Goal: Task Accomplishment & Management: Contribute content

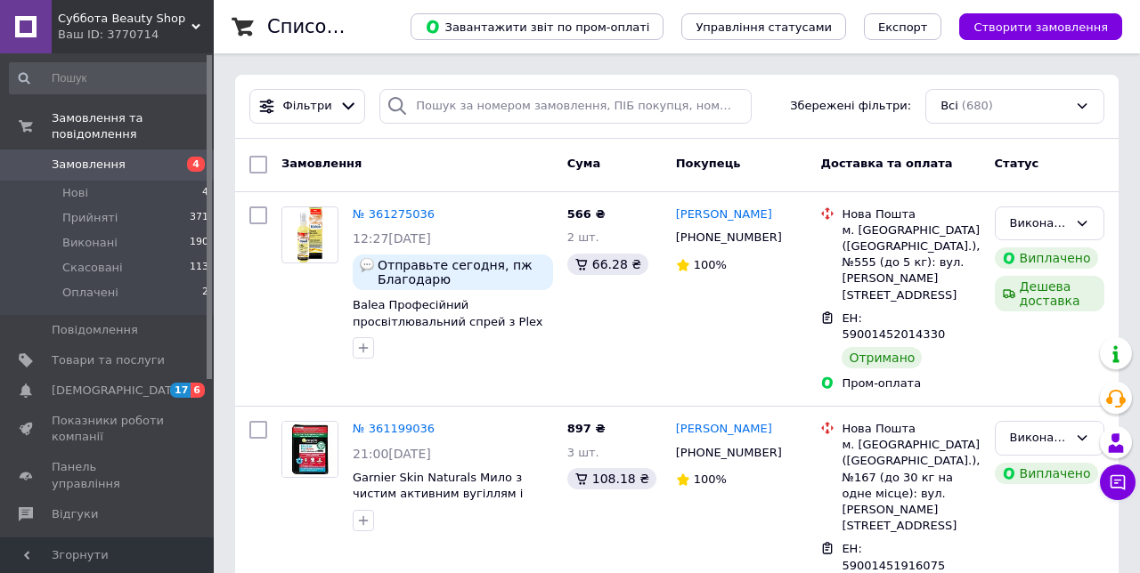
click at [90, 511] on link "Відгуки" at bounding box center [109, 514] width 219 height 30
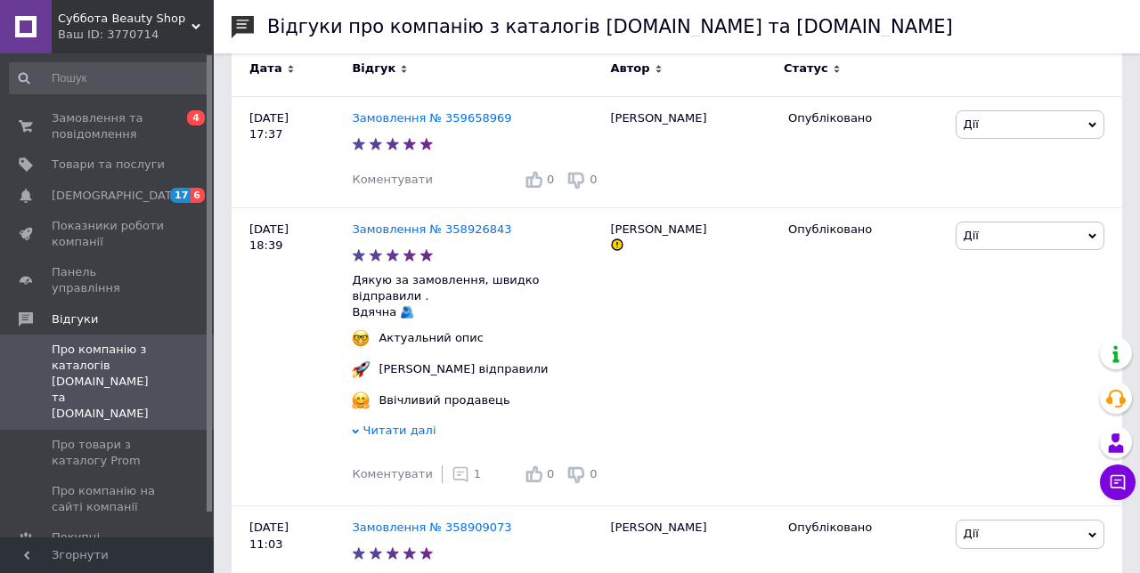
scroll to position [287, 0]
click at [414, 425] on span "Читати далі" at bounding box center [399, 431] width 73 height 13
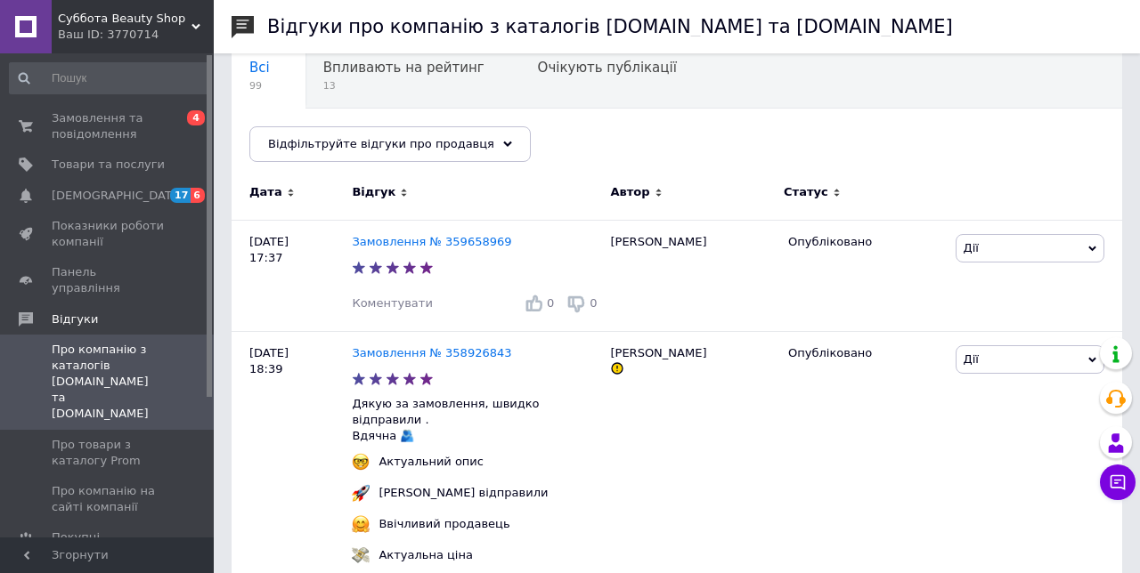
scroll to position [0, 0]
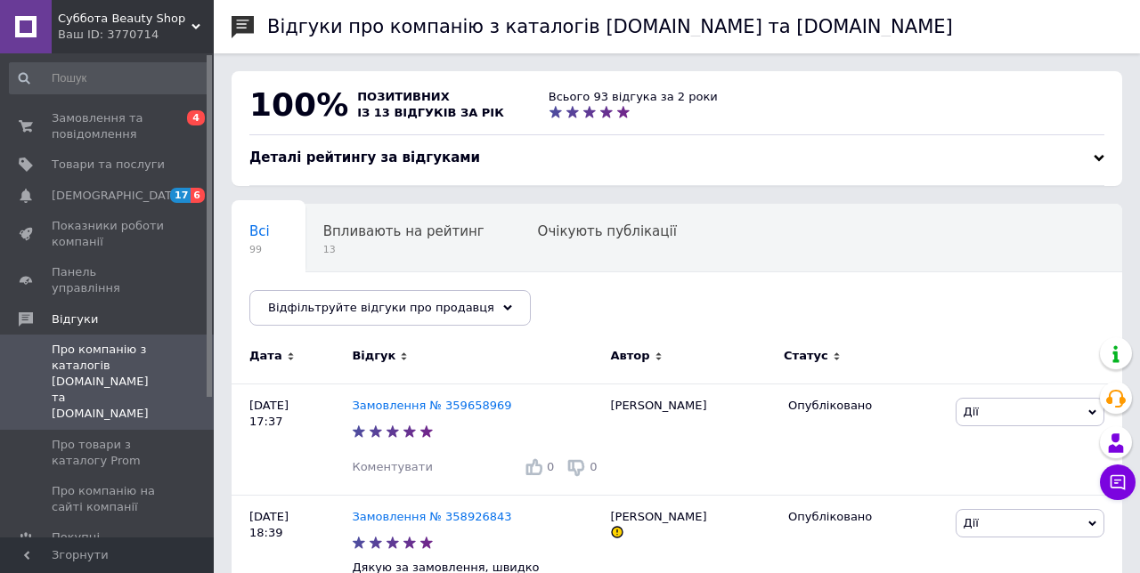
click at [147, 124] on span "Замовлення та повідомлення" at bounding box center [108, 126] width 113 height 32
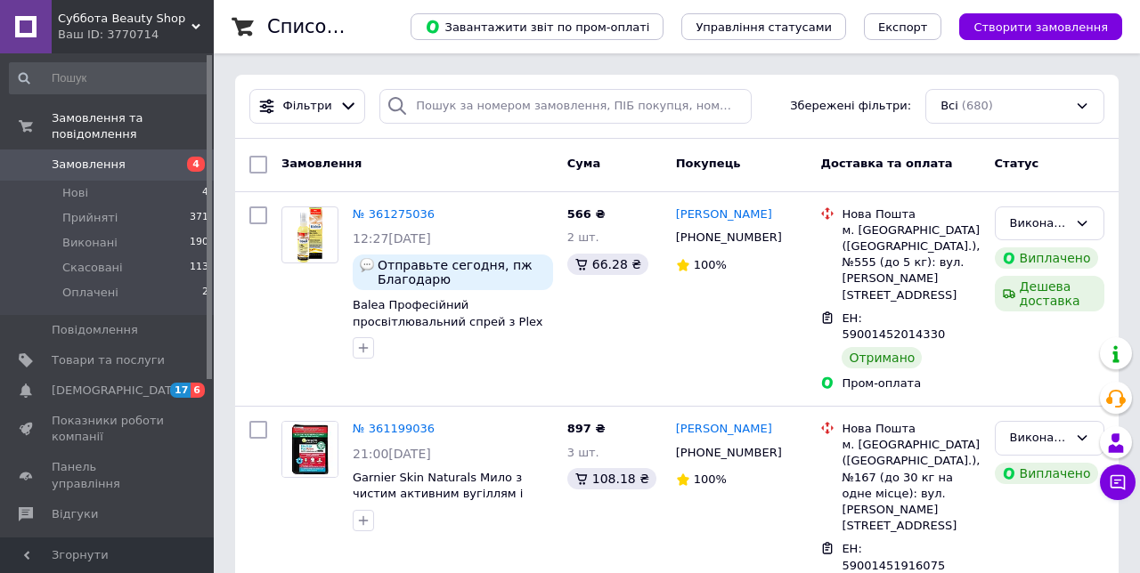
click at [137, 360] on span "Товари та послуги" at bounding box center [108, 361] width 113 height 16
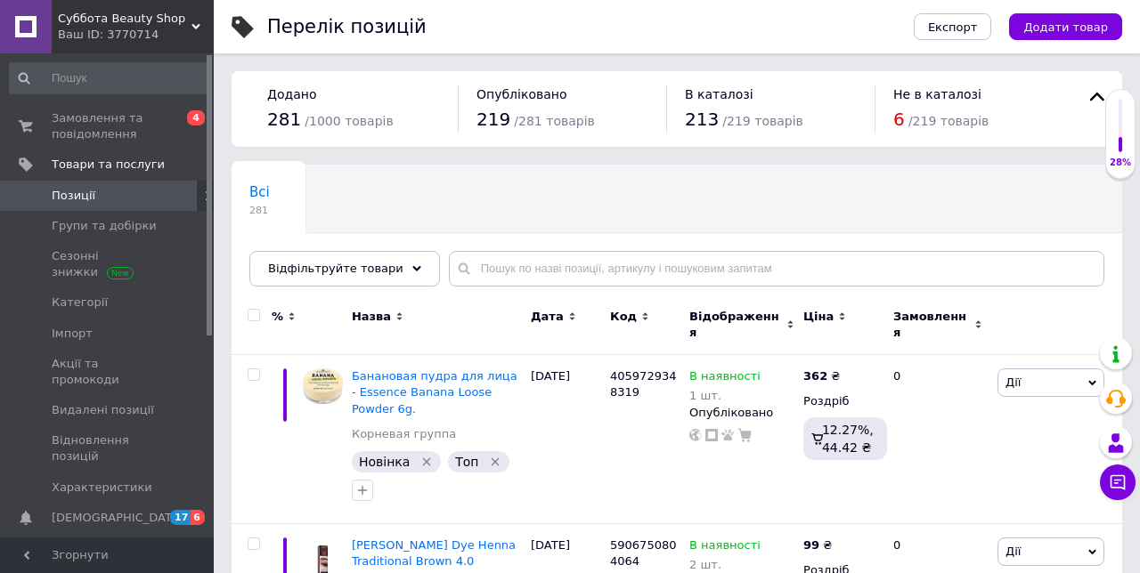
click at [1075, 23] on span "Додати товар" at bounding box center [1065, 26] width 85 height 13
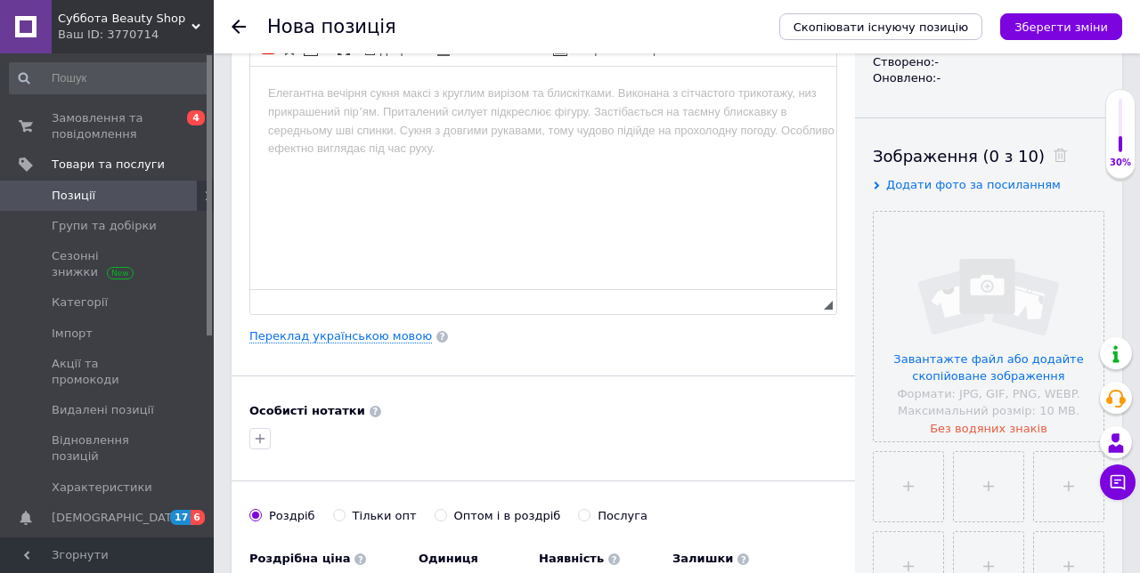
scroll to position [234, 0]
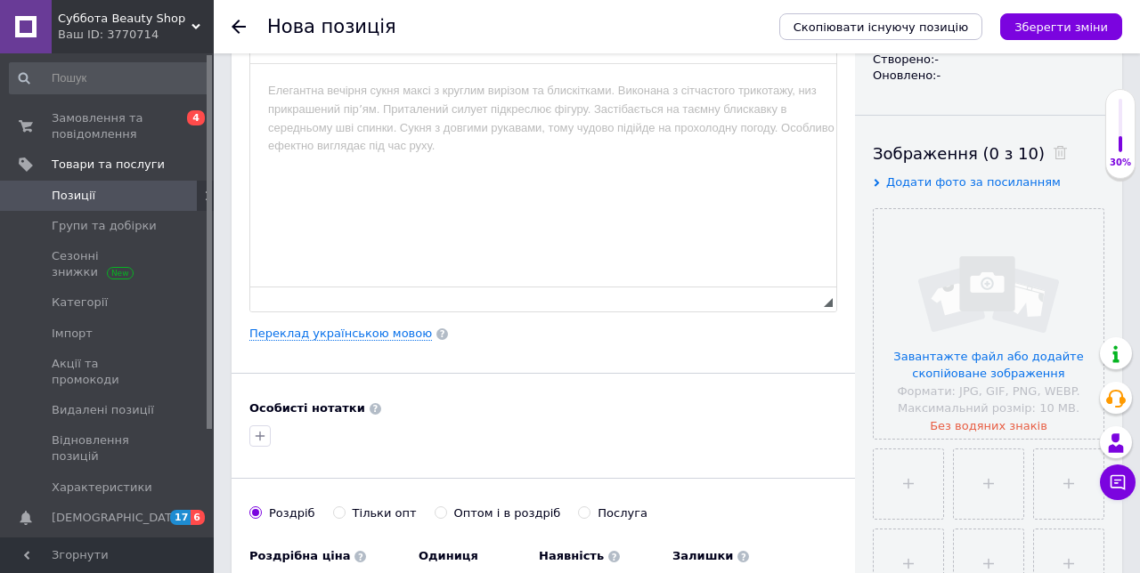
click at [1002, 342] on input "file" at bounding box center [988, 324] width 230 height 230
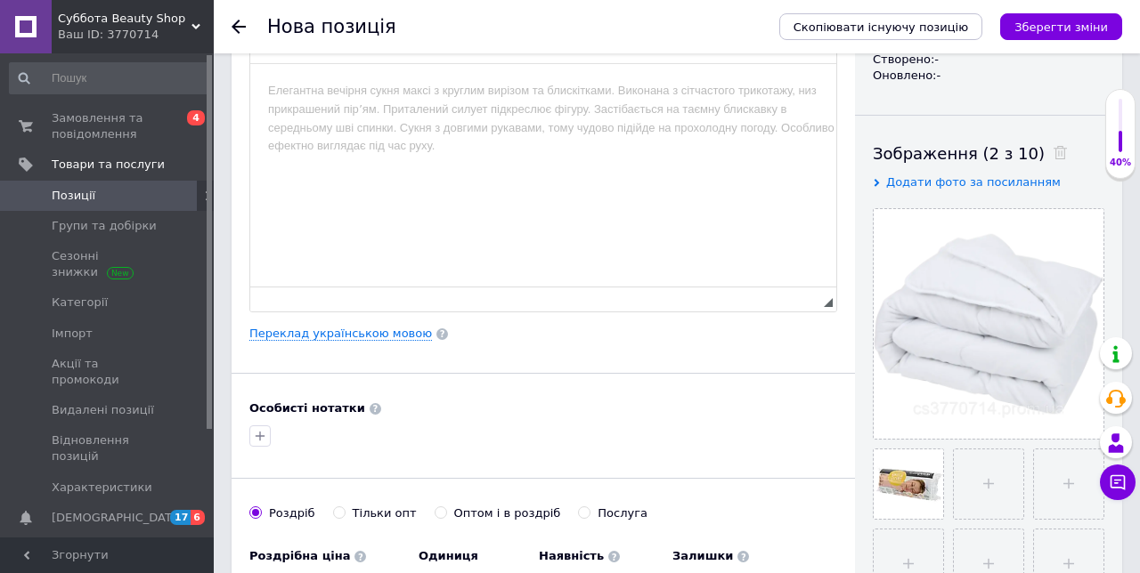
click at [1093, 422] on div at bounding box center [988, 324] width 230 height 230
click at [0, 0] on use at bounding box center [0, 0] width 0 height 0
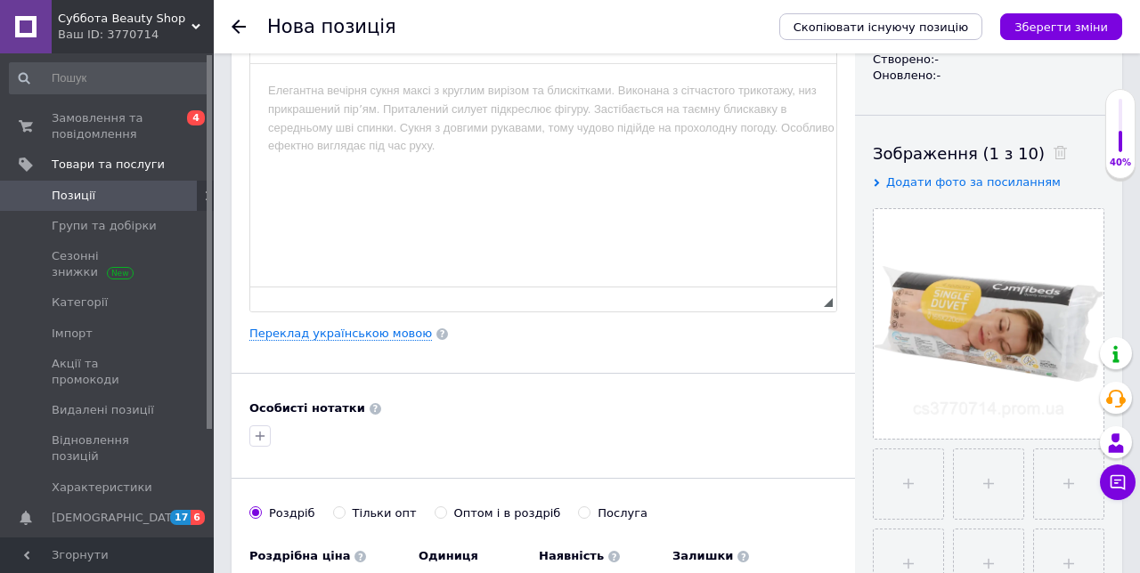
click at [910, 493] on input "file" at bounding box center [907, 484] width 69 height 69
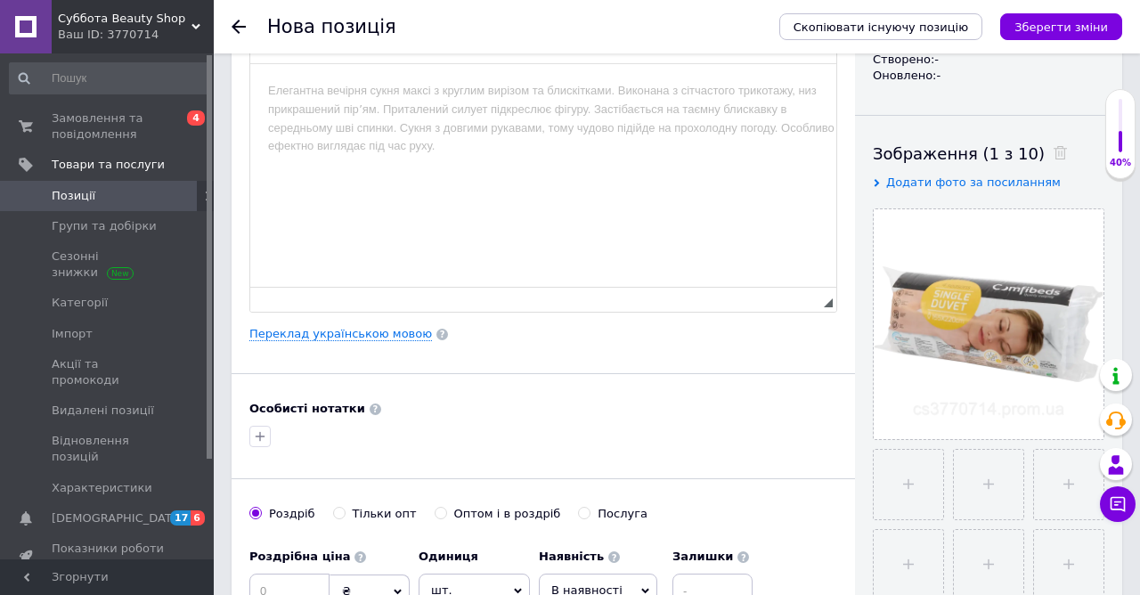
type input "C:\fakepath\2564698_8718964121496-110_01_da5gcy.webp"
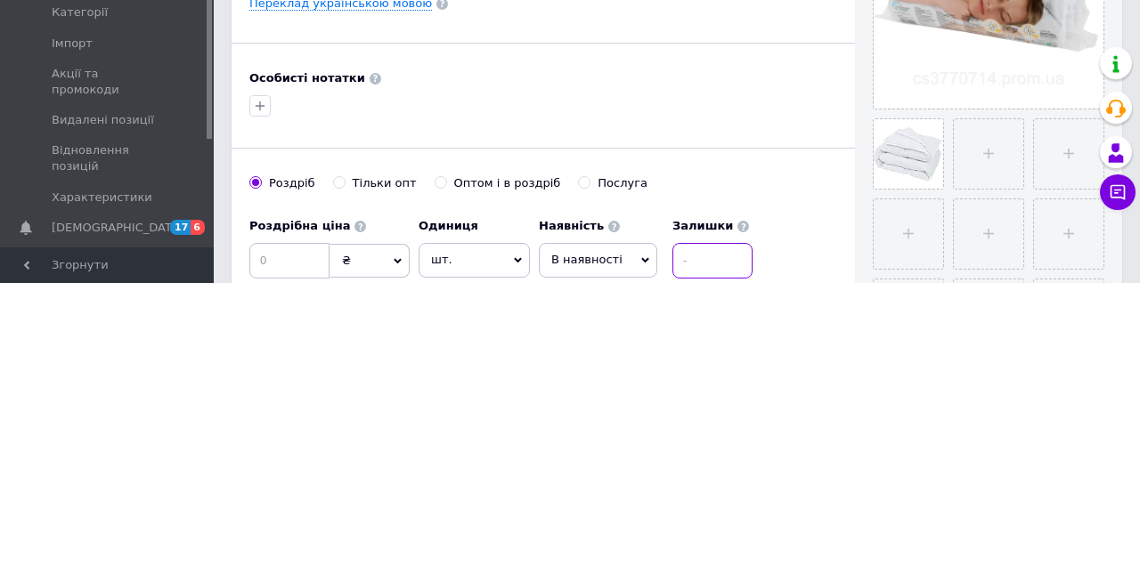
scroll to position [353, 0]
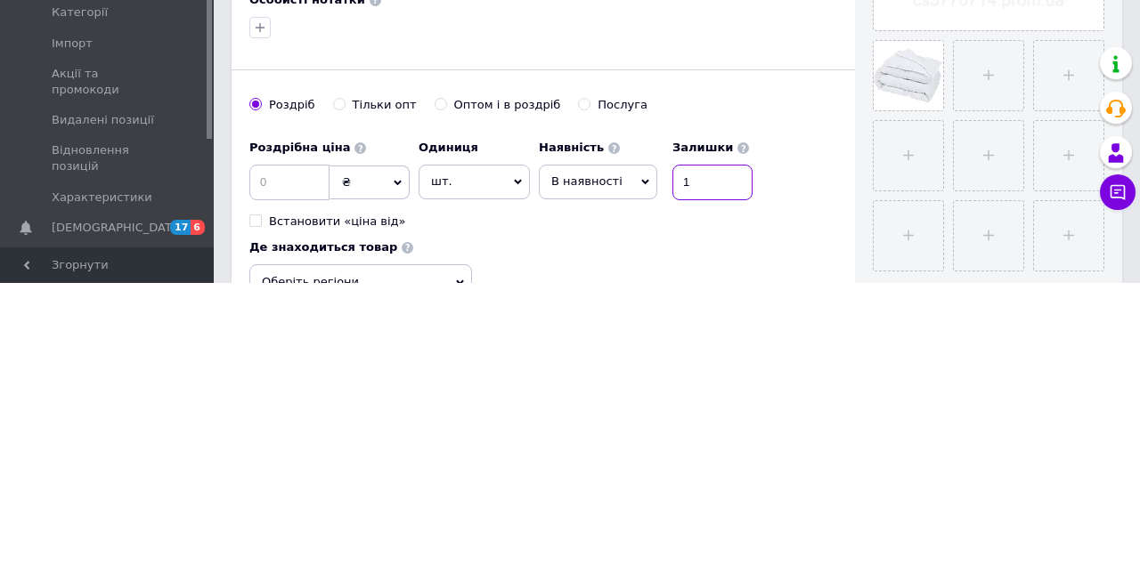
type input "1"
click at [459, 559] on span "Оберіть регіони" at bounding box center [360, 573] width 223 height 36
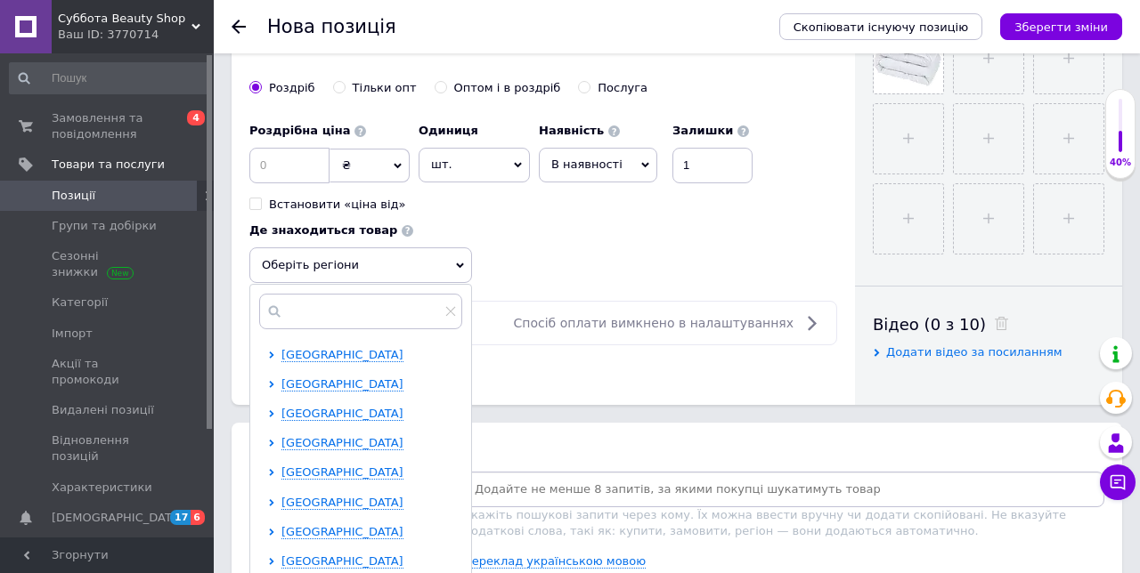
scroll to position [662, 0]
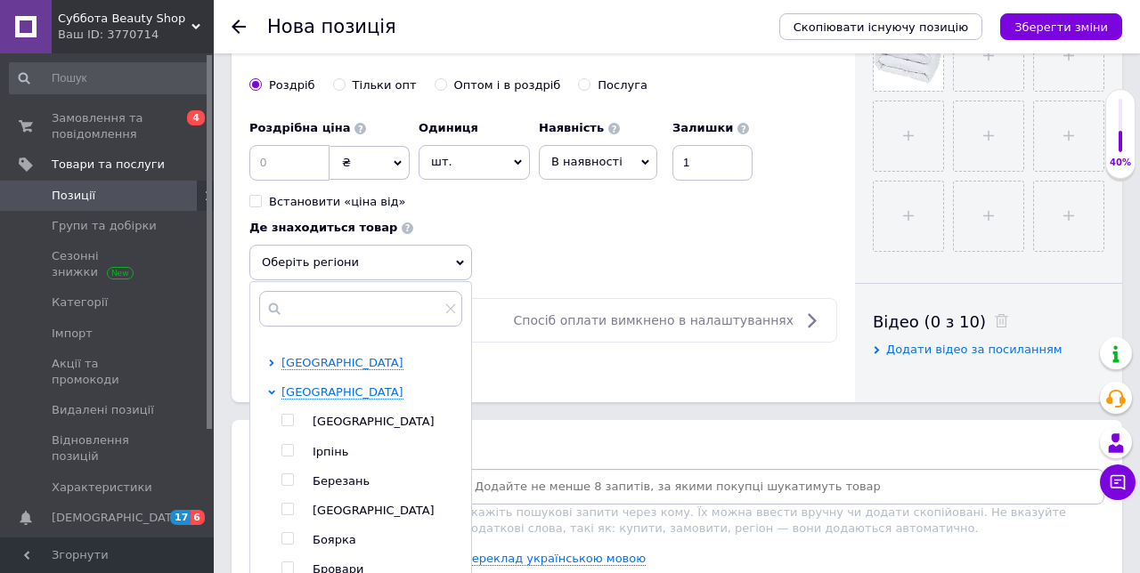
scroll to position [193, 0]
checkbox input "true"
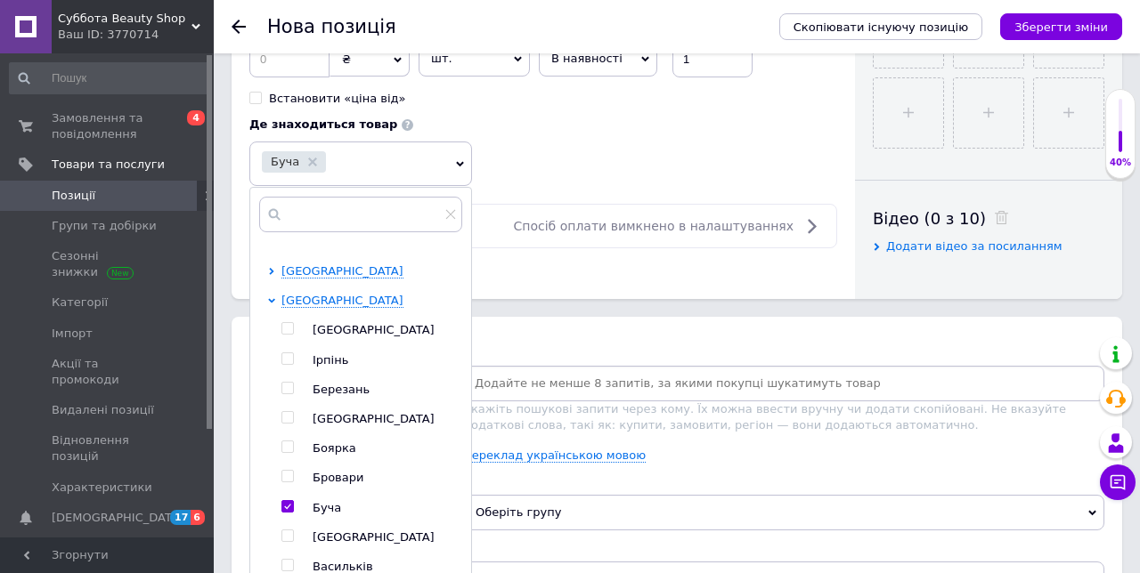
scroll to position [766, 0]
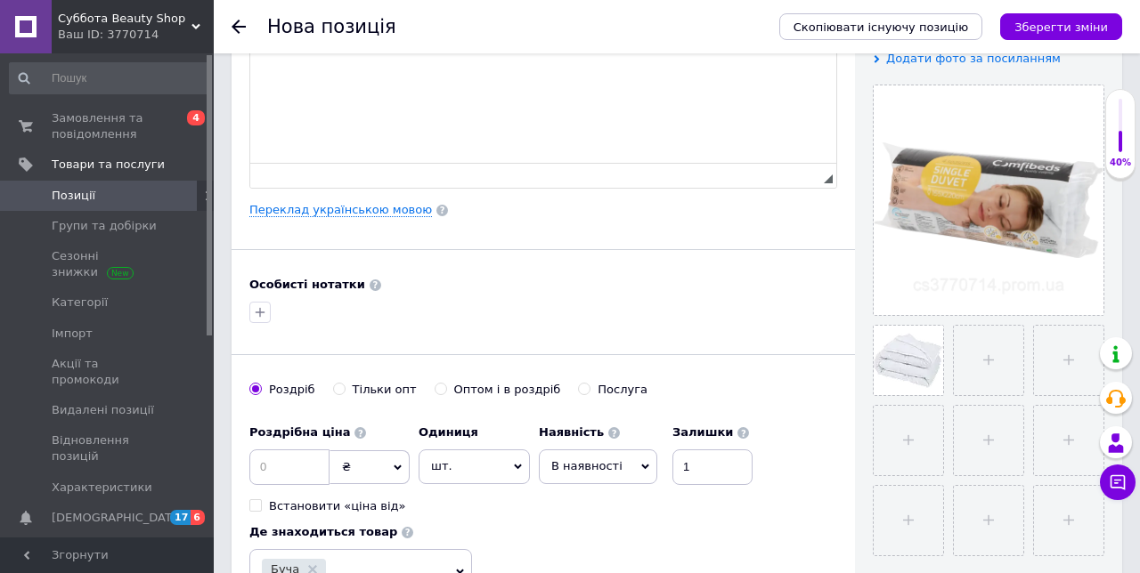
scroll to position [355, 0]
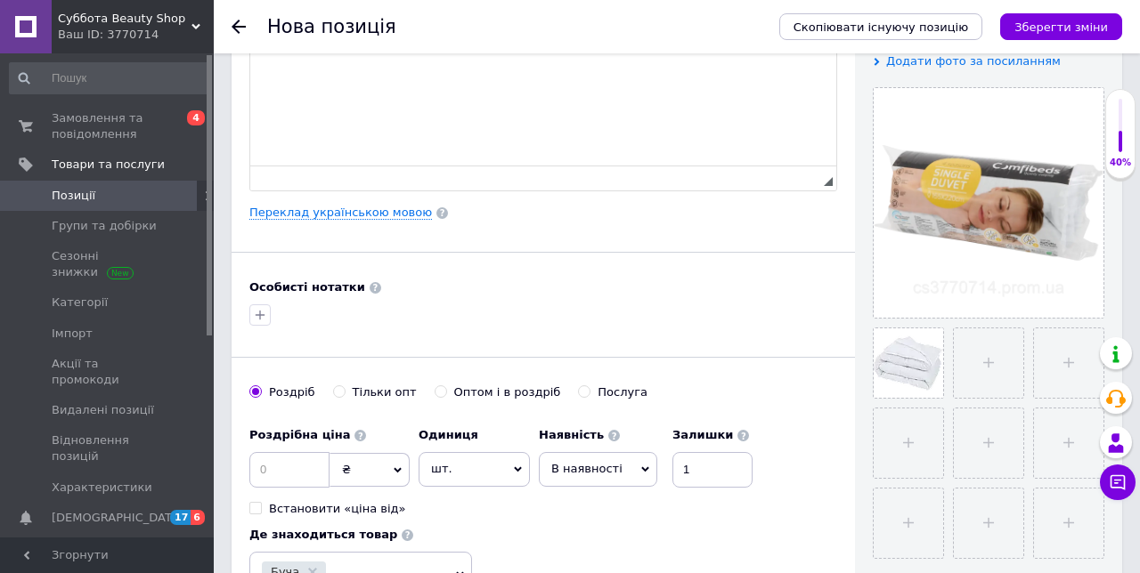
click at [264, 314] on icon "button" at bounding box center [260, 315] width 14 height 14
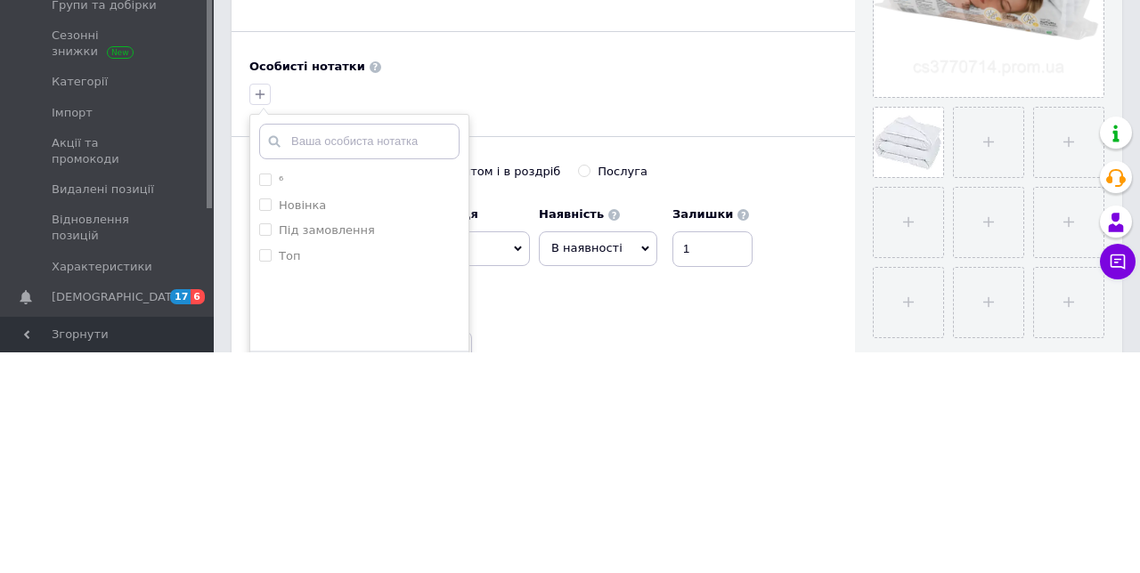
click at [264, 474] on input "Топ" at bounding box center [265, 476] width 12 height 12
checkbox input "true"
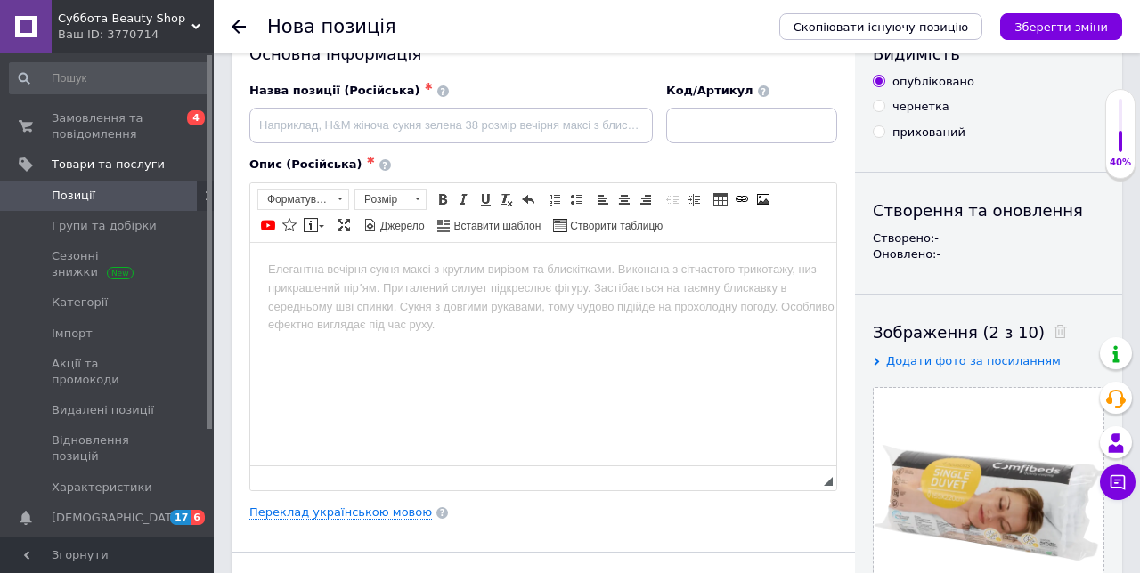
scroll to position [0, 0]
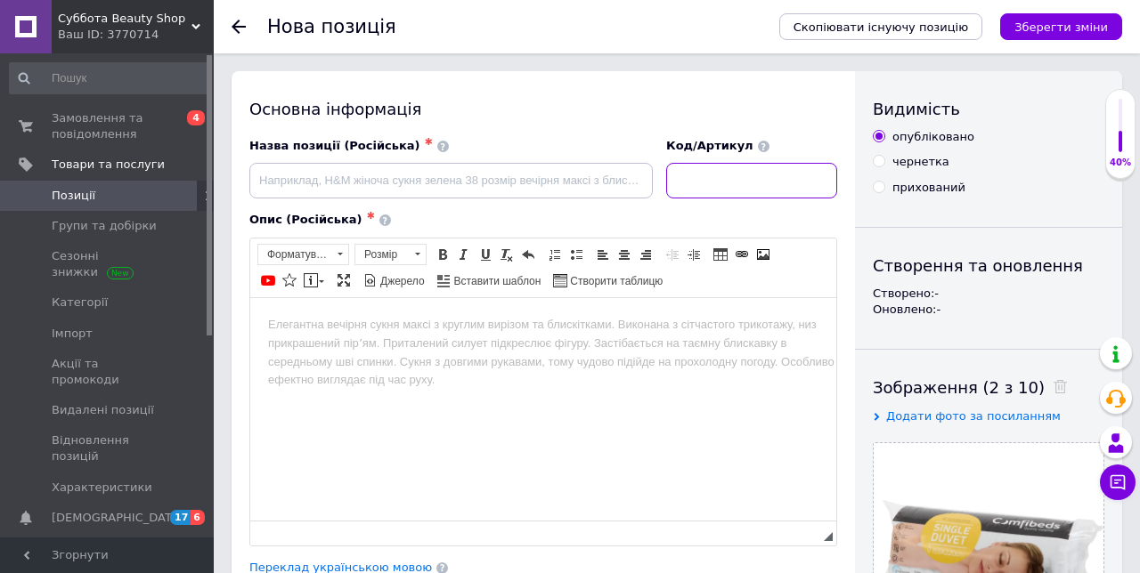
click at [723, 186] on input at bounding box center [751, 181] width 171 height 36
type input "871779660850"
click at [1090, 23] on icon "Зберегти зміни" at bounding box center [1060, 26] width 93 height 13
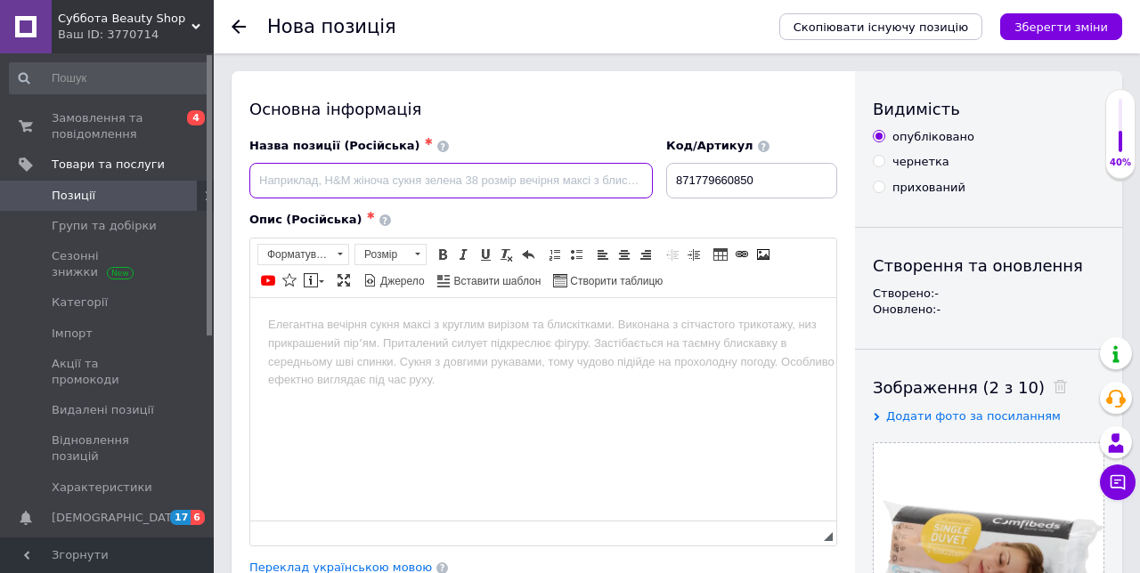
click at [370, 180] on input at bounding box center [450, 181] width 403 height 36
click at [367, 181] on input at bounding box center [450, 181] width 403 height 36
click at [404, 178] on input "Односпальное одеяло Commfibeds" at bounding box center [450, 181] width 403 height 36
click at [482, 183] on input "Односпальное одеяло Comfibeds" at bounding box center [450, 181] width 403 height 36
type input "Односпальное одеяло Comfibeds"
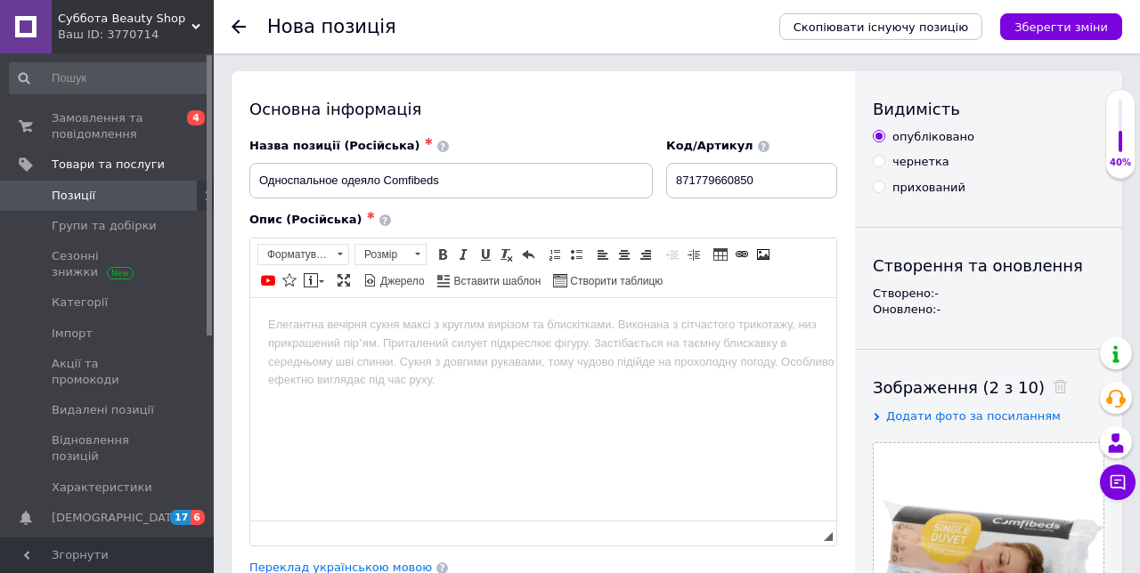
click at [1091, 28] on icon "Зберегти зміни" at bounding box center [1060, 26] width 93 height 13
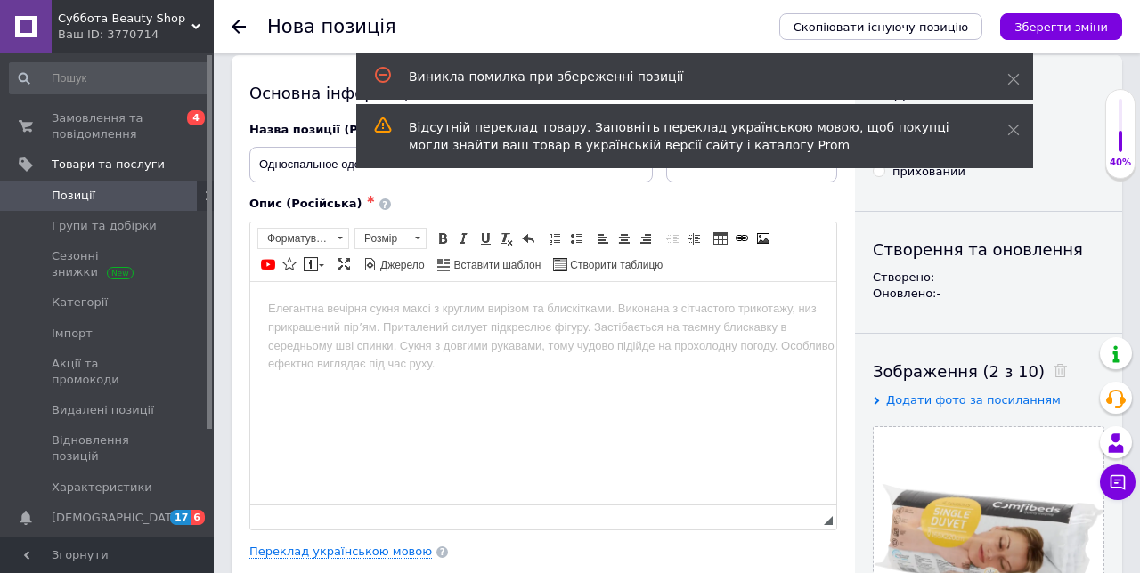
scroll to position [17, 0]
click at [665, 335] on html at bounding box center [543, 307] width 586 height 54
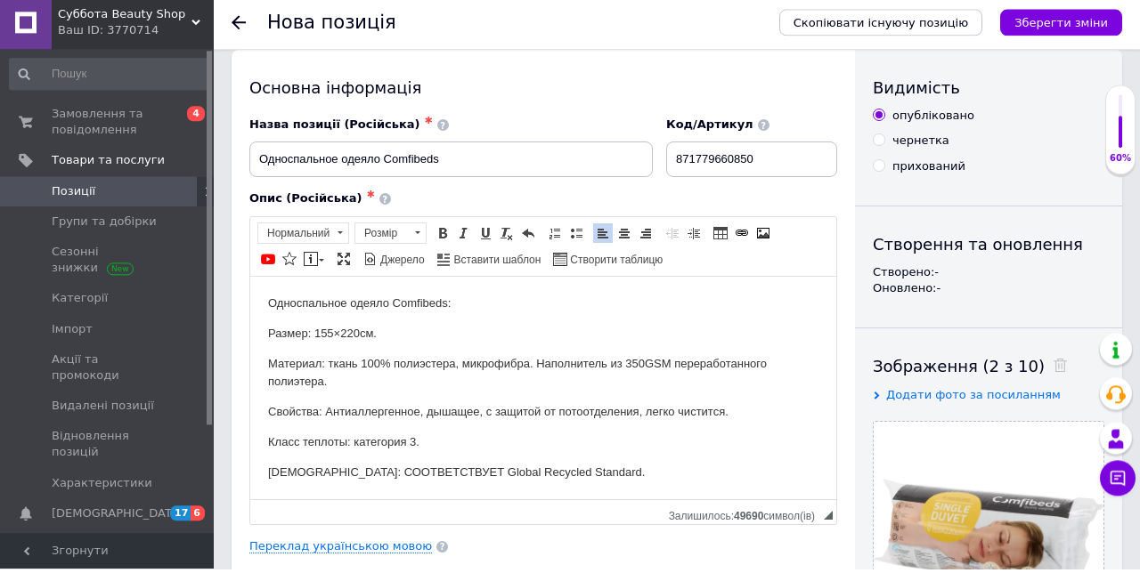
scroll to position [0, 0]
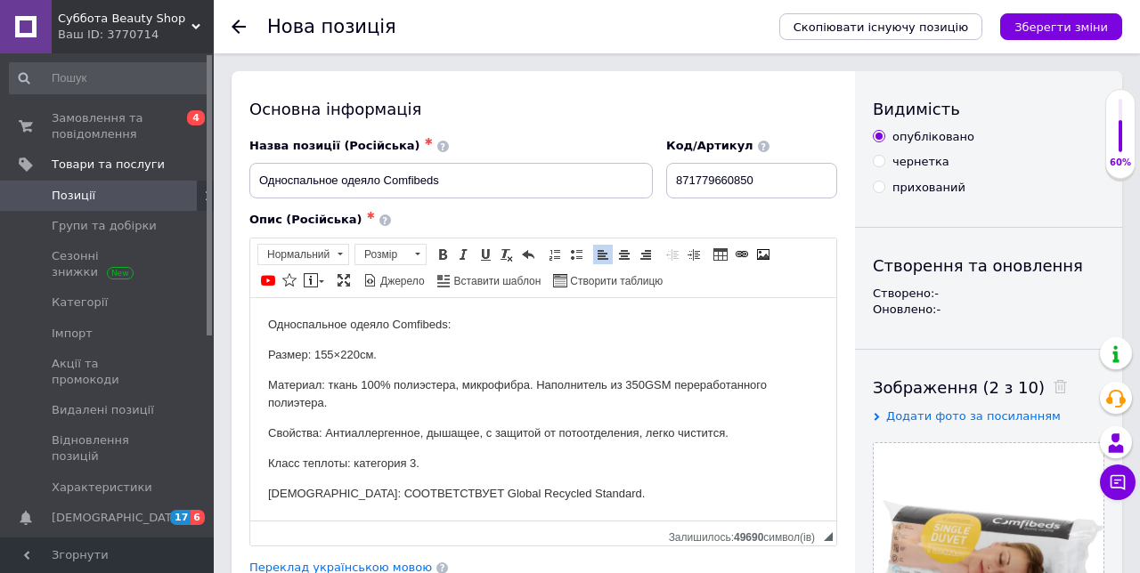
click at [1106, 28] on icon "Зберегти зміни" at bounding box center [1060, 26] width 93 height 13
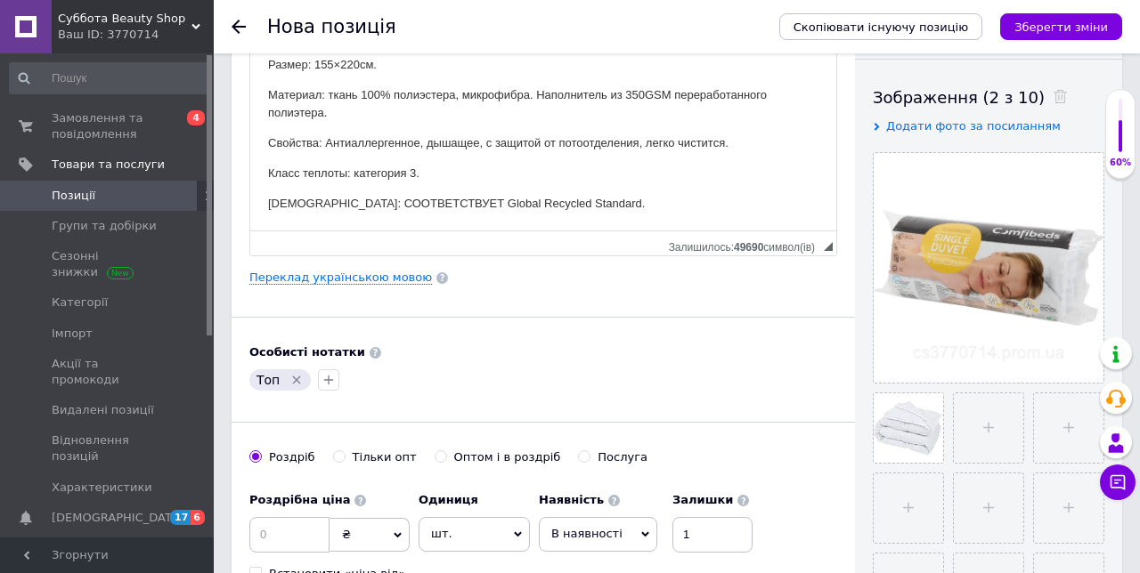
scroll to position [297, 0]
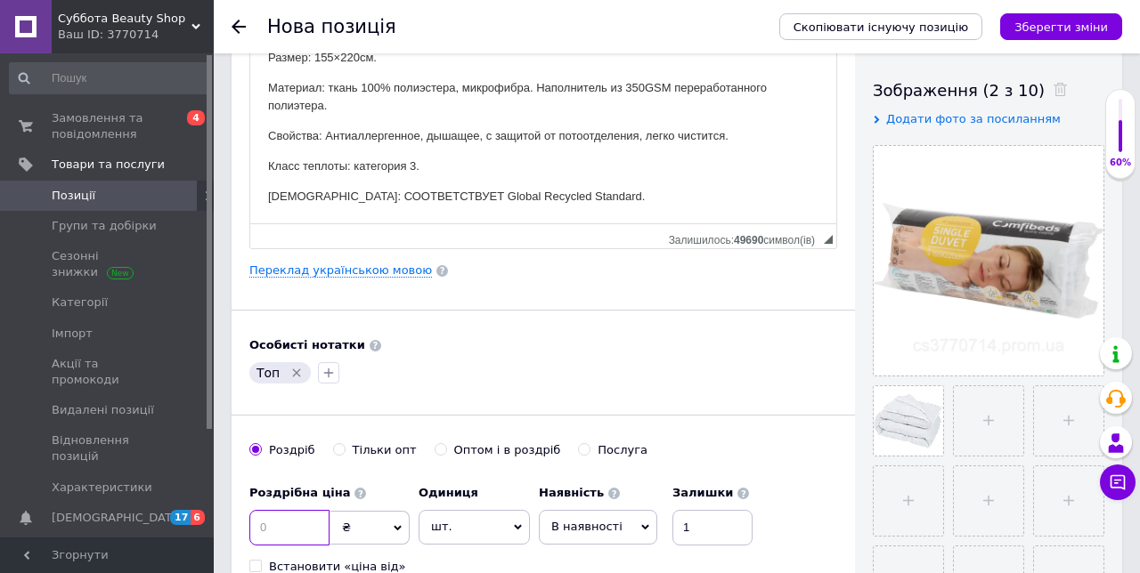
click at [280, 528] on input at bounding box center [289, 528] width 80 height 36
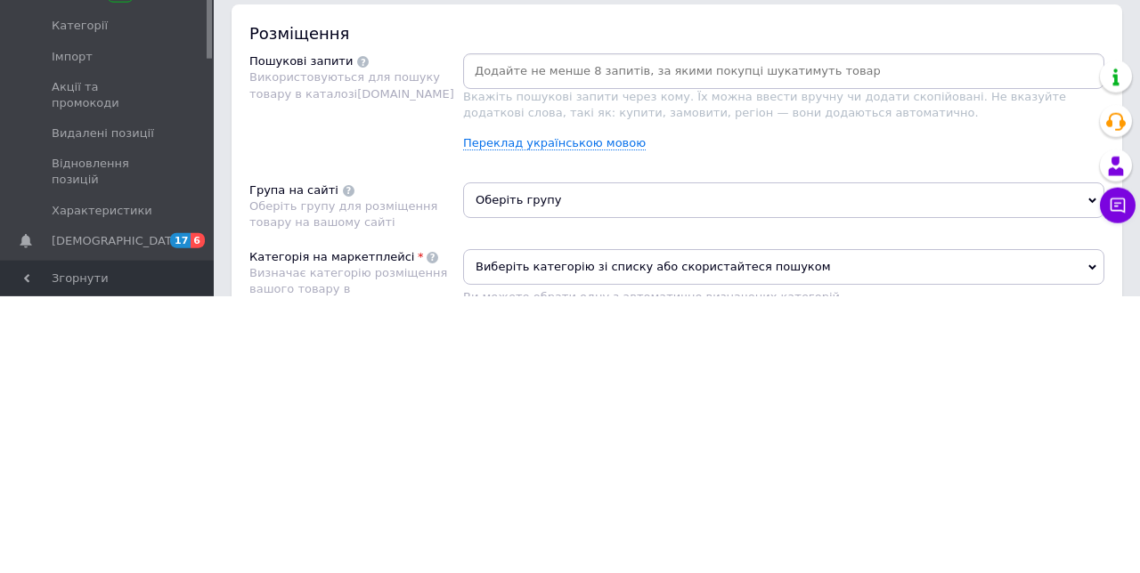
scroll to position [801, 0]
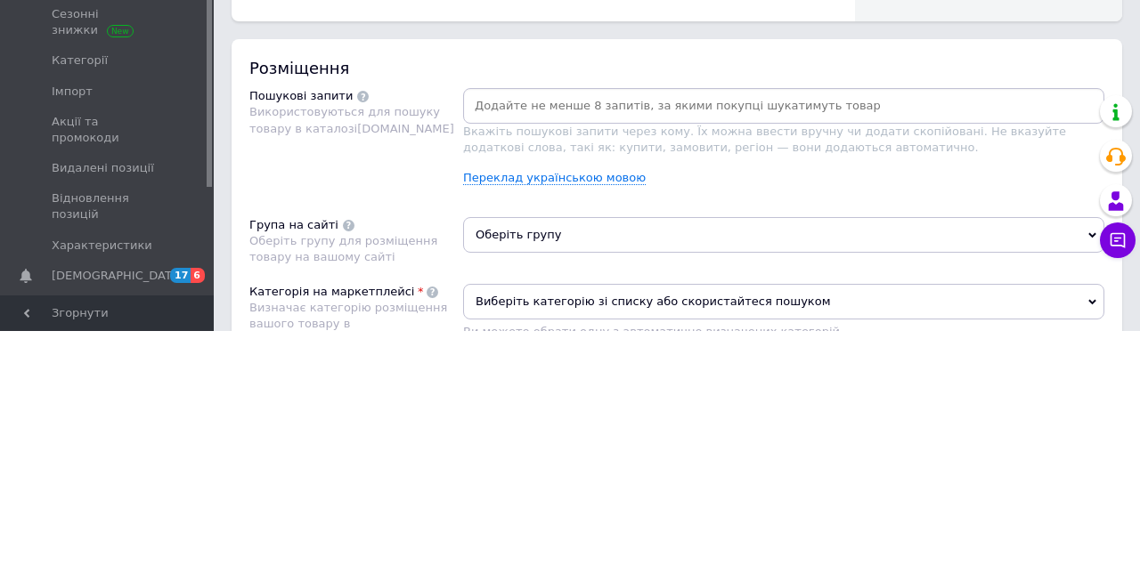
type input "2300"
click at [561, 475] on span "Оберіть групу" at bounding box center [783, 477] width 641 height 36
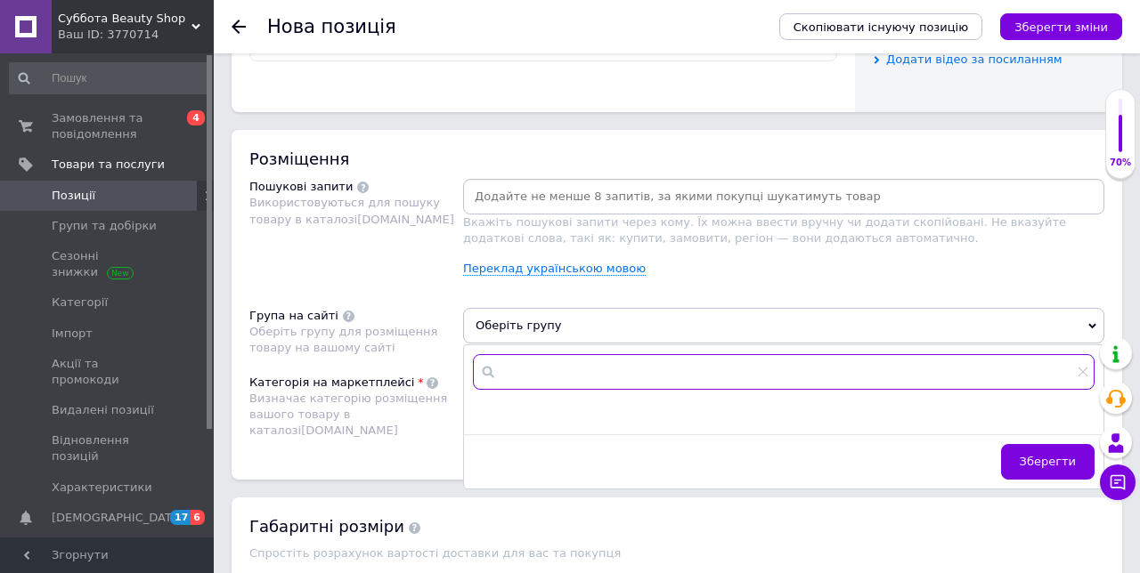
click at [540, 373] on input "text" at bounding box center [783, 372] width 621 height 36
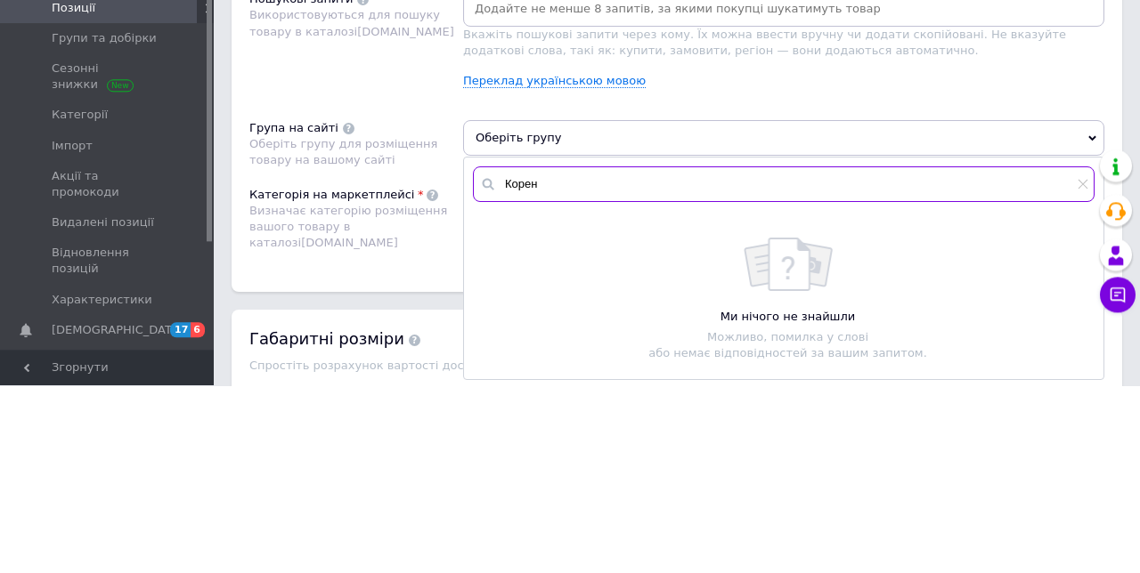
scroll to position [953, 0]
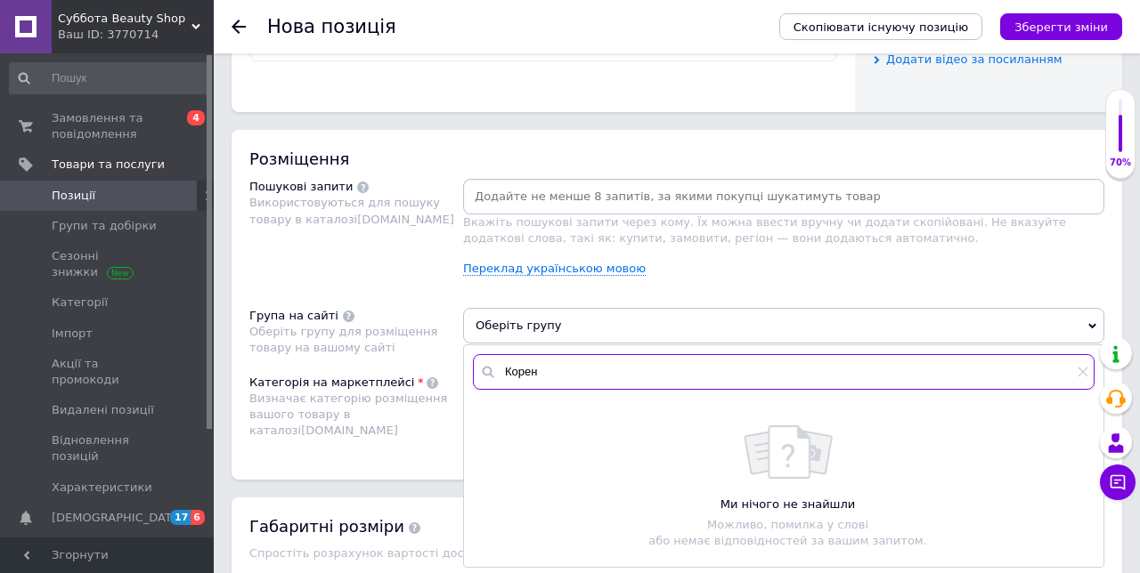
click at [591, 363] on input "Корен" at bounding box center [783, 372] width 621 height 36
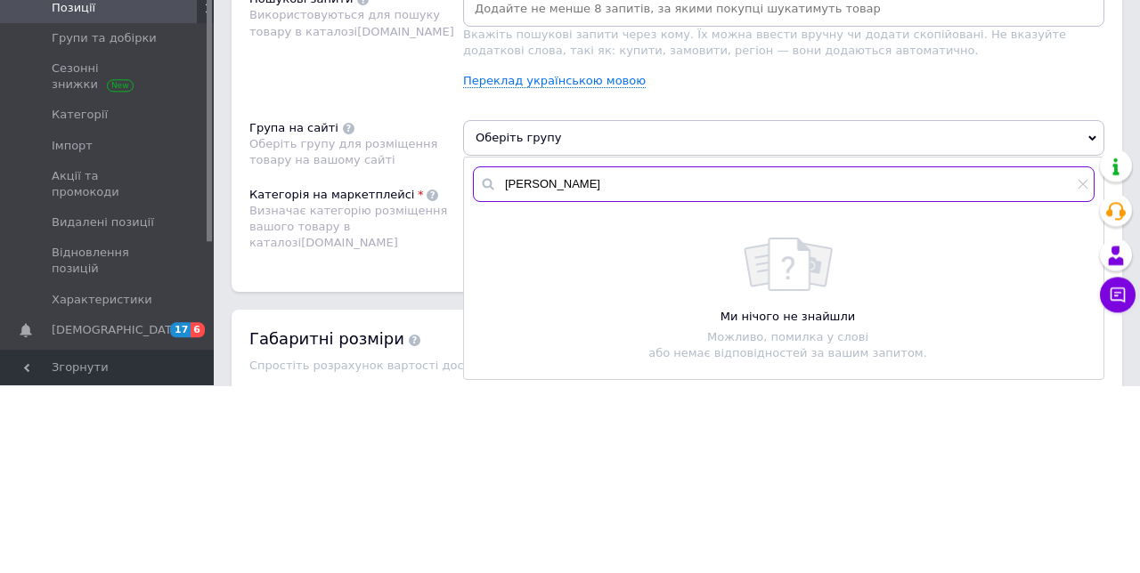
type input "[PERSON_NAME]"
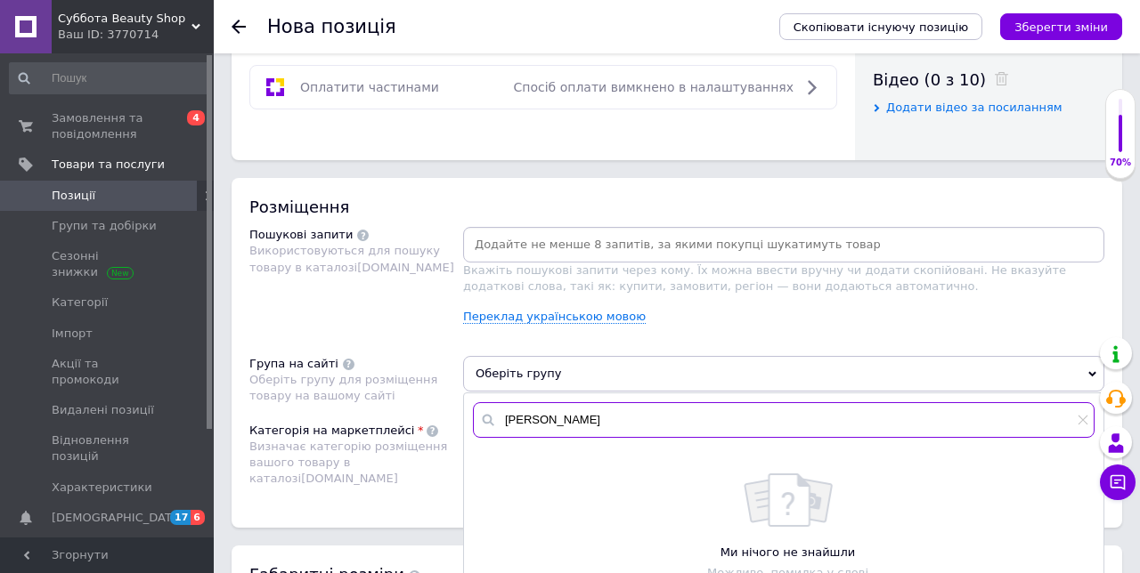
scroll to position [903, 0]
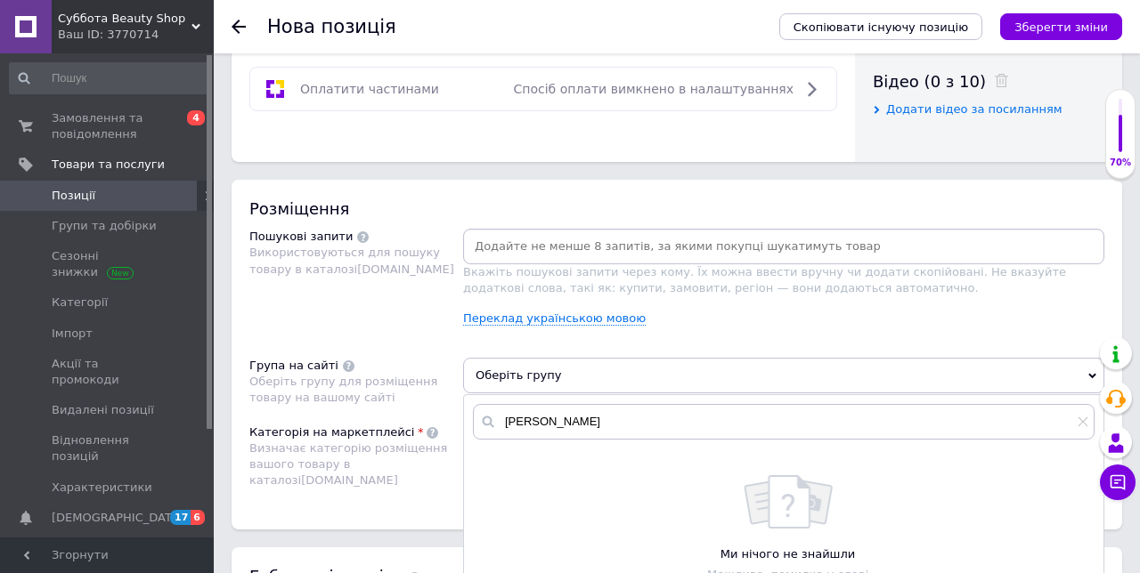
click at [600, 244] on input at bounding box center [784, 246] width 634 height 27
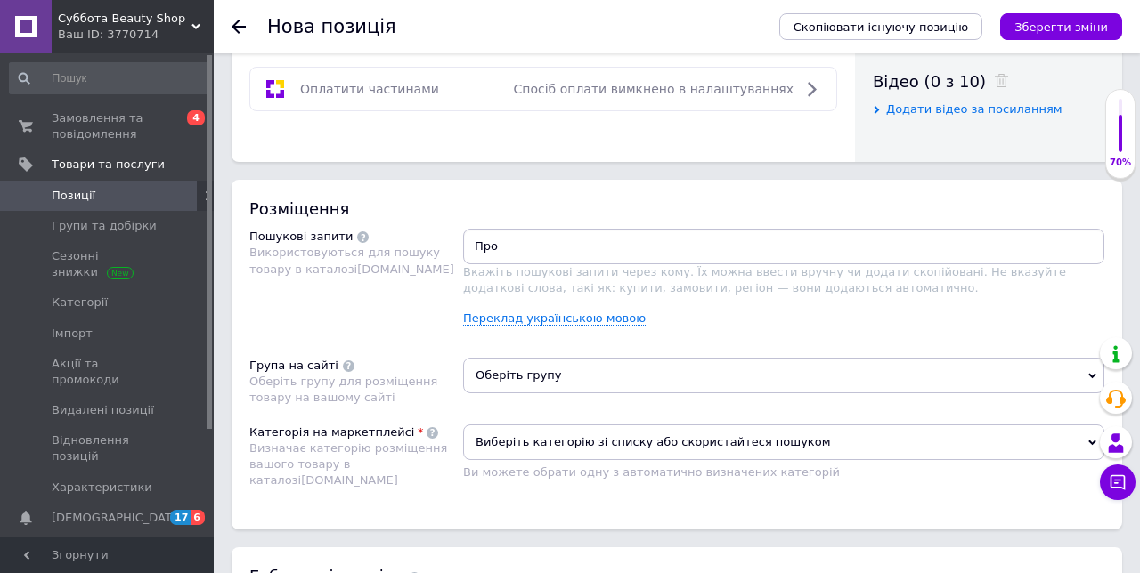
type input "Пром"
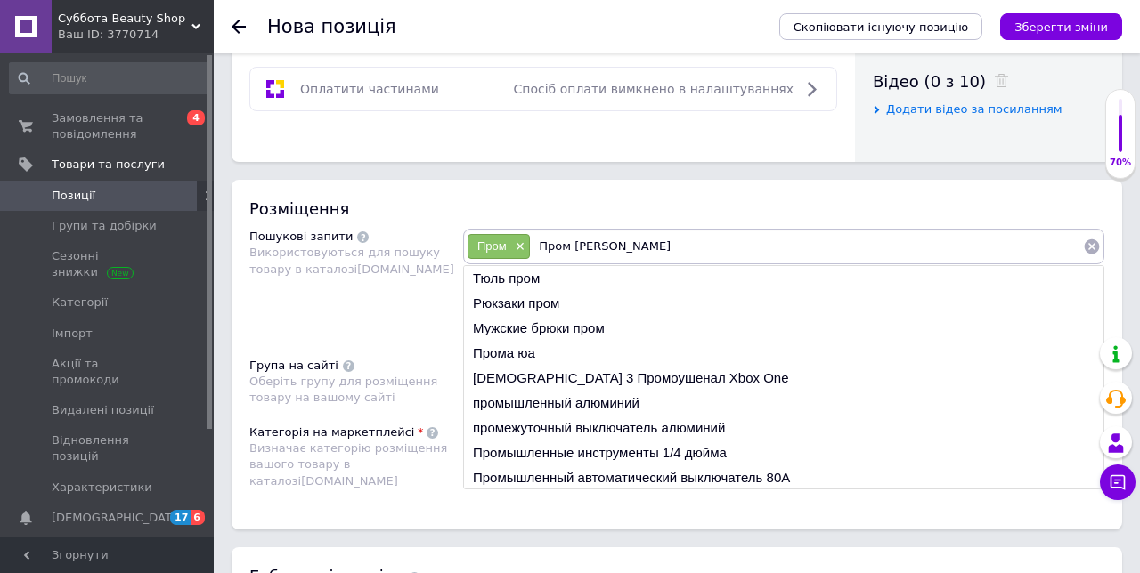
type input "Пром юа"
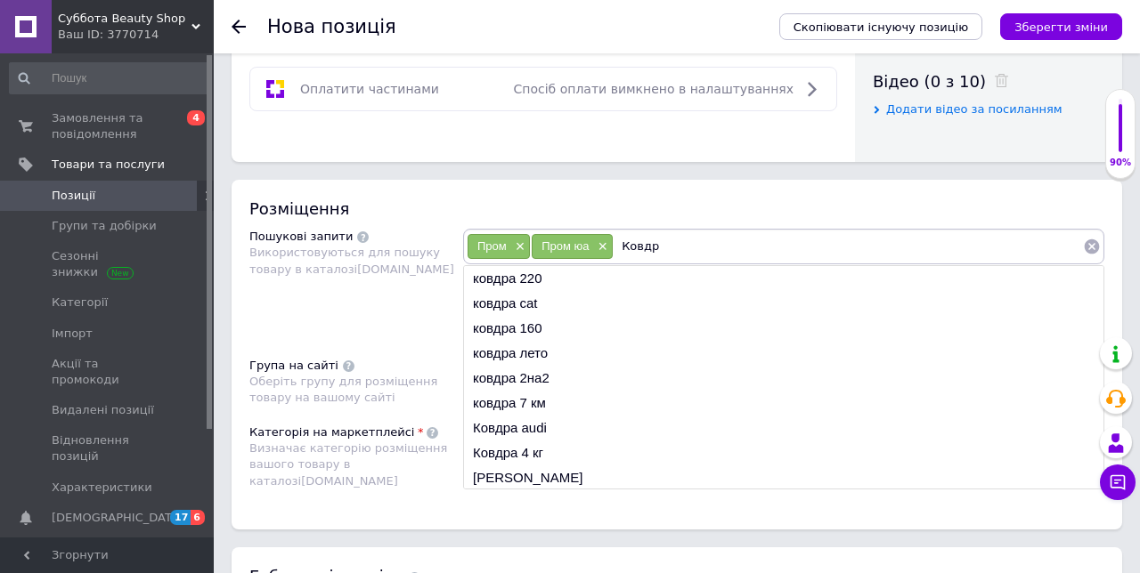
type input "Ковдра"
type input "Ковдр"
click at [539, 278] on li "ковдра 220" at bounding box center [783, 278] width 639 height 25
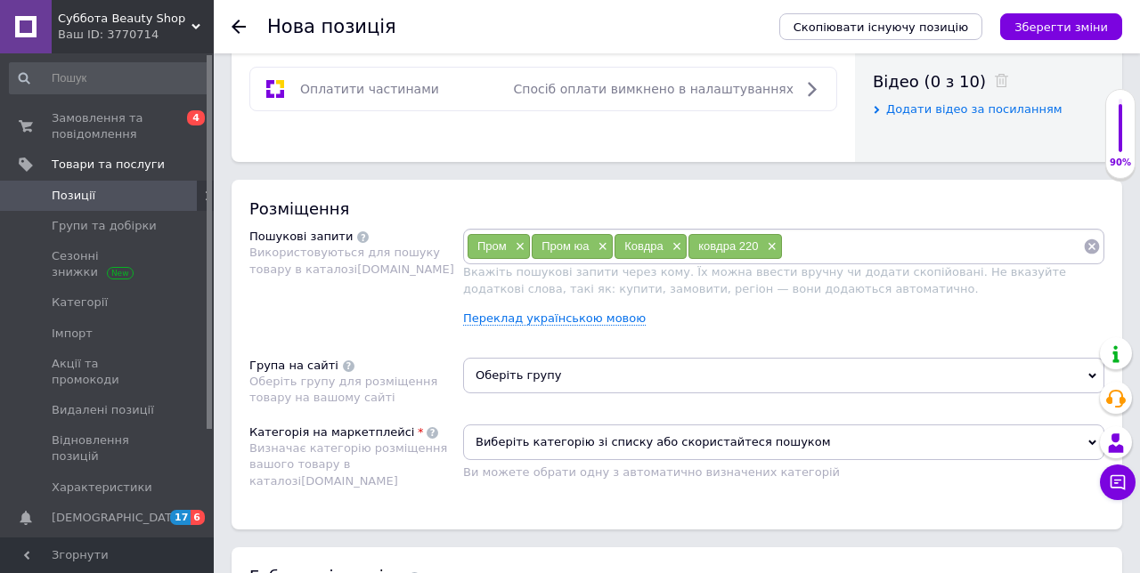
click at [876, 250] on input at bounding box center [933, 246] width 300 height 27
type input "Ковдра 155x220"
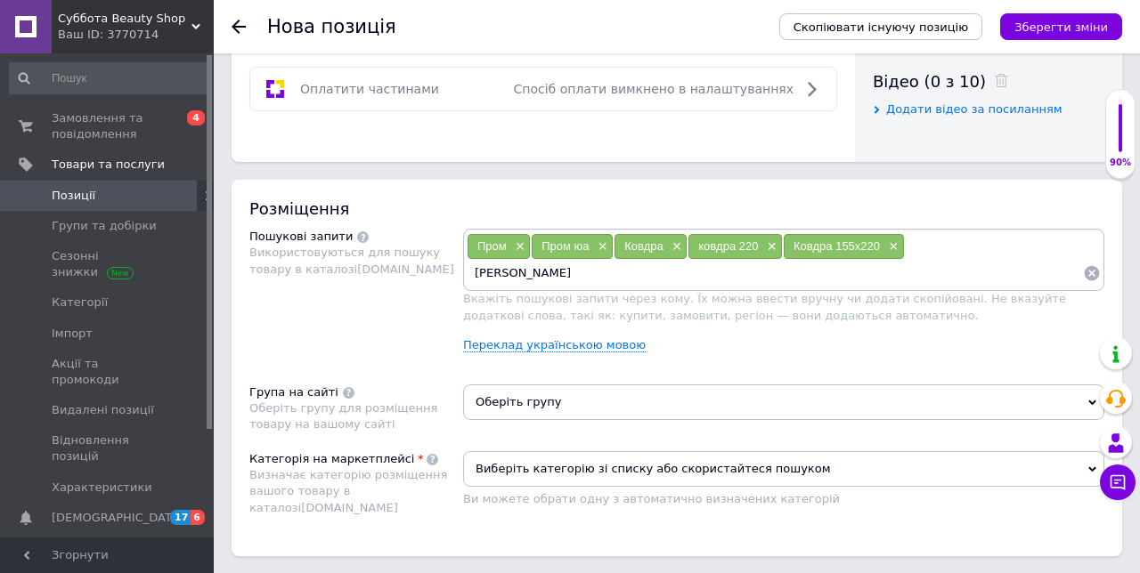
type input "[PERSON_NAME]"
type input "Гіпоалергенна ковдра"
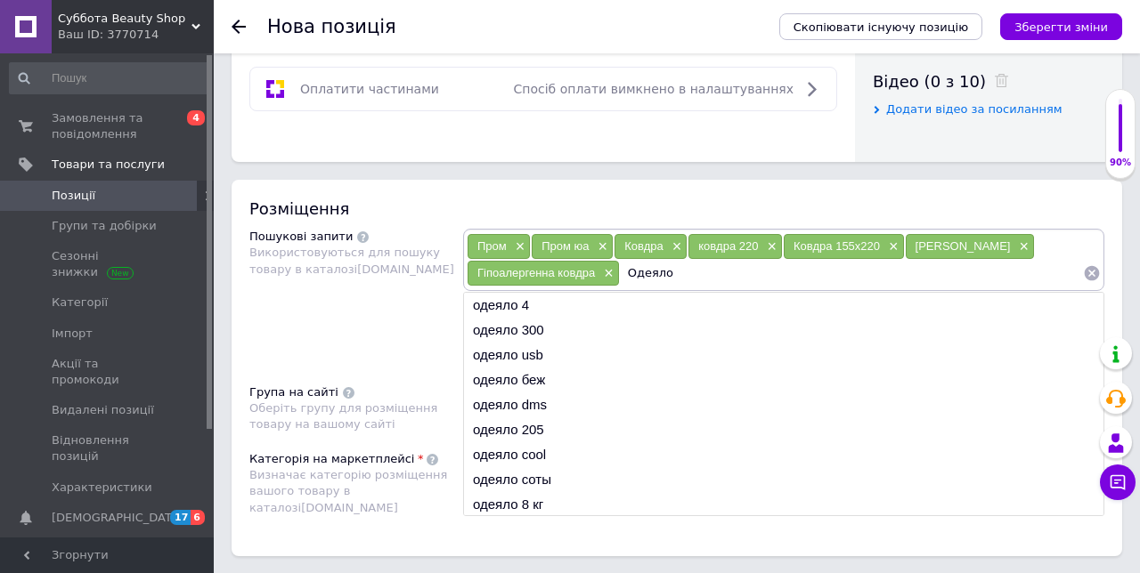
type input "Одеяло"
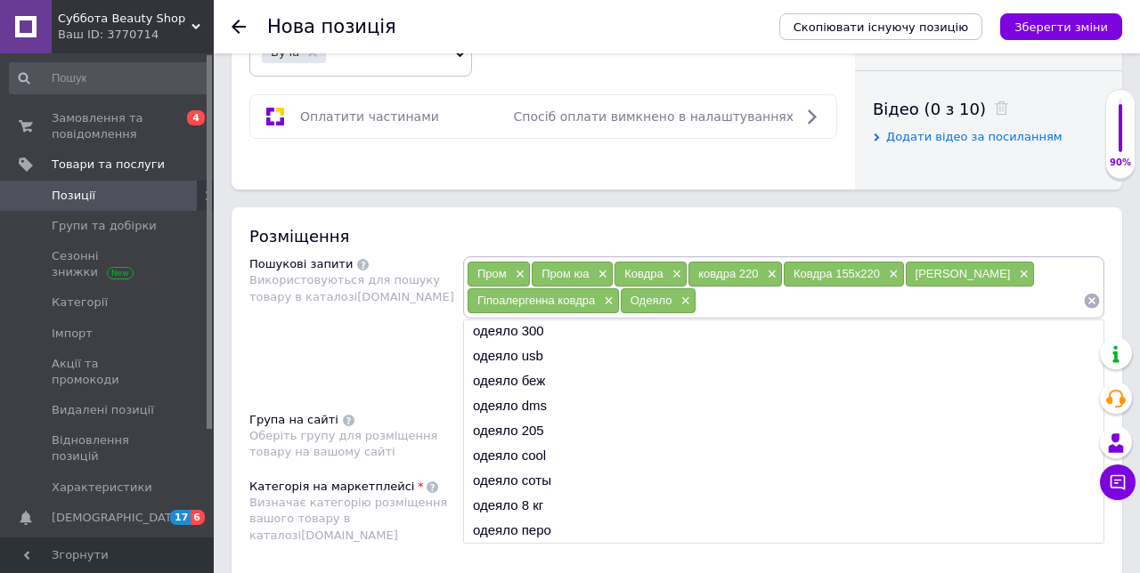
scroll to position [873, 0]
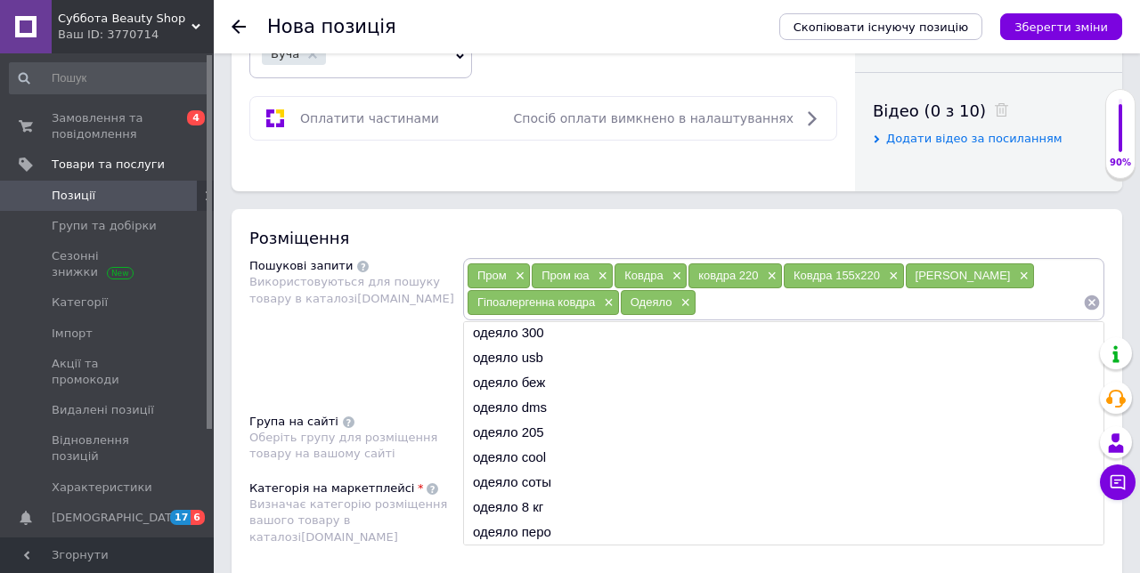
click at [762, 302] on input at bounding box center [889, 302] width 386 height 27
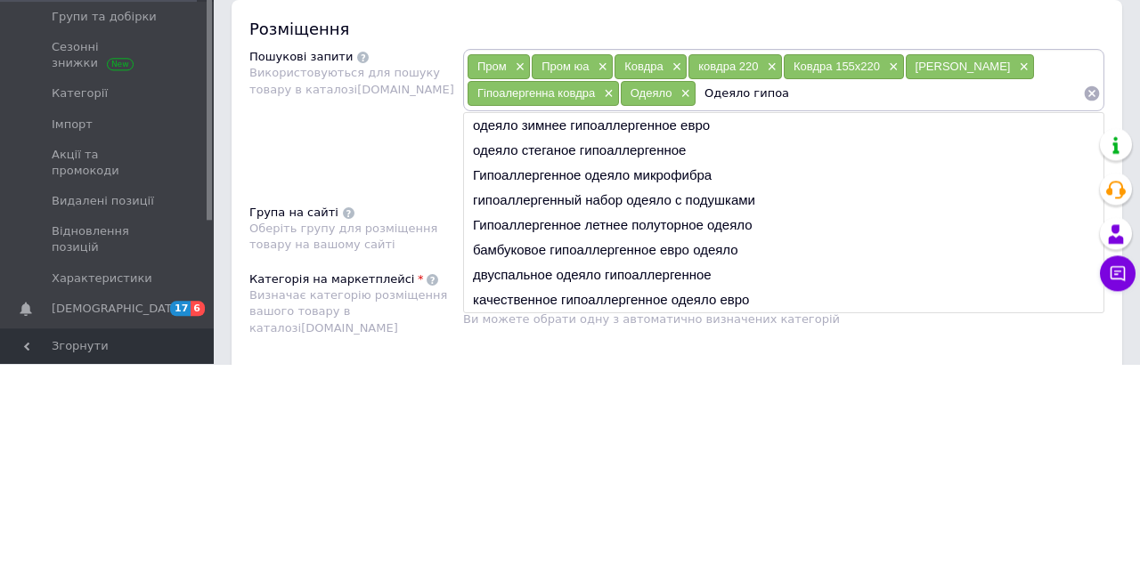
type input "Одеяло гипоа"
click at [742, 507] on li "качественное гипоаллергенное одеяло евро" at bounding box center [783, 509] width 639 height 25
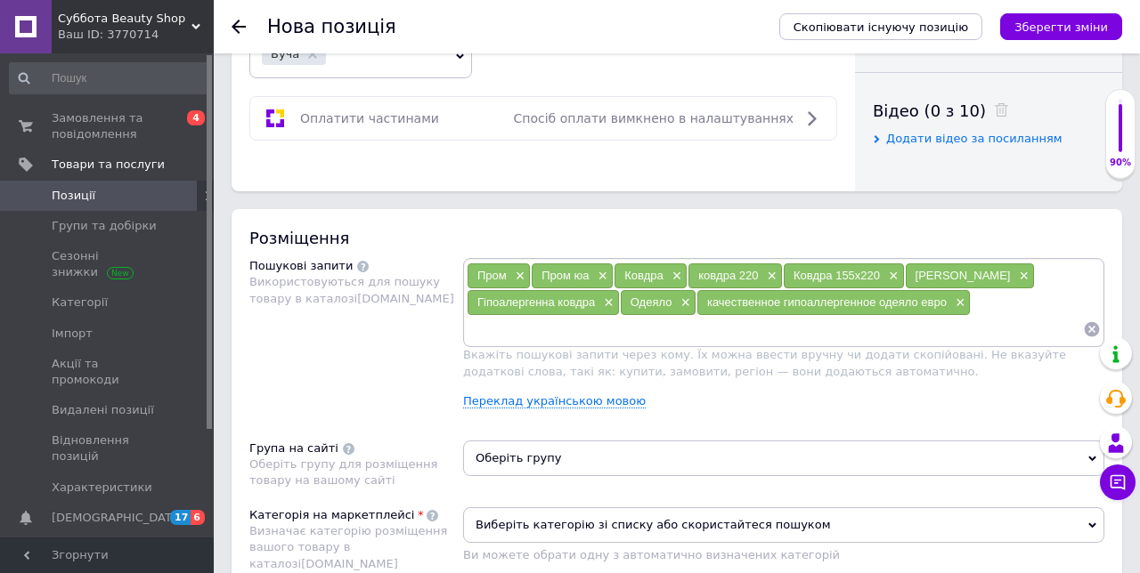
click at [520, 324] on input at bounding box center [775, 329] width 616 height 27
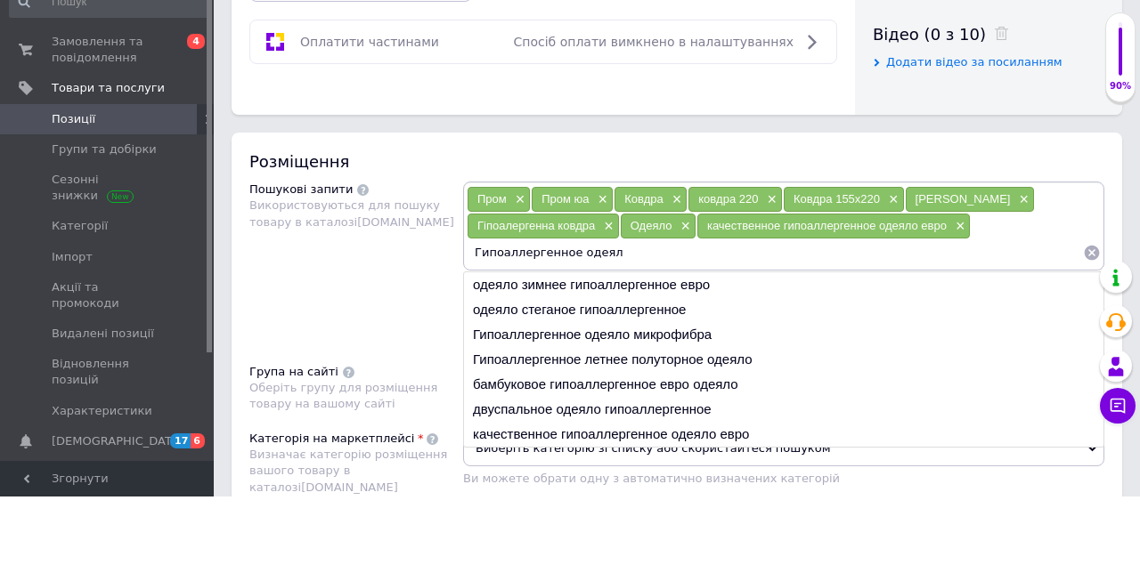
type input "Гипоаллергенное одеяло"
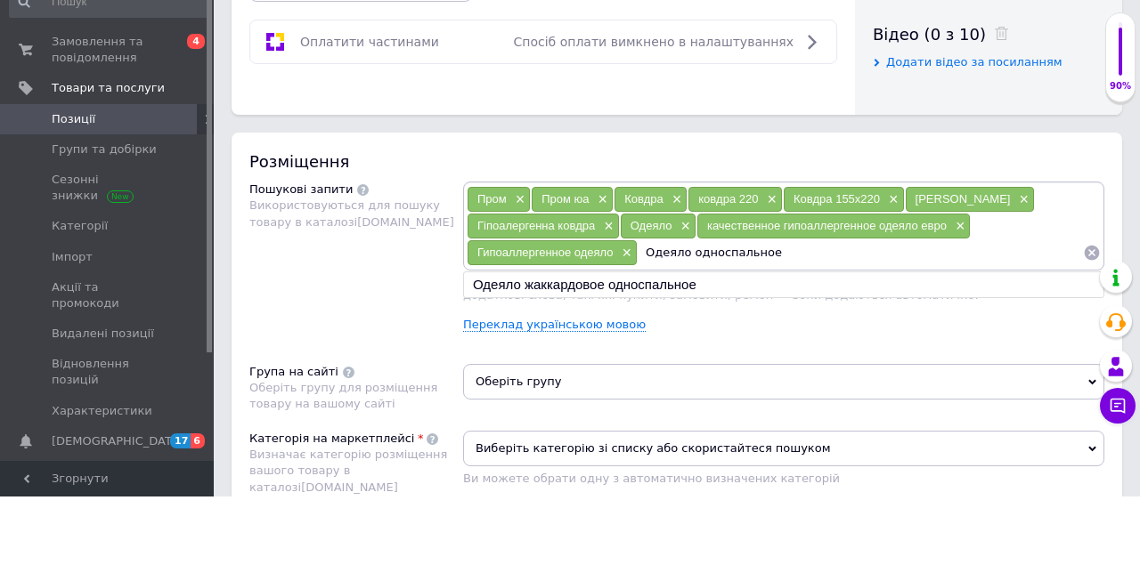
type input "Одеяло односпальное"
click at [686, 358] on li "Одеяло жаккардовое односпальное" at bounding box center [783, 361] width 639 height 25
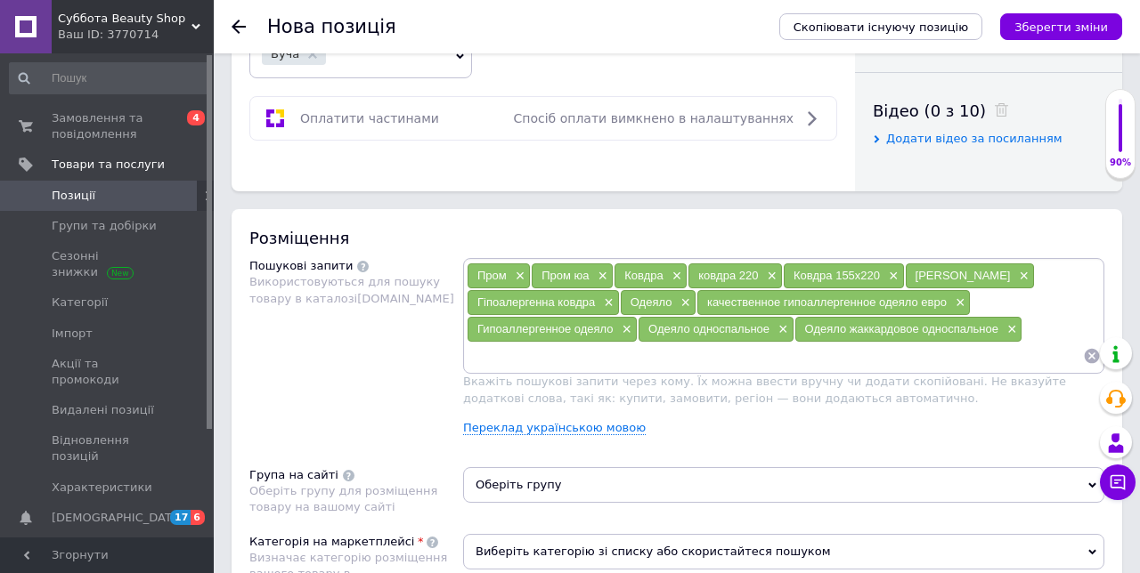
click at [534, 353] on input at bounding box center [775, 356] width 616 height 27
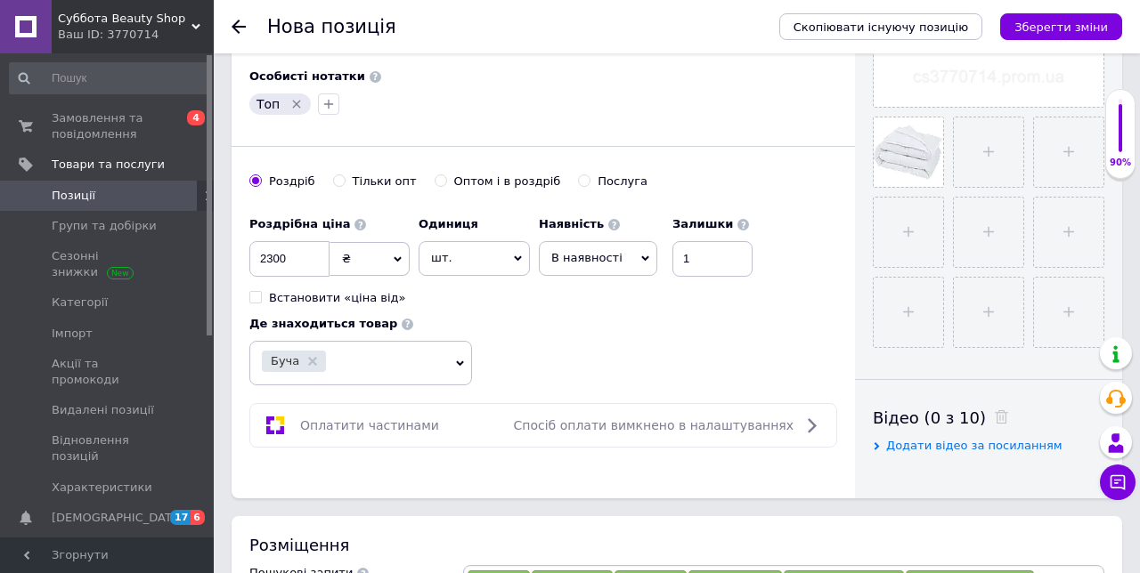
scroll to position [566, 0]
click at [1098, 28] on icon "Зберегти зміни" at bounding box center [1060, 26] width 93 height 13
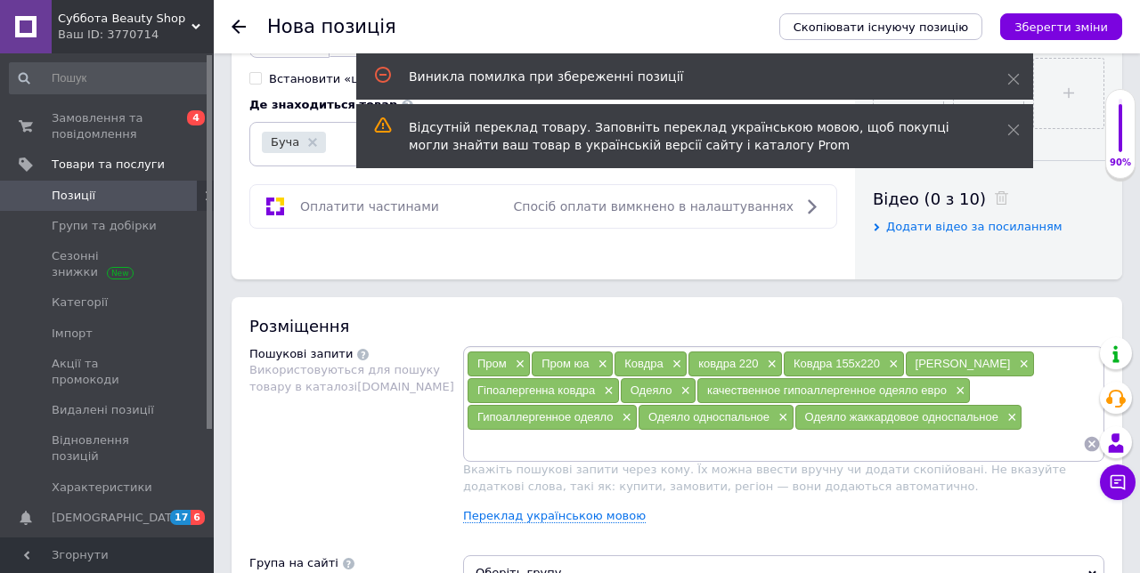
scroll to position [788, 0]
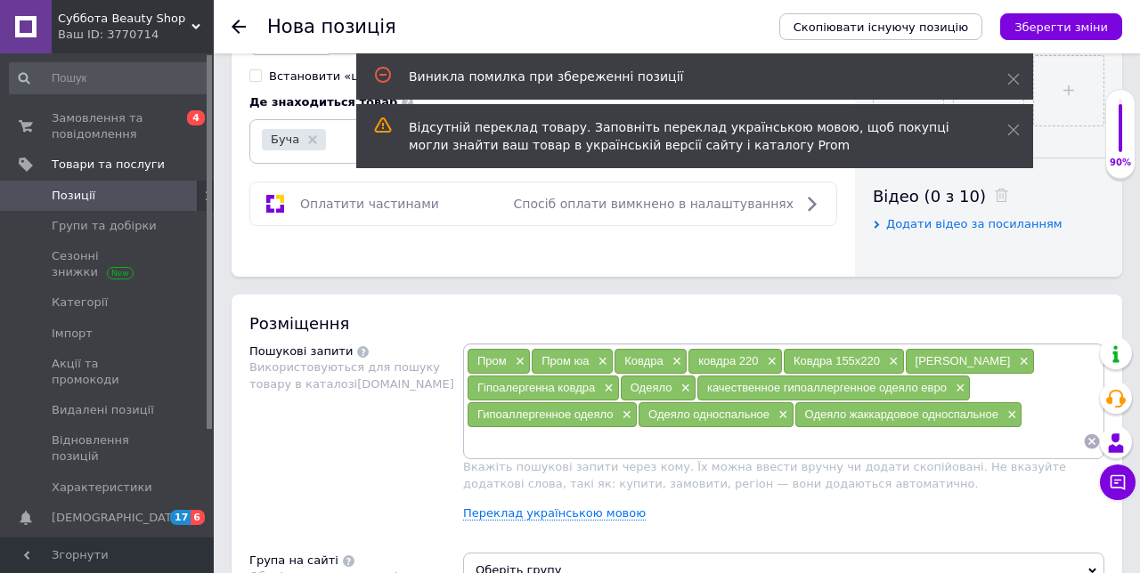
click at [540, 438] on input at bounding box center [775, 441] width 616 height 27
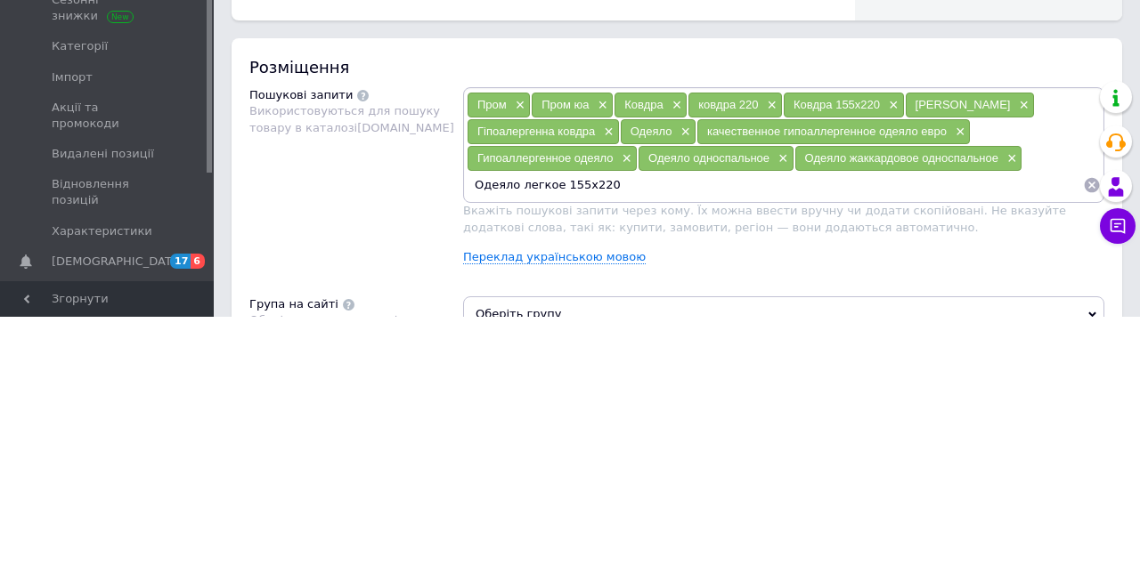
type input "Одеяло легкое 155x220"
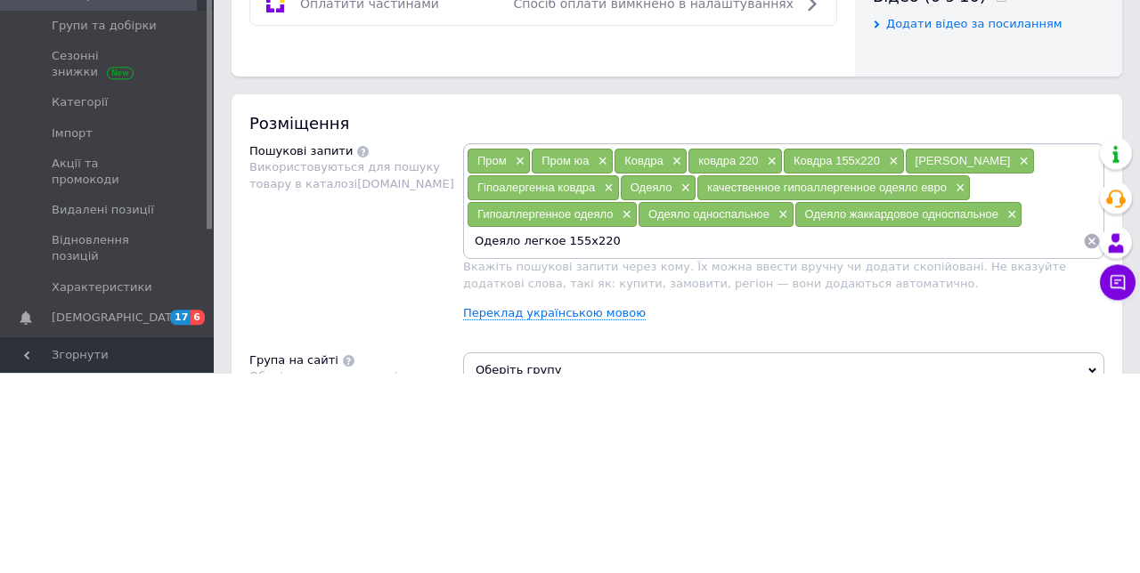
click at [637, 438] on input "Одеяло легкое 155x220" at bounding box center [775, 441] width 616 height 27
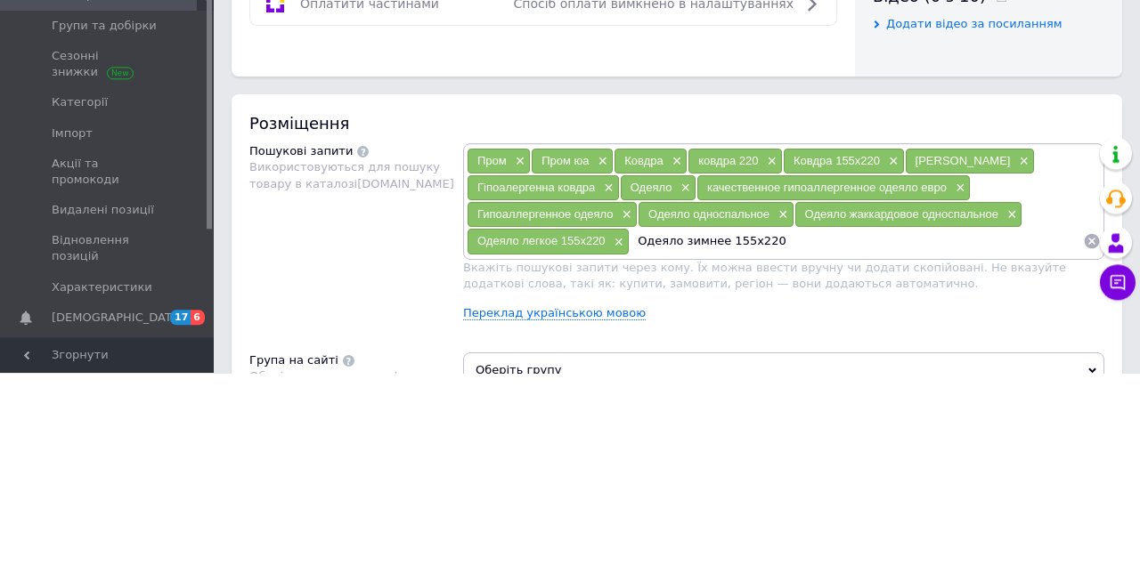
type input "Одеяло зимнее 155x220"
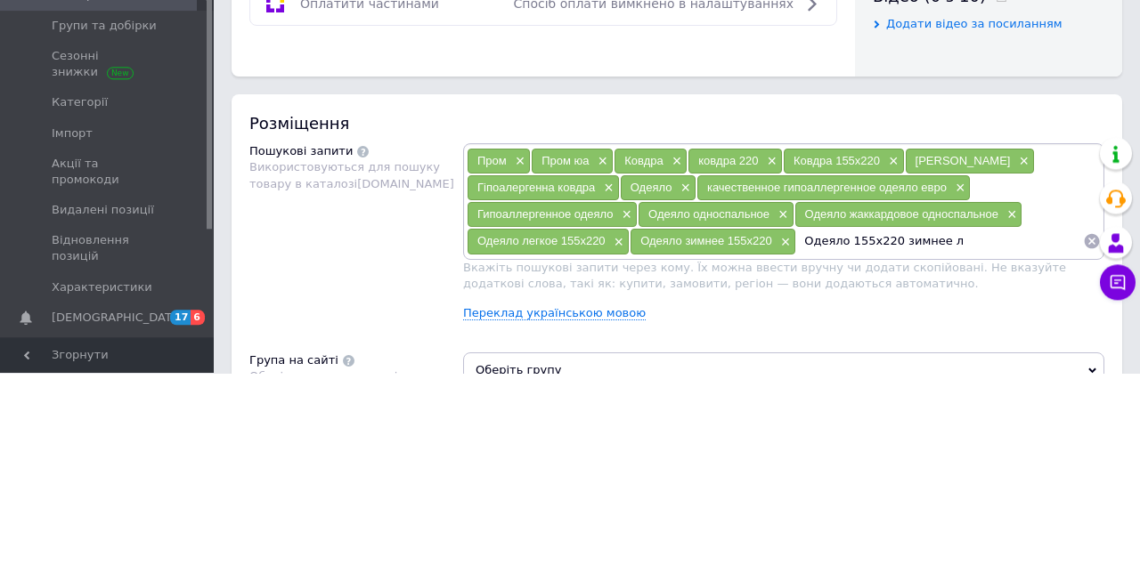
type input "Одеяло 155x220 зимнее"
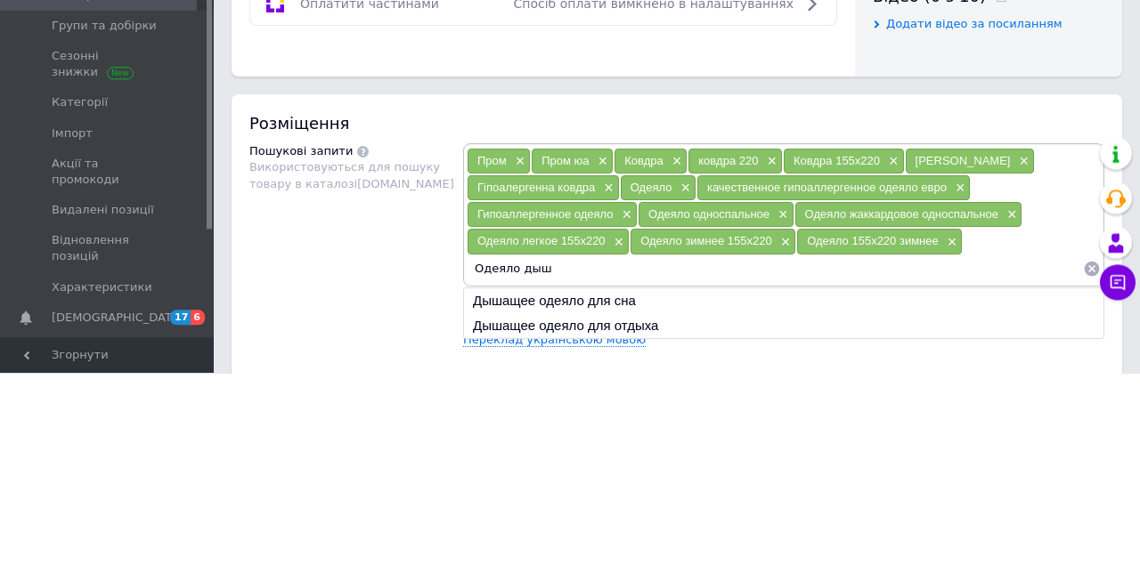
type input "Одеяло дыш"
click at [623, 497] on li "Дышащее одеяло для сна" at bounding box center [783, 501] width 639 height 25
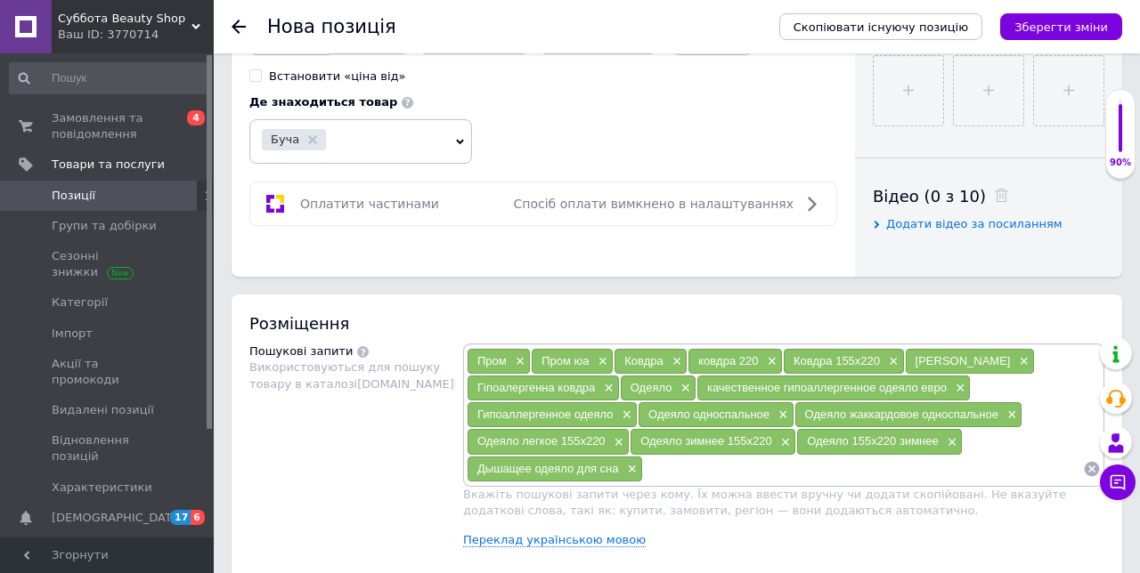
click at [725, 465] on input at bounding box center [863, 469] width 440 height 27
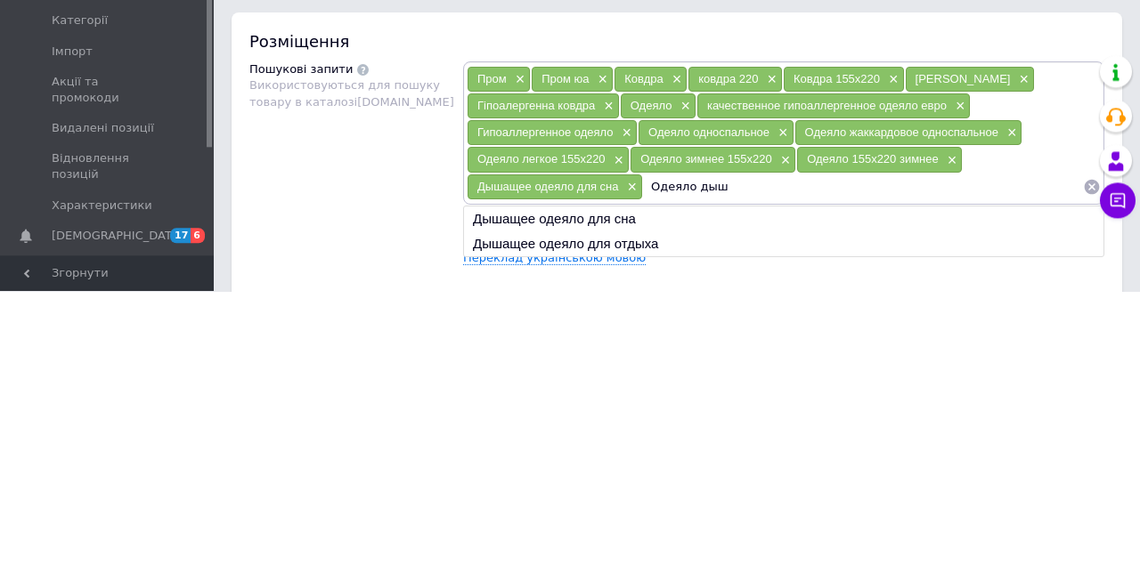
type input "Одеяло дыш"
click at [659, 523] on li "Дышащее одеяло для отдыха" at bounding box center [783, 526] width 639 height 25
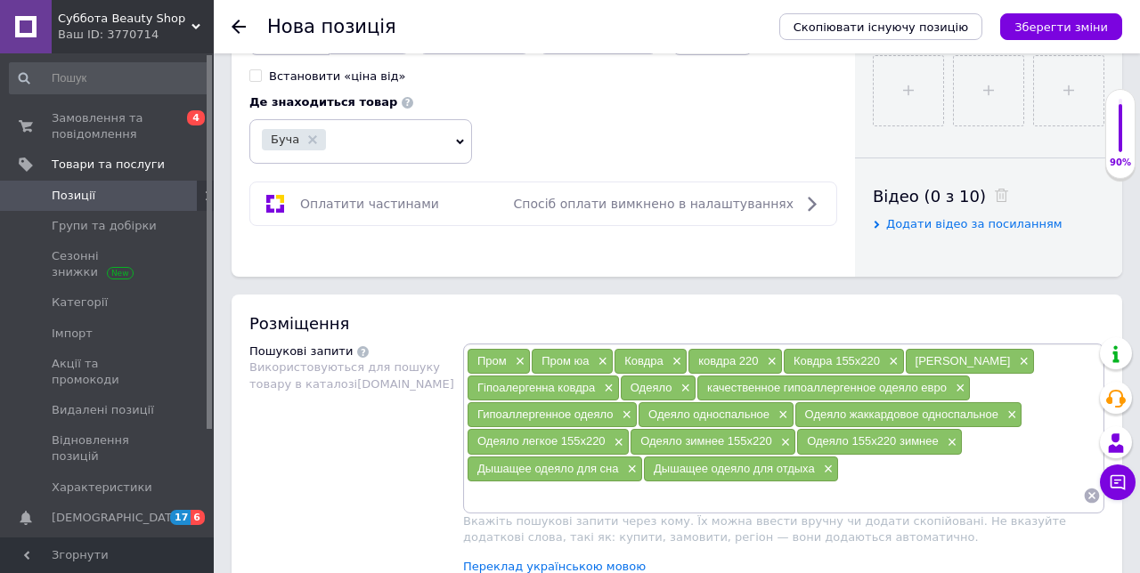
click at [897, 483] on input at bounding box center [775, 496] width 616 height 27
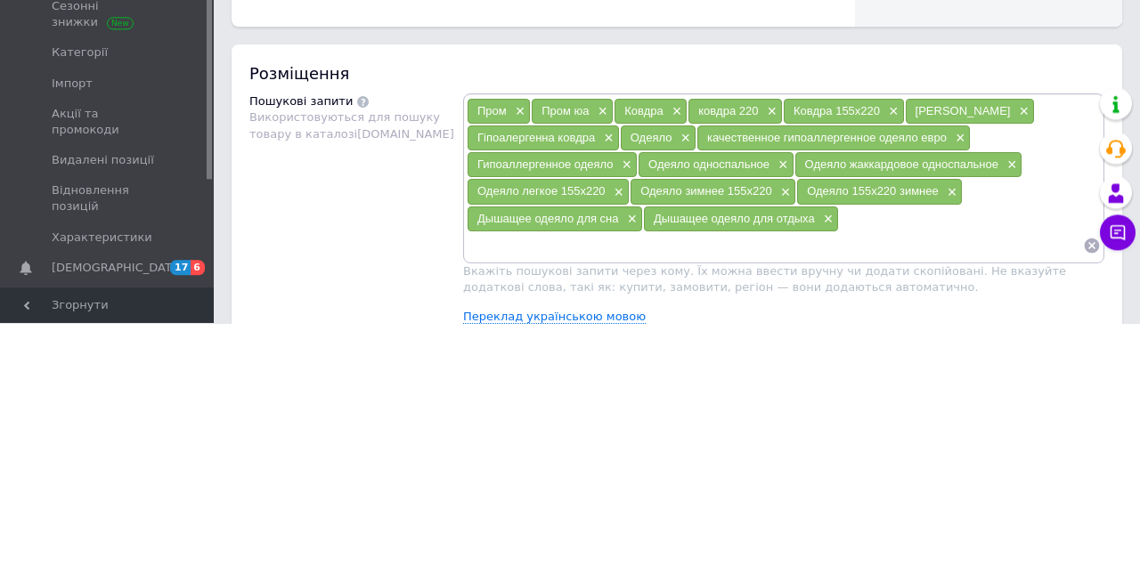
scroll to position [806, 0]
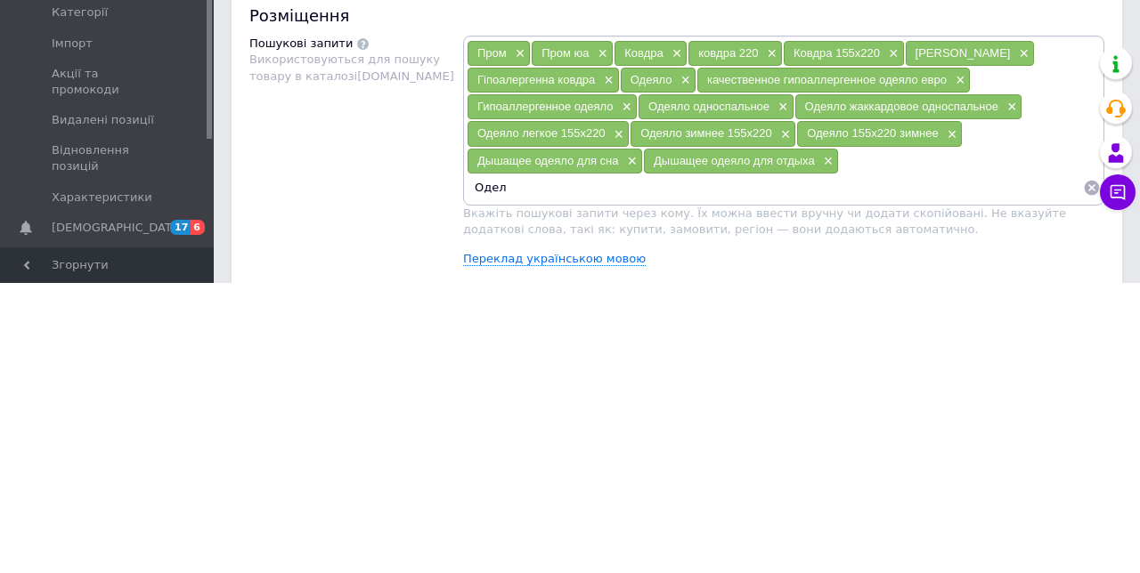
type input "Оде"
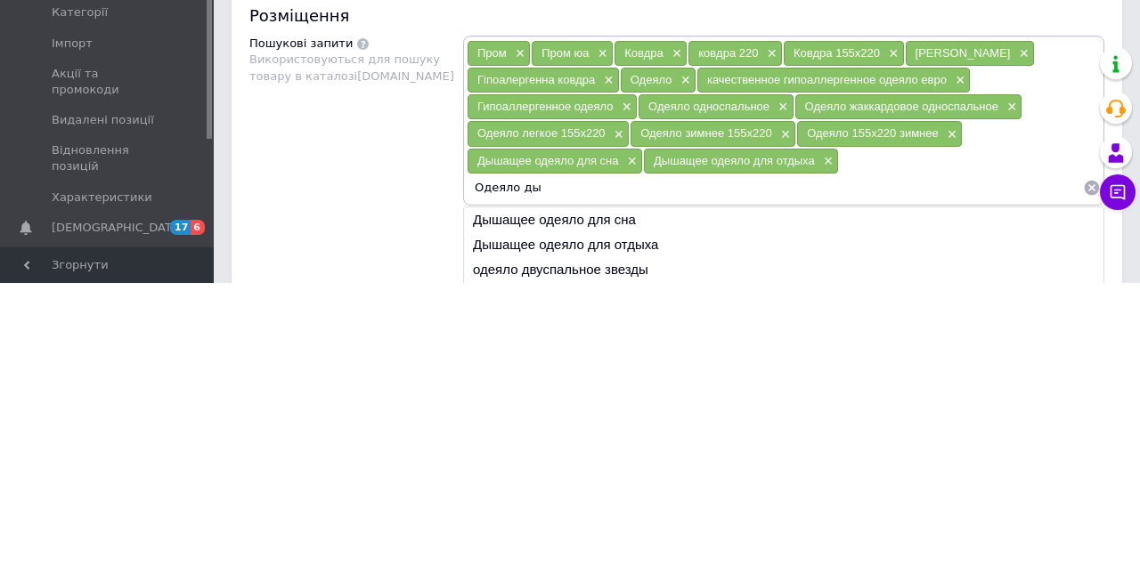
type input "Одеяло ды"
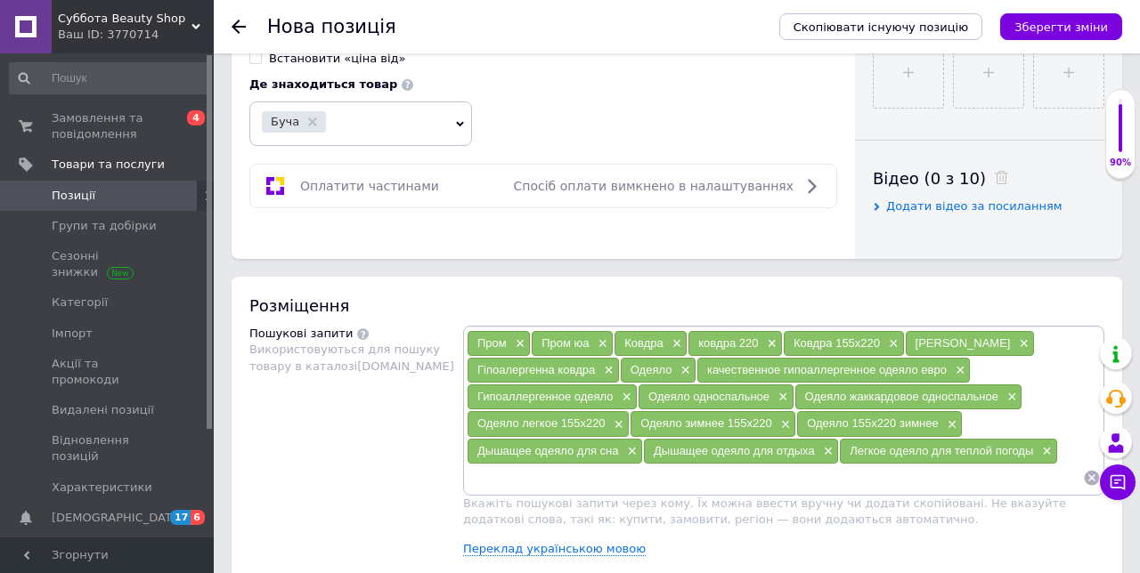
click at [536, 475] on input at bounding box center [775, 478] width 616 height 27
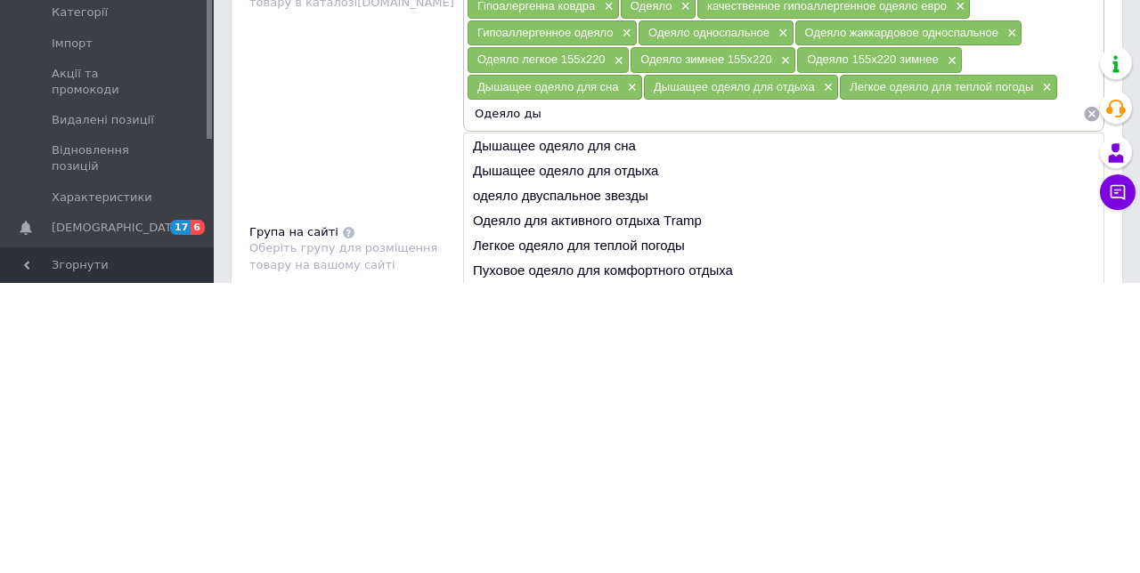
scroll to position [885, 0]
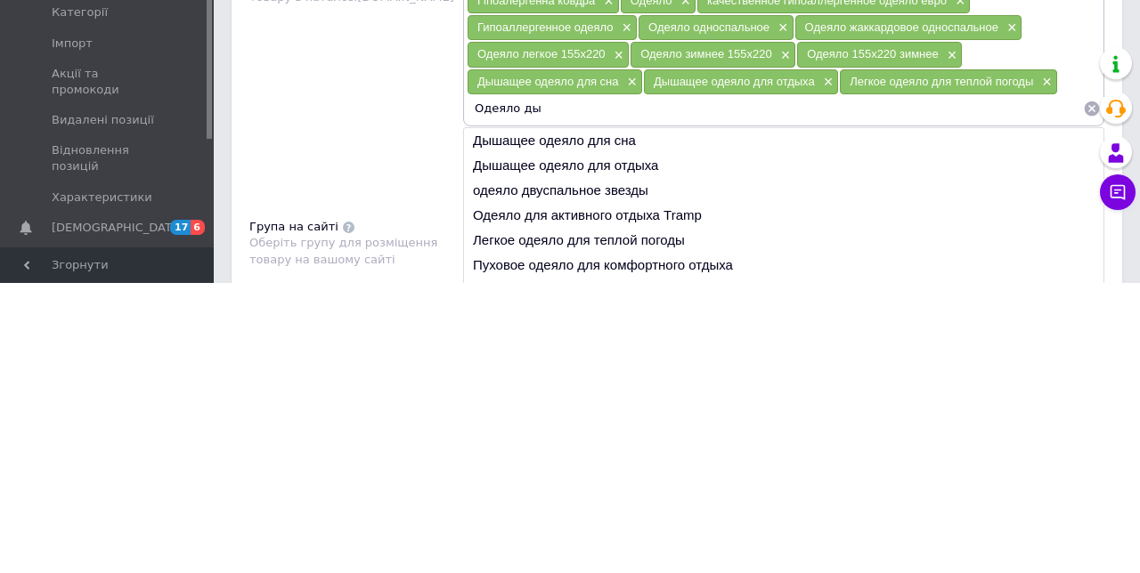
type input "Одеяло ды"
click at [725, 549] on li "Пуховое одеяло для комфортного отдыха" at bounding box center [783, 555] width 639 height 25
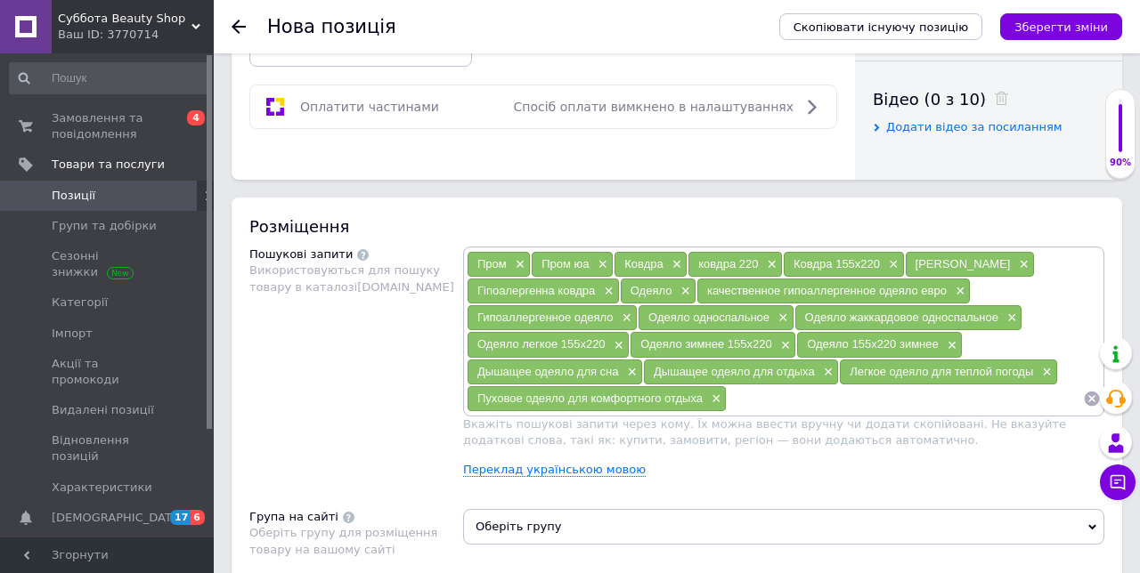
click at [805, 392] on input at bounding box center [904, 398] width 356 height 27
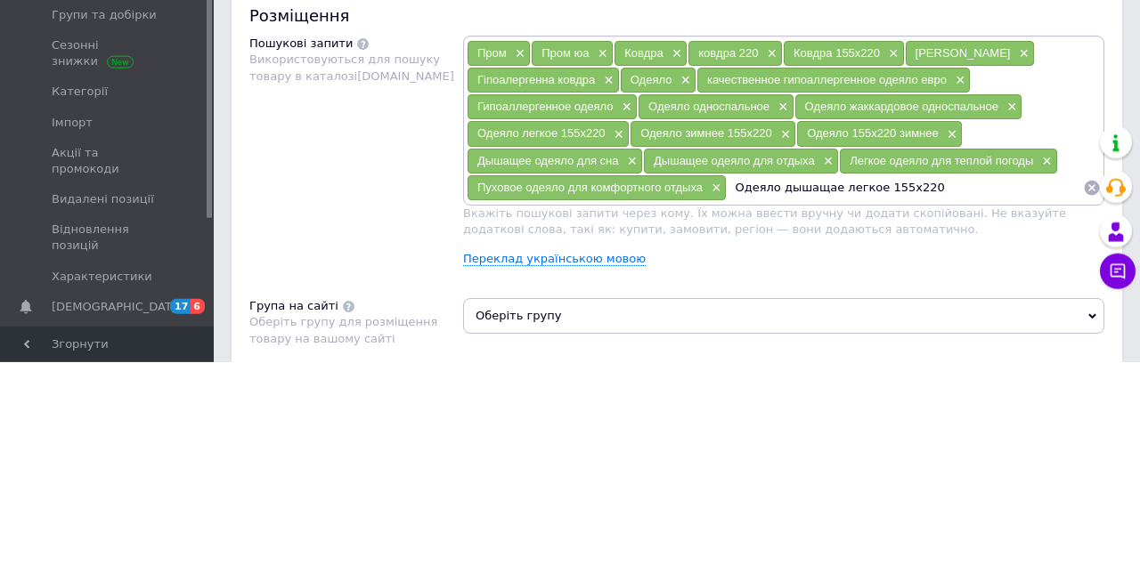
type input "Одеяло дышащае легкое 155x220"
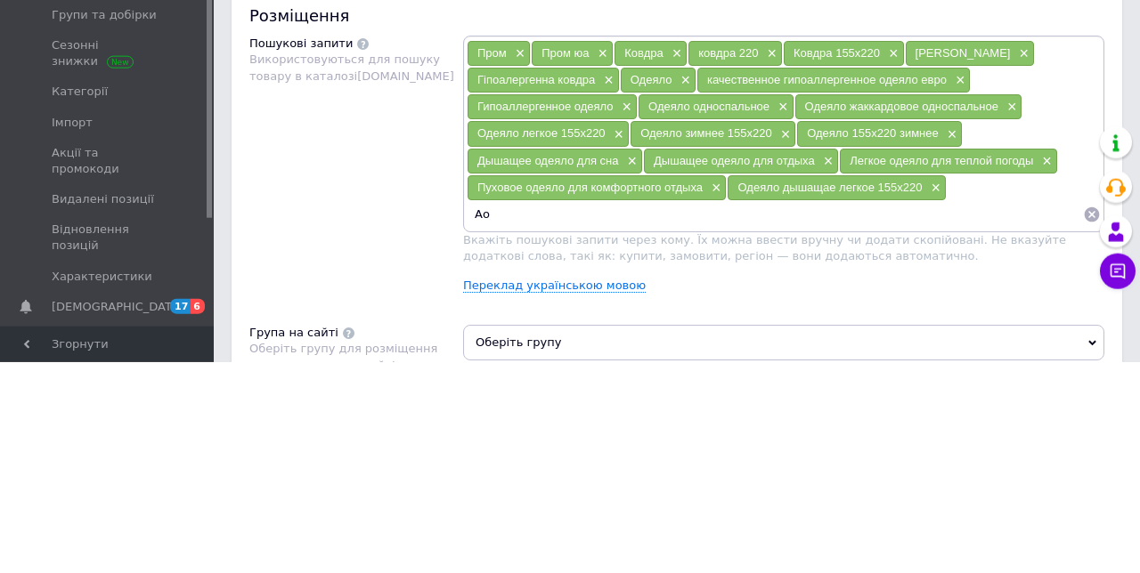
type input "[PERSON_NAME]"
type input "Ковдра дихаюча легка"
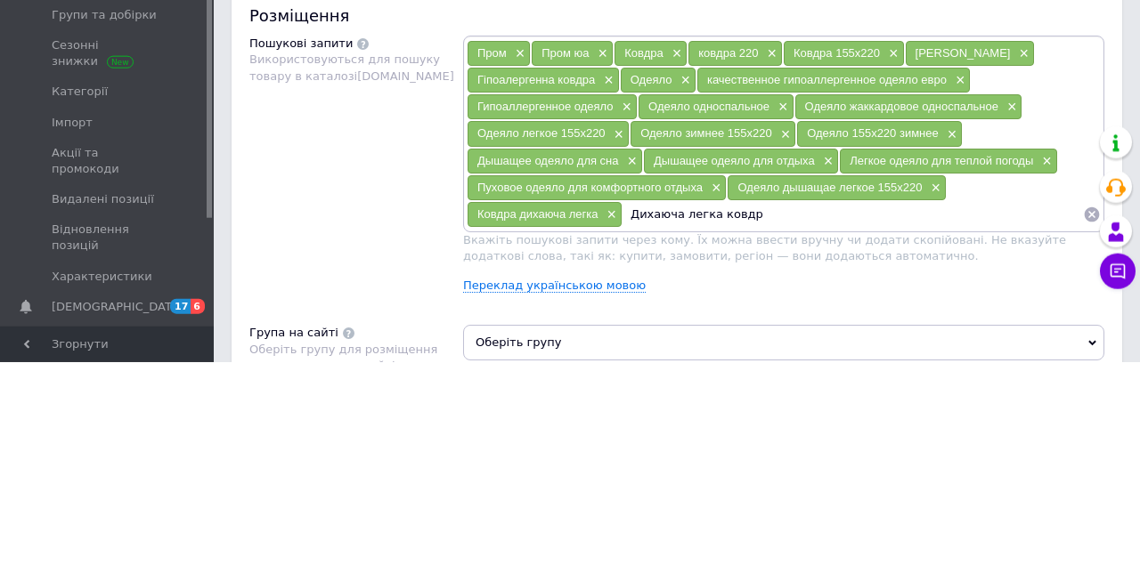
type input "Дихаюча легка ковдра"
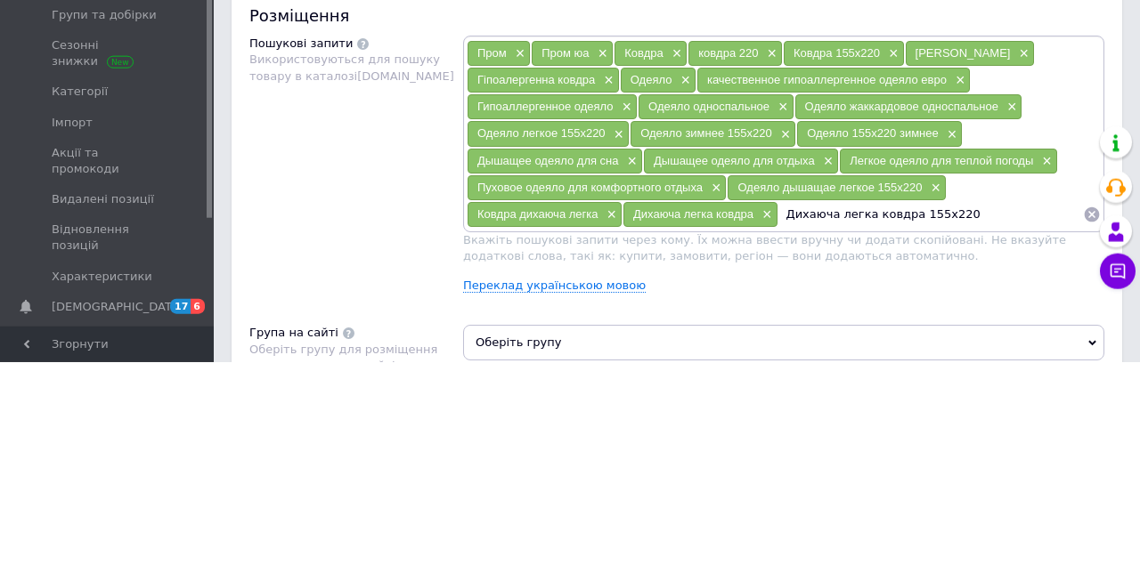
type input "Дихаюча легка ковдра 155x220"
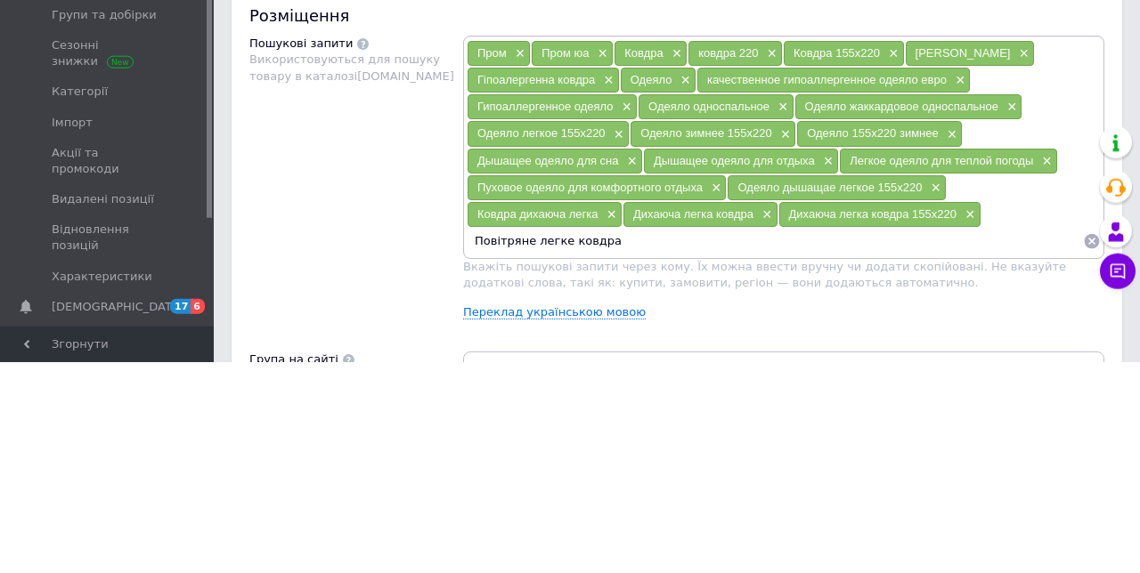
type input "Повітряне легке ковдра"
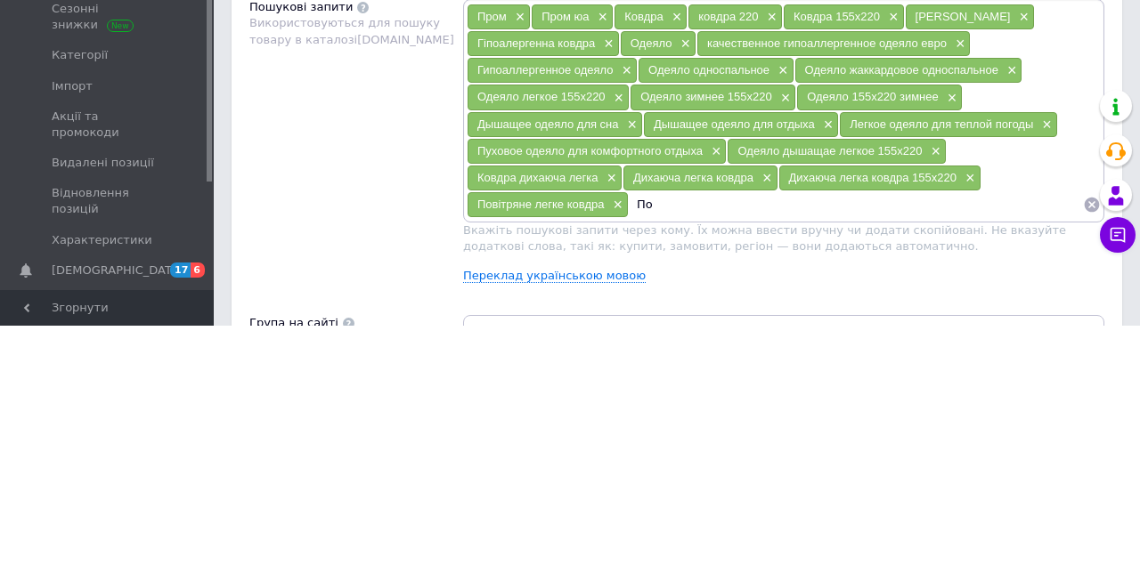
type input "П"
type input "Повітряне легке укривало"
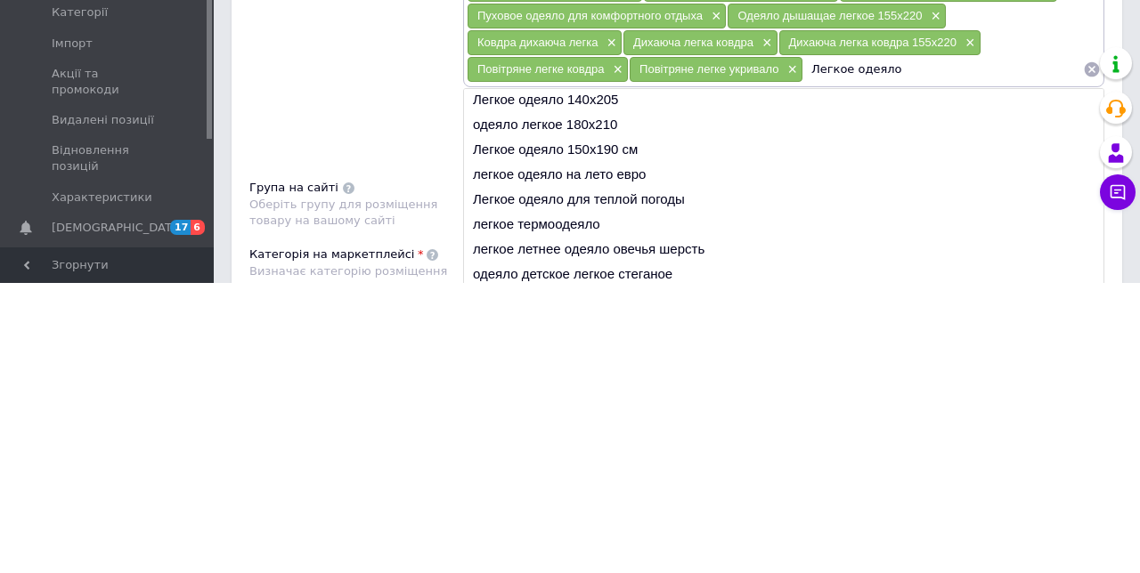
scroll to position [981, 0]
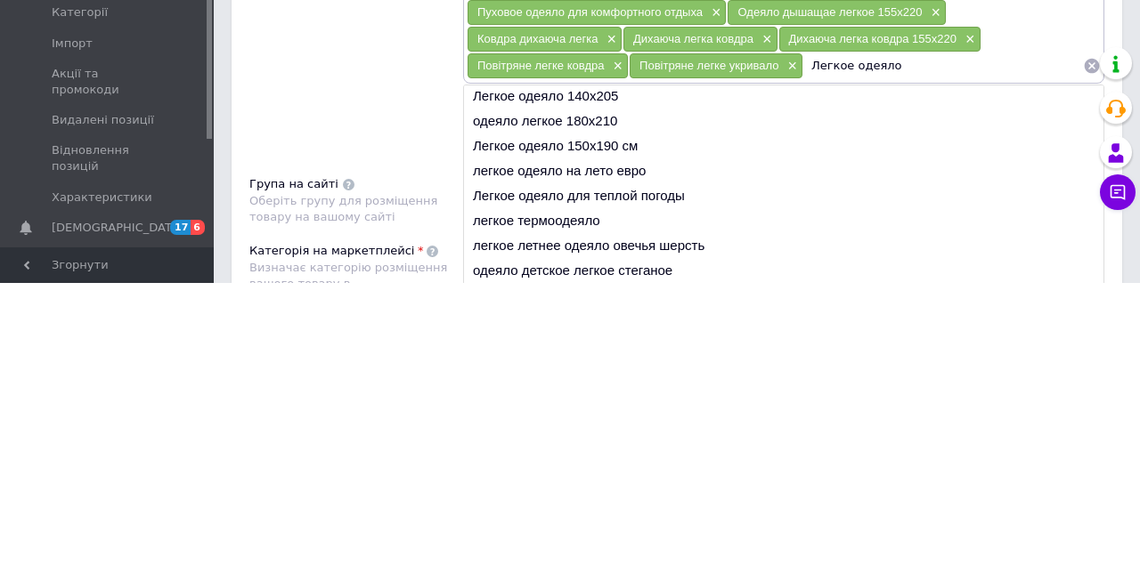
type input "Легкое одеяло"
click at [671, 550] on li "одеяло детское легкое стеганое" at bounding box center [783, 560] width 639 height 25
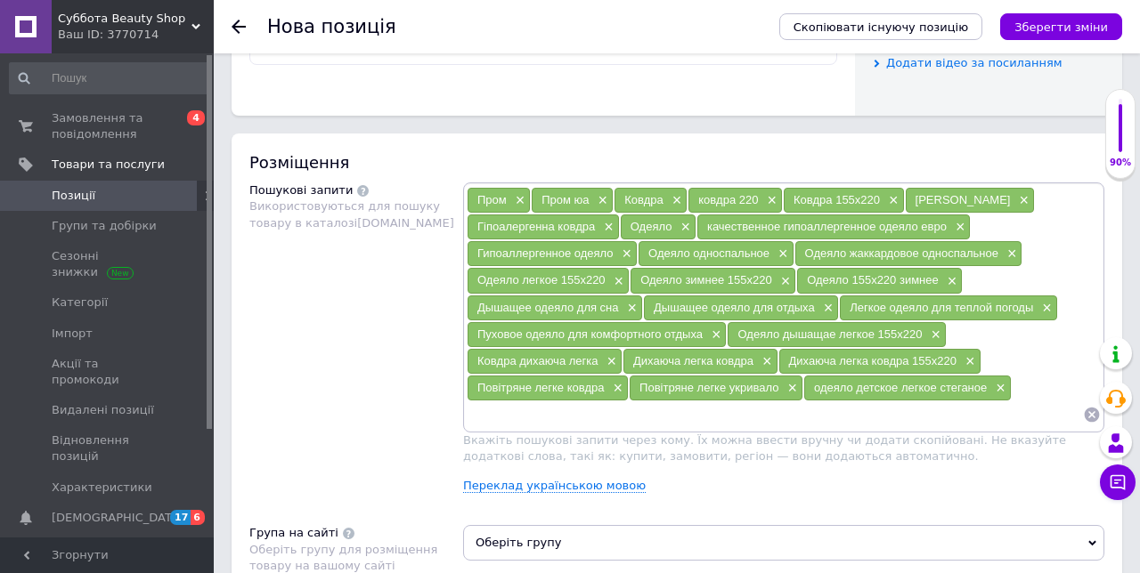
scroll to position [950, 0]
click at [521, 408] on input at bounding box center [775, 414] width 616 height 27
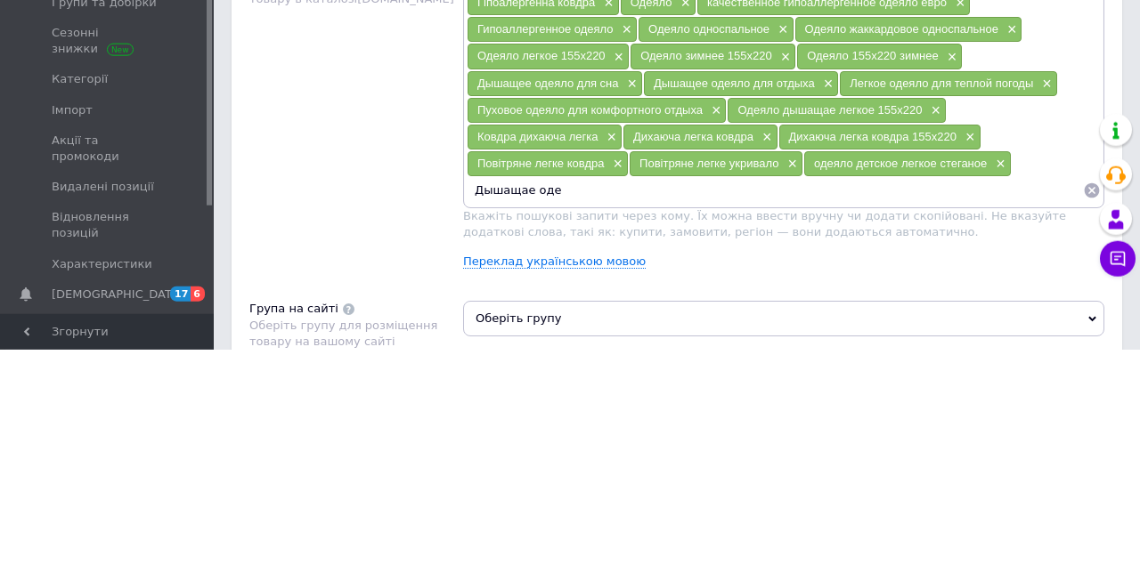
type input "Дышащае од"
click at [564, 407] on span "×" at bounding box center [559, 414] width 14 height 15
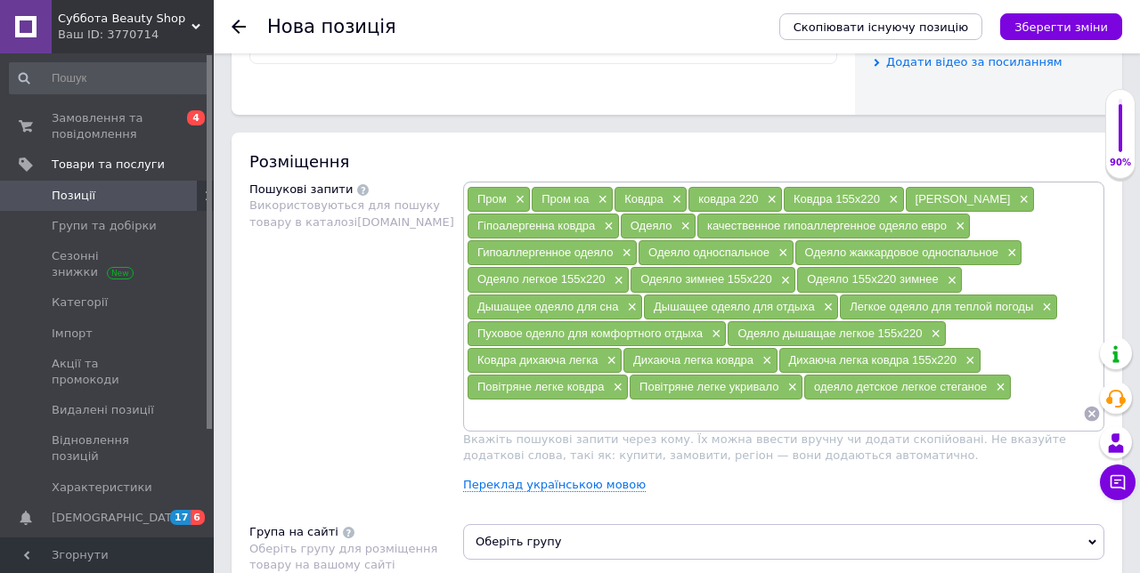
click at [572, 406] on input at bounding box center [775, 414] width 616 height 27
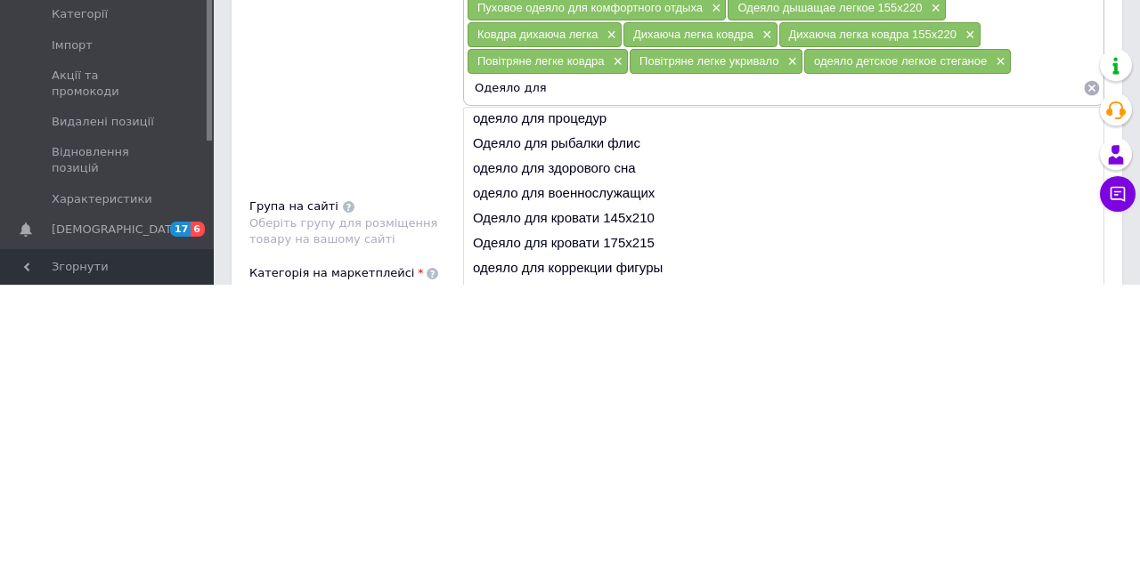
scroll to position [987, 0]
type input "Одеяло для"
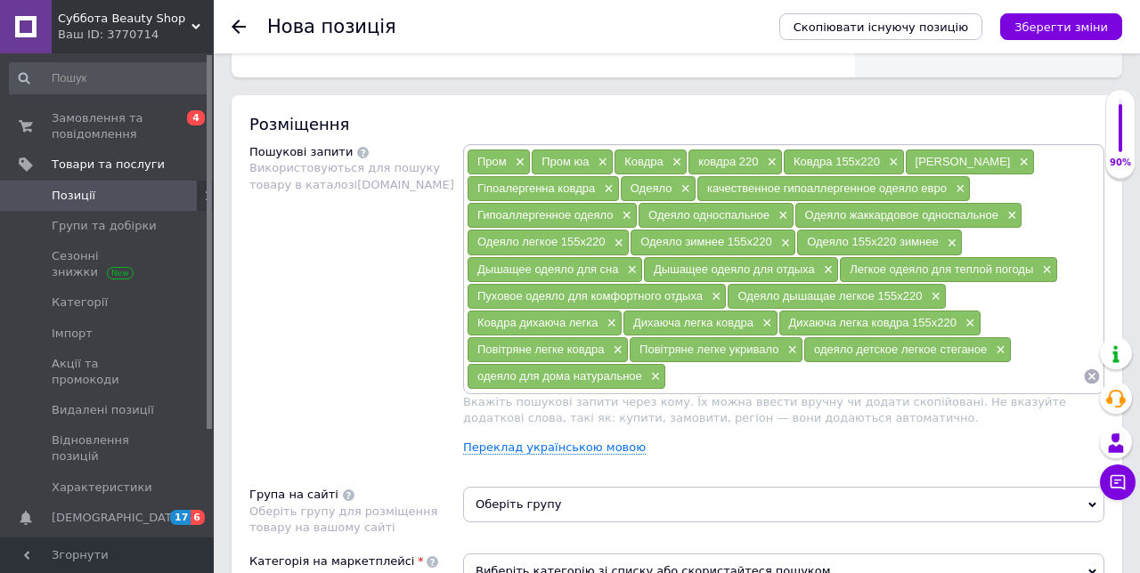
click at [746, 370] on input at bounding box center [874, 376] width 417 height 27
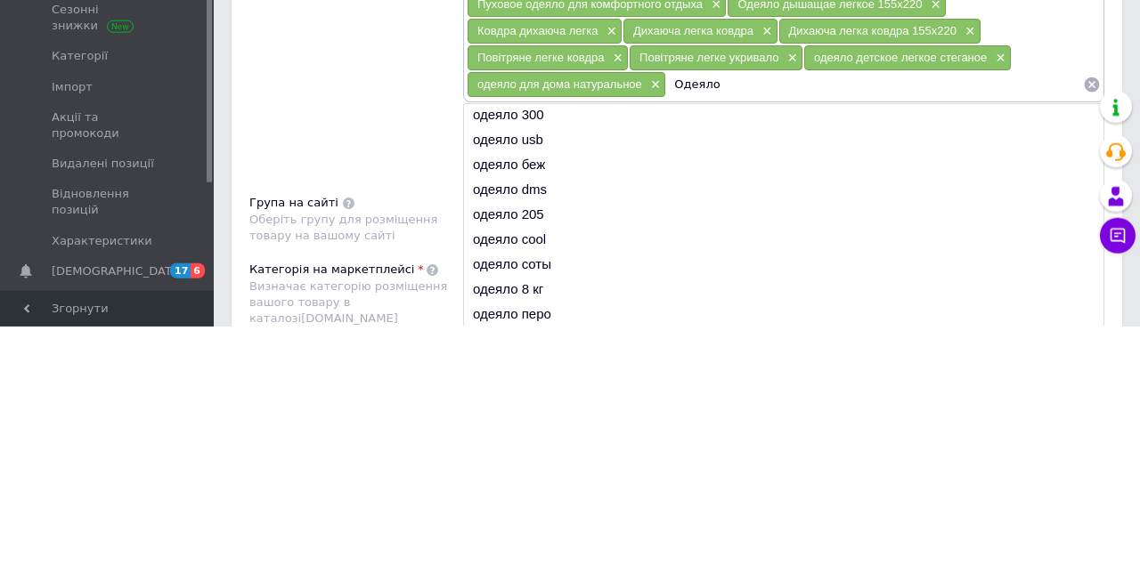
scroll to position [1033, 0]
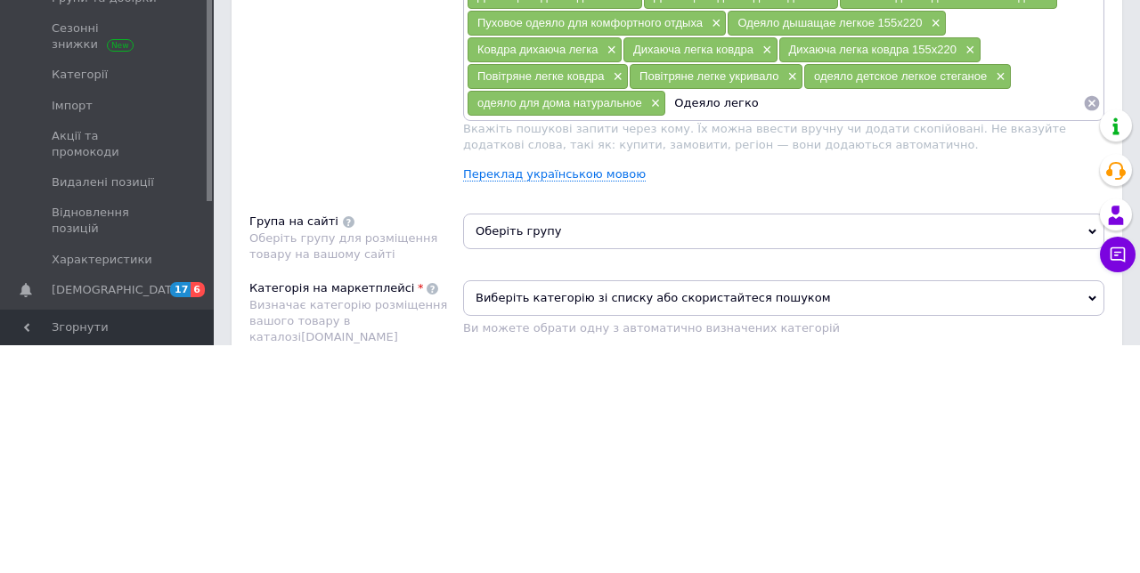
type input "Одеяло легкое"
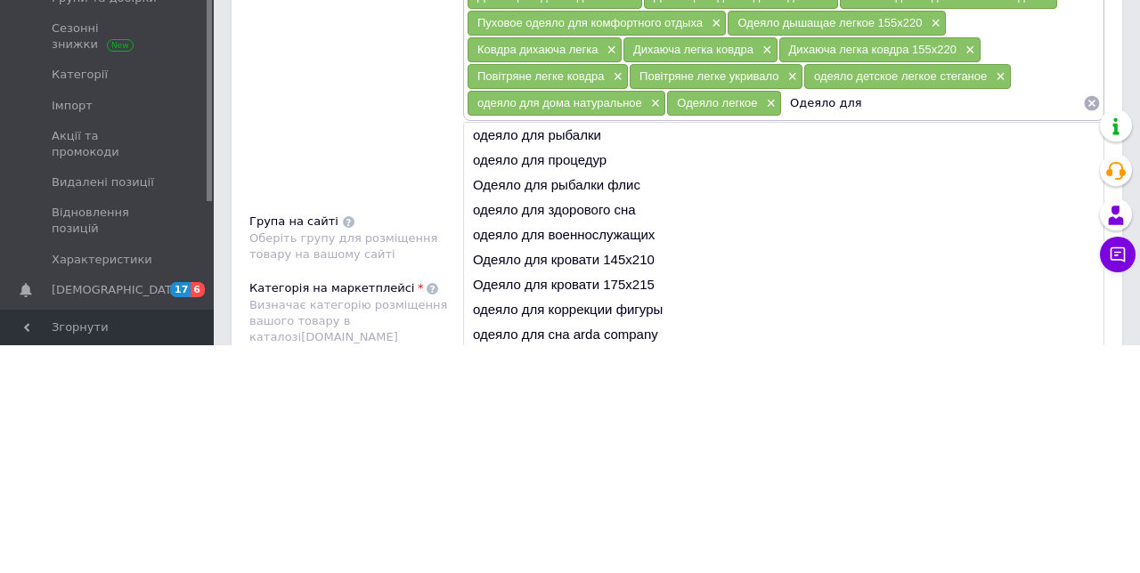
type input "Одеяло для"
click at [593, 351] on li "одеяло для рыбалки" at bounding box center [783, 363] width 639 height 25
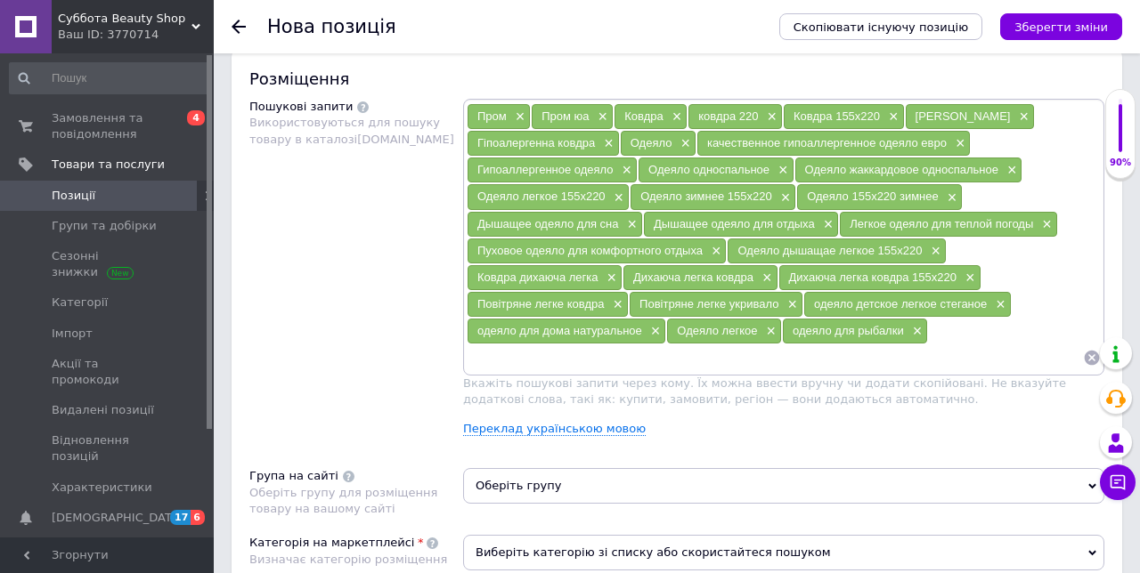
click at [1099, 34] on button "Зберегти зміни" at bounding box center [1061, 26] width 122 height 27
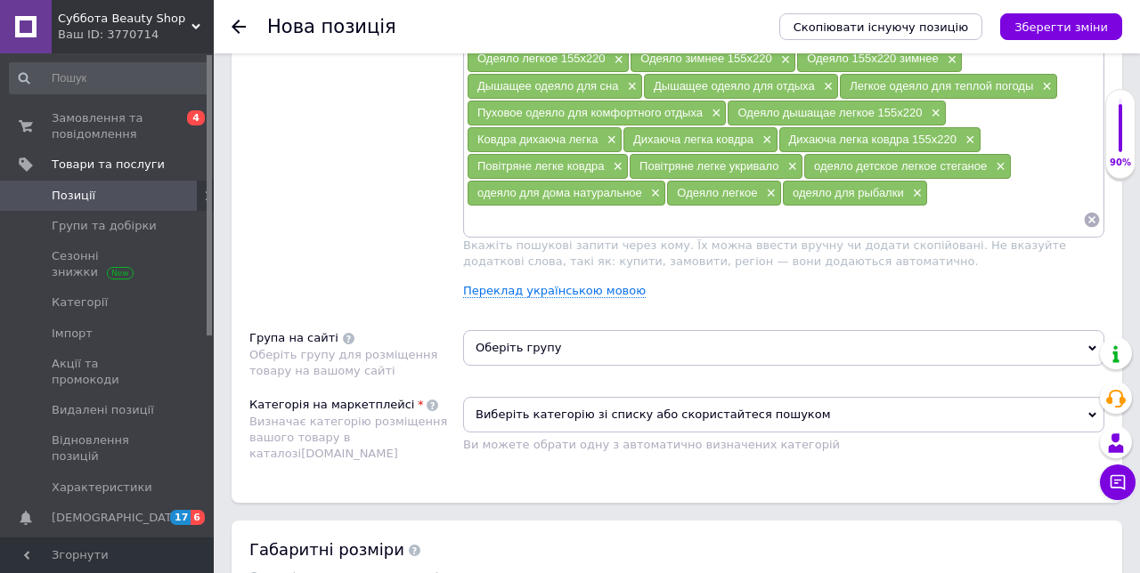
scroll to position [1174, 0]
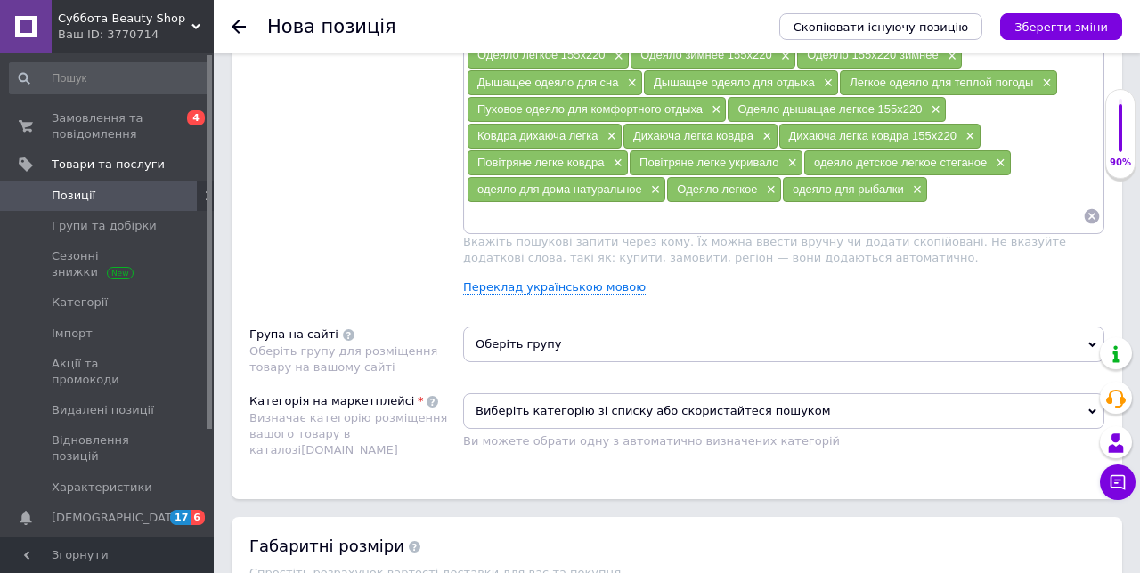
click at [554, 333] on span "Оберіть групу" at bounding box center [783, 345] width 641 height 36
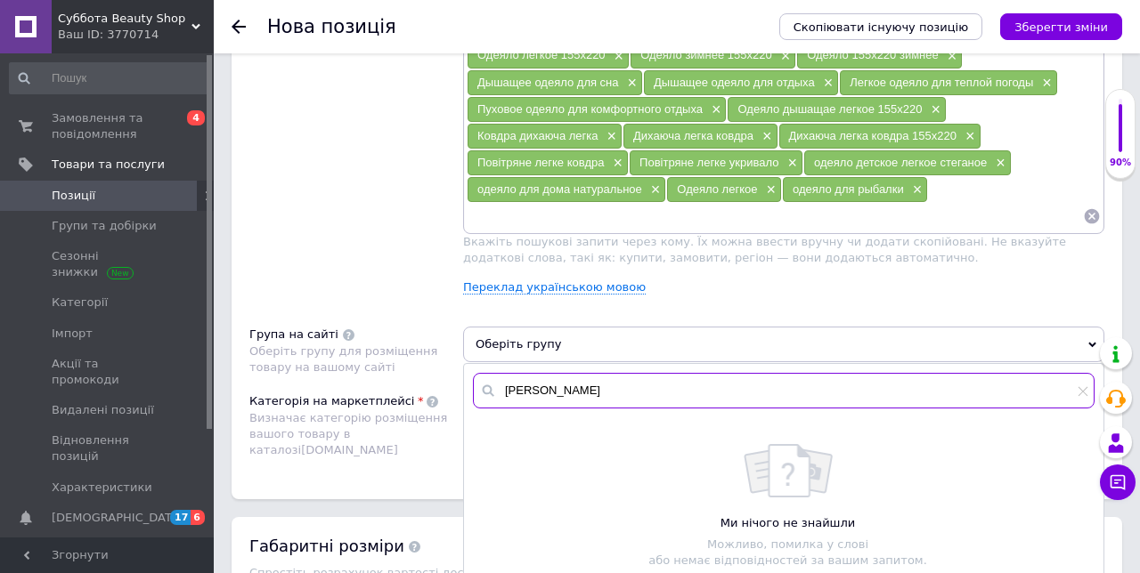
click at [543, 379] on input "[PERSON_NAME]" at bounding box center [783, 391] width 621 height 36
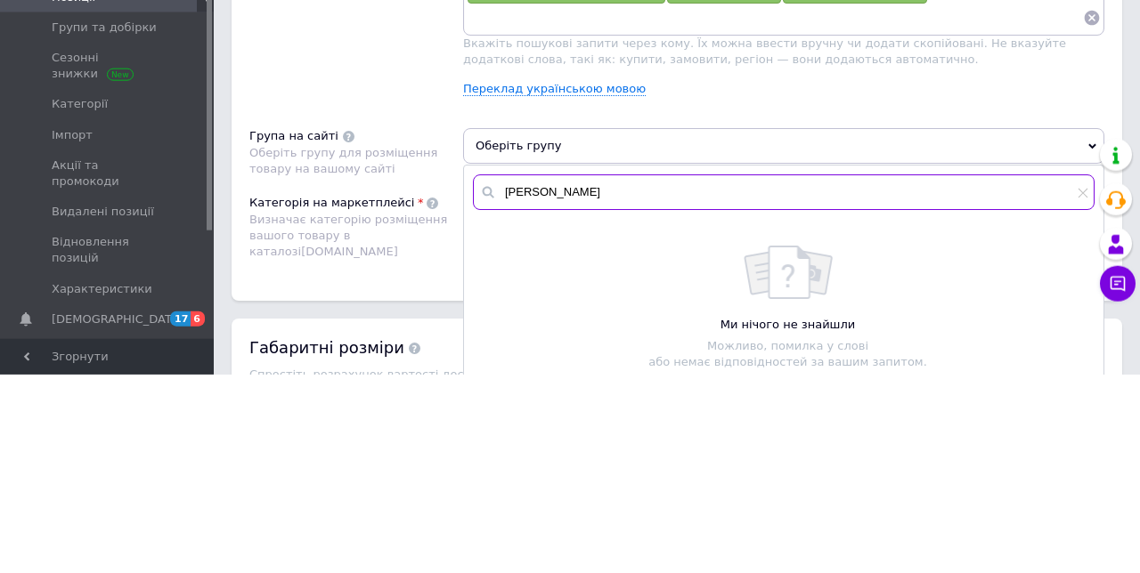
click at [737, 383] on input "[PERSON_NAME]" at bounding box center [783, 391] width 621 height 36
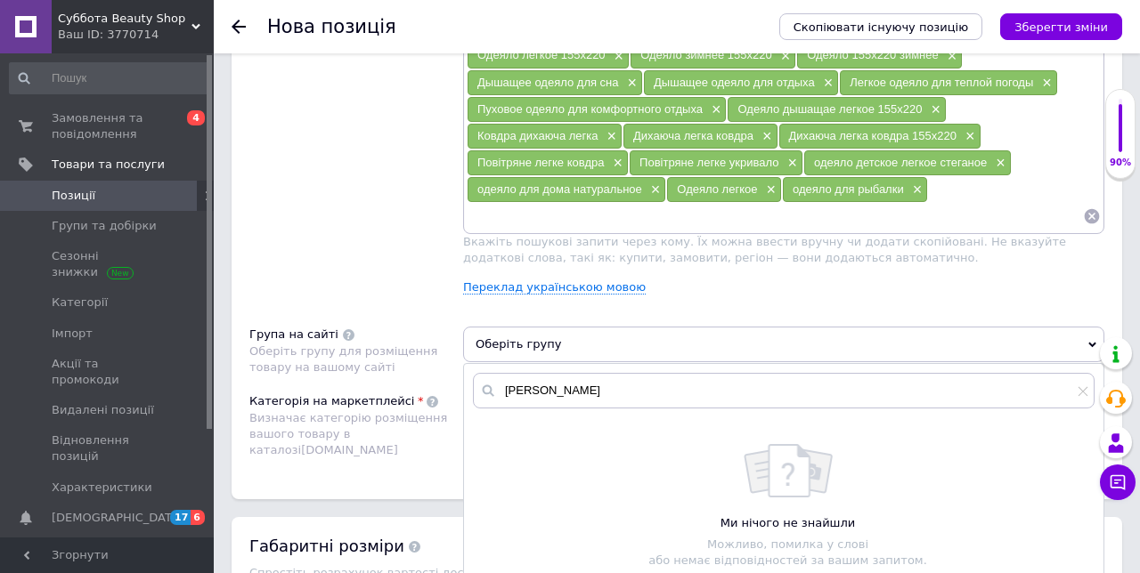
click at [490, 382] on icon at bounding box center [488, 391] width 18 height 18
click at [1091, 338] on span "Оберіть групу" at bounding box center [783, 345] width 641 height 36
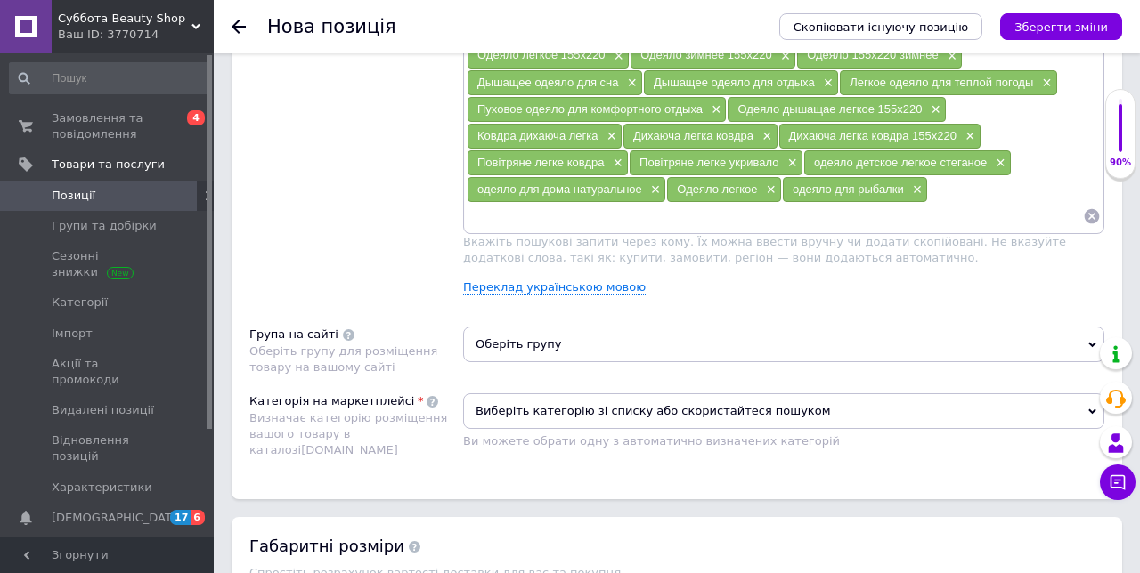
click at [1088, 408] on icon at bounding box center [1092, 412] width 8 height 8
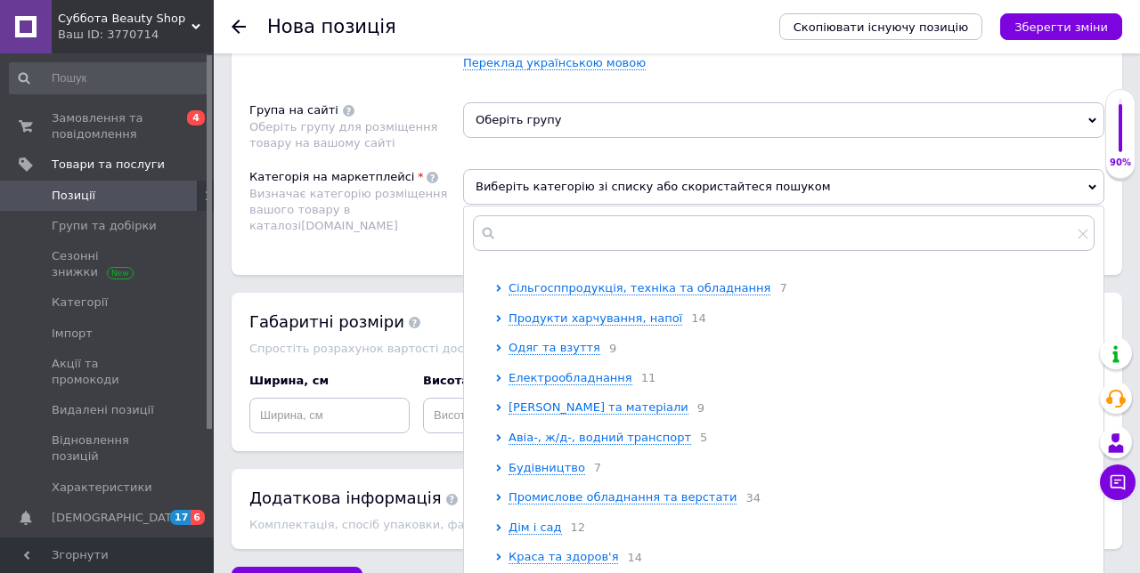
scroll to position [0, 0]
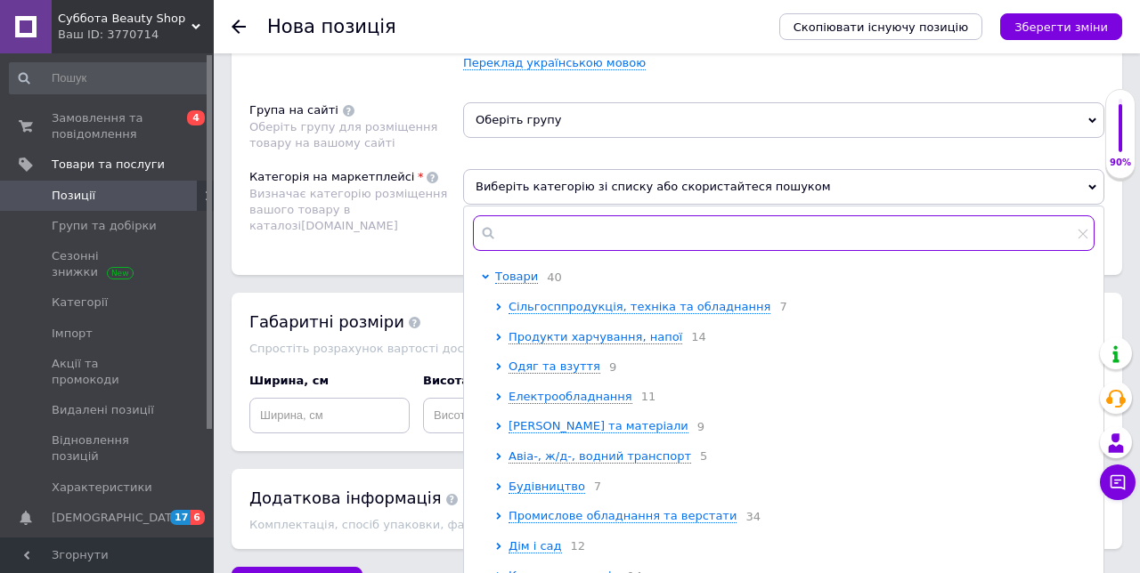
click at [545, 223] on input "text" at bounding box center [783, 233] width 621 height 36
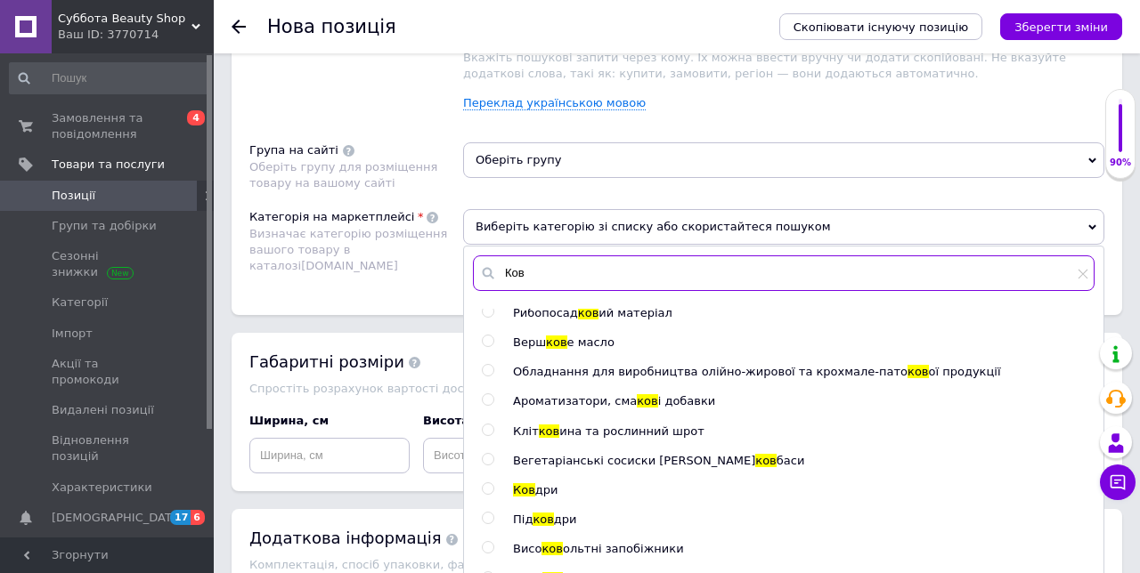
scroll to position [537, 0]
type input "Ков"
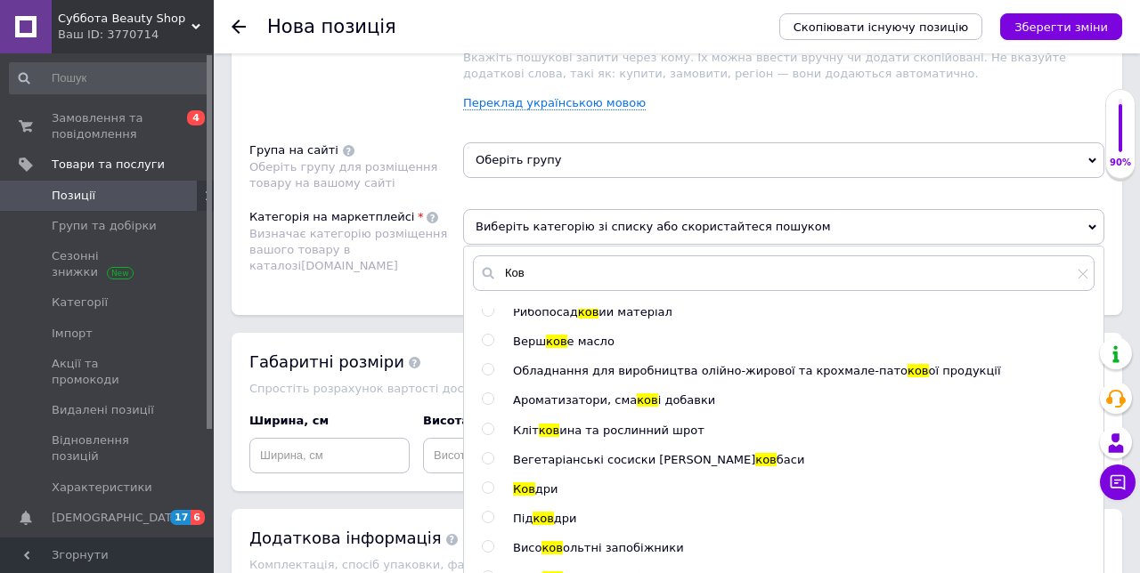
click at [491, 483] on input "radio" at bounding box center [488, 489] width 12 height 12
radio input "true"
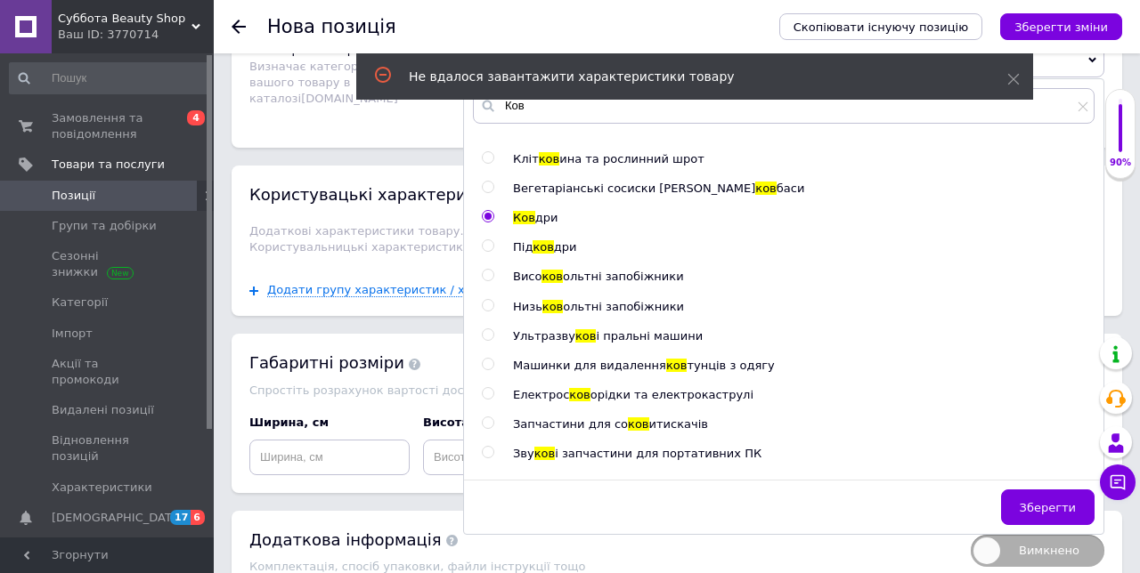
scroll to position [1528, 0]
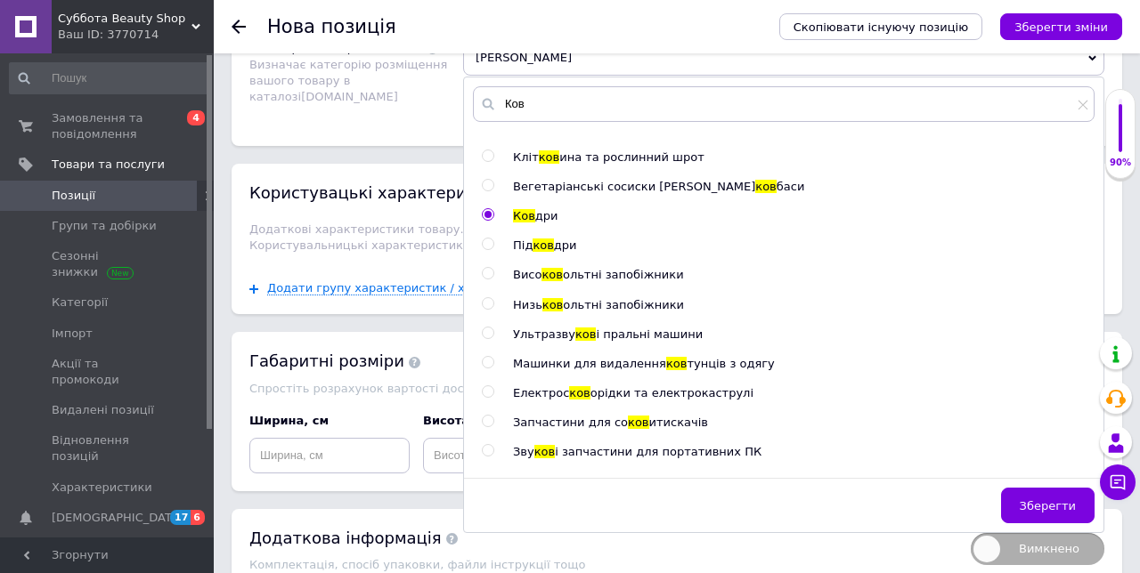
click at [1074, 499] on span "Зберегти" at bounding box center [1047, 505] width 56 height 13
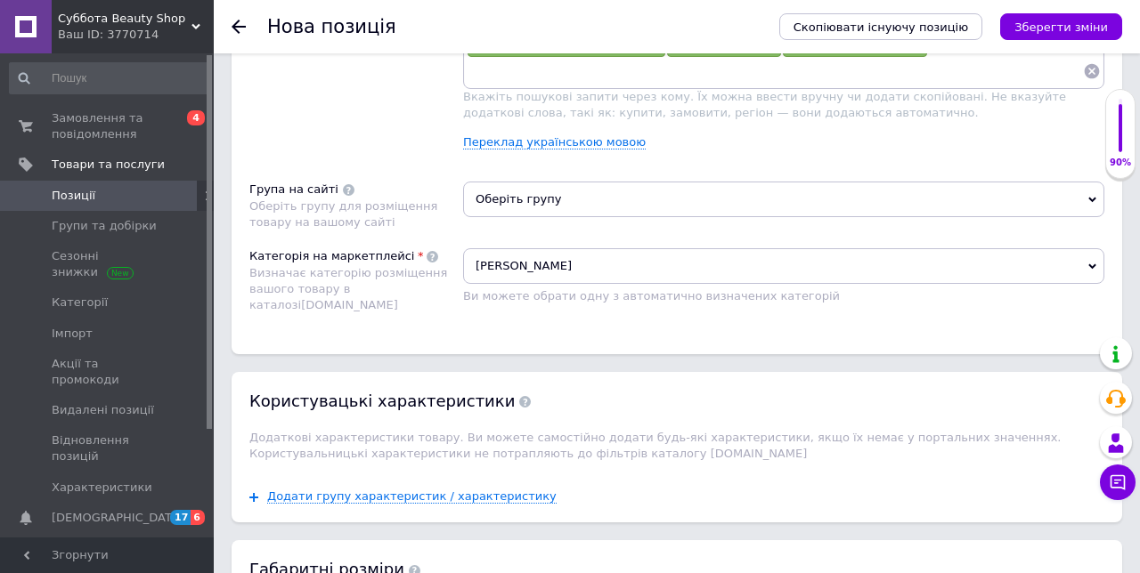
scroll to position [1319, 0]
click at [580, 185] on span "Оберіть групу" at bounding box center [783, 201] width 641 height 36
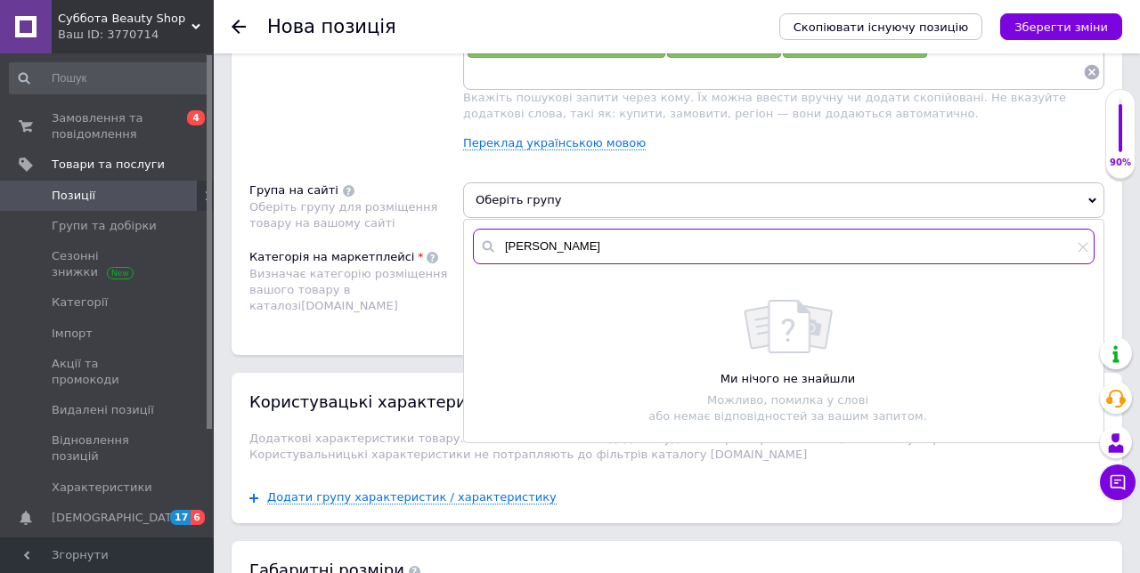
click at [533, 230] on input "[PERSON_NAME]" at bounding box center [783, 247] width 621 height 36
click at [504, 233] on input "[PERSON_NAME]" at bounding box center [783, 247] width 621 height 36
click at [556, 196] on span "Оберіть групу" at bounding box center [783, 201] width 641 height 36
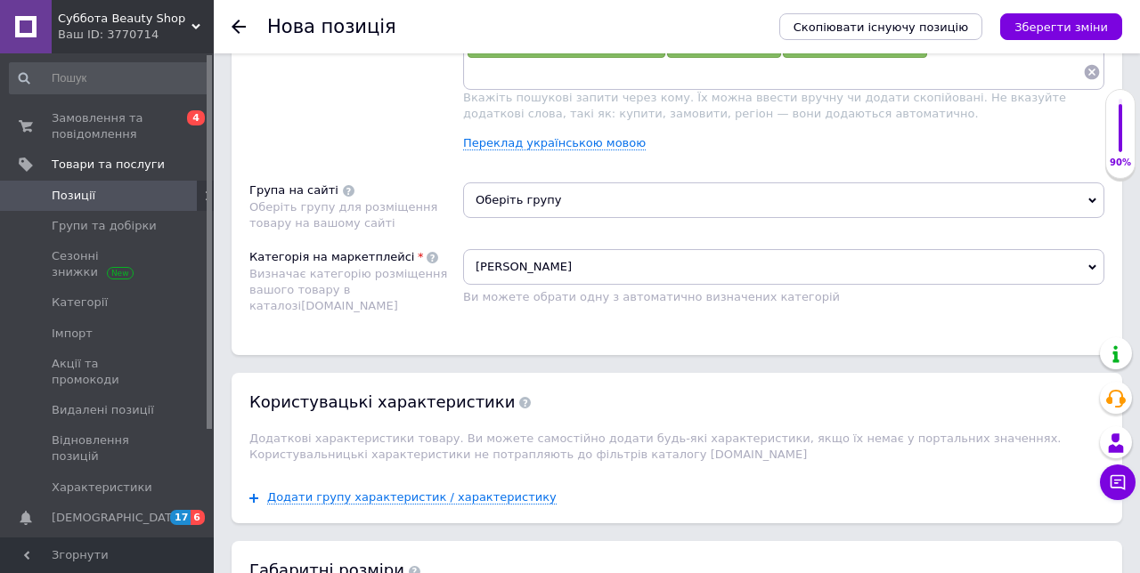
click at [504, 189] on span "Оберіть групу" at bounding box center [783, 201] width 641 height 36
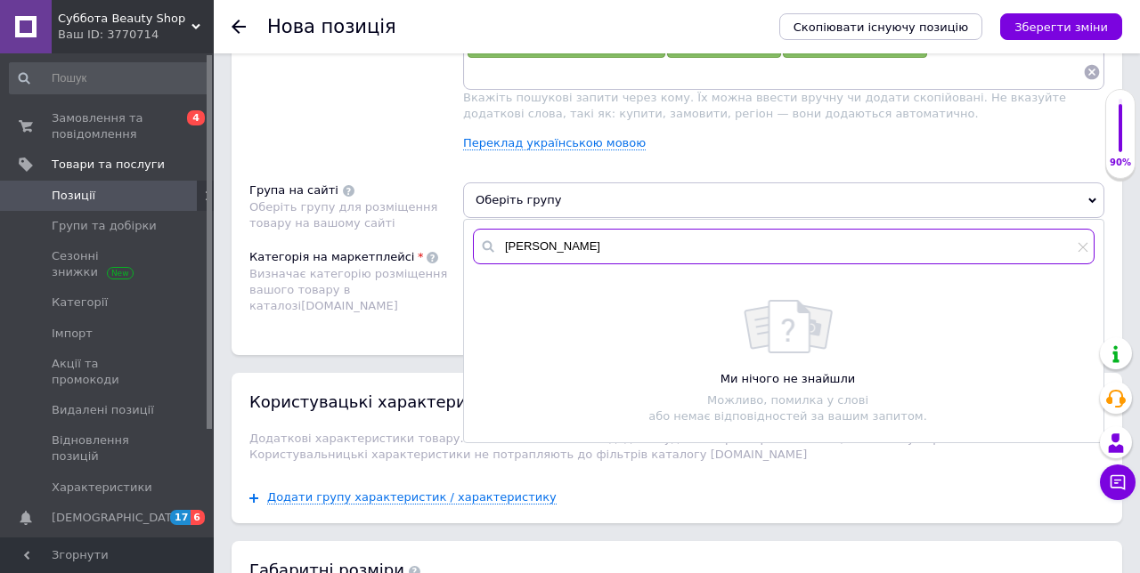
click at [582, 229] on input "[PERSON_NAME]" at bounding box center [783, 247] width 621 height 36
click at [826, 239] on input "[PERSON_NAME]" at bounding box center [783, 247] width 621 height 36
click at [509, 191] on span "Оберіть групу" at bounding box center [783, 201] width 641 height 36
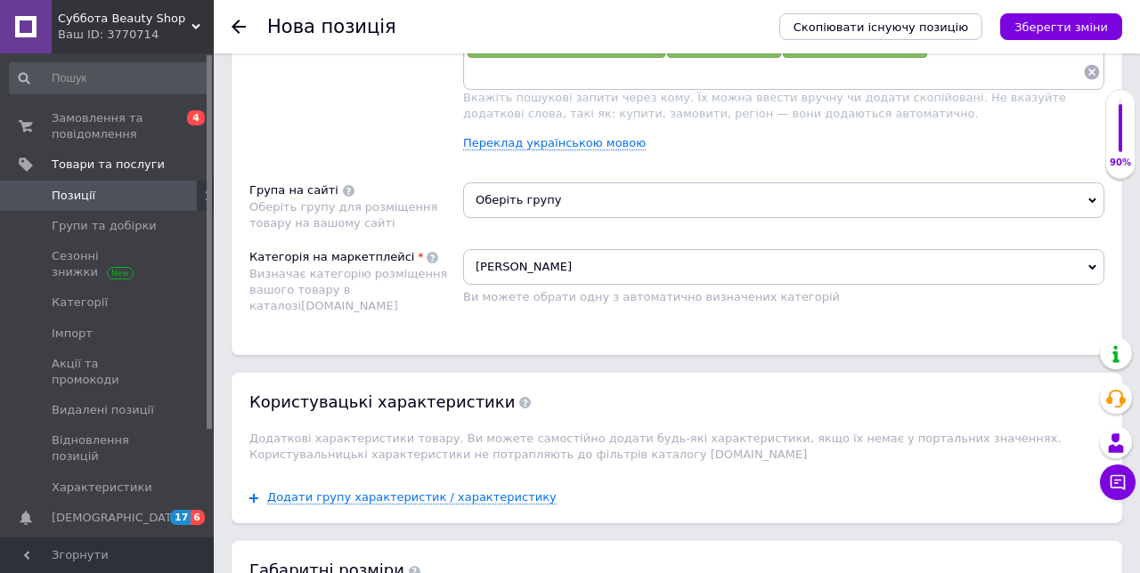
click at [527, 189] on span "Оберіть групу" at bounding box center [783, 201] width 641 height 36
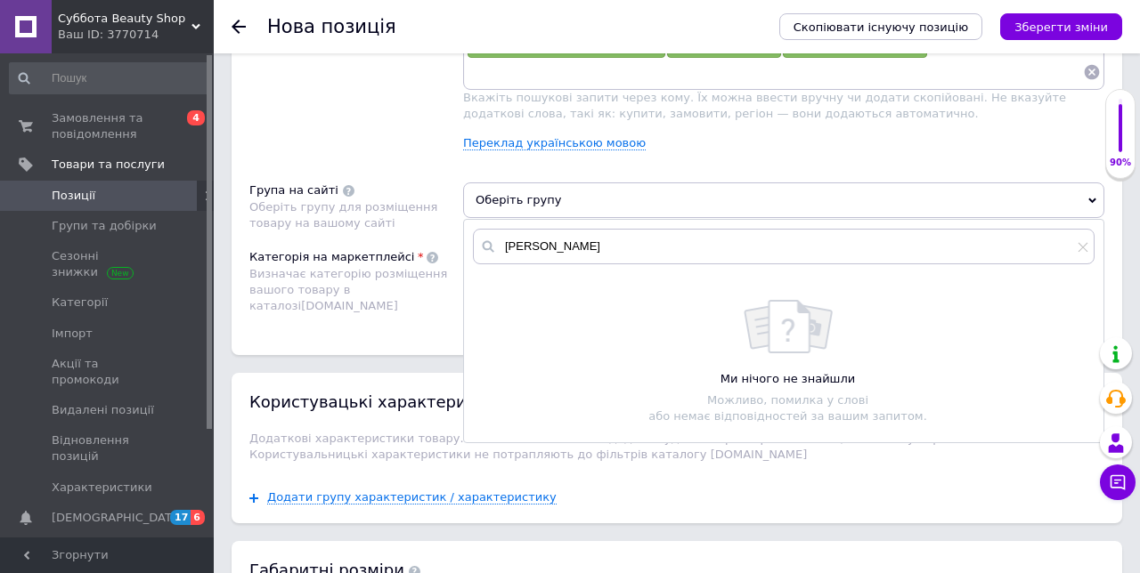
click at [1082, 196] on span "Оберіть групу" at bounding box center [783, 201] width 641 height 36
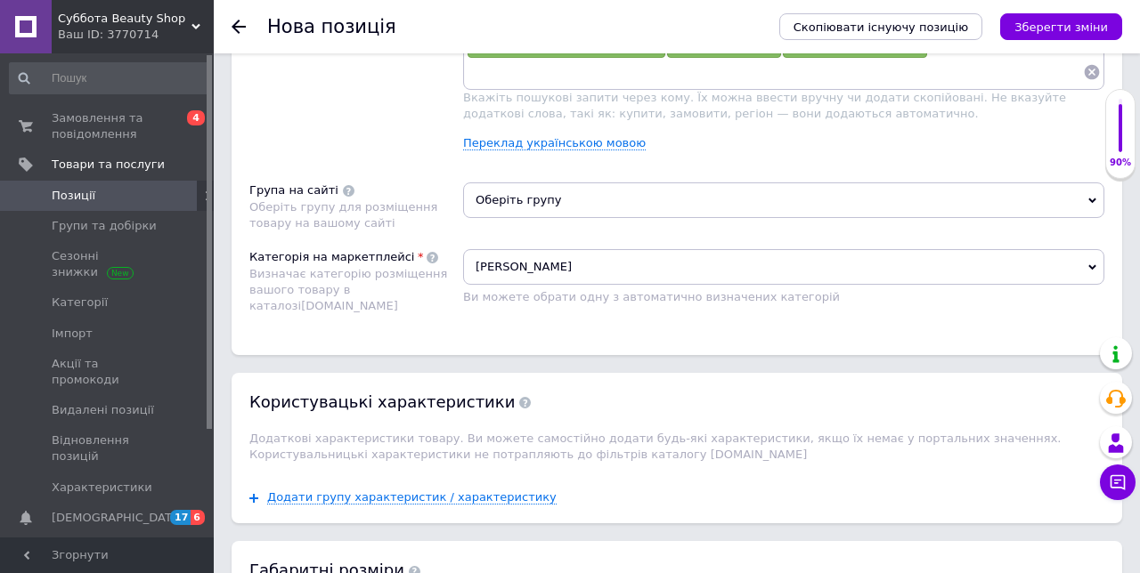
click at [1087, 195] on span "Оберіть групу" at bounding box center [783, 201] width 641 height 36
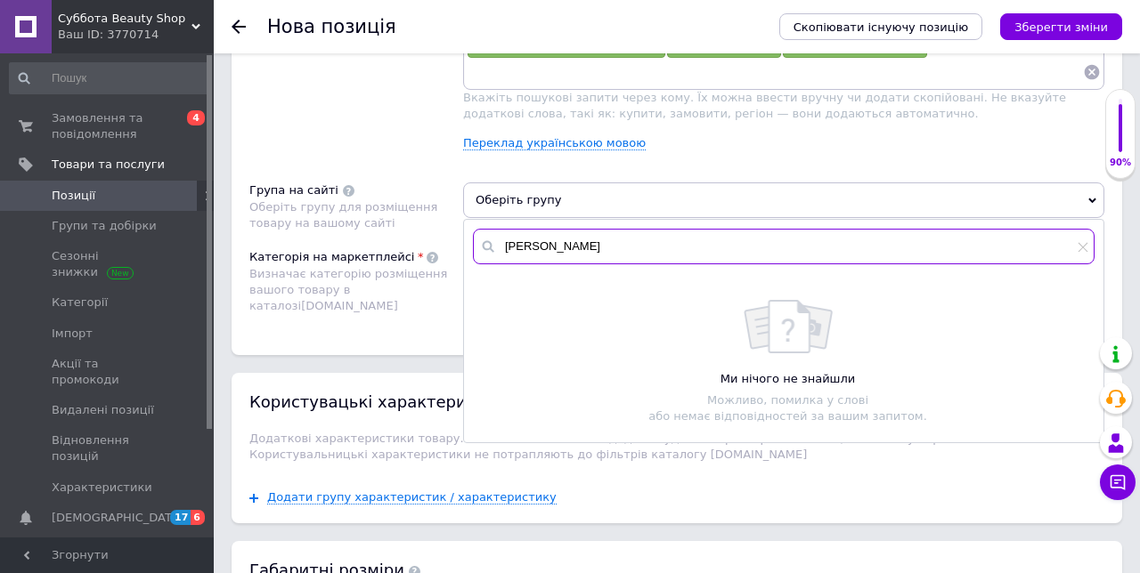
click at [684, 235] on input "[PERSON_NAME]" at bounding box center [783, 247] width 621 height 36
click at [481, 238] on icon at bounding box center [488, 247] width 18 height 18
click at [952, 229] on input "[PERSON_NAME]" at bounding box center [783, 247] width 621 height 36
click at [1082, 242] on icon at bounding box center [1083, 247] width 10 height 10
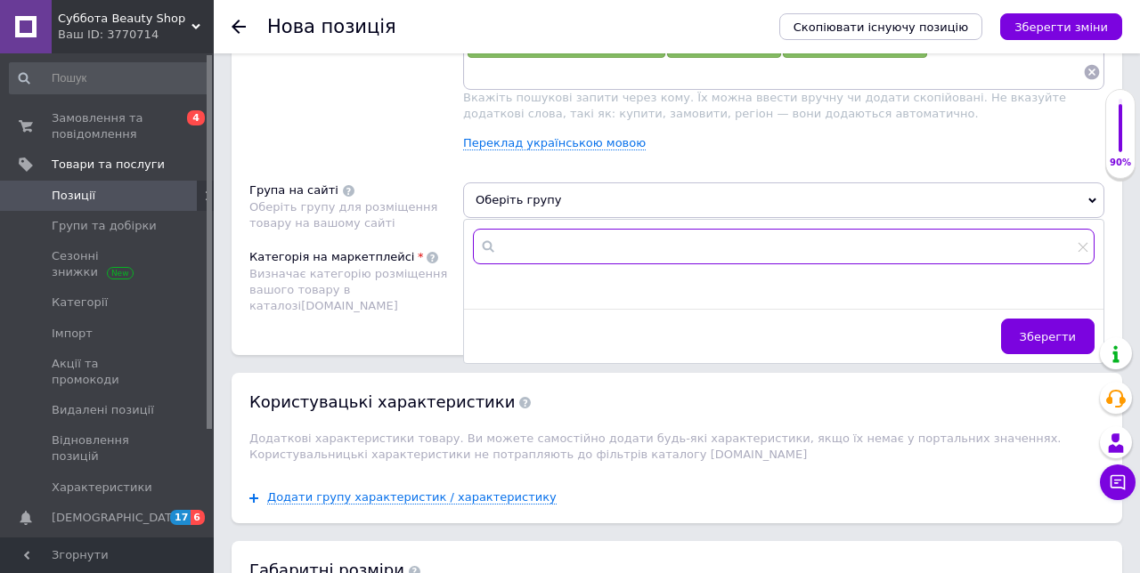
click at [591, 231] on input "text" at bounding box center [783, 247] width 621 height 36
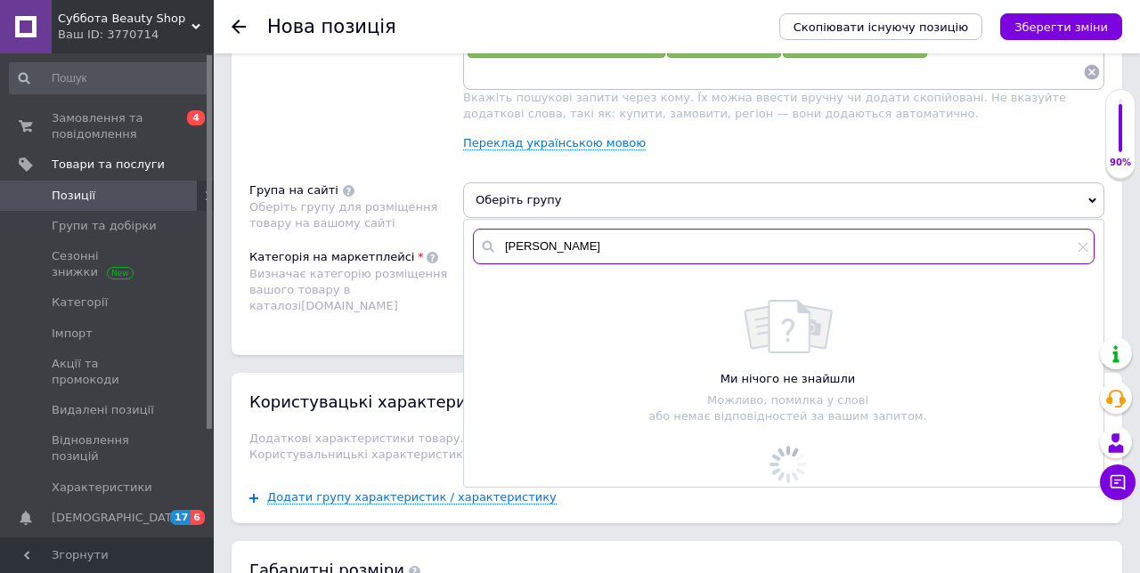
type input "[PERSON_NAME]"
click at [1079, 26] on icon "Зберегти зміни" at bounding box center [1060, 26] width 93 height 13
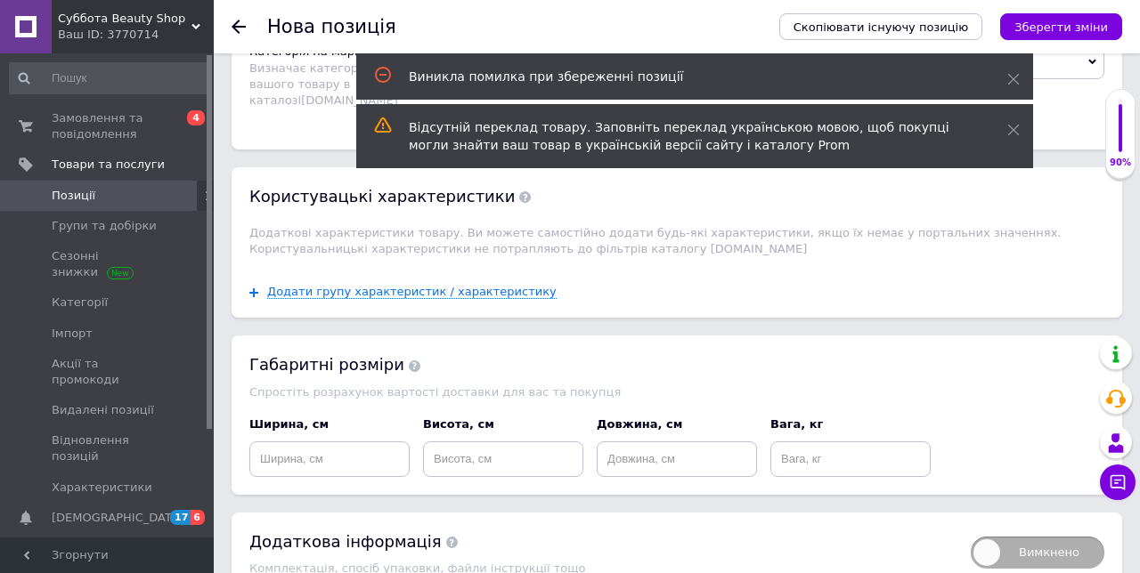
scroll to position [1528, 0]
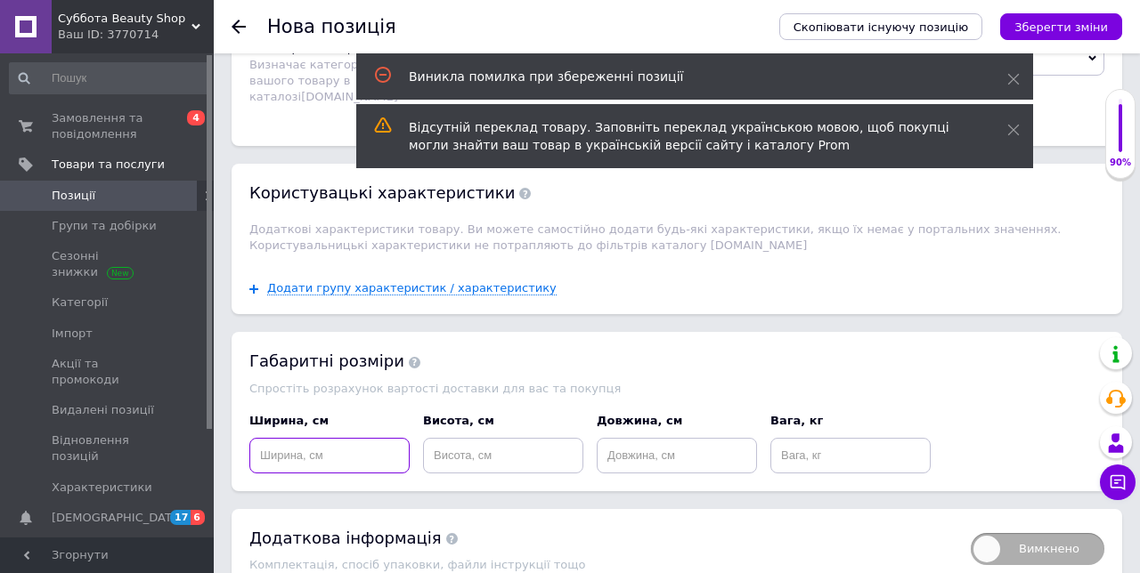
click at [328, 445] on input at bounding box center [329, 456] width 160 height 36
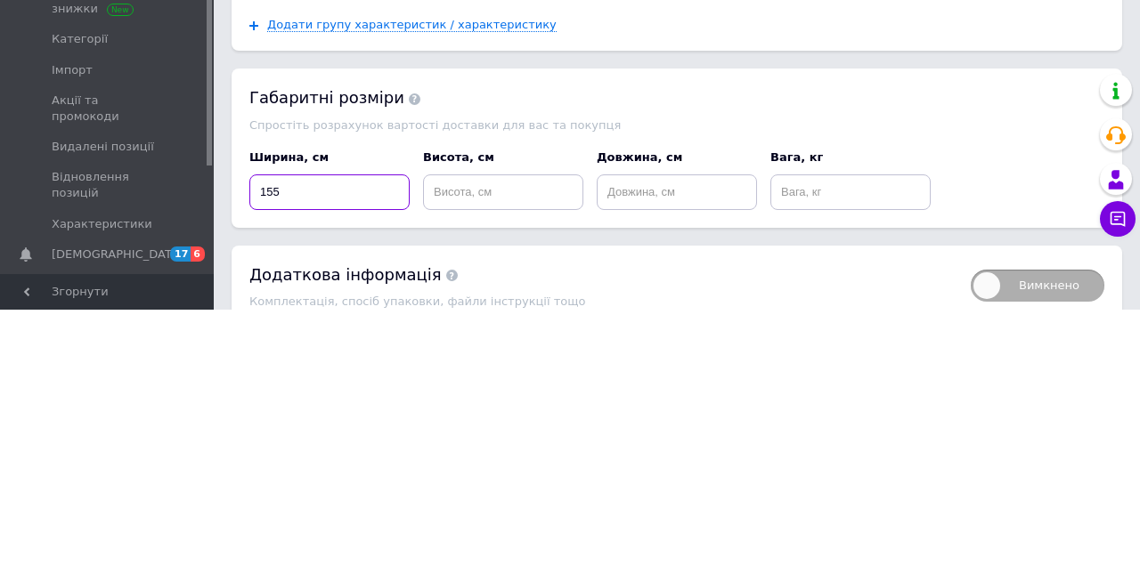
type input "155"
click at [547, 446] on input at bounding box center [503, 456] width 160 height 36
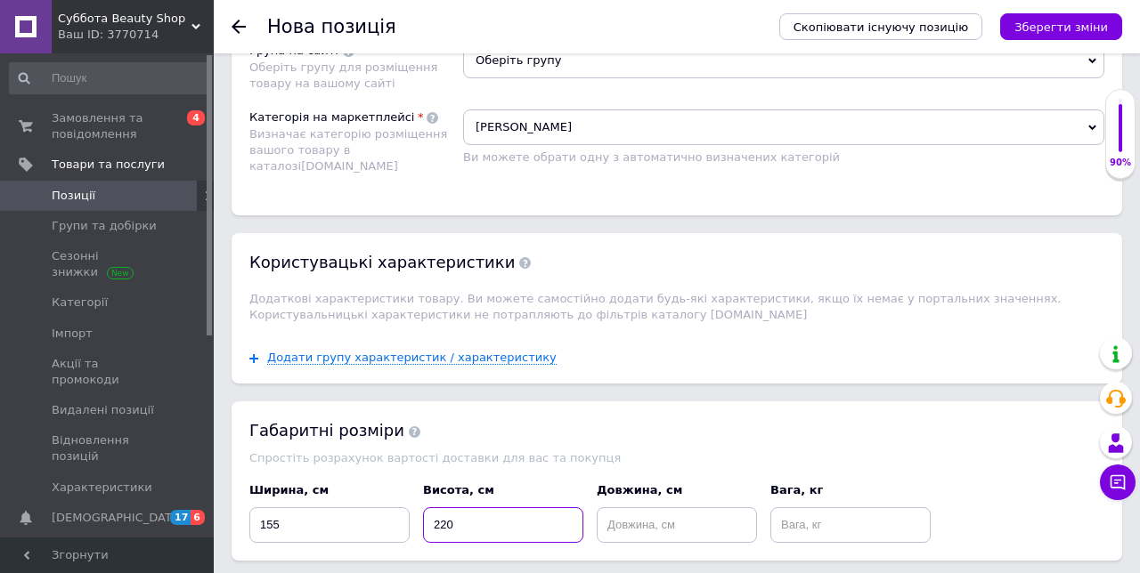
scroll to position [1456, 0]
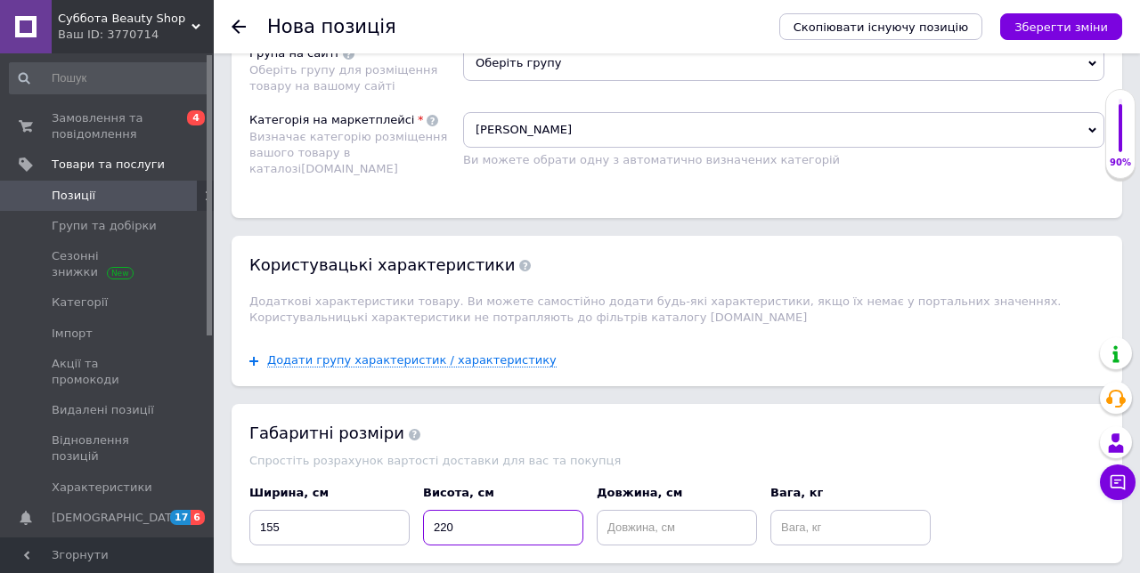
type input "220"
click at [1092, 23] on icon "Зберегти зміни" at bounding box center [1060, 26] width 93 height 13
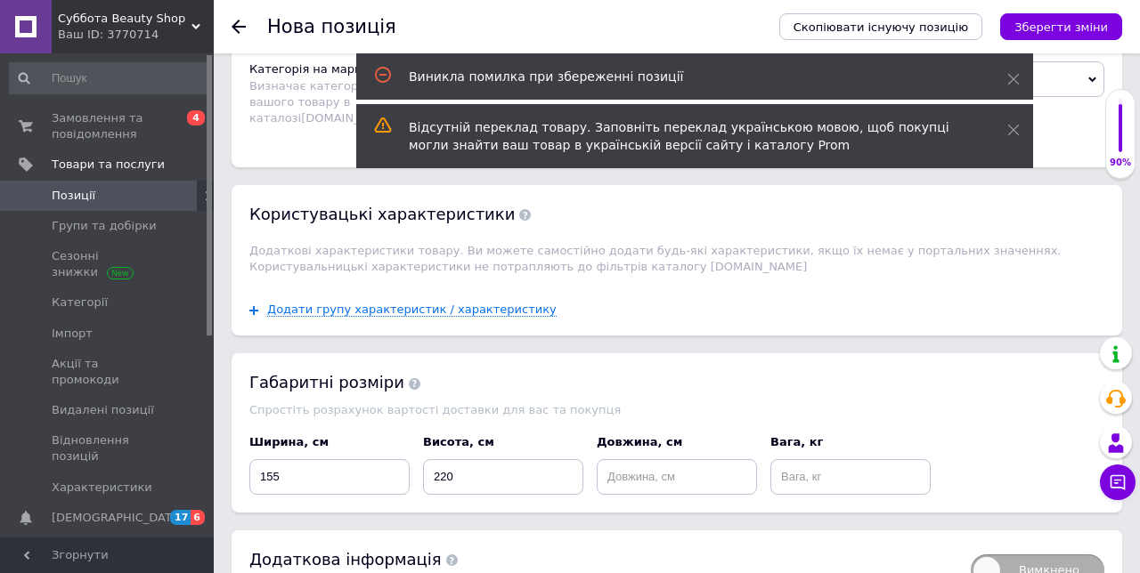
scroll to position [1528, 0]
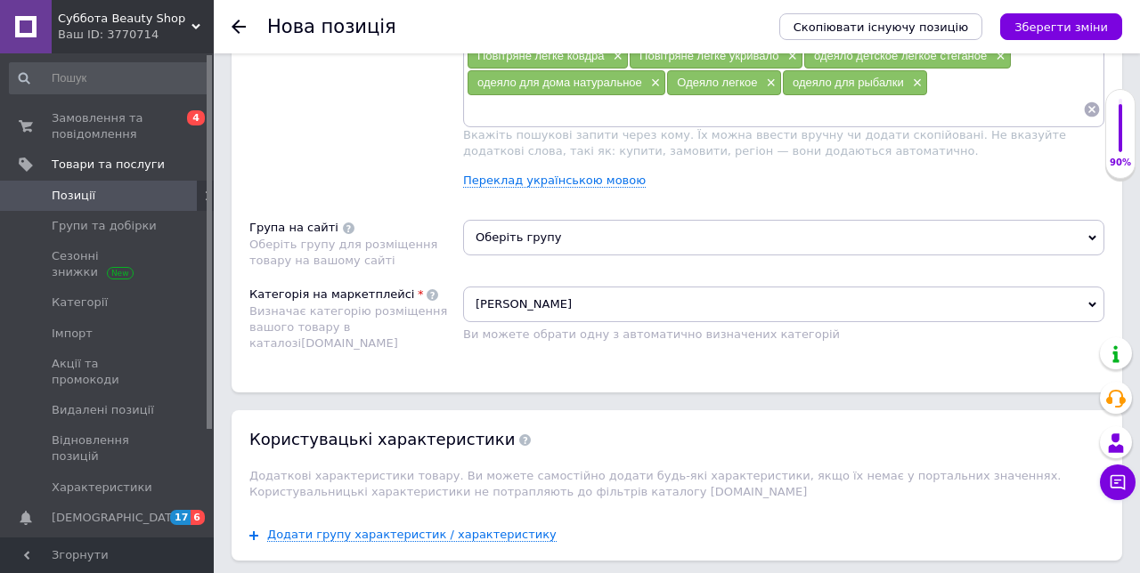
scroll to position [1283, 0]
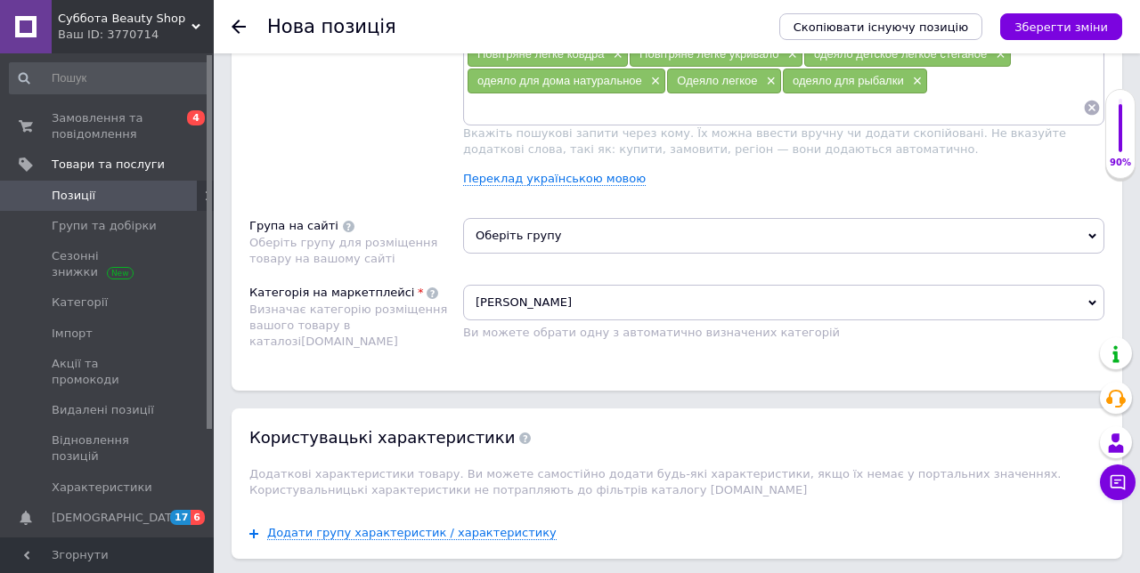
click at [562, 218] on span "Оберіть групу" at bounding box center [783, 236] width 641 height 36
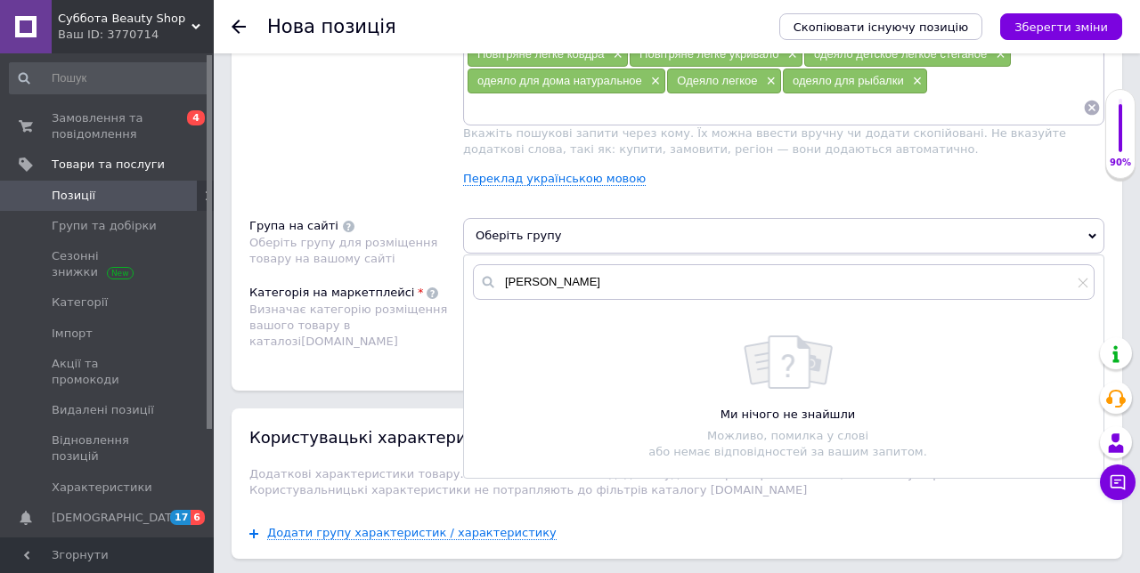
click at [601, 224] on span "Оберіть групу" at bounding box center [783, 236] width 641 height 36
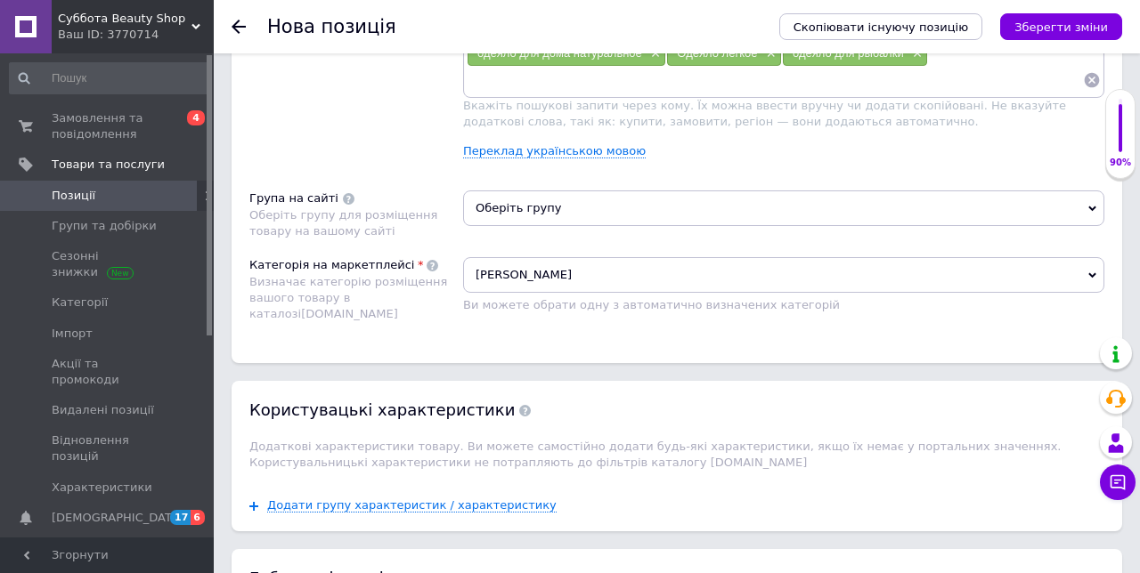
scroll to position [1311, 0]
click at [482, 499] on span "Додати групу характеристик / характеристику" at bounding box center [411, 506] width 289 height 14
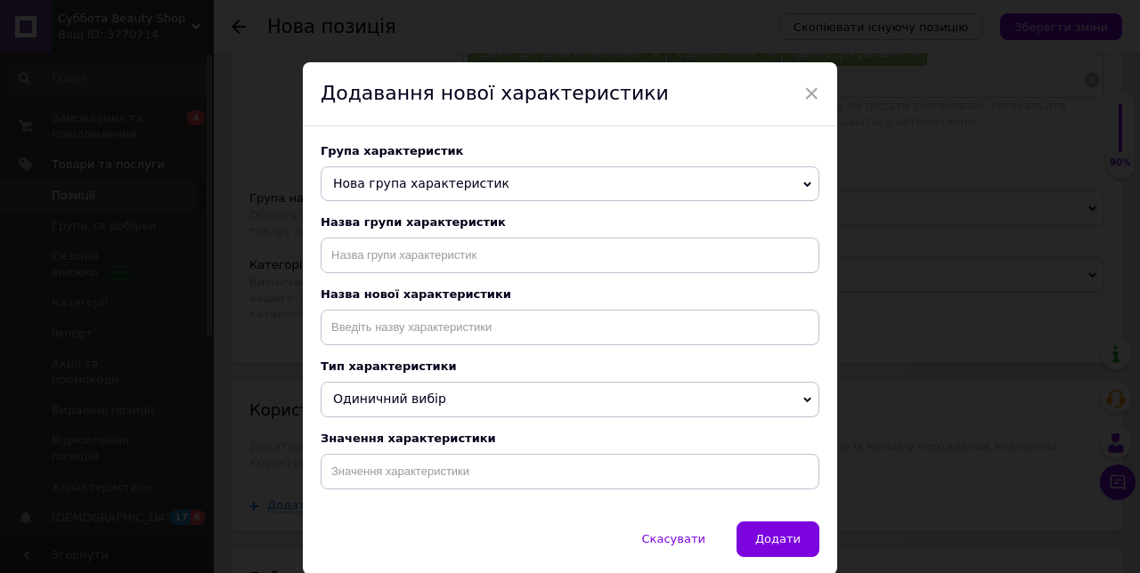
click at [812, 100] on span "×" at bounding box center [811, 93] width 16 height 30
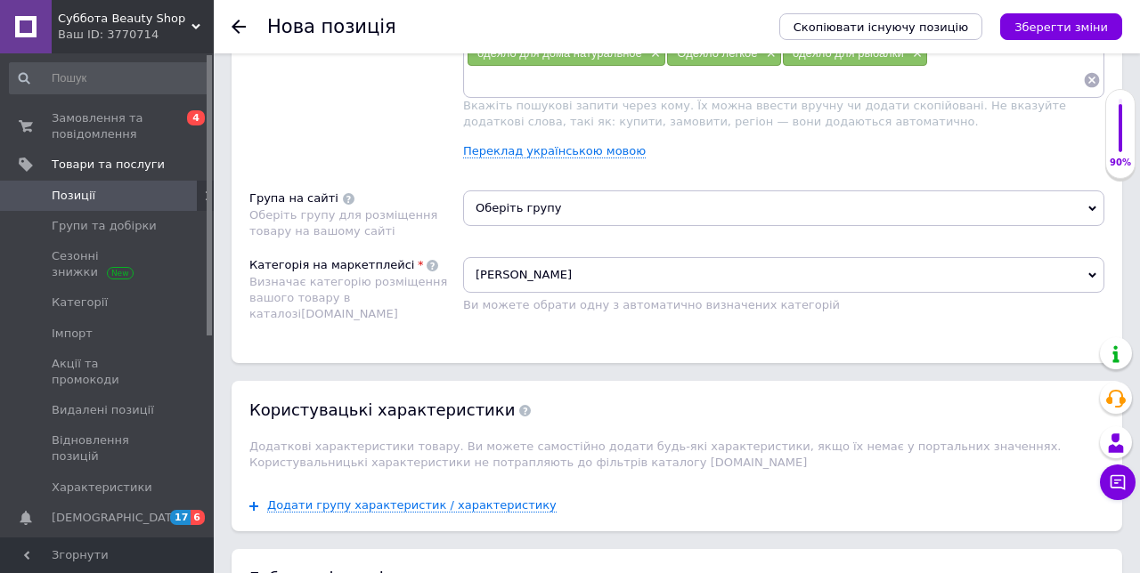
click at [1095, 204] on span "Оберіть групу" at bounding box center [783, 209] width 641 height 36
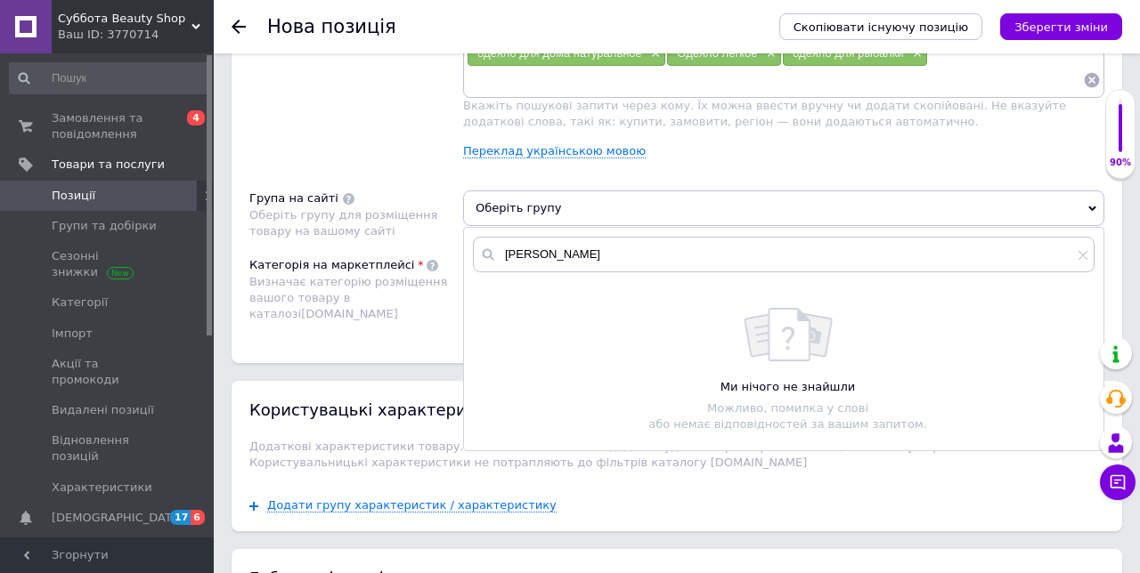
click at [807, 353] on div "Ми нічого не знайшли Можливо, помилка у слові або немає відповідностей за вашим…" at bounding box center [788, 370] width 612 height 125
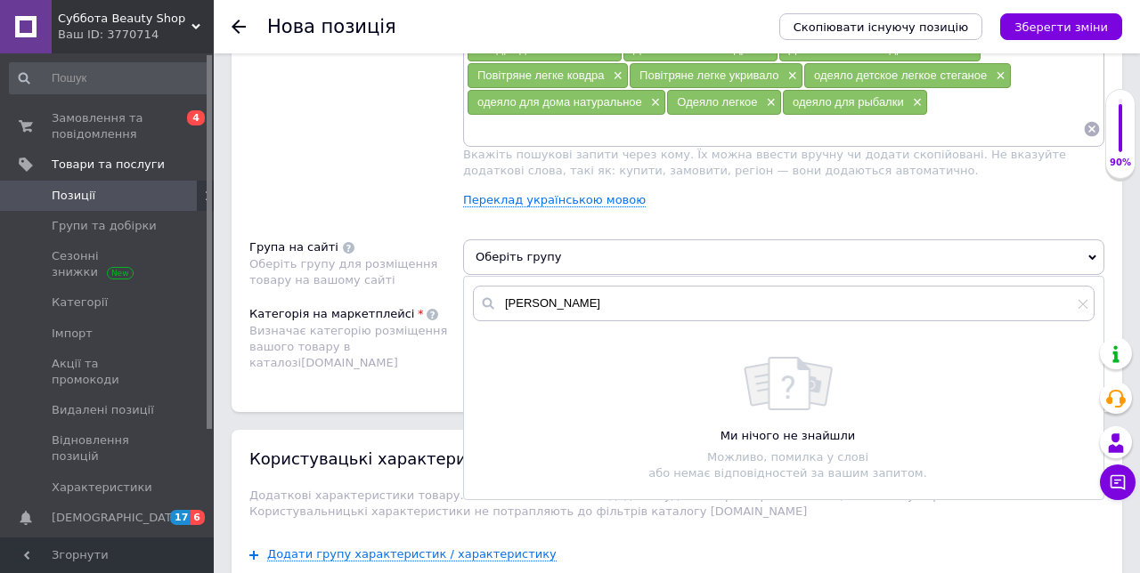
scroll to position [1262, 0]
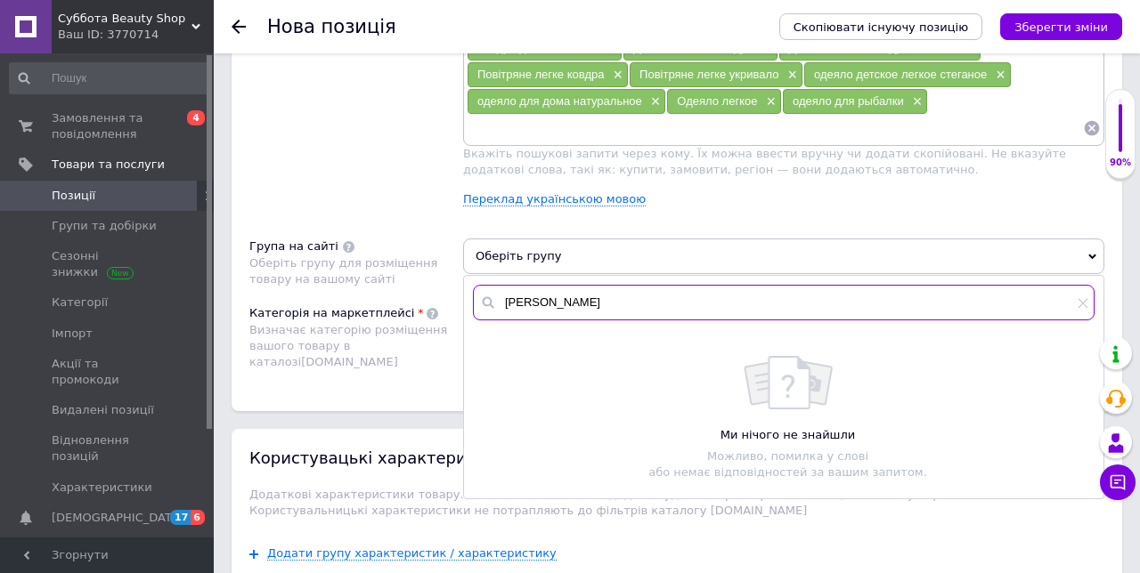
click at [520, 288] on input "[PERSON_NAME]" at bounding box center [783, 303] width 621 height 36
click at [483, 297] on icon at bounding box center [489, 303] width 12 height 12
click at [1118, 452] on use at bounding box center [1115, 443] width 15 height 19
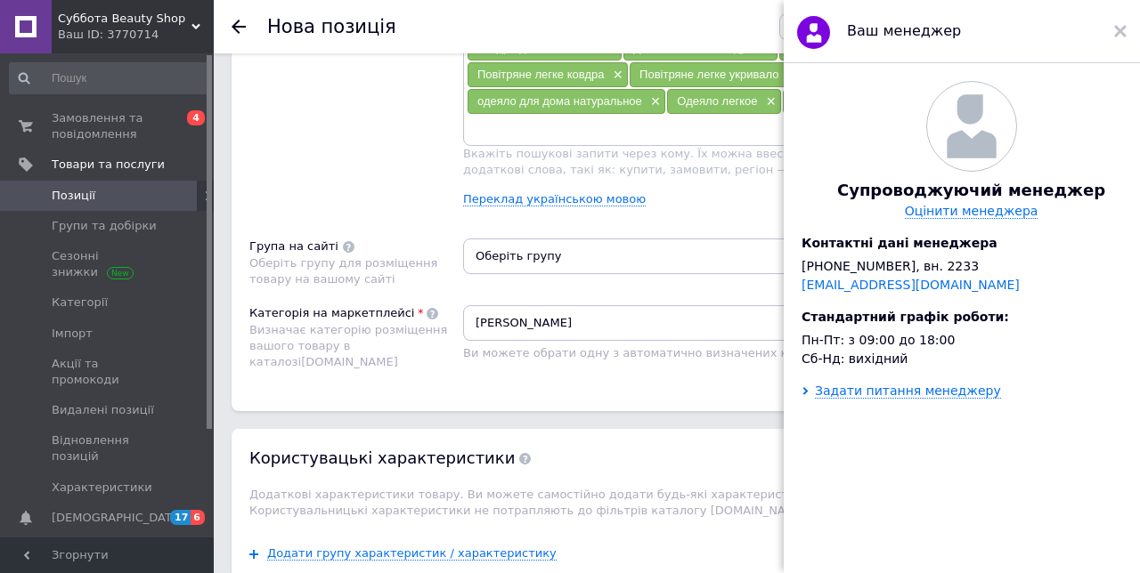
click at [1125, 47] on div at bounding box center [1120, 31] width 12 height 36
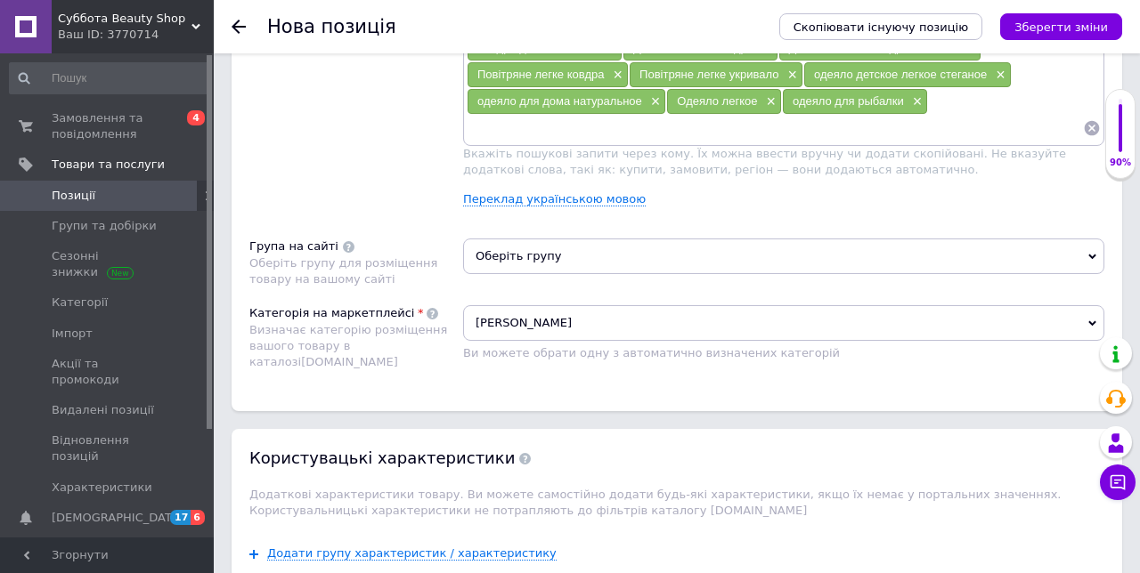
click at [1099, 240] on span "Оберіть групу" at bounding box center [783, 257] width 641 height 36
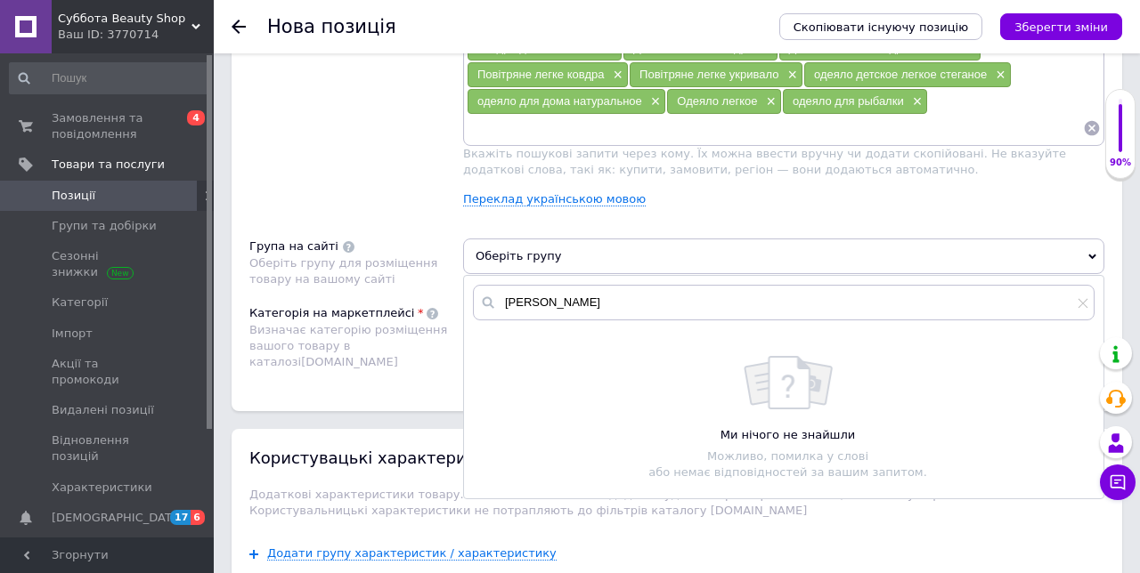
click at [492, 297] on icon at bounding box center [488, 303] width 18 height 18
click at [702, 292] on input "[PERSON_NAME]" at bounding box center [783, 303] width 621 height 36
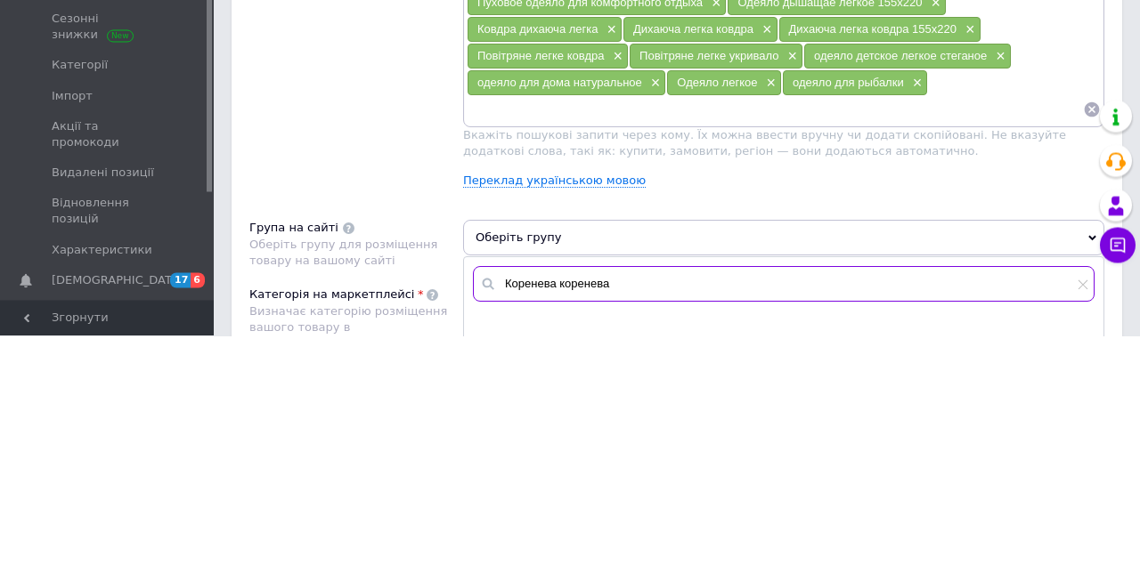
scroll to position [1043, 0]
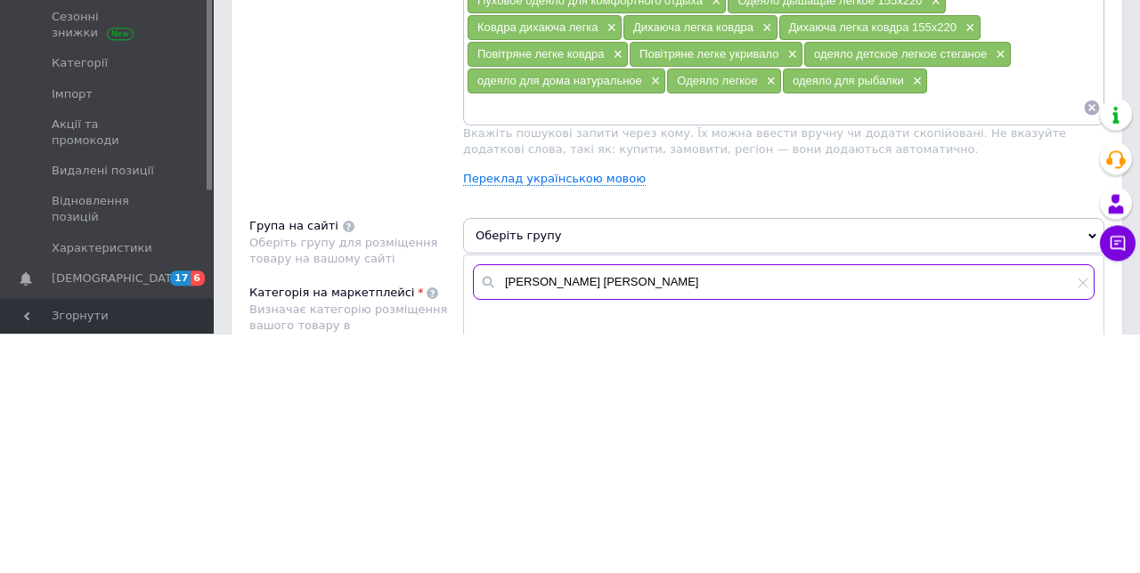
type input "[PERSON_NAME]"
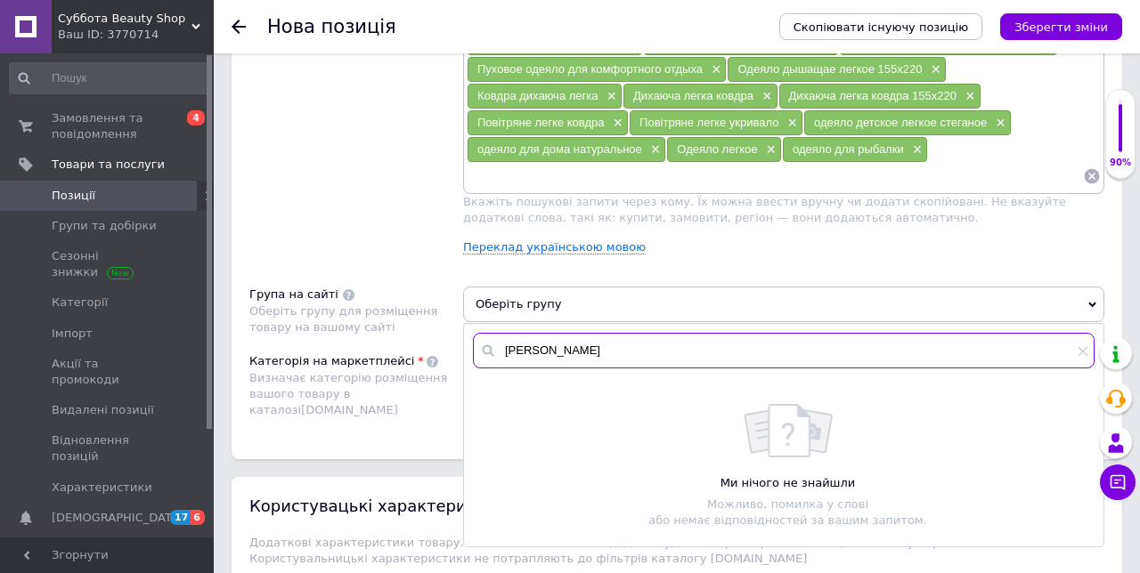
scroll to position [1242, 0]
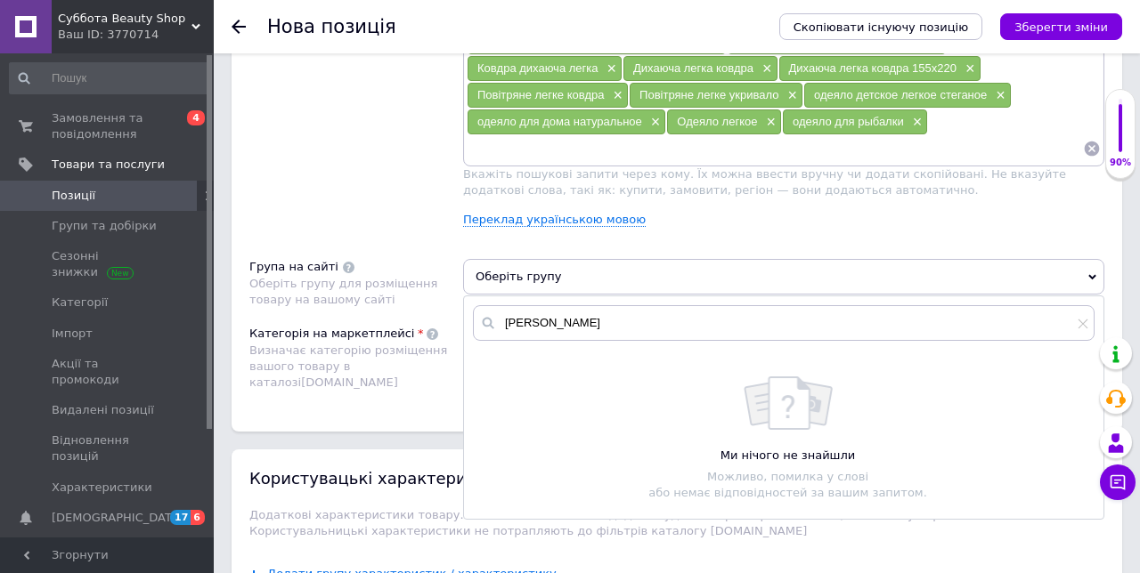
click at [1093, 274] on span "Оберіть групу" at bounding box center [783, 277] width 641 height 36
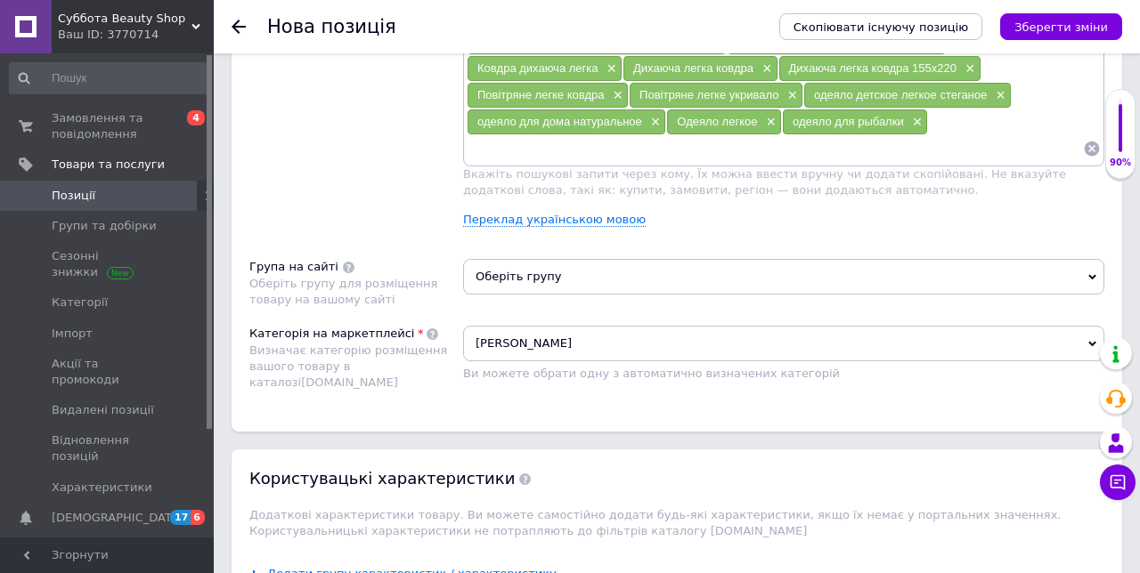
click at [1095, 275] on icon at bounding box center [1092, 277] width 8 height 5
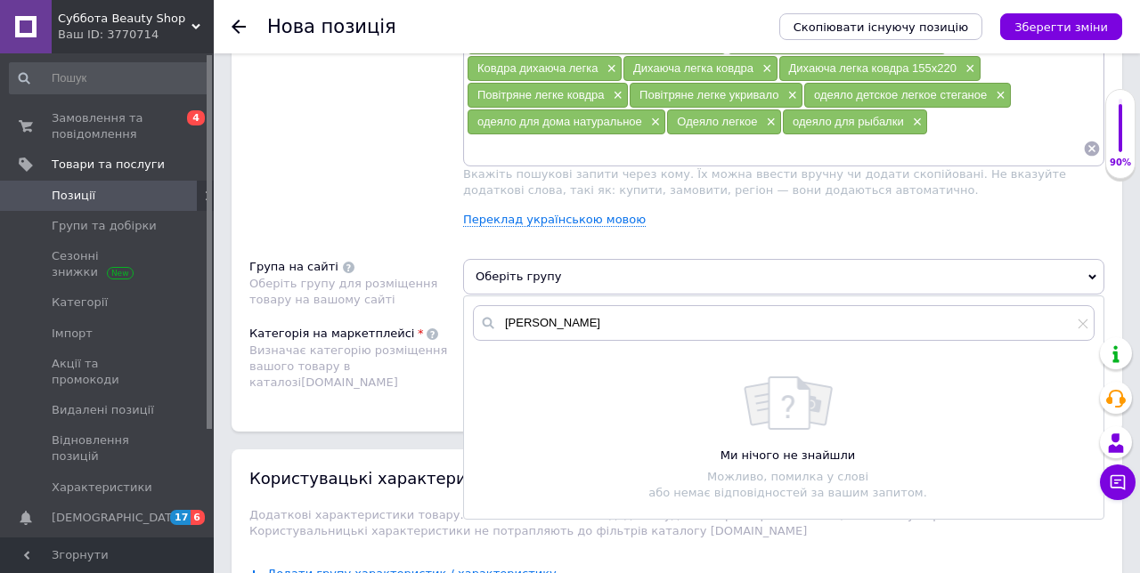
click at [862, 448] on div "Ми нічого не знайшли" at bounding box center [788, 456] width 612 height 16
click at [1097, 273] on span "Оберіть групу" at bounding box center [783, 277] width 641 height 36
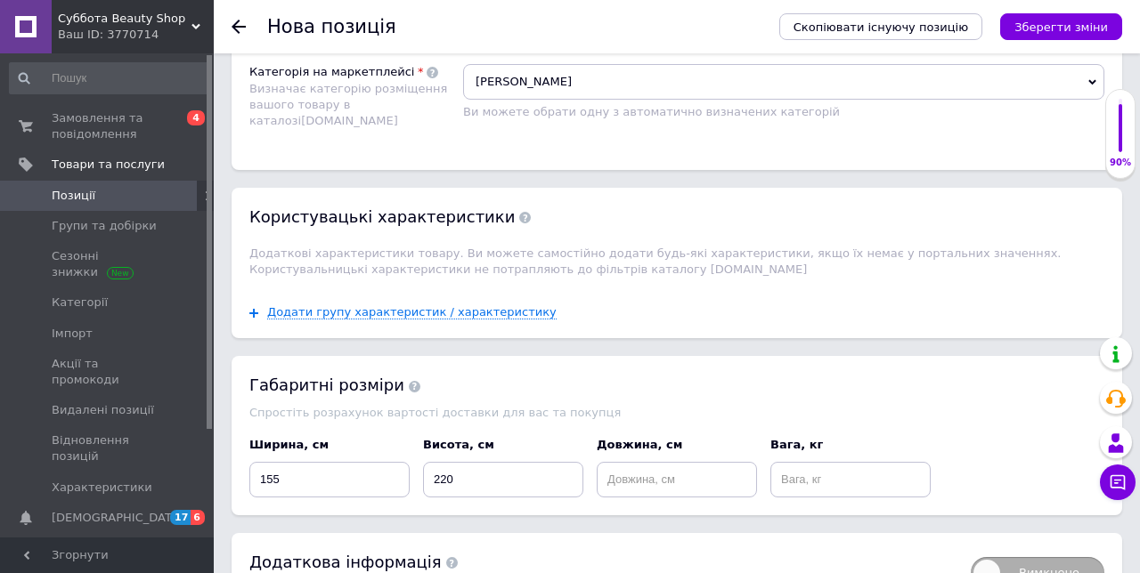
scroll to position [1528, 0]
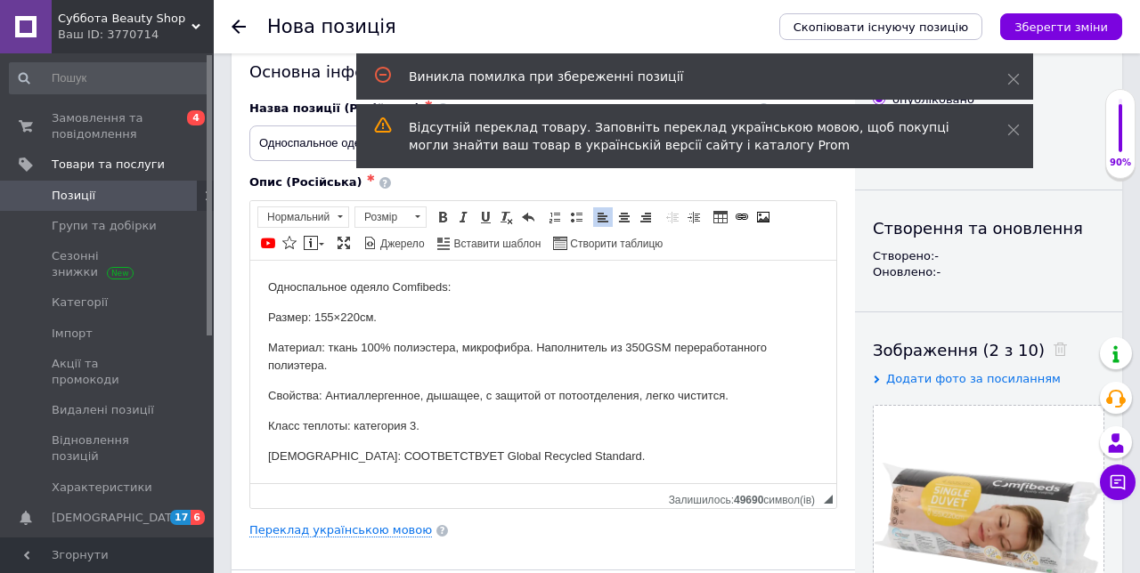
scroll to position [0, 0]
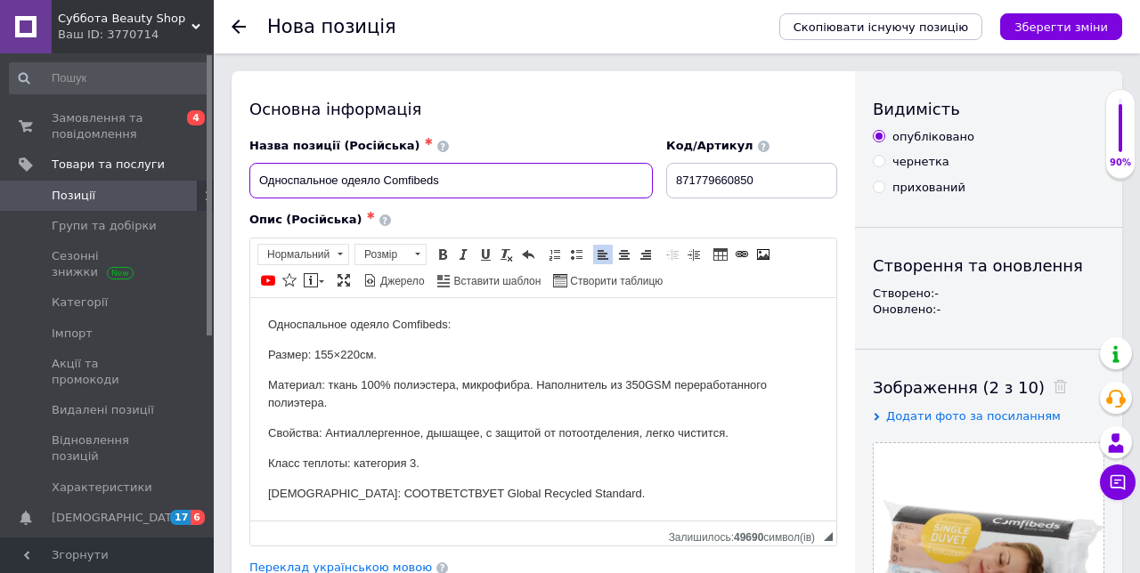
click at [491, 185] on input "Односпальное одеяло Comfibeds" at bounding box center [450, 181] width 403 height 36
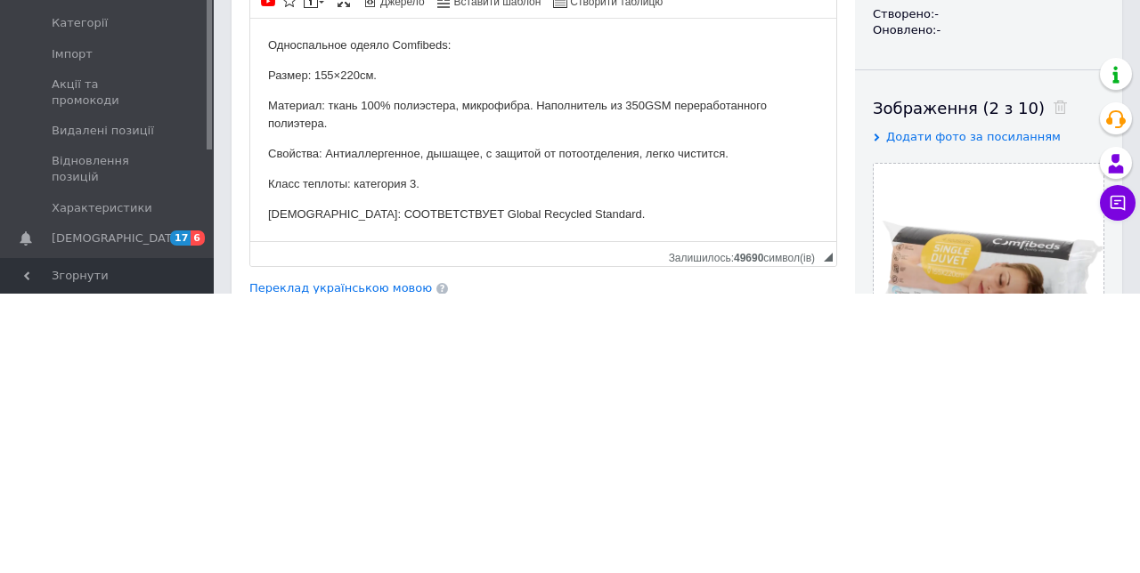
type input "Односпальное одеяло Comfibeds. Односпальна ковдра."
click at [592, 220] on p "[DEMOGRAPHIC_DATA]: СООТВЕТСТВУЕТ Global Recycled Standard." at bounding box center [543, 214] width 550 height 19
click at [294, 220] on p "[DEMOGRAPHIC_DATA]: СООТВЕТСТВУЕТ Global Recycled Standard." at bounding box center [543, 214] width 550 height 19
click at [601, 219] on p "[DEMOGRAPHIC_DATA]: СООТВЕТСТВУЕТ Global Recycled Standard." at bounding box center [543, 214] width 550 height 19
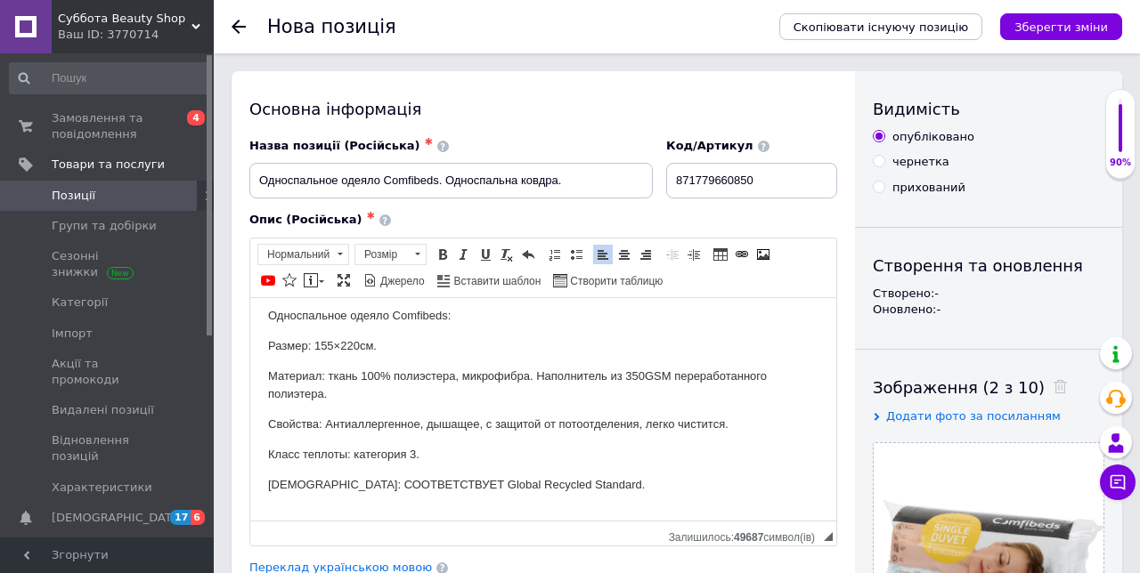
scroll to position [30, 0]
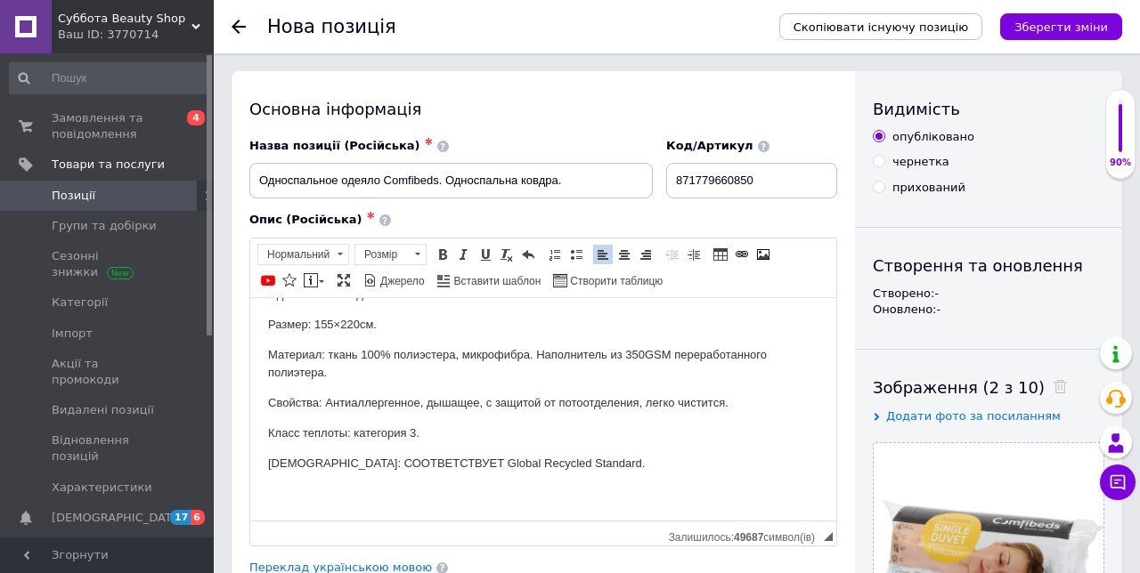
click at [333, 495] on p "Редактор, EEE06BB3-F94A-43FD-85AA-B3D3DC8EA813" at bounding box center [543, 493] width 550 height 19
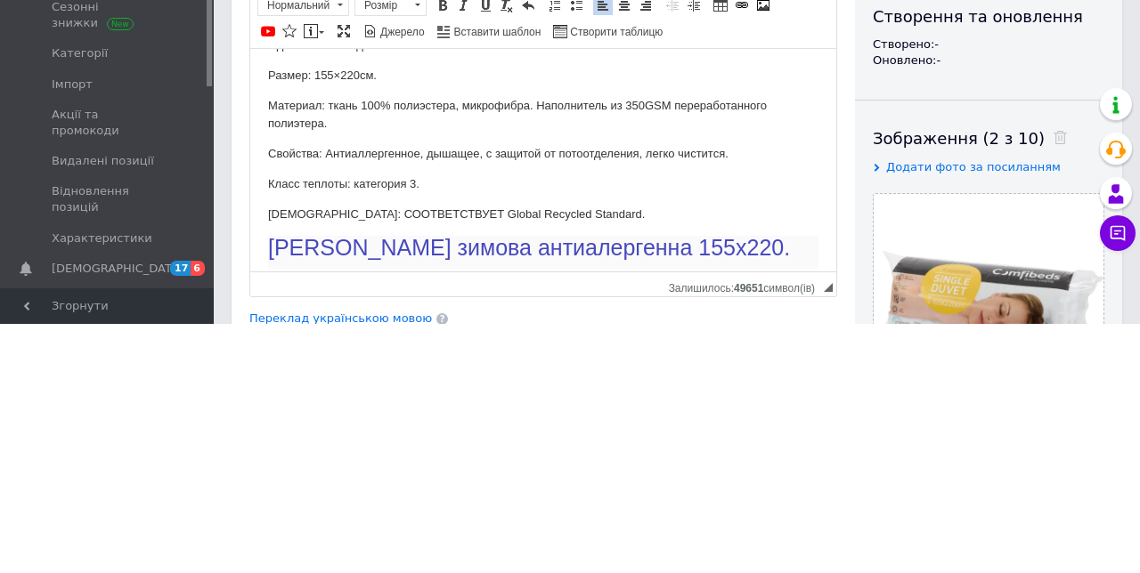
scroll to position [54, 0]
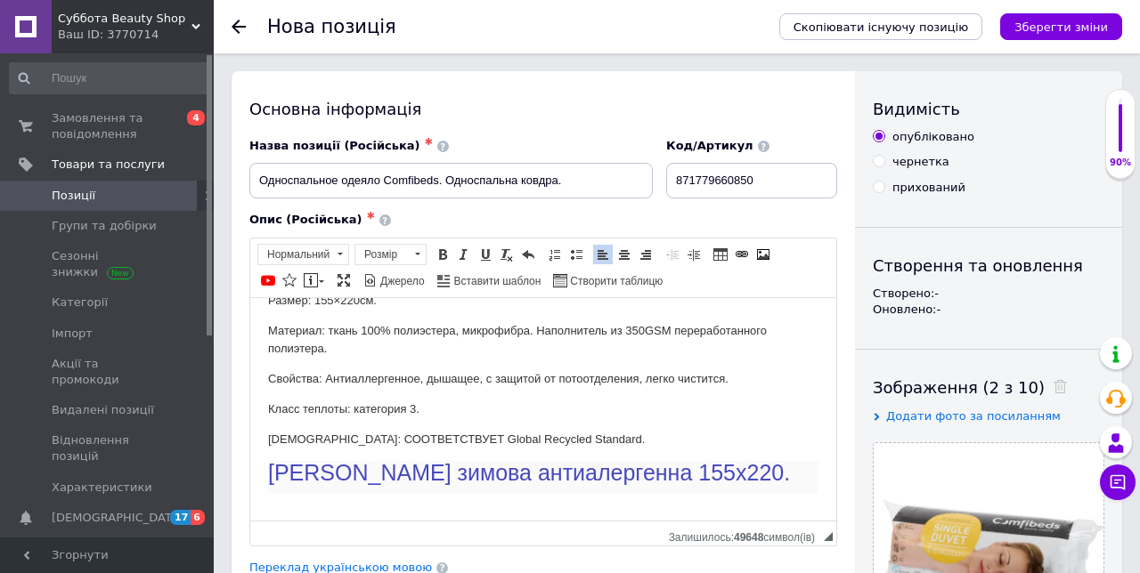
click at [1095, 35] on button "Зберегти зміни" at bounding box center [1061, 26] width 122 height 27
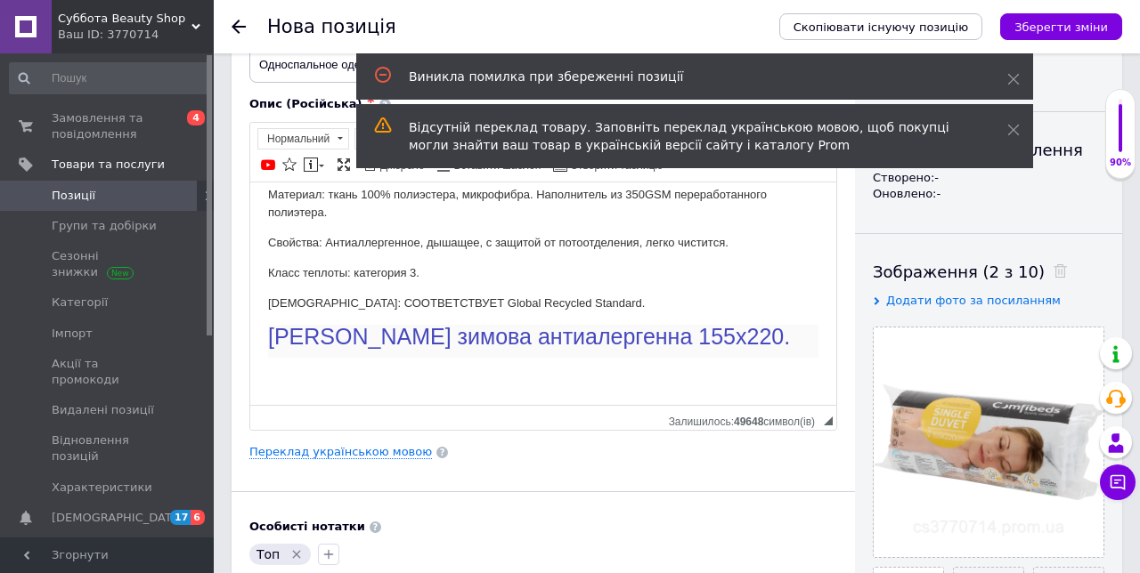
scroll to position [116, 0]
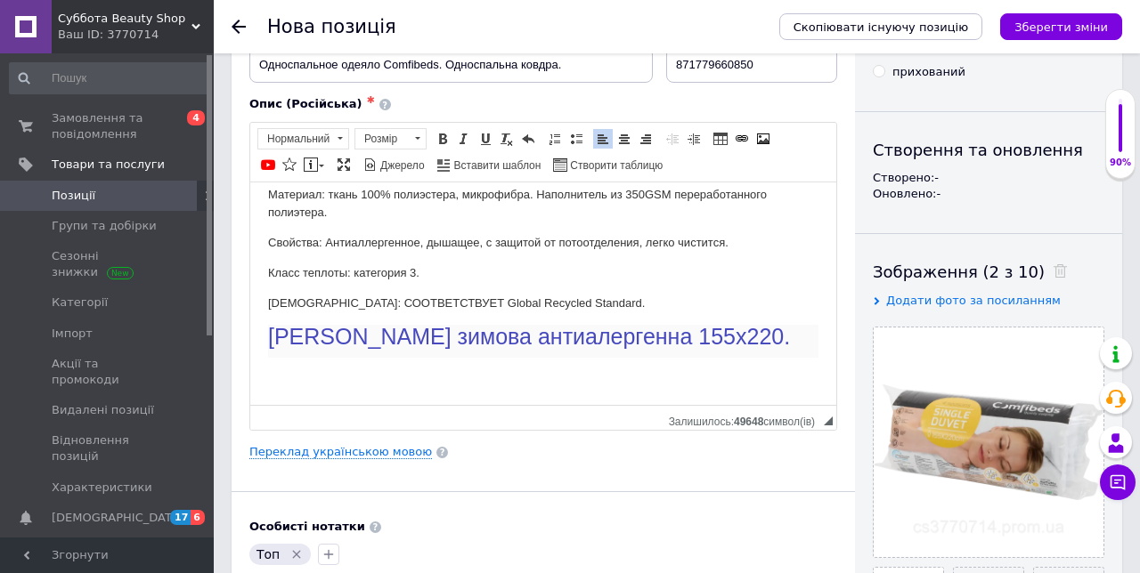
click at [312, 377] on p "Редактор, EEE06BB3-F94A-43FD-85AA-B3D3DC8EA813" at bounding box center [543, 378] width 550 height 19
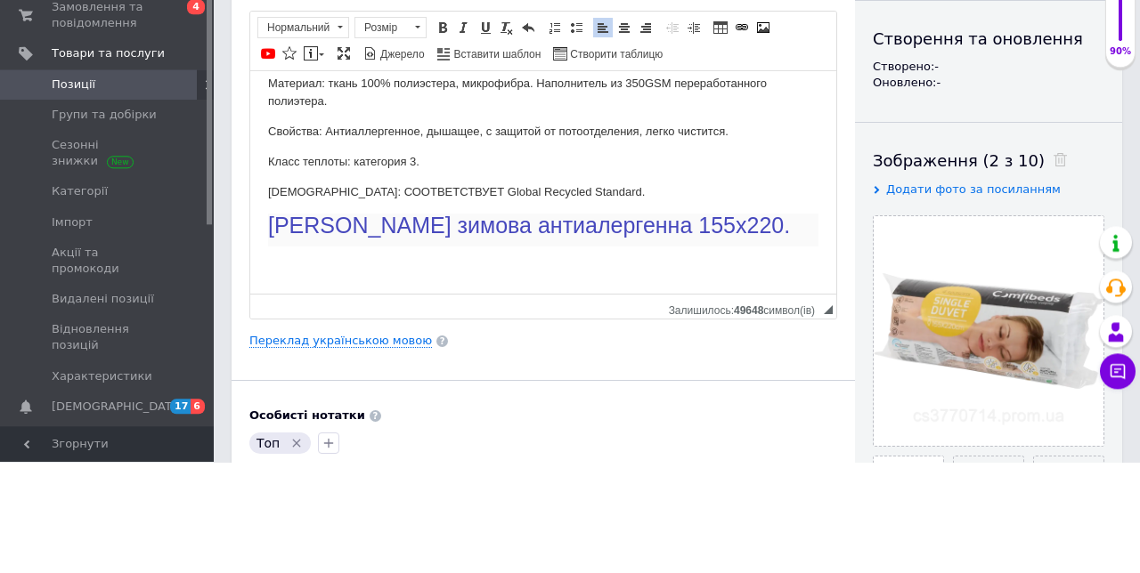
scroll to position [94, 0]
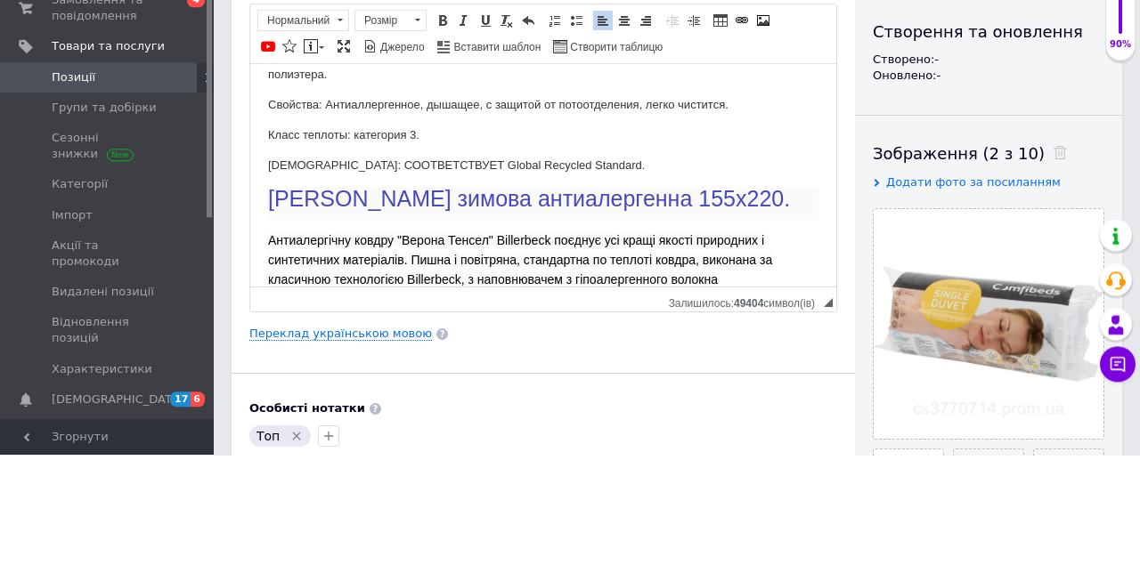
click at [555, 234] on span "Антиалергічну ковдру "Верона Тенсел" Billerbeck поєднує усі кращі якості природ…" at bounding box center [520, 258] width 504 height 53
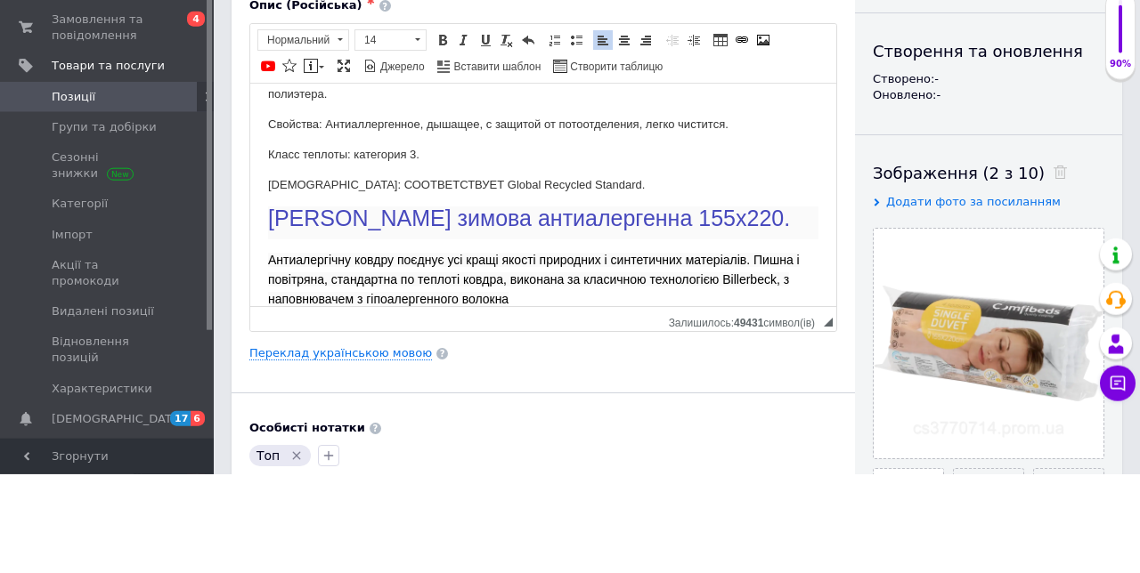
click at [784, 280] on span "Антиалергічну ковдру поєднує усі кращі якості природних і синтетичних матеріалі…" at bounding box center [534, 278] width 532 height 53
click at [537, 296] on p "Антиалергічну ковдру поєднує усі кращі якості природних і синтетичних матеріалі…" at bounding box center [543, 279] width 550 height 58
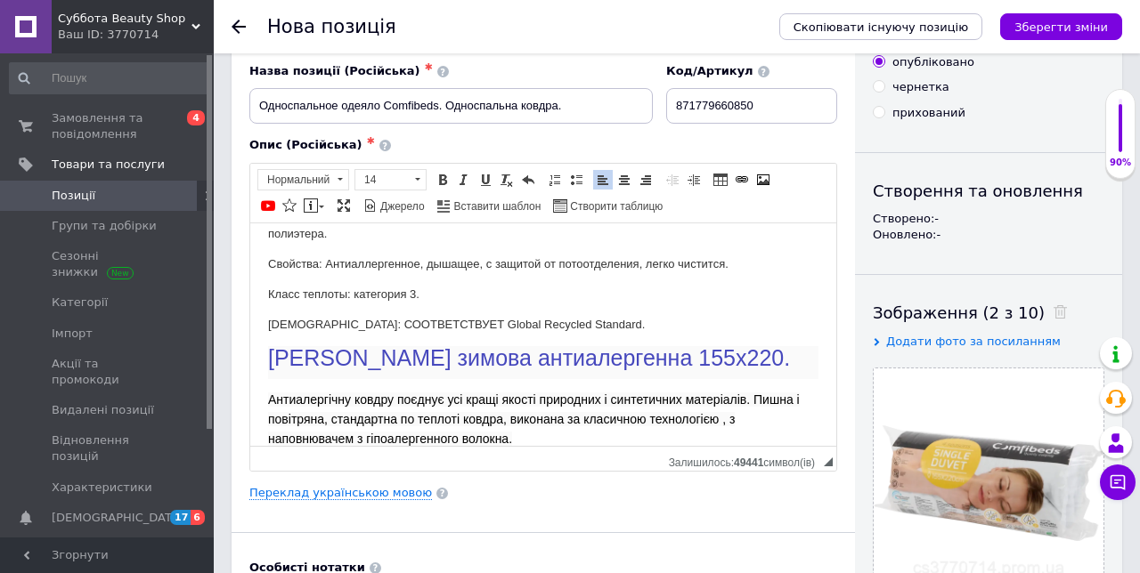
scroll to position [74, 0]
click at [1094, 31] on icon "Зберегти зміни" at bounding box center [1060, 26] width 93 height 13
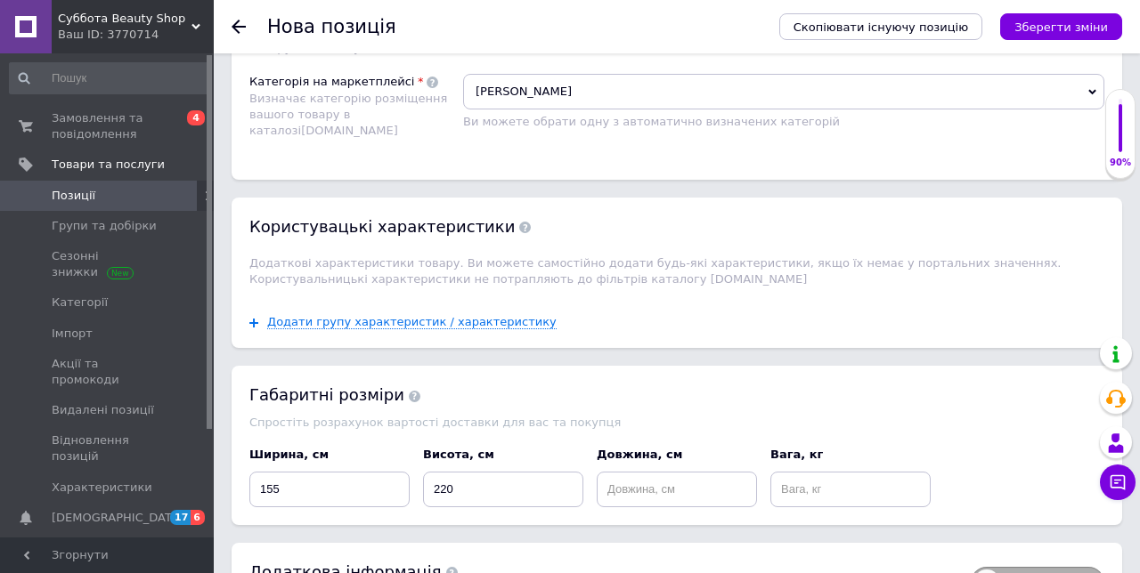
scroll to position [1528, 0]
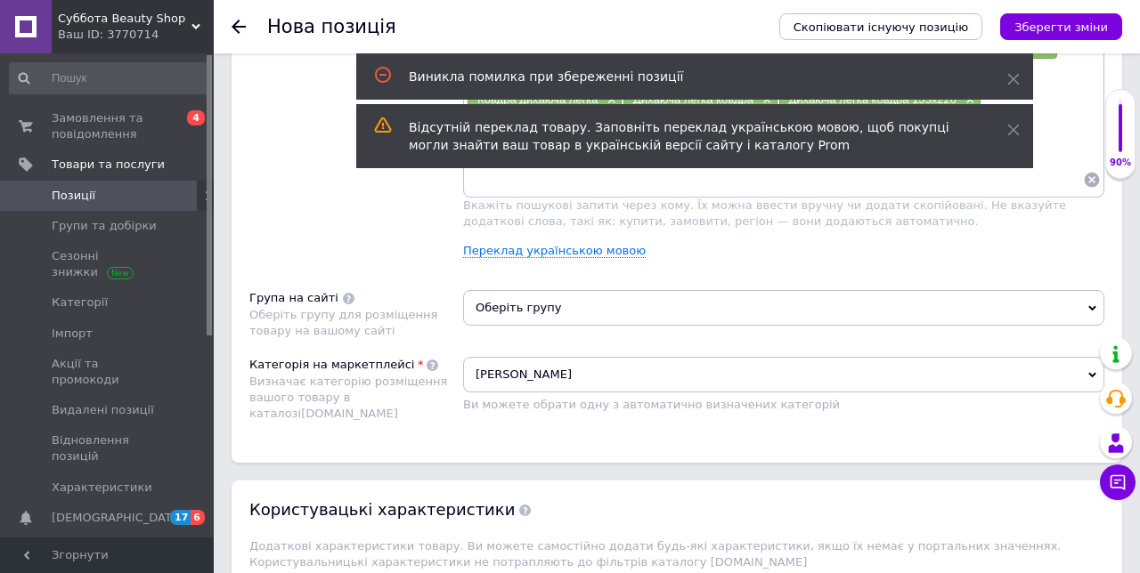
scroll to position [1222, 0]
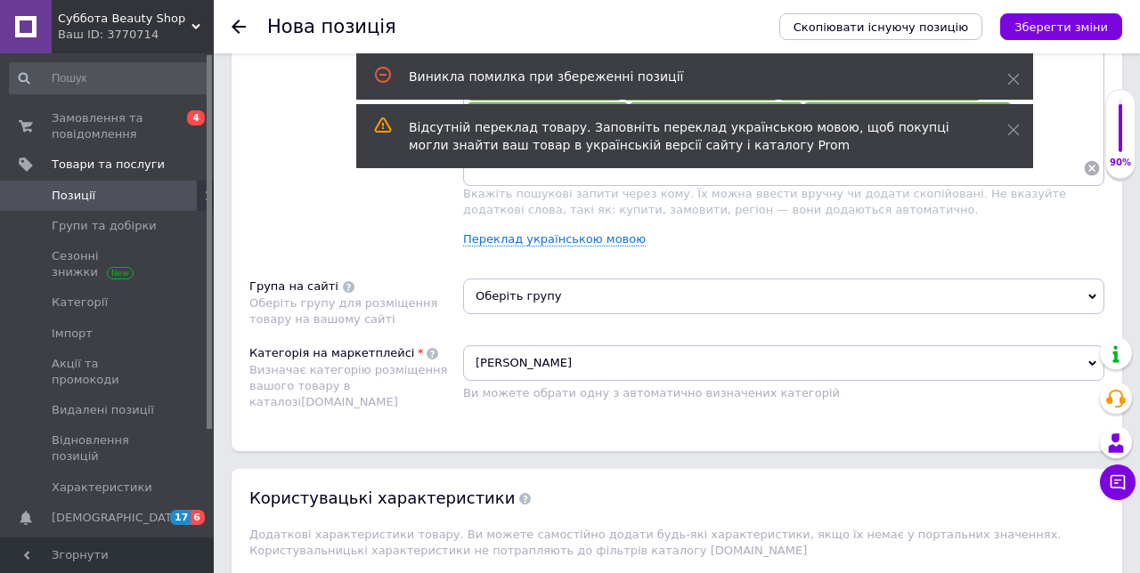
click at [1075, 352] on span "[PERSON_NAME]" at bounding box center [783, 363] width 641 height 36
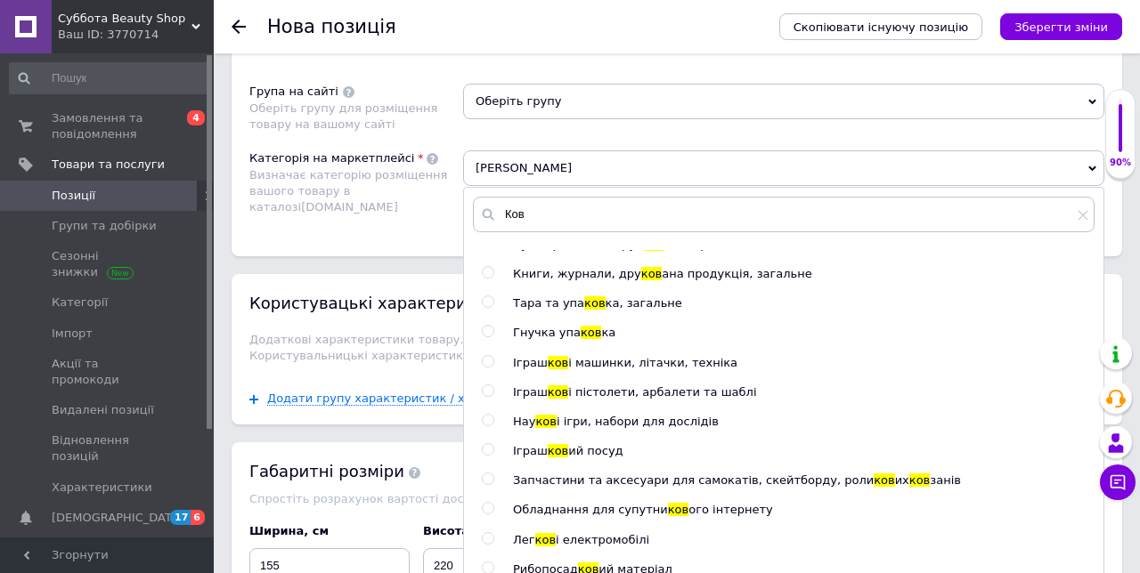
scroll to position [222, 0]
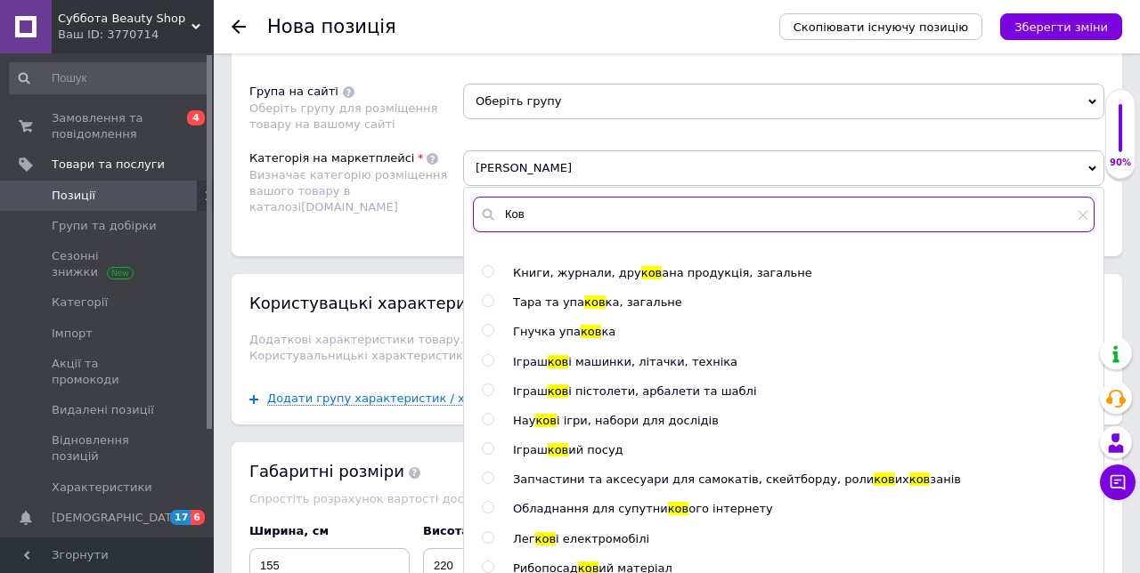
click at [560, 205] on input "Ков" at bounding box center [783, 215] width 621 height 36
type input "Ковд"
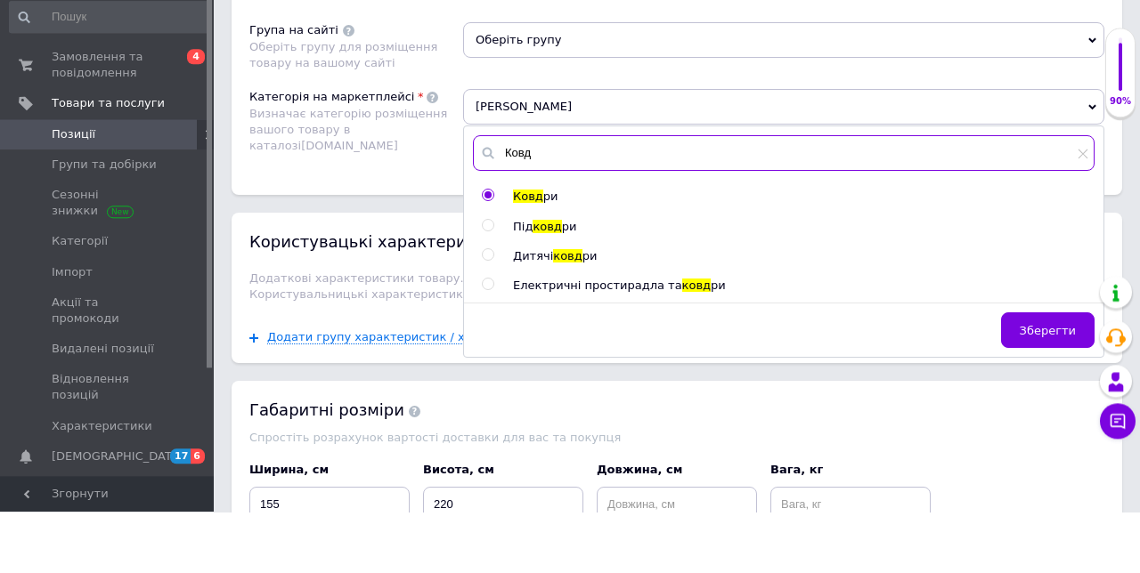
scroll to position [1417, 0]
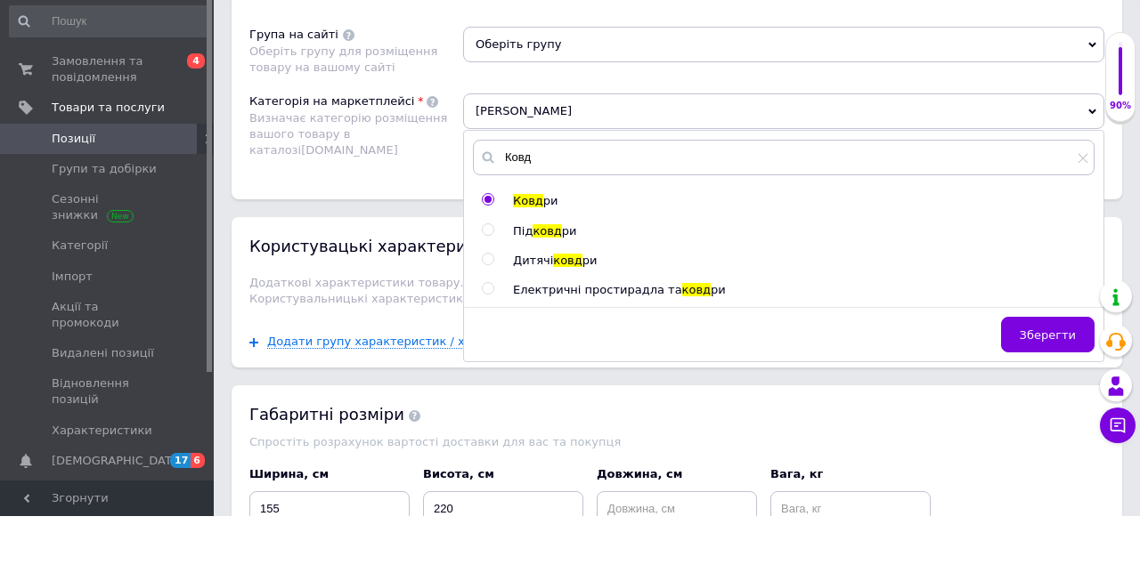
click at [1050, 388] on button "Зберегти" at bounding box center [1047, 392] width 93 height 36
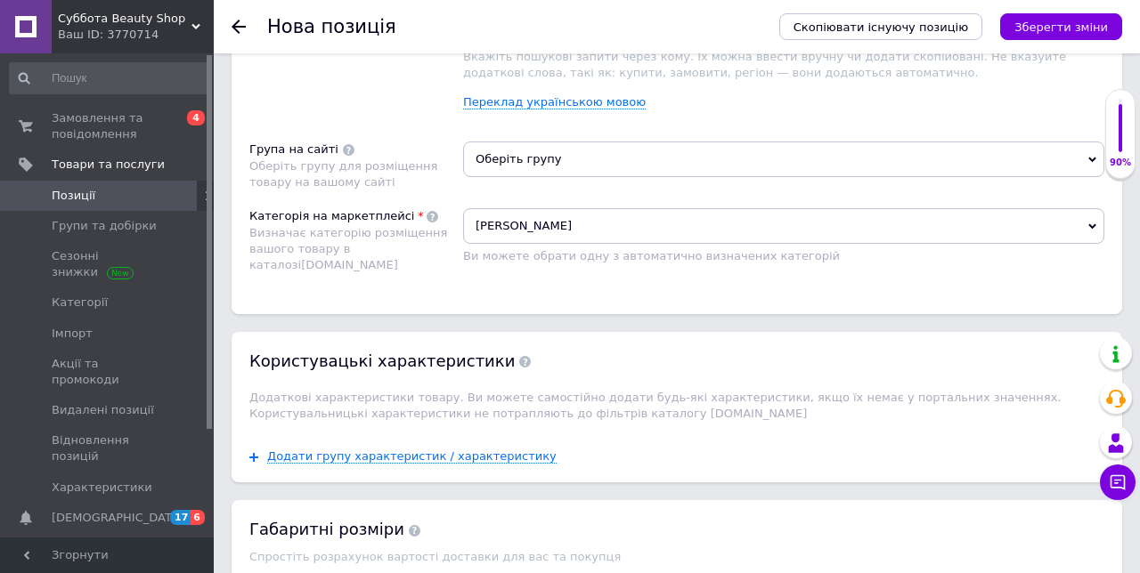
scroll to position [1360, 0]
click at [464, 449] on span "Додати групу характеристик / характеристику" at bounding box center [411, 456] width 289 height 14
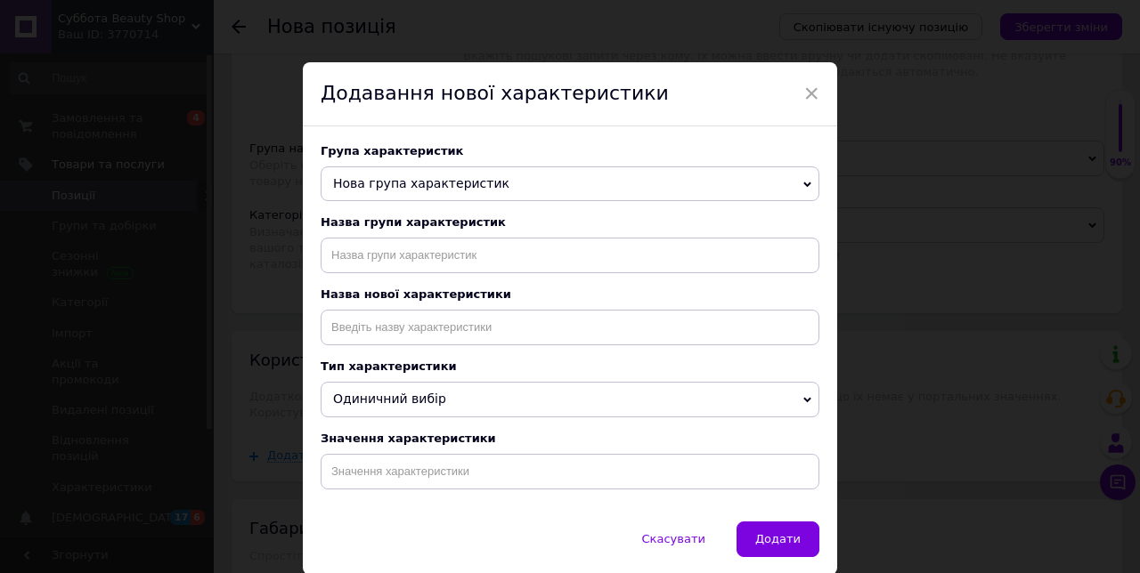
click at [799, 192] on span "Нова група характеристик" at bounding box center [570, 184] width 499 height 36
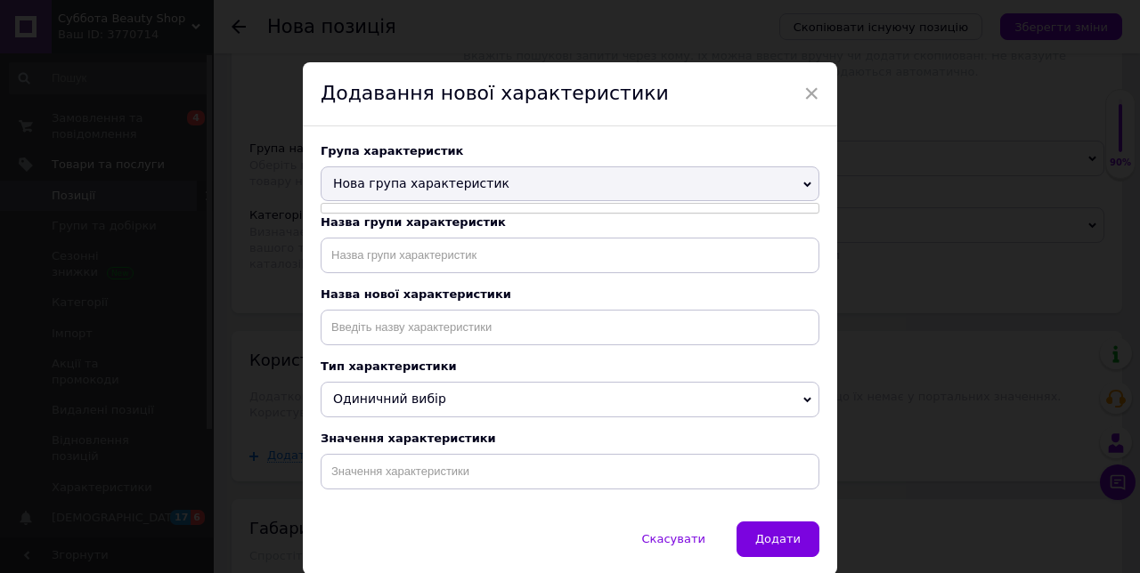
click at [806, 183] on span "Нова група характеристик" at bounding box center [570, 184] width 499 height 36
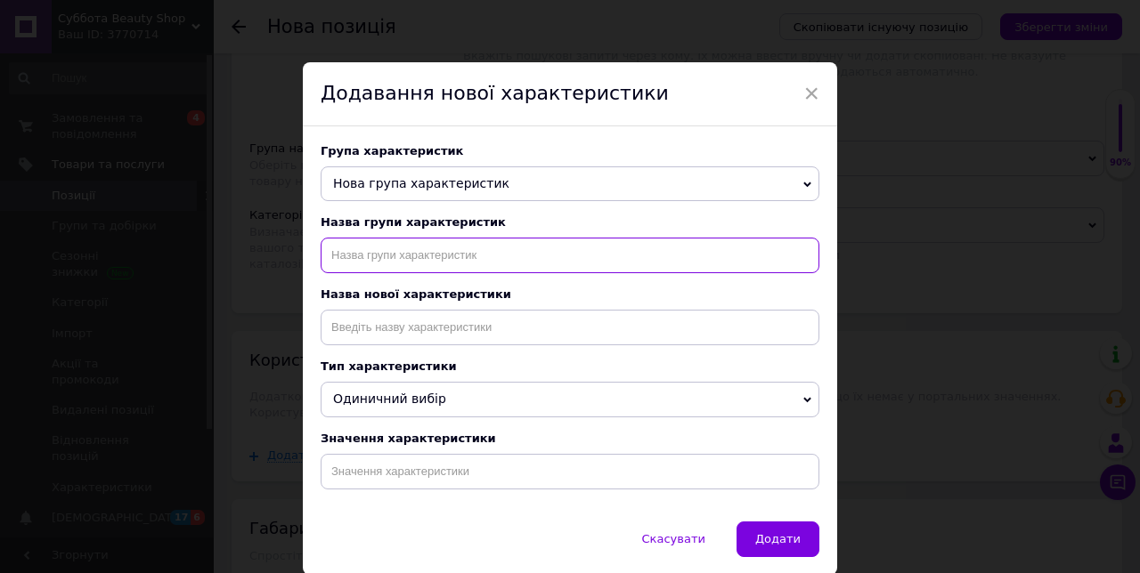
click at [440, 265] on input "text" at bounding box center [570, 256] width 499 height 36
click at [814, 96] on span "×" at bounding box center [811, 93] width 16 height 30
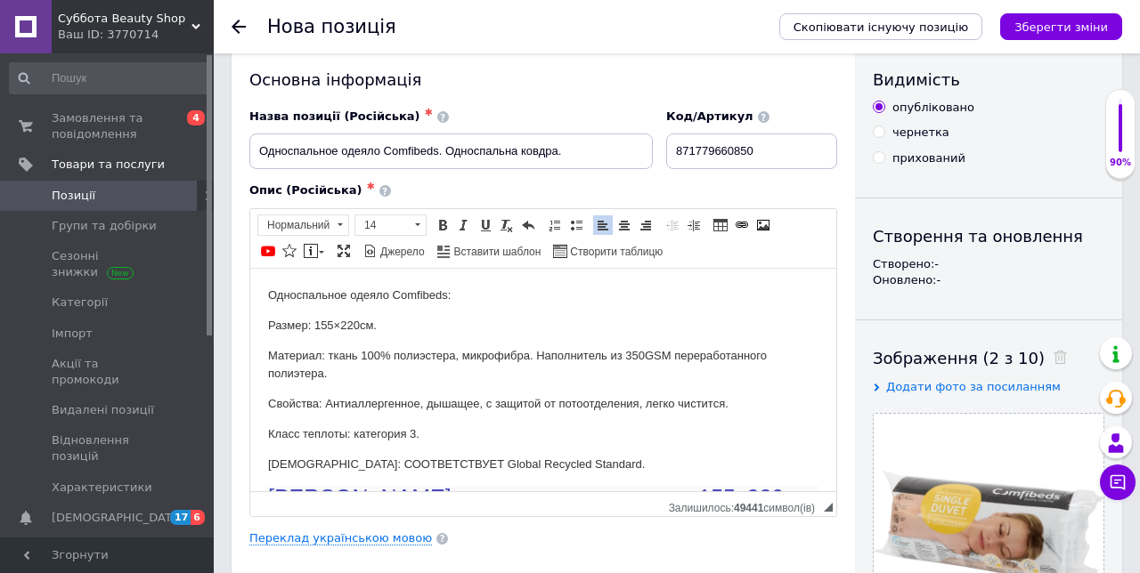
scroll to position [0, 0]
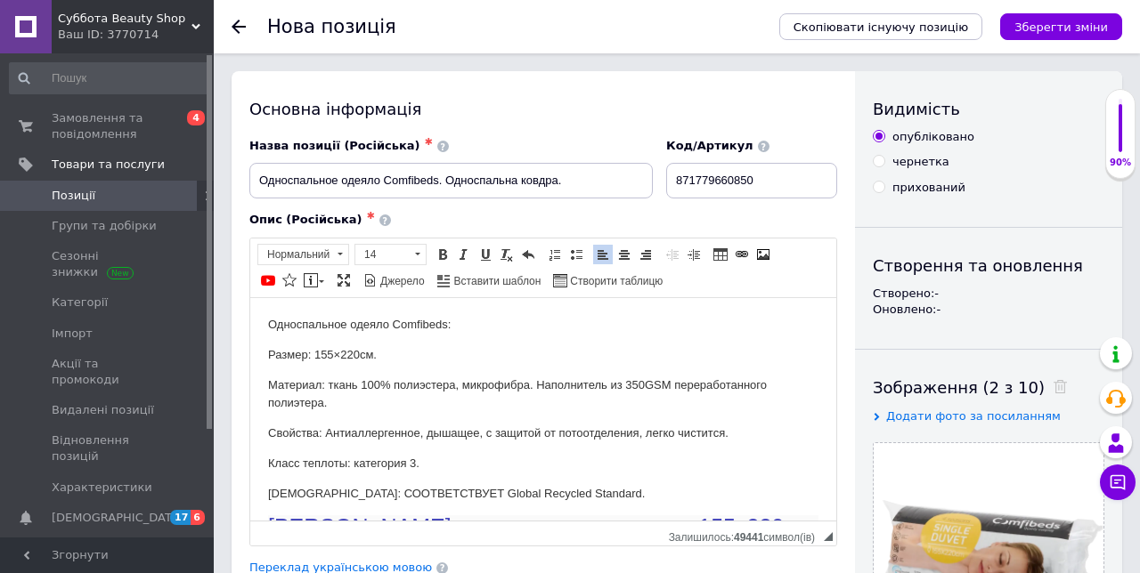
click at [1097, 24] on icon "Зберегти зміни" at bounding box center [1060, 26] width 93 height 13
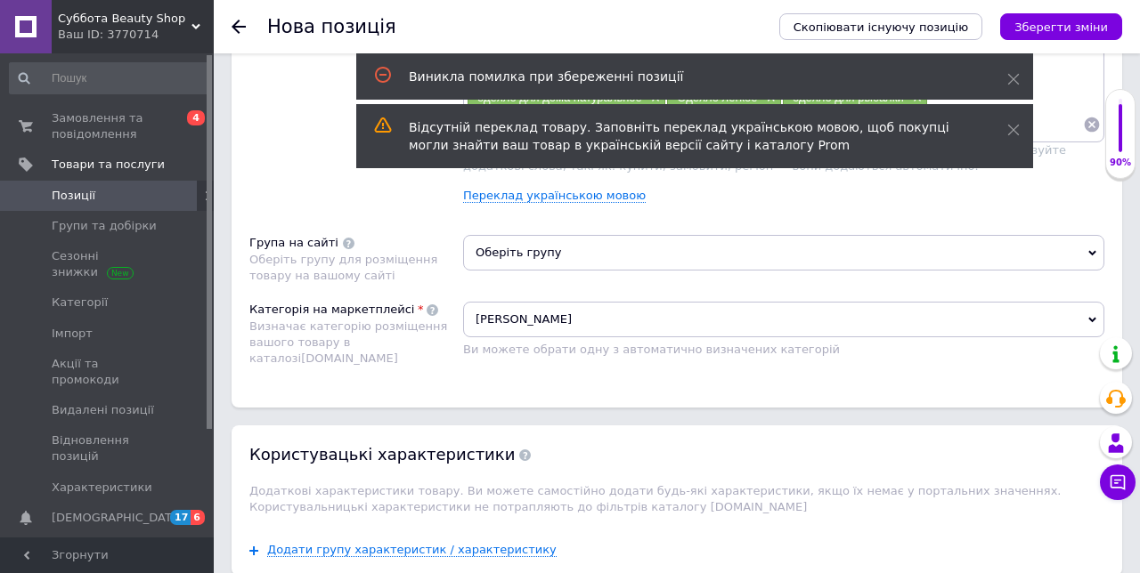
scroll to position [1267, 0]
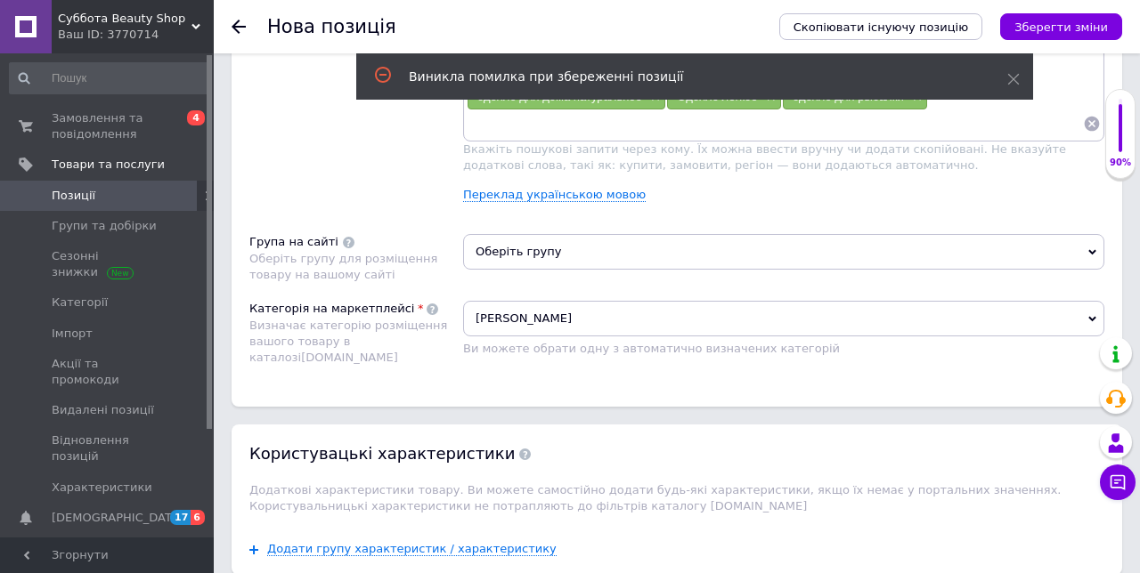
click at [514, 239] on span "Оберіть групу" at bounding box center [783, 252] width 641 height 36
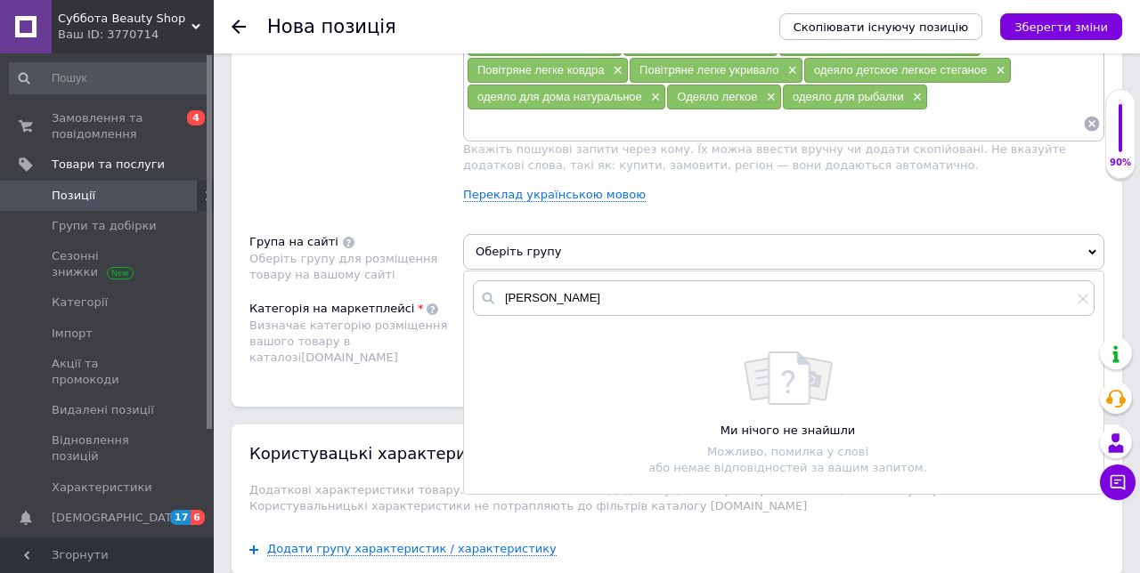
click at [491, 289] on icon at bounding box center [488, 298] width 18 height 18
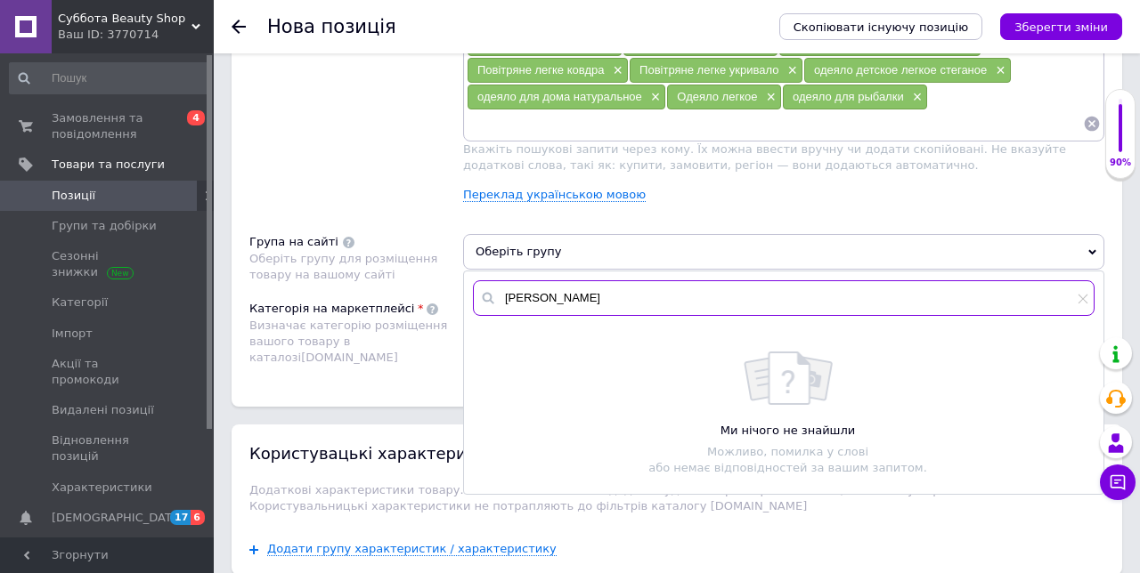
click at [711, 288] on input "[PERSON_NAME]" at bounding box center [783, 298] width 621 height 36
click at [645, 290] on input "[PERSON_NAME]" at bounding box center [783, 298] width 621 height 36
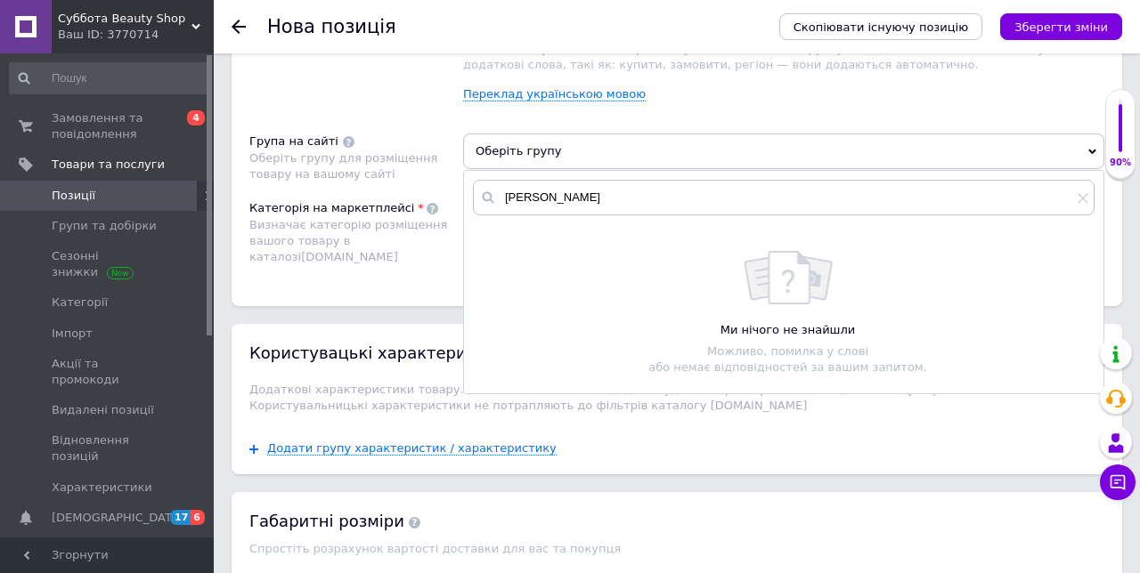
scroll to position [1366, 0]
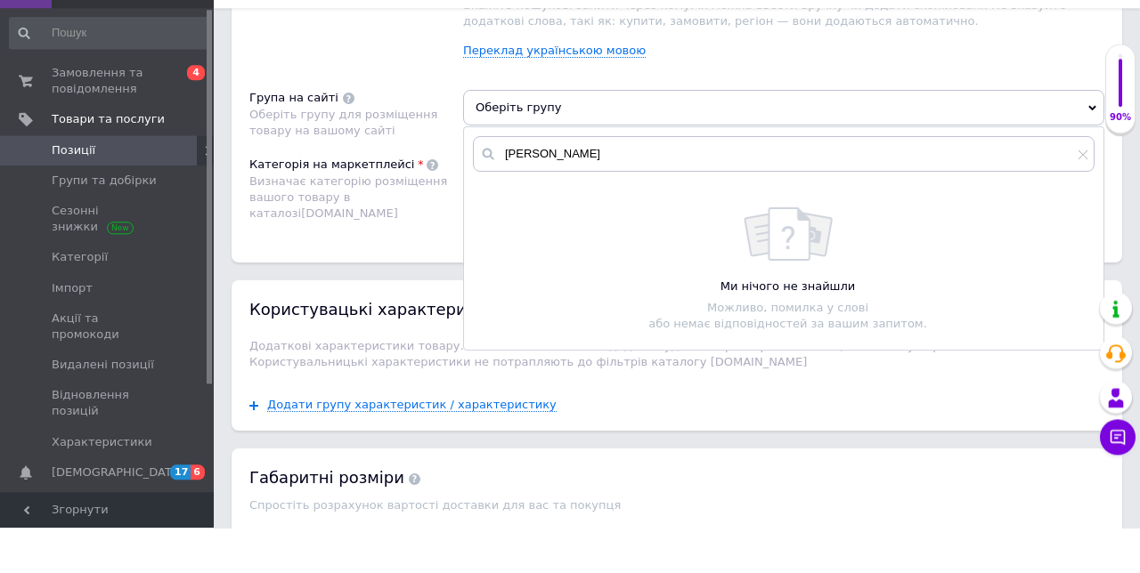
click at [815, 279] on img at bounding box center [787, 279] width 89 height 53
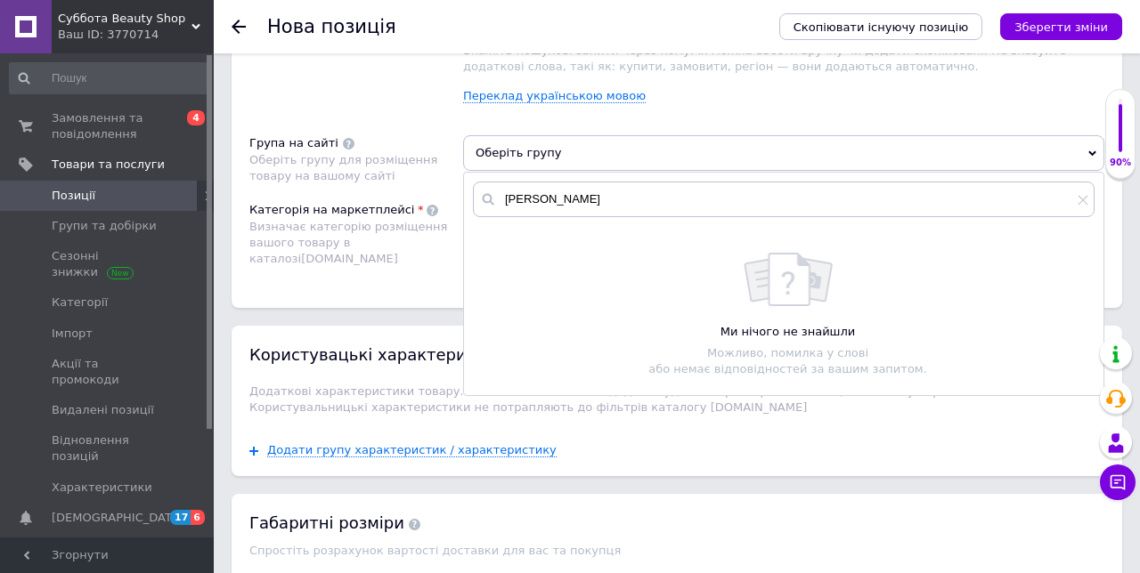
click at [799, 235] on div "Ми нічого не знайшли Можливо, помилка у слові або немає відповідностей за вашим…" at bounding box center [783, 315] width 638 height 160
click at [790, 253] on img at bounding box center [787, 279] width 89 height 53
click at [812, 296] on div "Ми нічого не знайшли Можливо, помилка у слові або немає відповідностей за вашим…" at bounding box center [788, 315] width 612 height 125
click at [807, 290] on img at bounding box center [787, 279] width 89 height 53
click at [808, 288] on img at bounding box center [787, 279] width 89 height 53
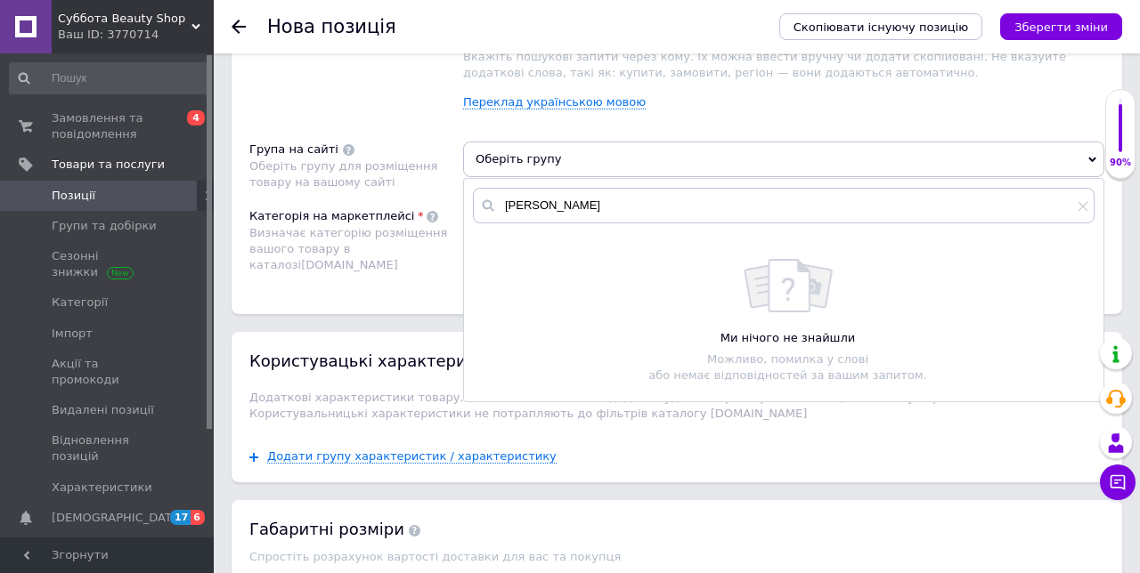
scroll to position [1351, 0]
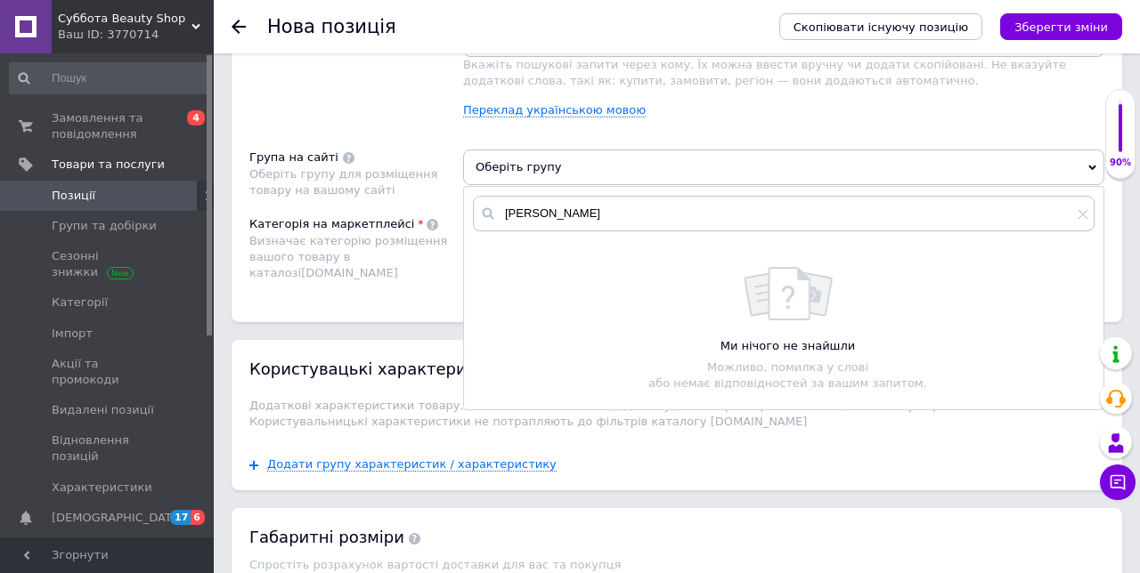
click at [816, 338] on div "Ми нічого не знайшли" at bounding box center [788, 346] width 612 height 16
click at [800, 338] on div "Ми нічого не знайшли" at bounding box center [788, 346] width 612 height 16
click at [791, 338] on div "Ми нічого не знайшли" at bounding box center [788, 346] width 612 height 16
click at [792, 338] on div "Ми нічого не знайшли" at bounding box center [788, 346] width 612 height 16
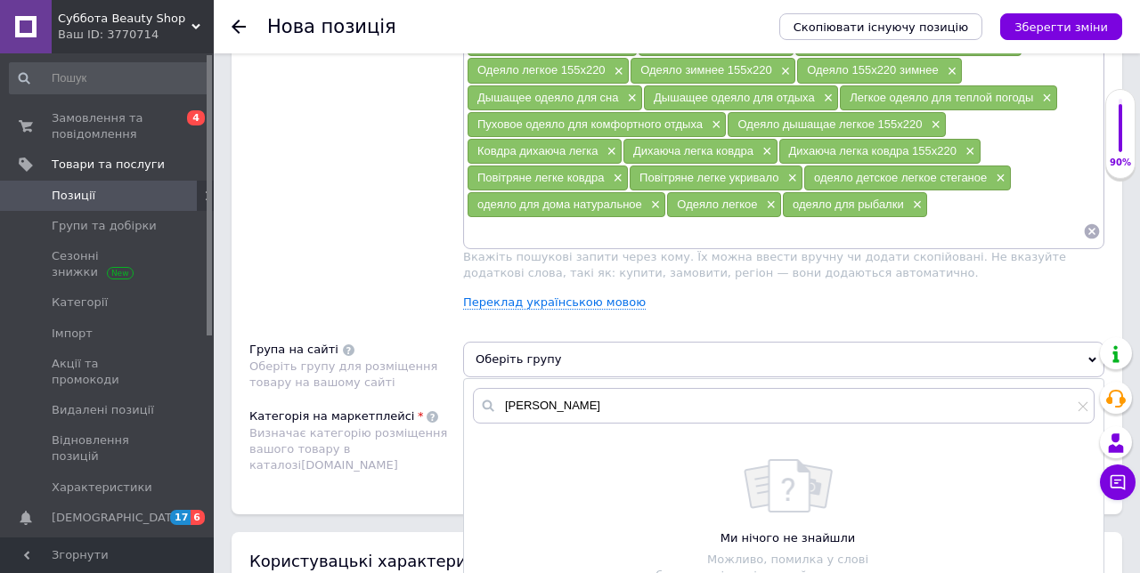
scroll to position [1158, 0]
click at [605, 296] on link "Переклад українською мовою" at bounding box center [554, 303] width 183 height 14
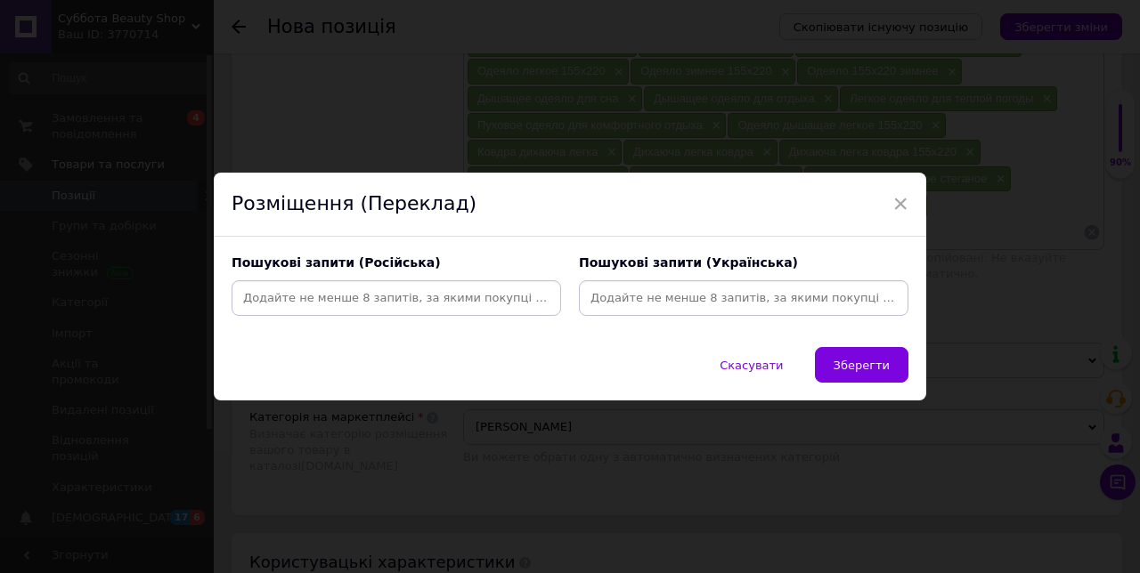
click at [899, 219] on span "×" at bounding box center [900, 204] width 16 height 30
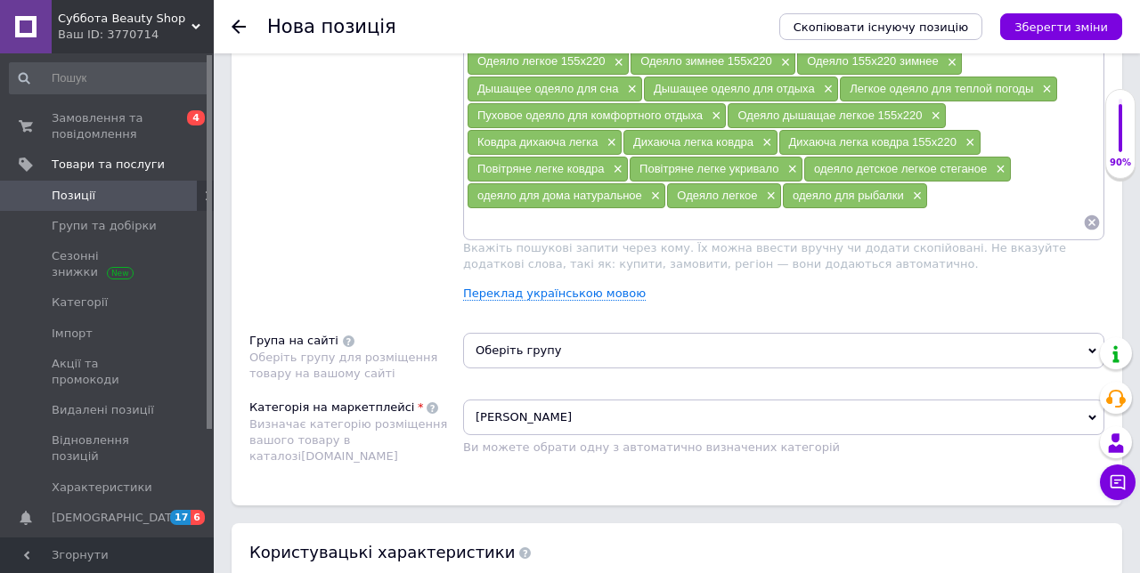
scroll to position [1189, 0]
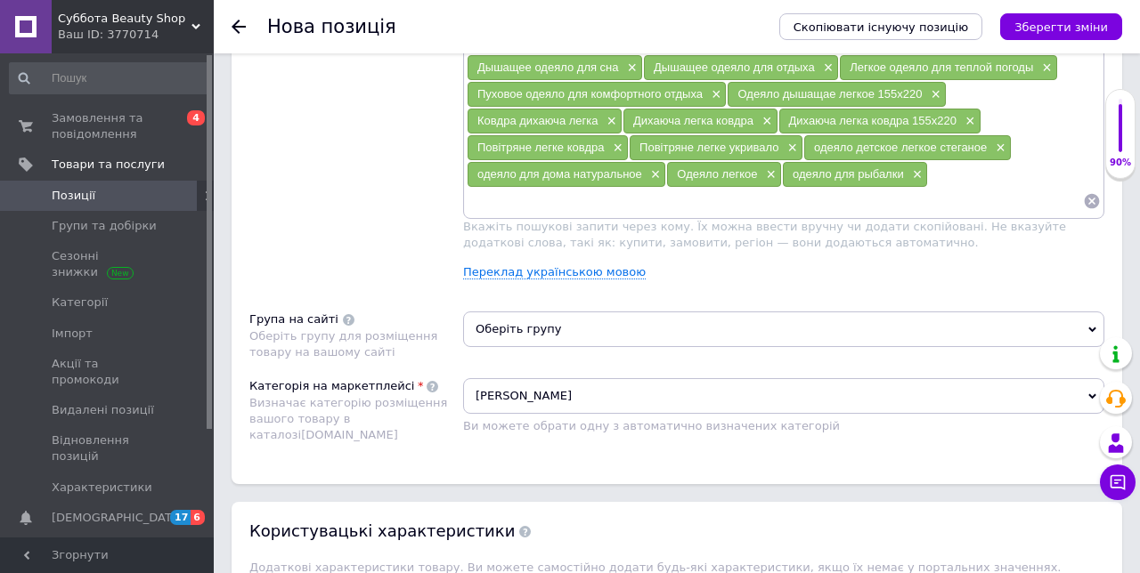
click at [1094, 394] on icon at bounding box center [1092, 396] width 8 height 5
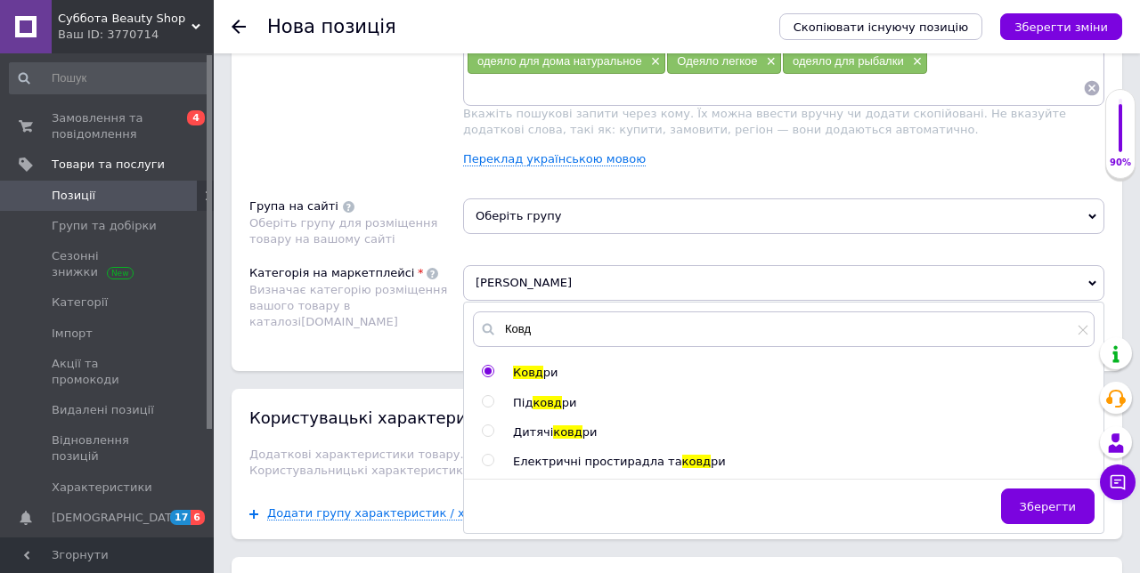
scroll to position [1306, 0]
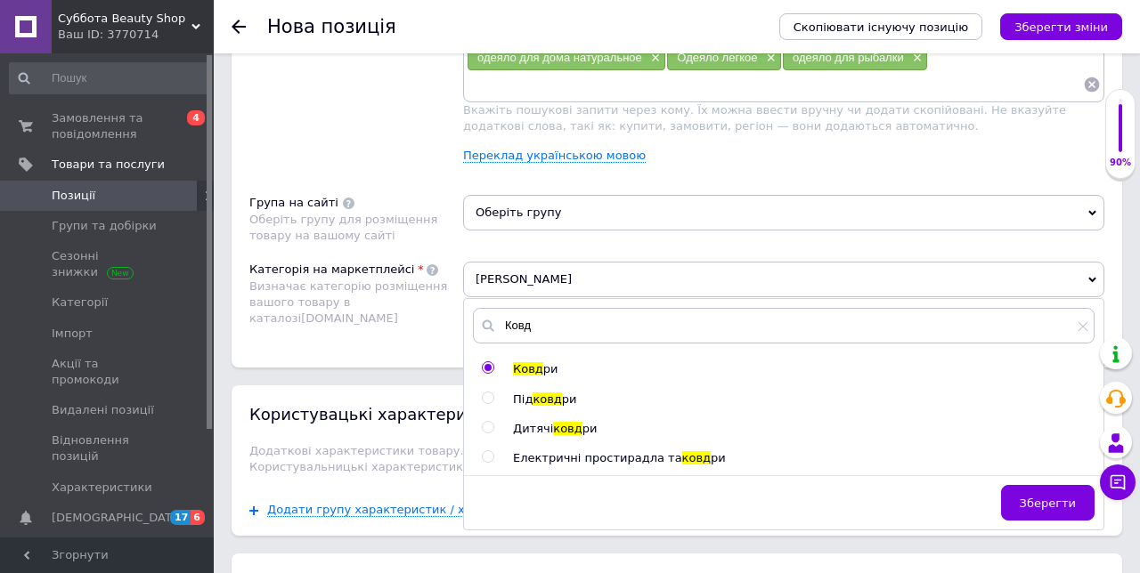
click at [493, 422] on input "radio" at bounding box center [488, 428] width 12 height 12
radio input "true"
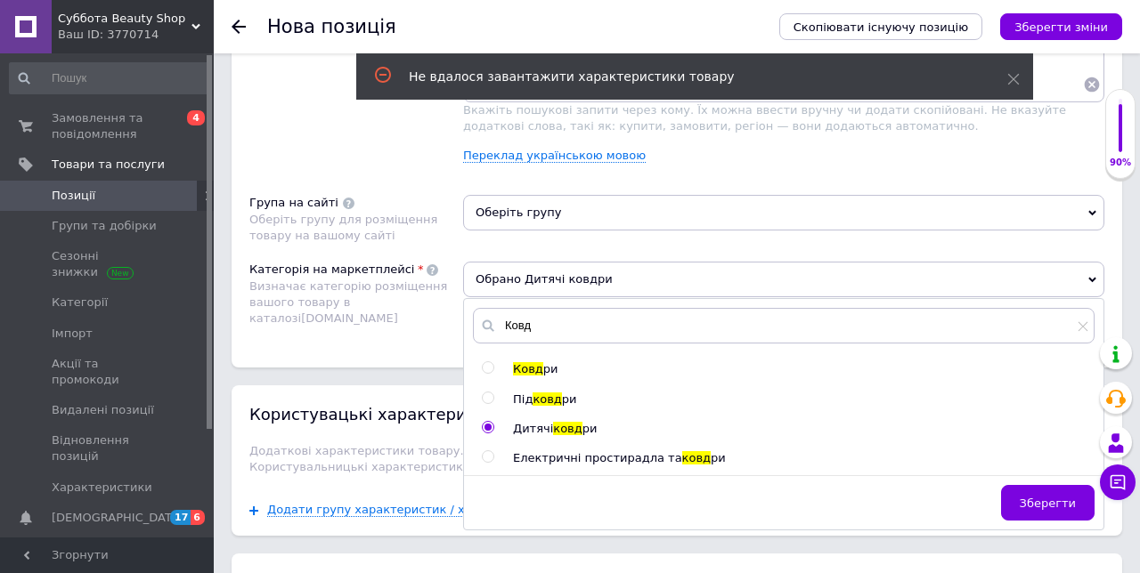
click at [493, 362] on input "radio" at bounding box center [488, 368] width 12 height 12
radio input "true"
radio input "false"
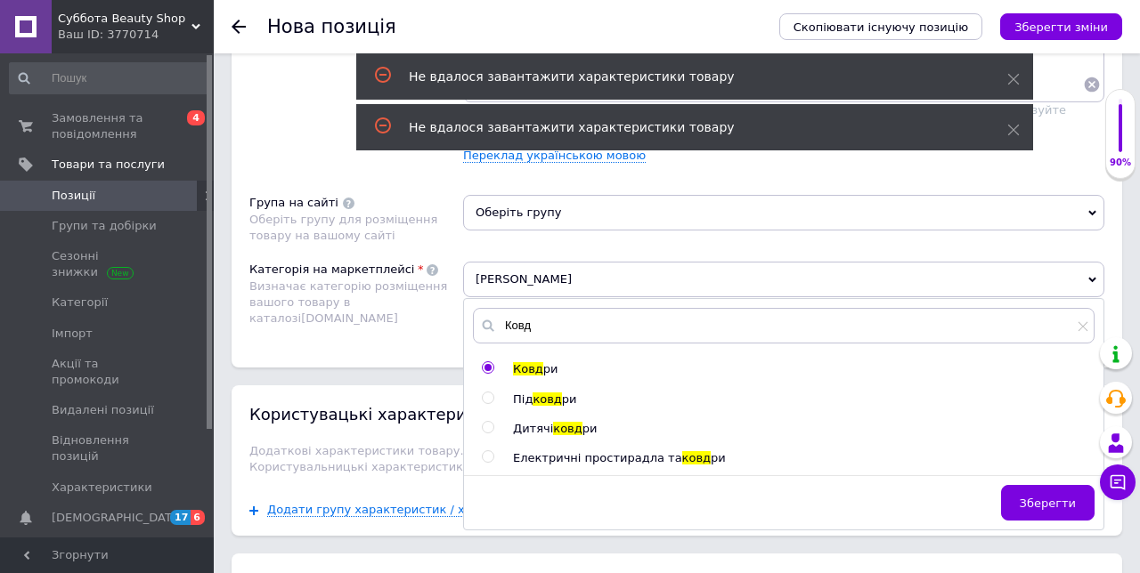
click at [1056, 497] on button "Зберегти" at bounding box center [1047, 503] width 93 height 36
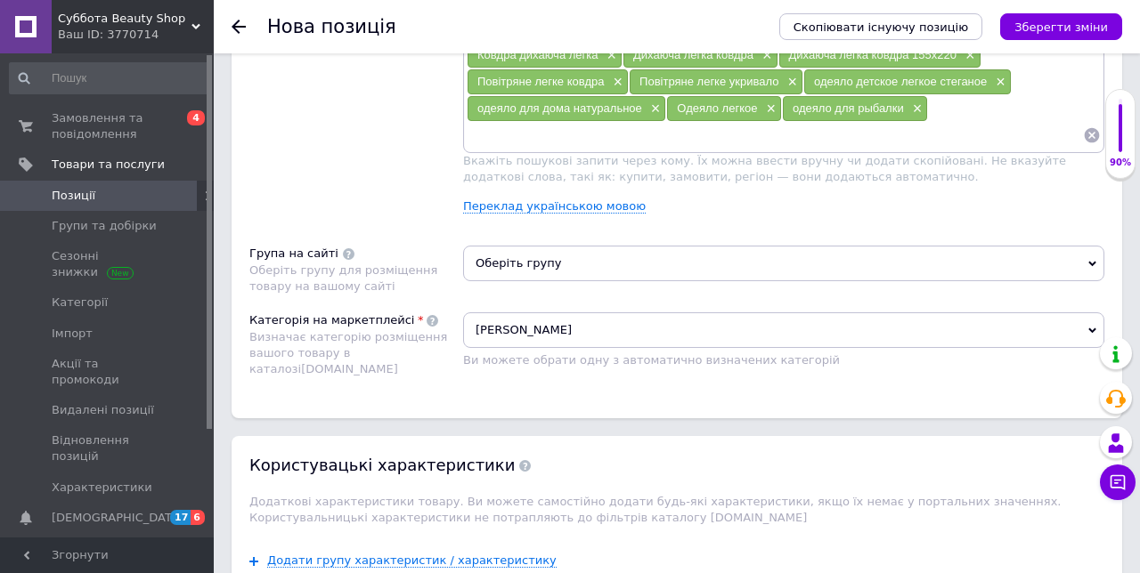
scroll to position [1255, 0]
click at [395, 264] on span "Оберіть групу для розміщення товару на вашому сайті" at bounding box center [343, 278] width 188 height 29
click at [288, 246] on div "Група на сайті" at bounding box center [293, 254] width 89 height 16
click at [290, 248] on div "Група на сайті" at bounding box center [293, 254] width 89 height 16
click at [288, 248] on div "Група на сайті" at bounding box center [293, 254] width 89 height 16
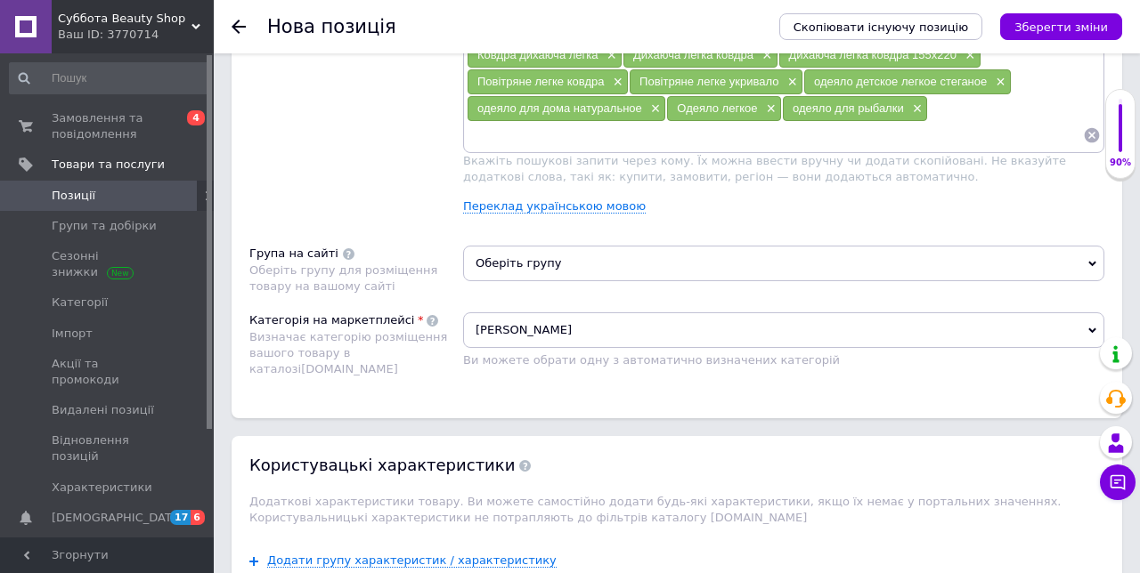
click at [289, 264] on span "Оберіть групу для розміщення товару на вашому сайті" at bounding box center [343, 278] width 188 height 29
click at [292, 264] on span "Оберіть групу для розміщення товару на вашому сайті" at bounding box center [343, 278] width 188 height 29
click at [310, 246] on div "Група на сайті" at bounding box center [293, 254] width 89 height 16
click at [1092, 262] on icon at bounding box center [1092, 264] width 8 height 5
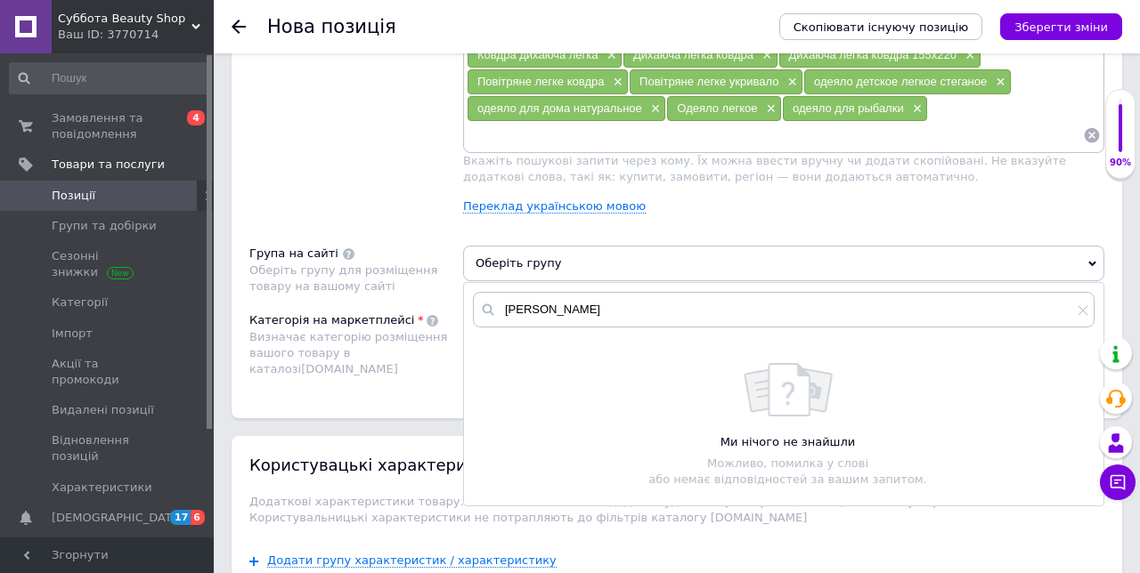
click at [860, 472] on div "або немає відповідностей за вашим запитом." at bounding box center [788, 480] width 612 height 16
click at [871, 456] on div "Можливо, помилка у слові" at bounding box center [788, 464] width 612 height 16
click at [885, 456] on div "Можливо, помилка у слові" at bounding box center [788, 464] width 612 height 16
click at [1092, 262] on icon at bounding box center [1092, 264] width 8 height 5
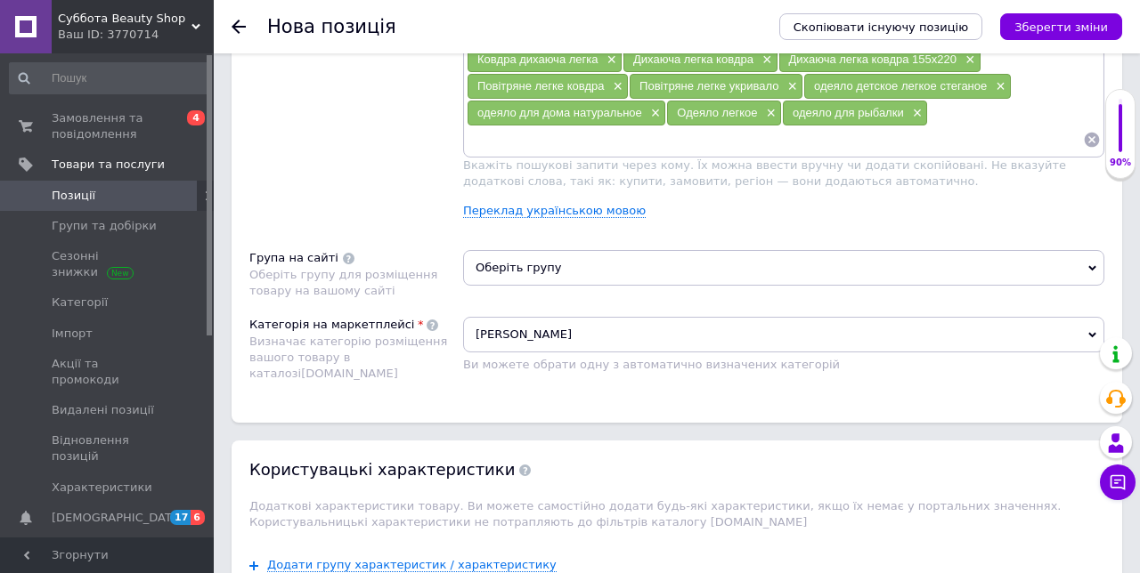
scroll to position [1248, 0]
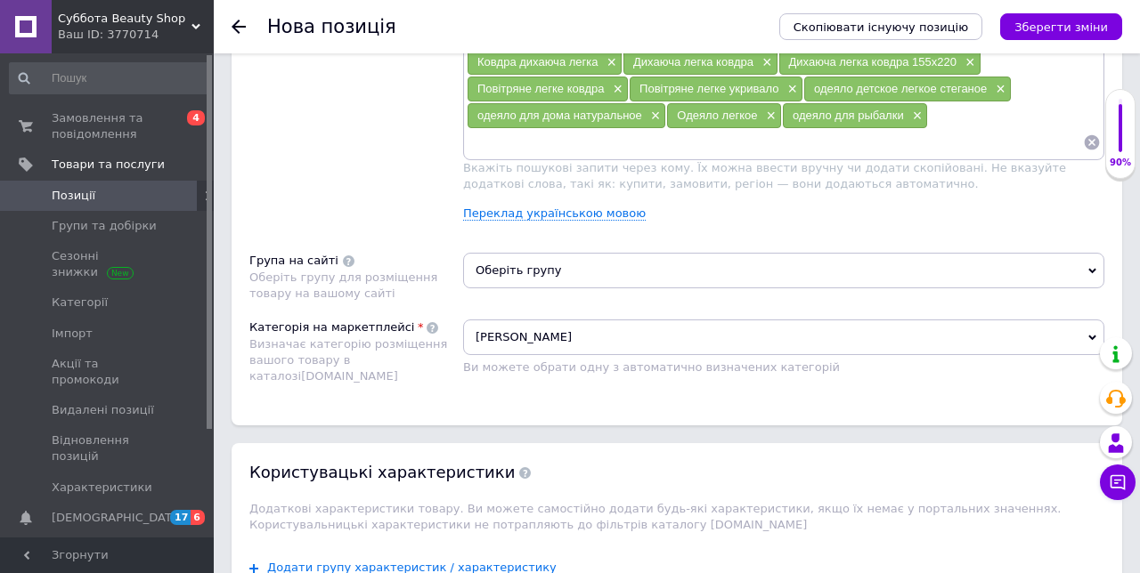
click at [1077, 255] on span "Оберіть групу" at bounding box center [783, 271] width 641 height 36
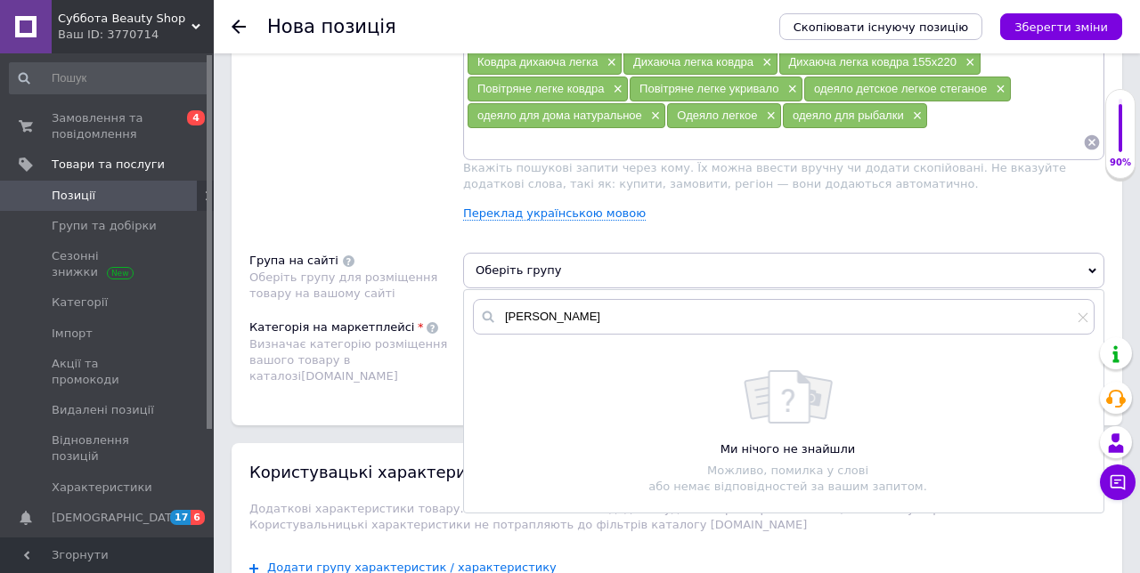
click at [1036, 414] on div "Ми нічого не знайшли Можливо, помилка у слові або немає відповідностей за вашим…" at bounding box center [788, 432] width 612 height 125
click at [358, 186] on div "Пошукові запити Використовуються для пошуку товару в каталозі [DOMAIN_NAME]" at bounding box center [356, 59] width 214 height 352
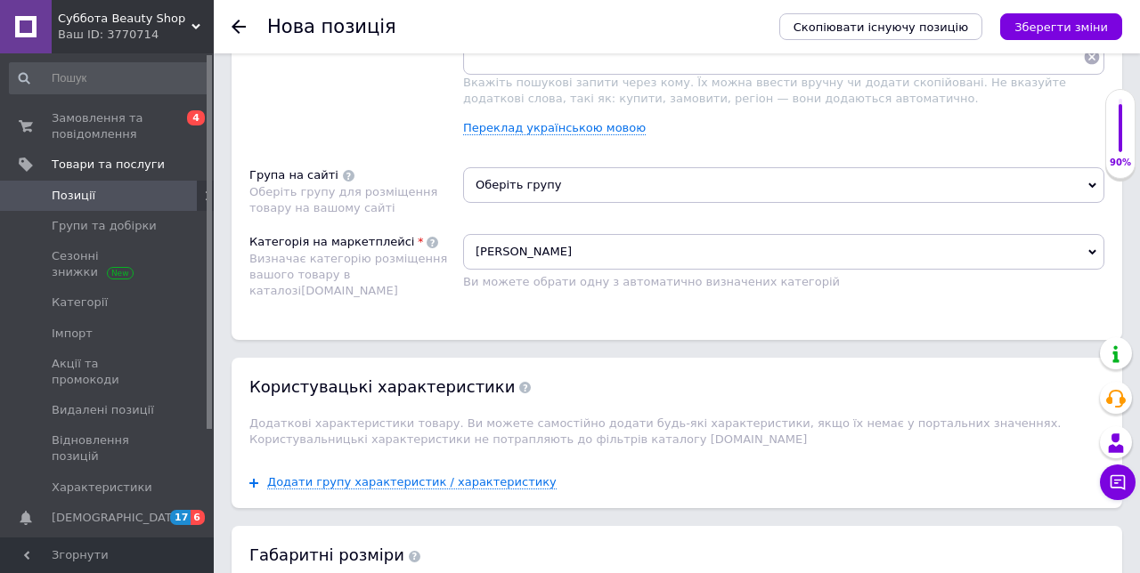
scroll to position [1331, 0]
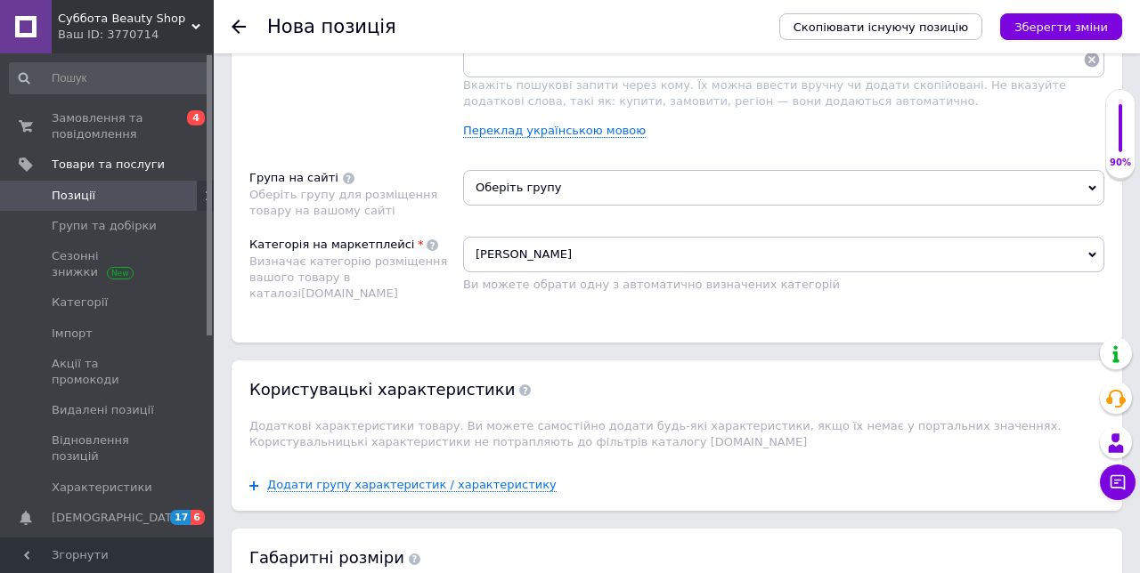
click at [1093, 248] on span "[PERSON_NAME]" at bounding box center [783, 255] width 641 height 36
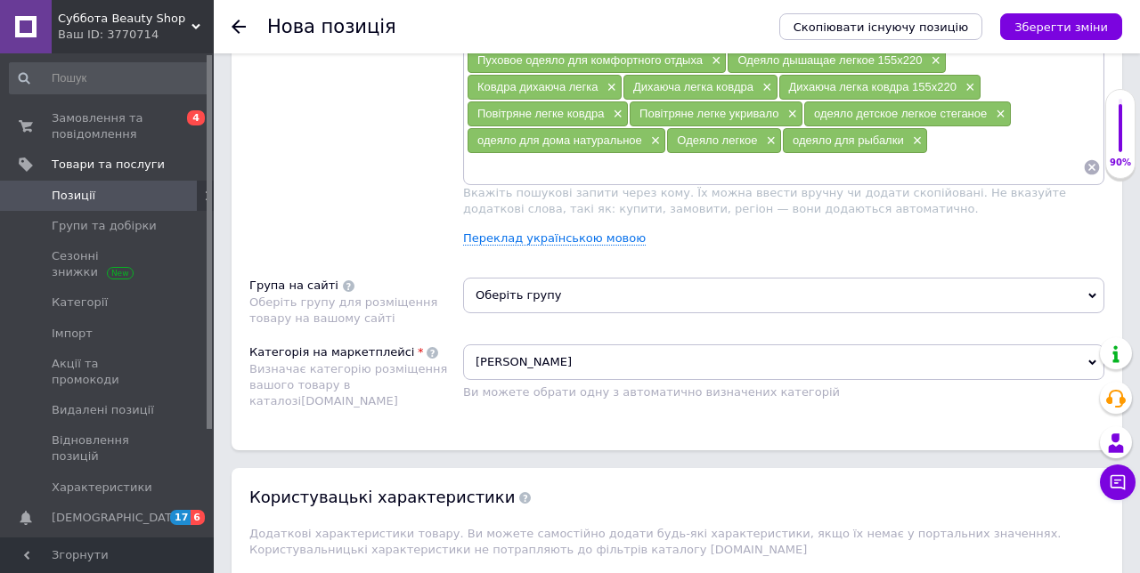
scroll to position [1225, 0]
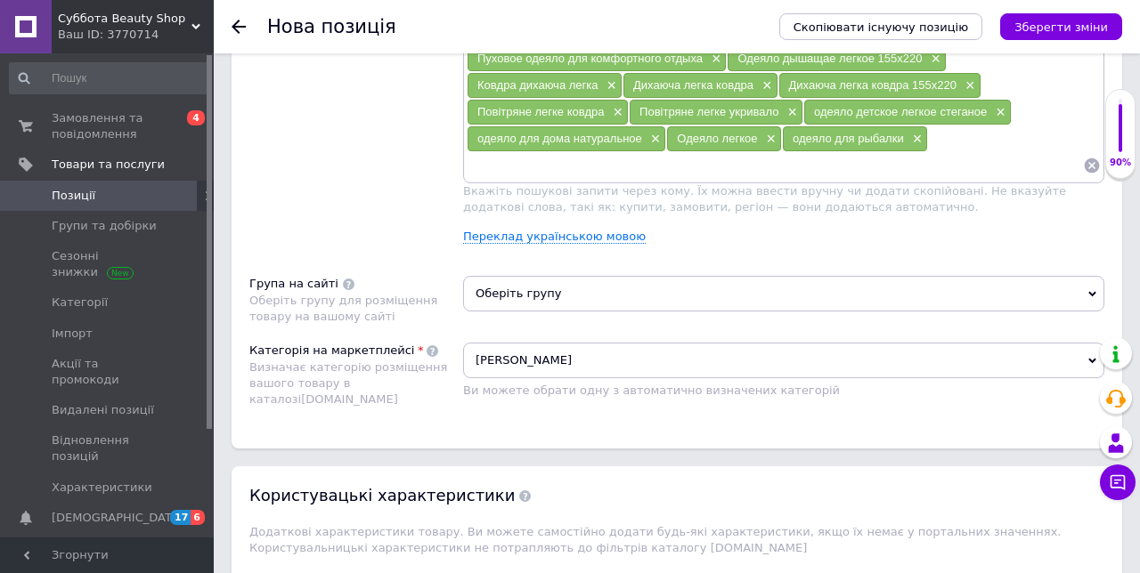
click at [1086, 288] on span "Оберіть групу" at bounding box center [783, 294] width 641 height 36
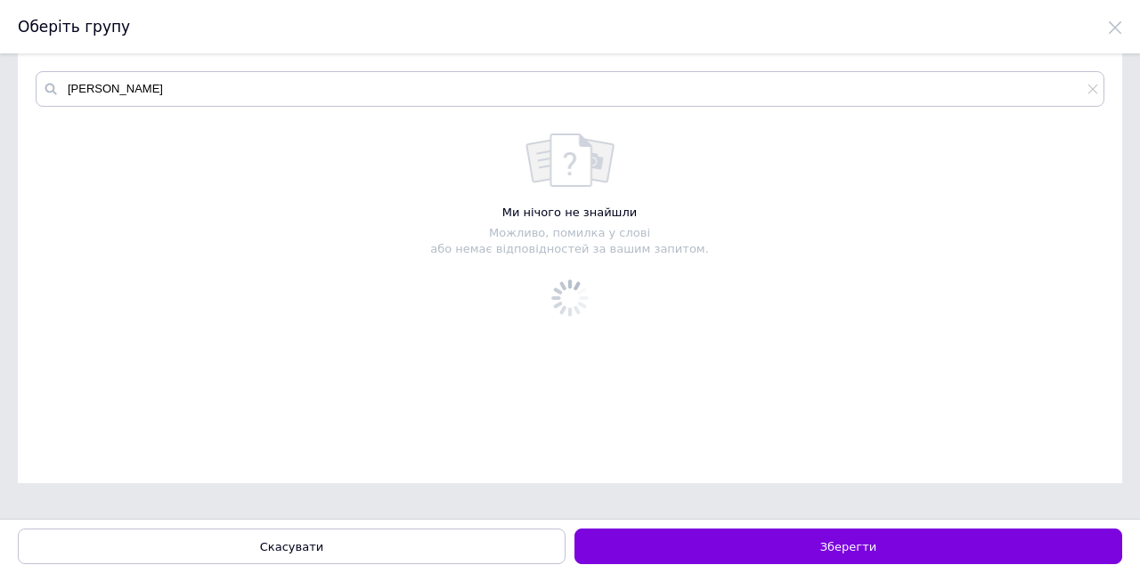
scroll to position [0, 0]
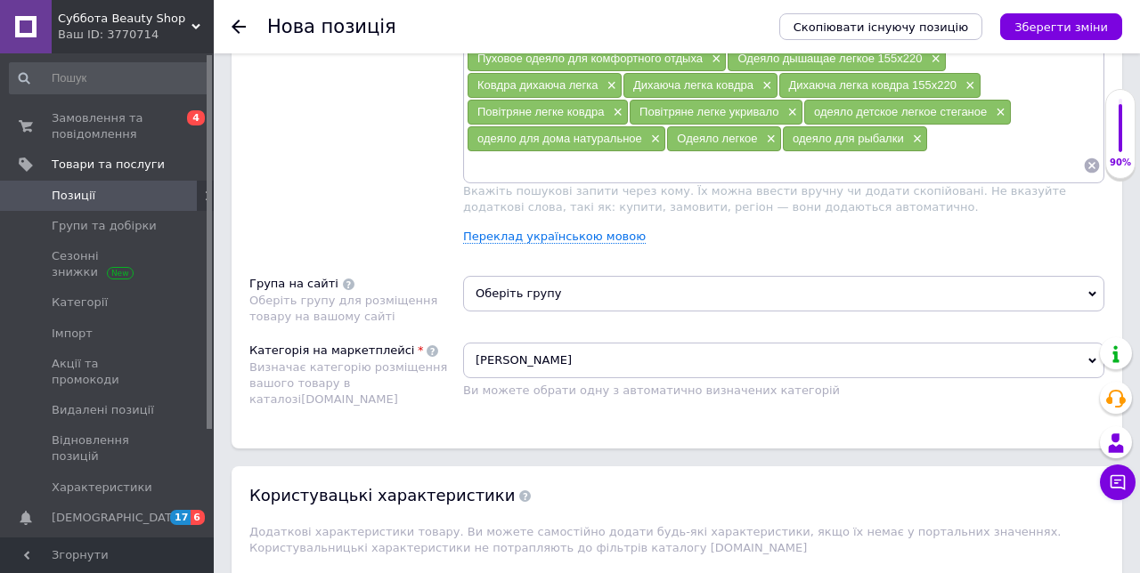
click at [581, 279] on span "Оберіть групу" at bounding box center [783, 294] width 641 height 36
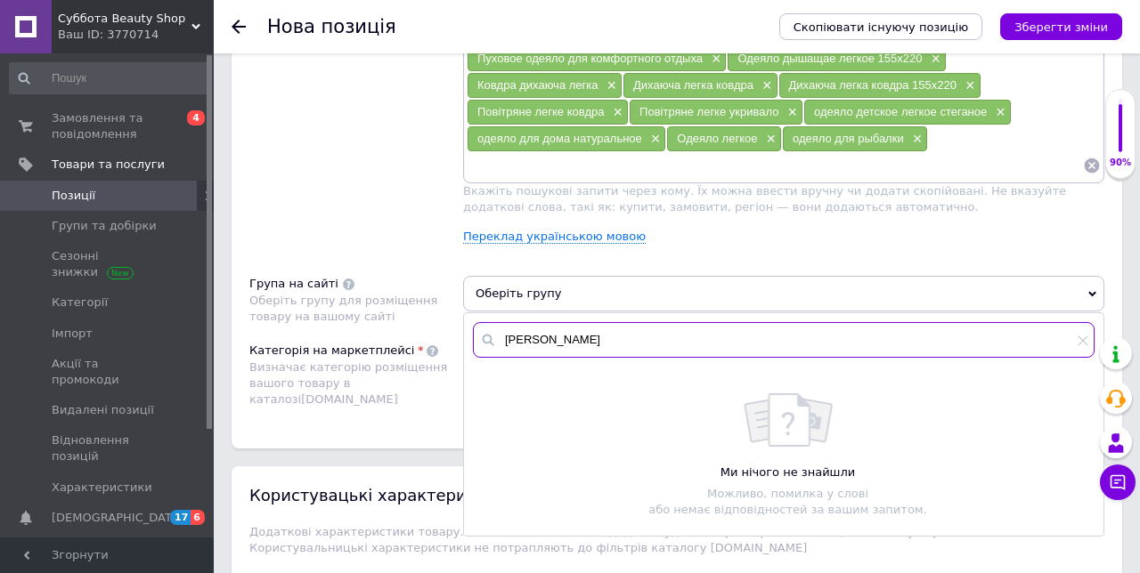
click at [555, 330] on input "[PERSON_NAME]" at bounding box center [783, 340] width 621 height 36
click at [817, 436] on div "Ми нічого не знайшли Можливо, помилка у слові або немає відповідностей за вашим…" at bounding box center [788, 456] width 612 height 125
click at [803, 437] on div "Ми нічого не знайшли Можливо, помилка у слові або немає відповідностей за вашим…" at bounding box center [788, 456] width 612 height 125
click at [820, 436] on div "Ми нічого не знайшли Можливо, помилка у слові або немає відповідностей за вашим…" at bounding box center [788, 456] width 612 height 125
click at [817, 440] on div "Ми нічого не знайшли Можливо, помилка у слові або немає відповідностей за вашим…" at bounding box center [788, 456] width 612 height 125
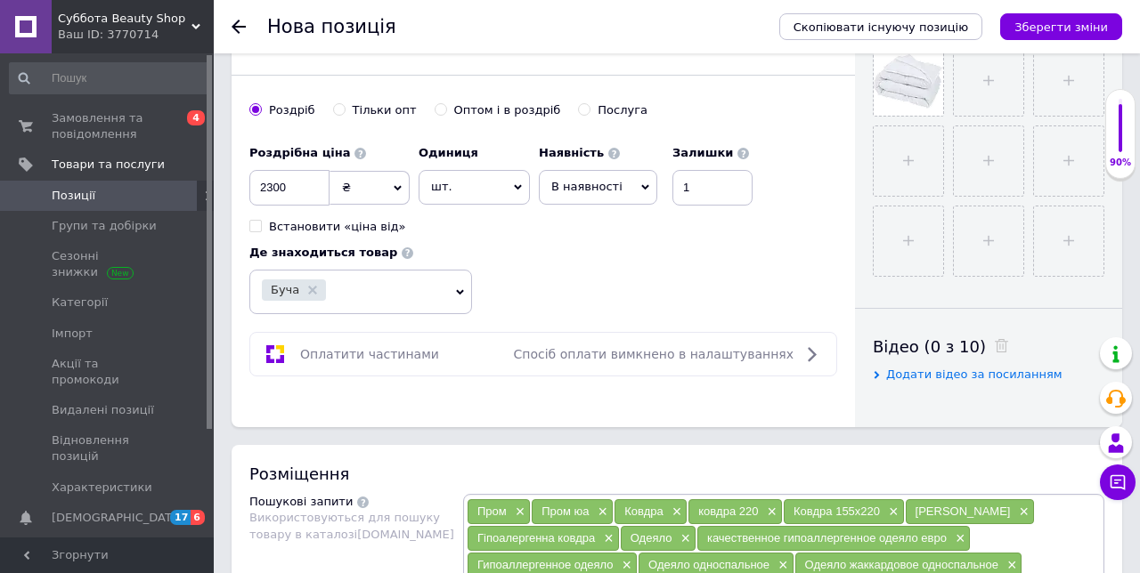
scroll to position [636, 0]
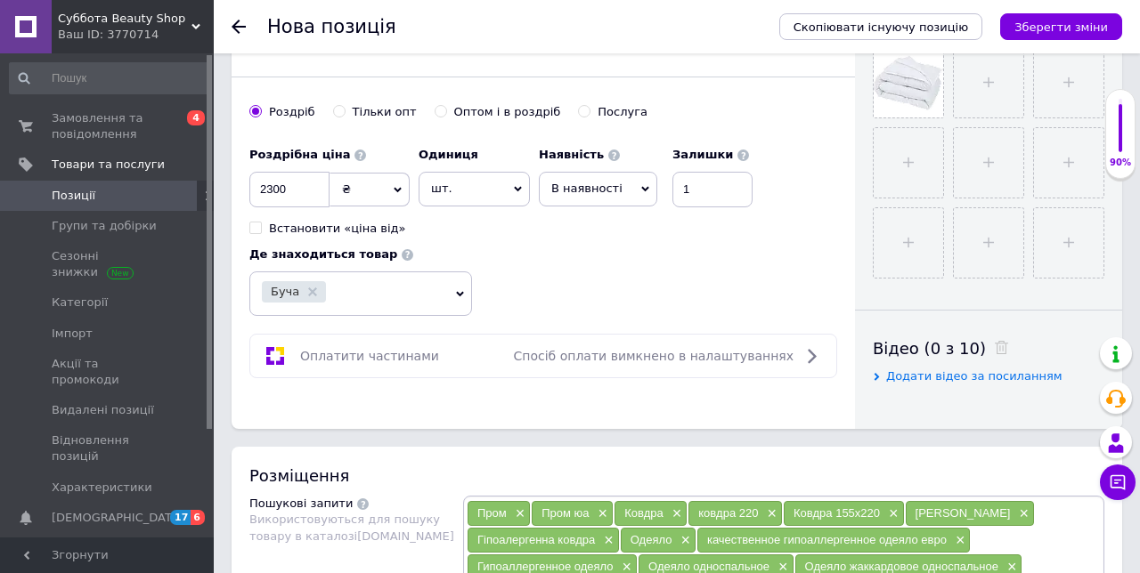
click at [1100, 28] on icon "Зберегти зміни" at bounding box center [1060, 26] width 93 height 13
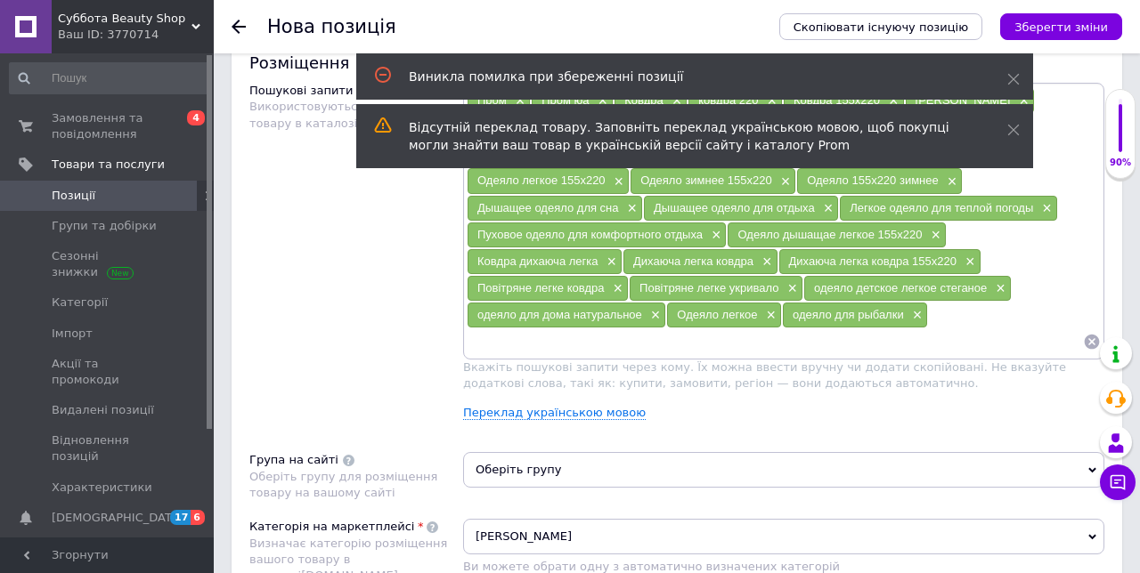
scroll to position [1051, 0]
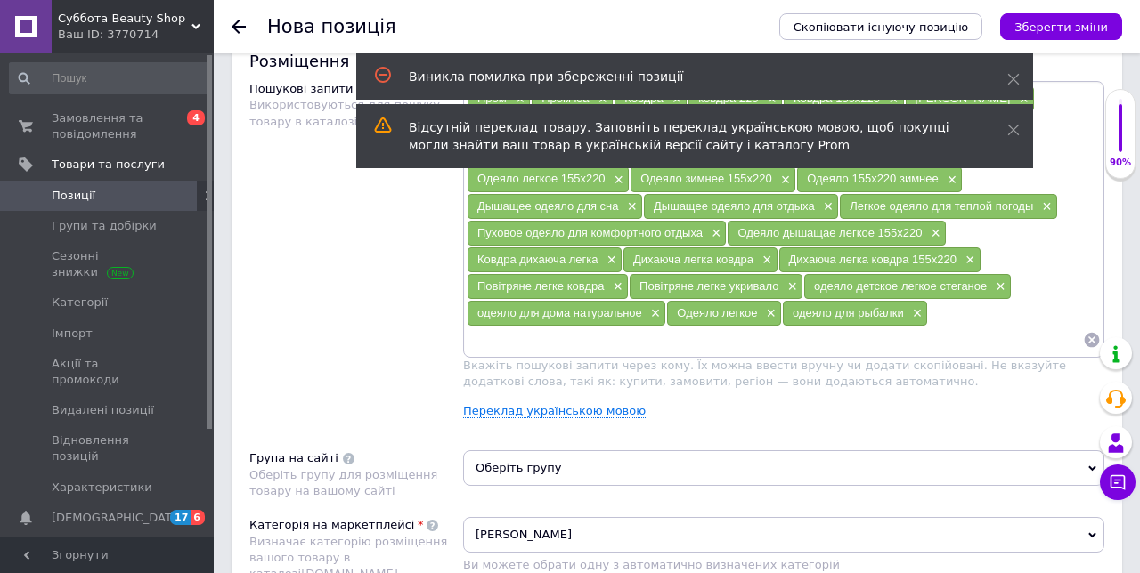
click at [556, 459] on span "Оберіть групу" at bounding box center [783, 468] width 641 height 36
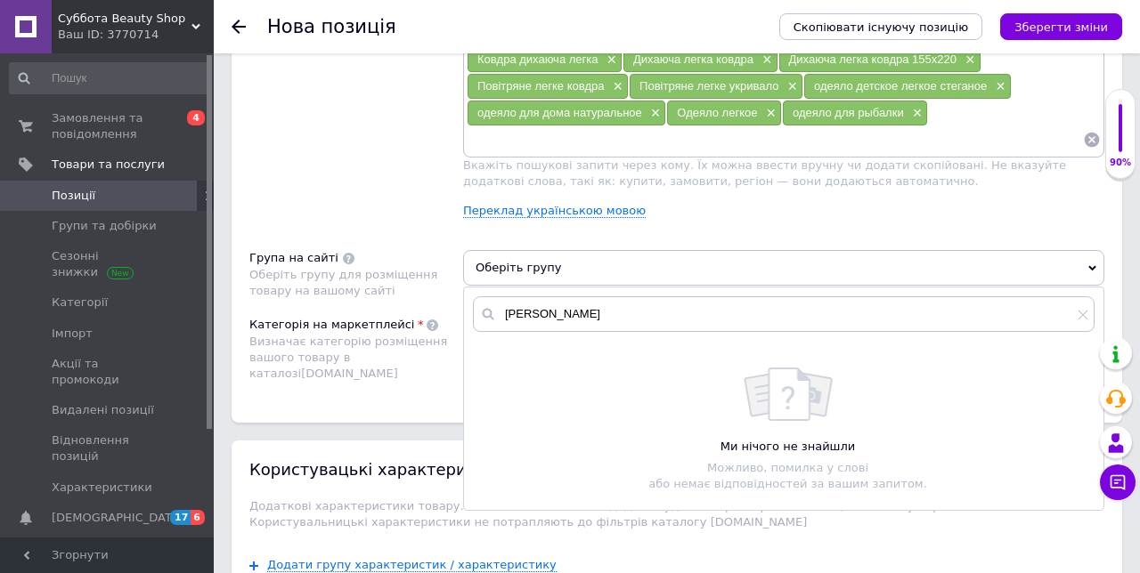
scroll to position [1254, 0]
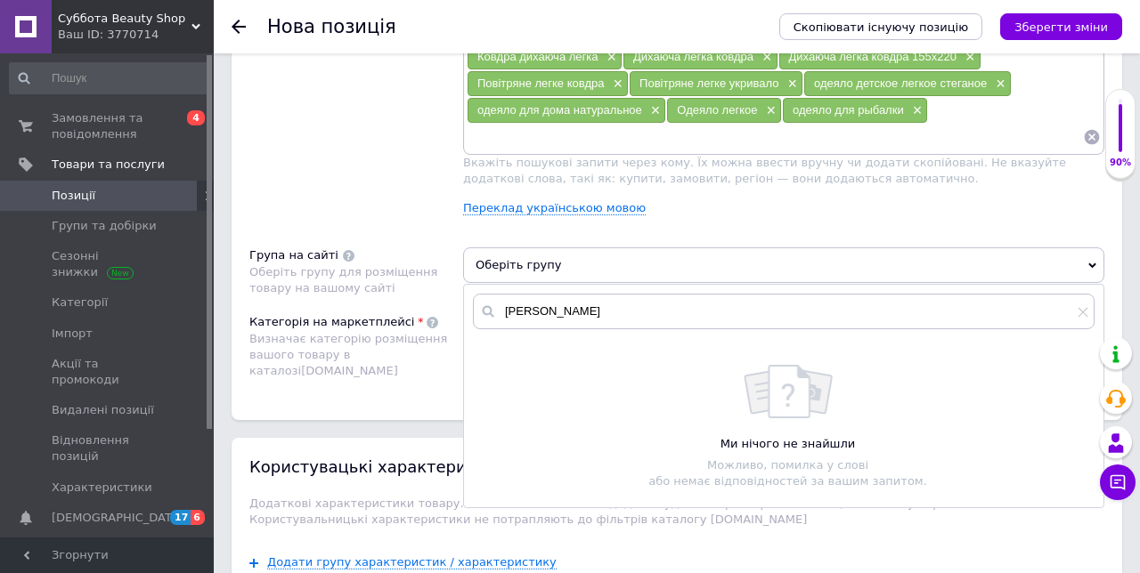
click at [561, 252] on span "Оберіть групу" at bounding box center [783, 266] width 641 height 36
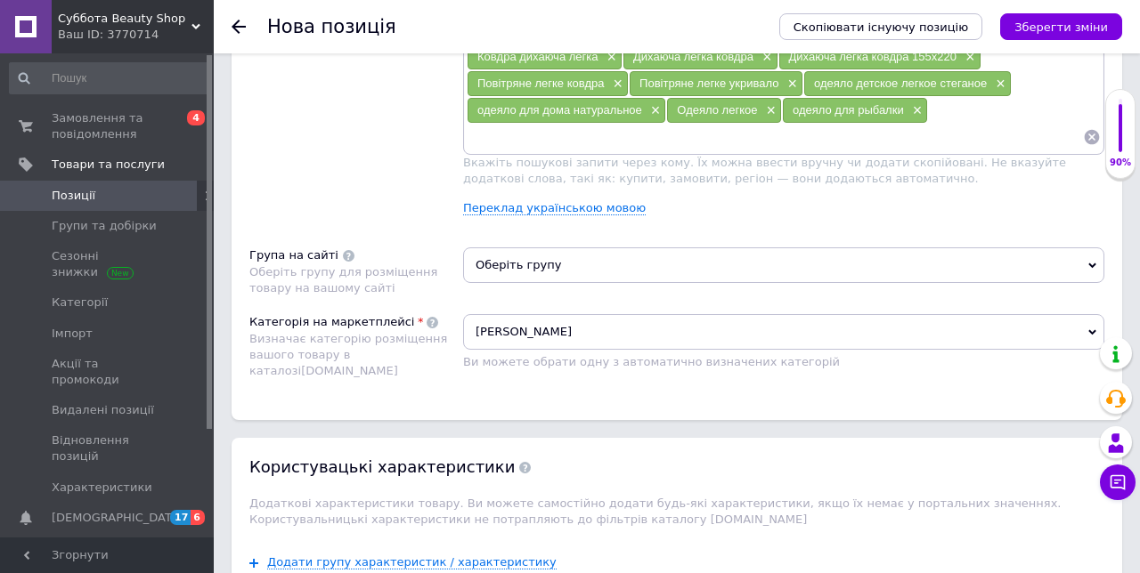
click at [551, 264] on span "Оберіть групу" at bounding box center [783, 266] width 641 height 36
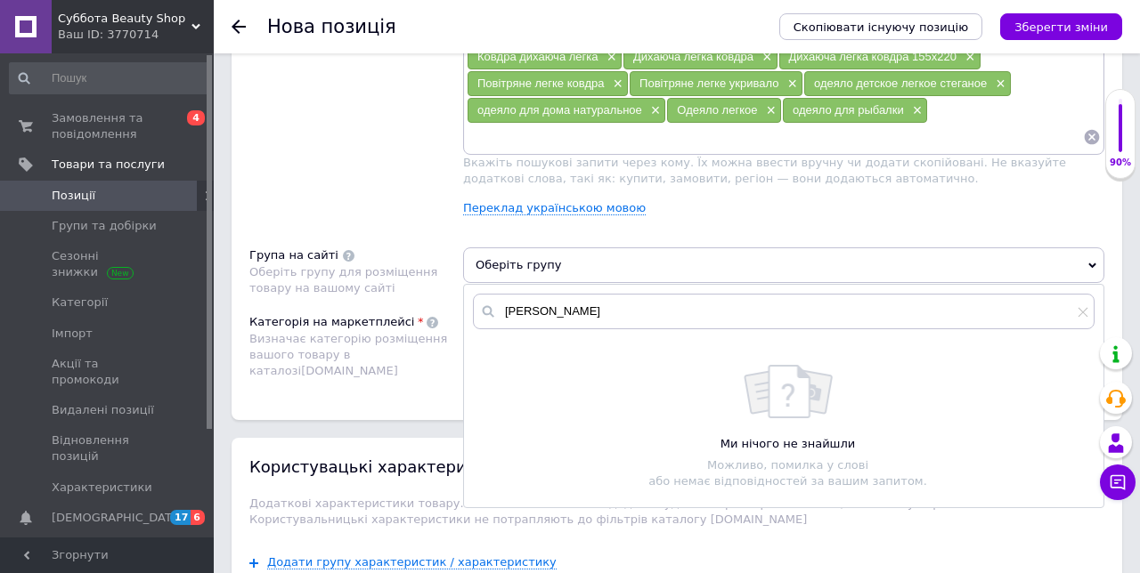
click at [533, 253] on span "Оберіть групу" at bounding box center [783, 266] width 641 height 36
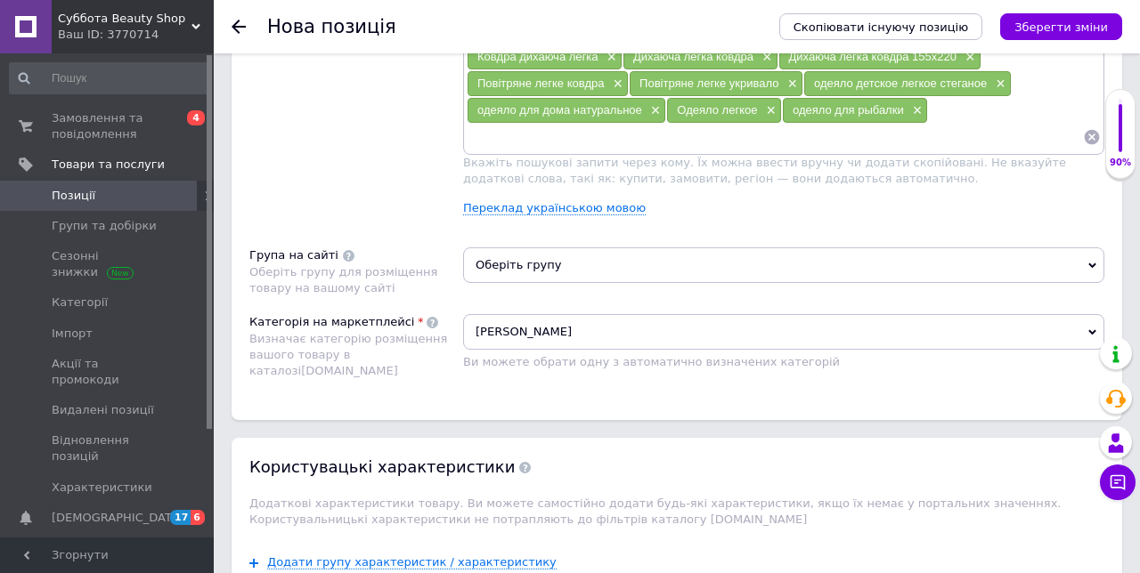
click at [1090, 262] on icon at bounding box center [1092, 266] width 8 height 8
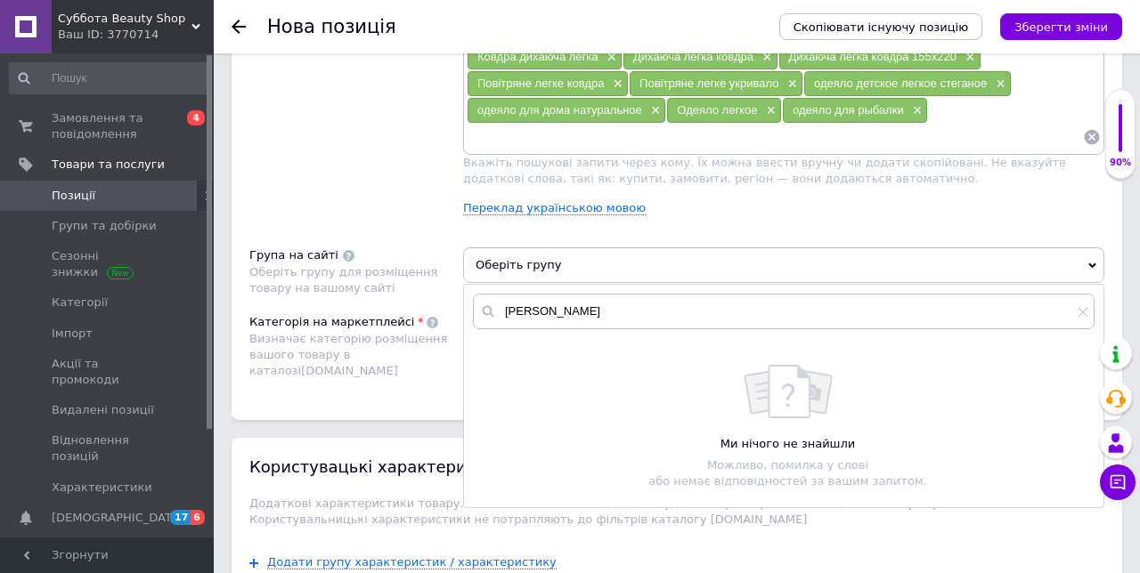
click at [548, 260] on span "Оберіть групу" at bounding box center [783, 266] width 641 height 36
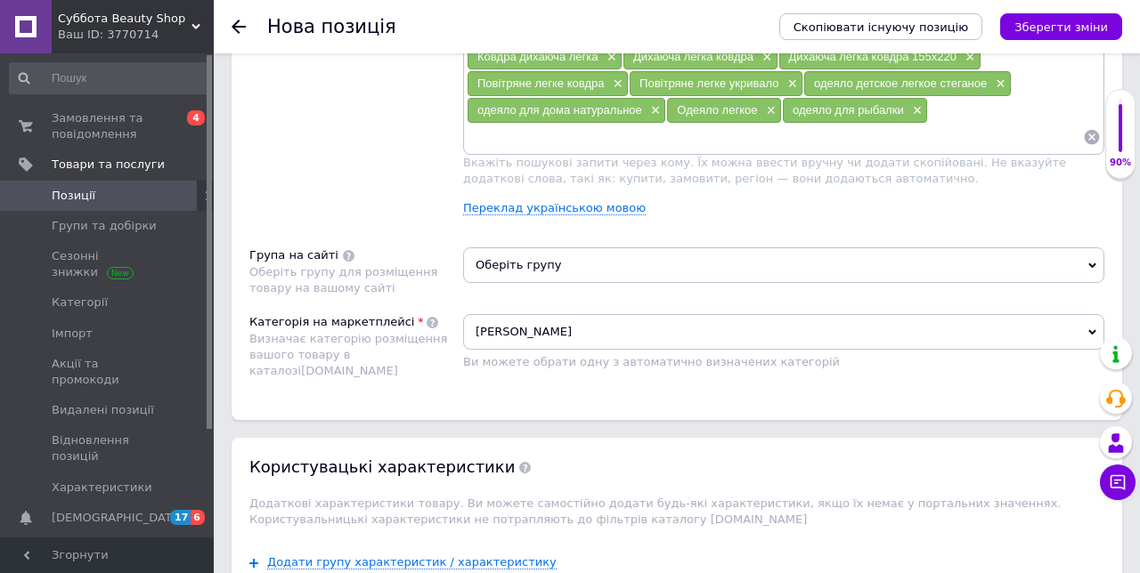
click at [513, 256] on span "Оберіть групу" at bounding box center [783, 266] width 641 height 36
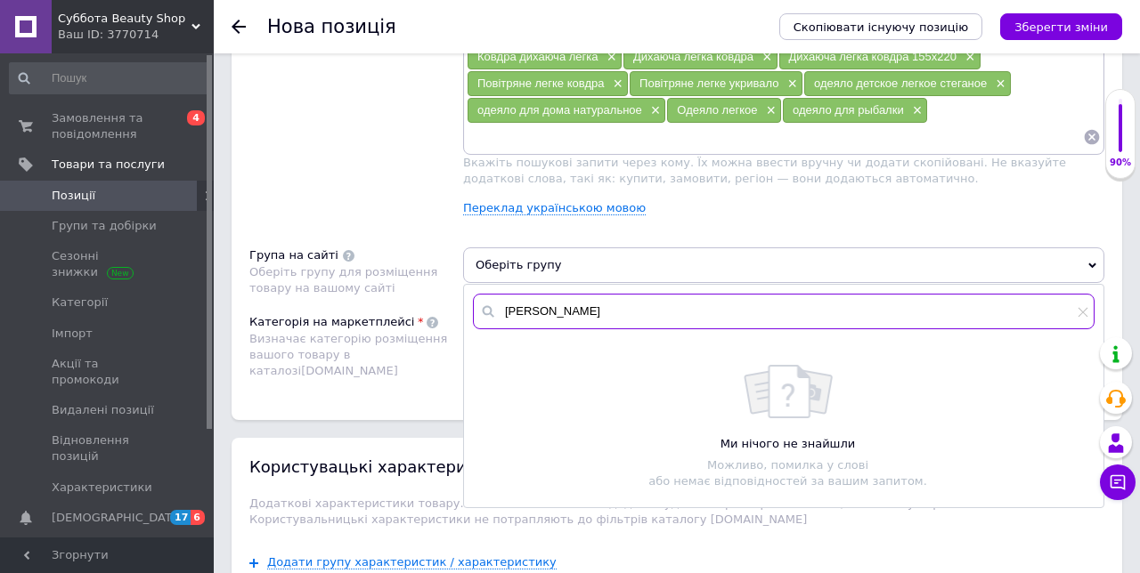
click at [571, 301] on input "[PERSON_NAME]" at bounding box center [783, 312] width 621 height 36
type input "Ко"
type input "[PERSON_NAME]"
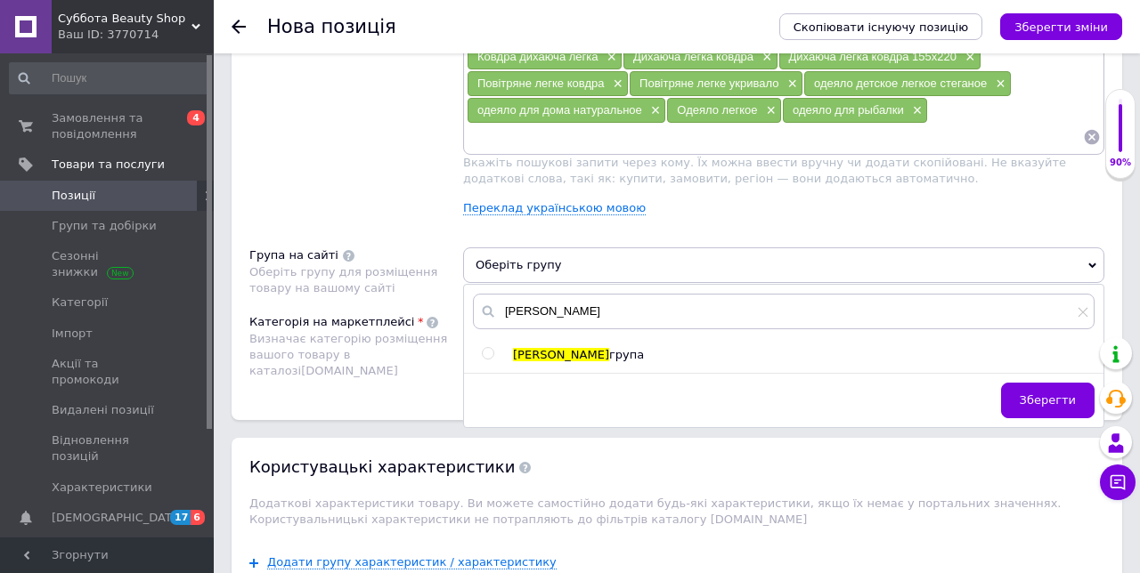
click at [1059, 394] on span "Зберегти" at bounding box center [1047, 400] width 56 height 13
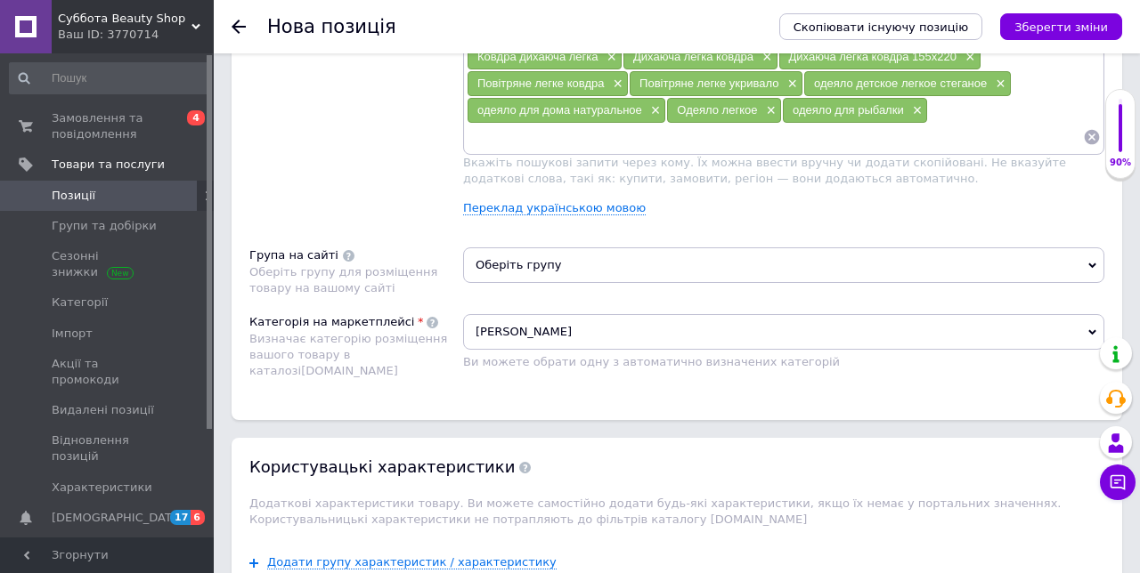
click at [561, 256] on span "Оберіть групу" at bounding box center [783, 266] width 641 height 36
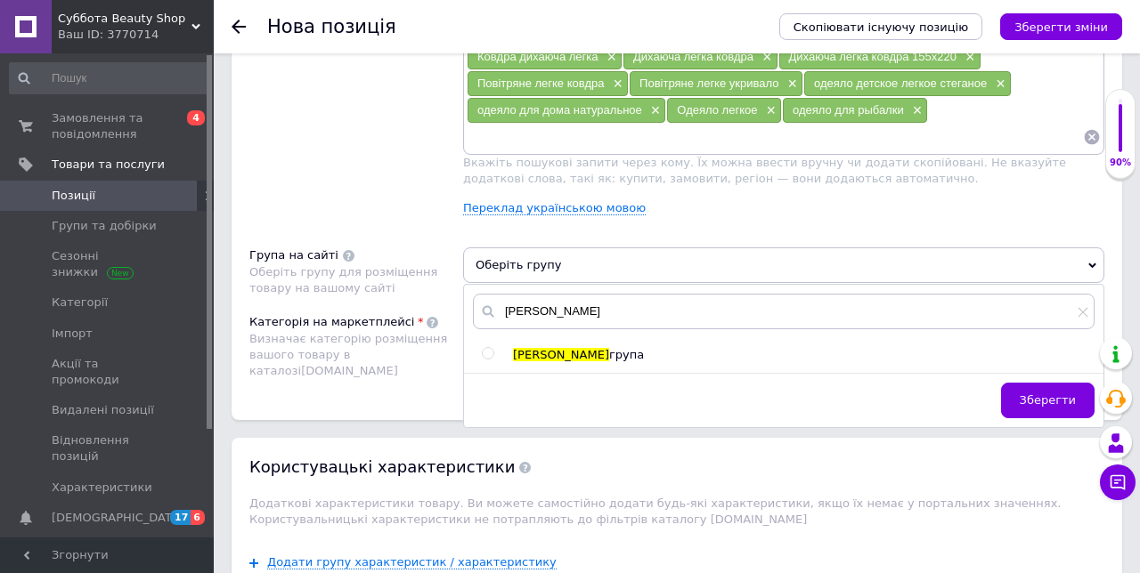
click at [485, 348] on input "radio" at bounding box center [488, 354] width 12 height 12
radio input "true"
click at [1072, 396] on button "Зберегти" at bounding box center [1047, 401] width 93 height 36
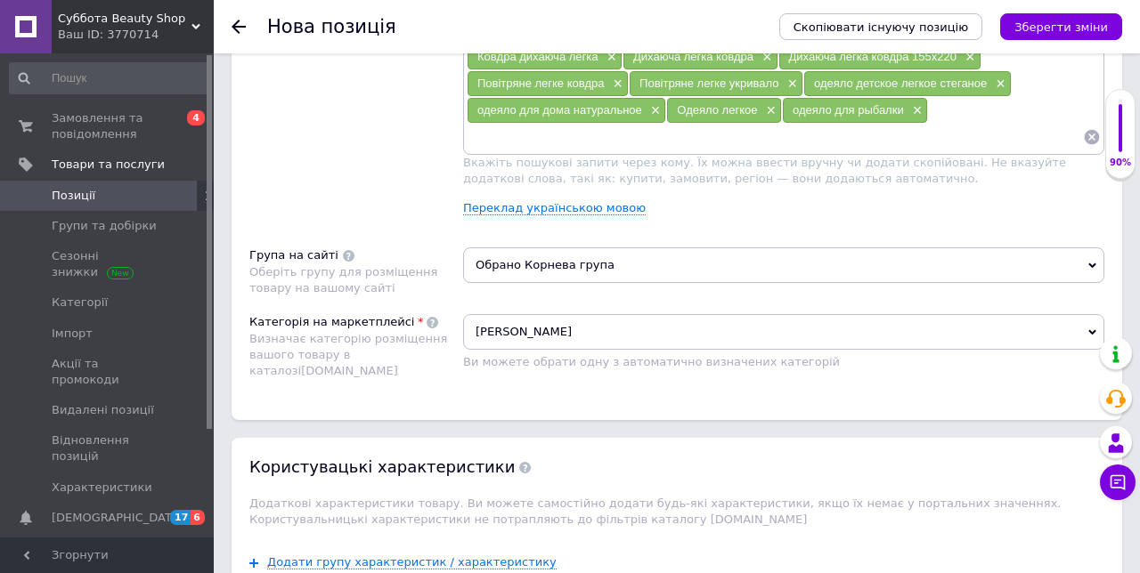
click at [1100, 21] on icon "Зберегти зміни" at bounding box center [1060, 26] width 93 height 13
click at [1094, 28] on icon "Зберегти зміни" at bounding box center [1060, 26] width 93 height 13
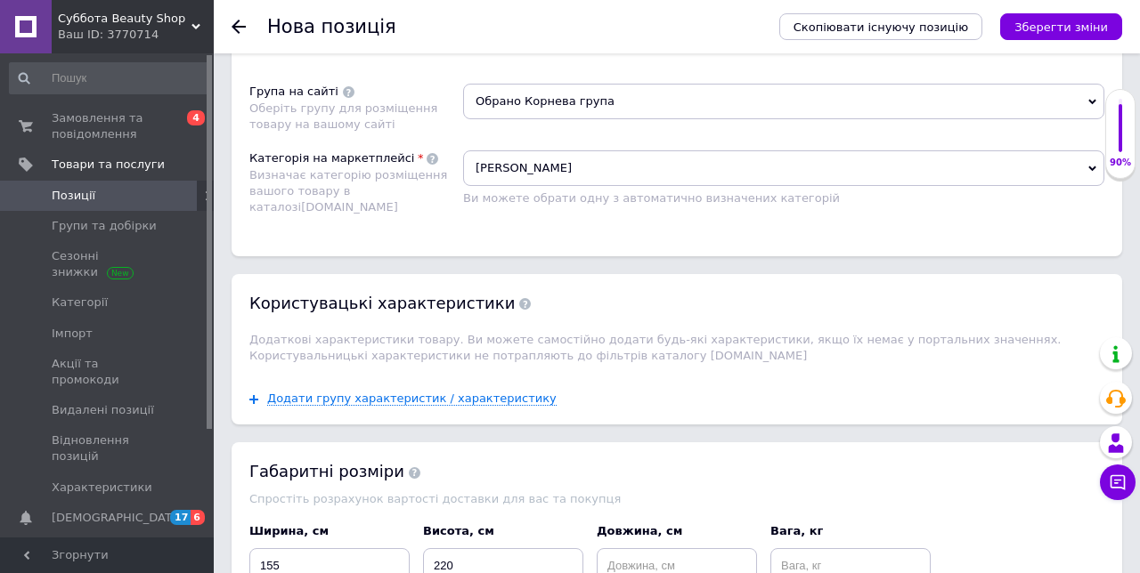
scroll to position [1528, 0]
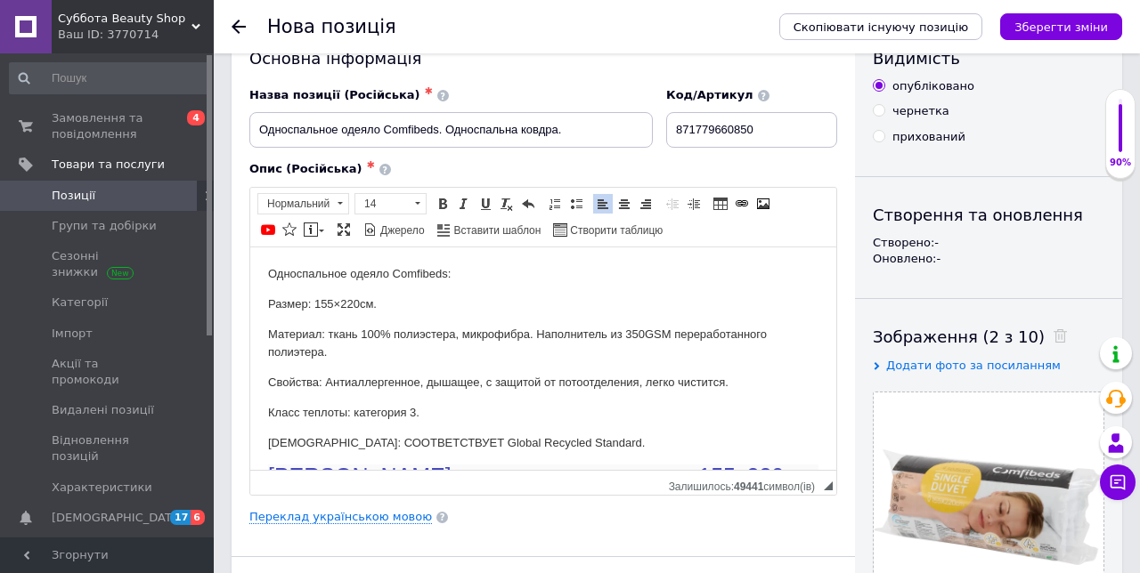
scroll to position [0, 0]
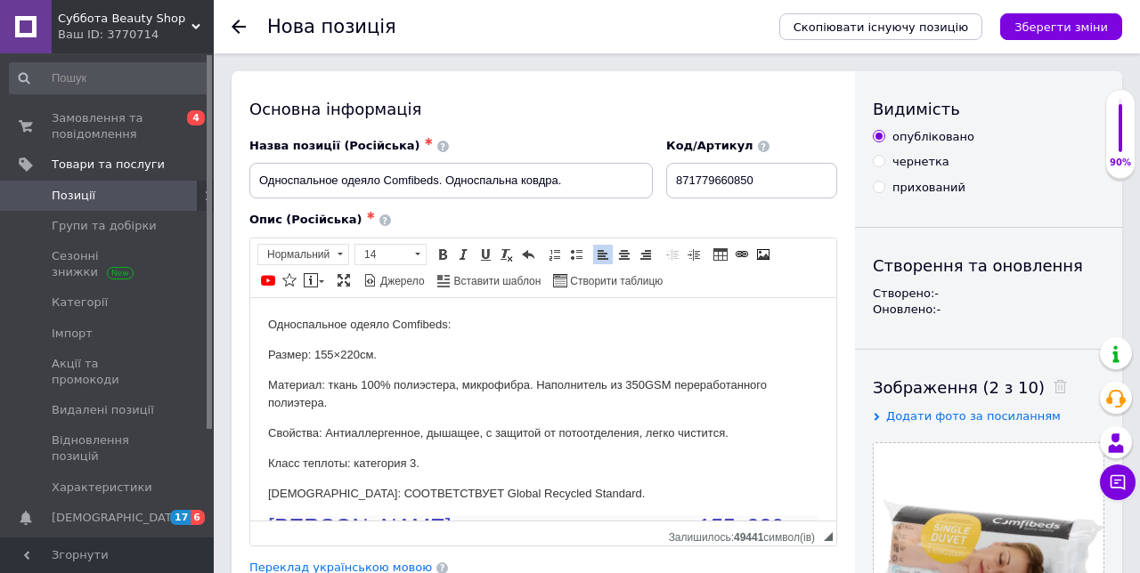
click at [96, 197] on span "Позиції" at bounding box center [108, 196] width 113 height 16
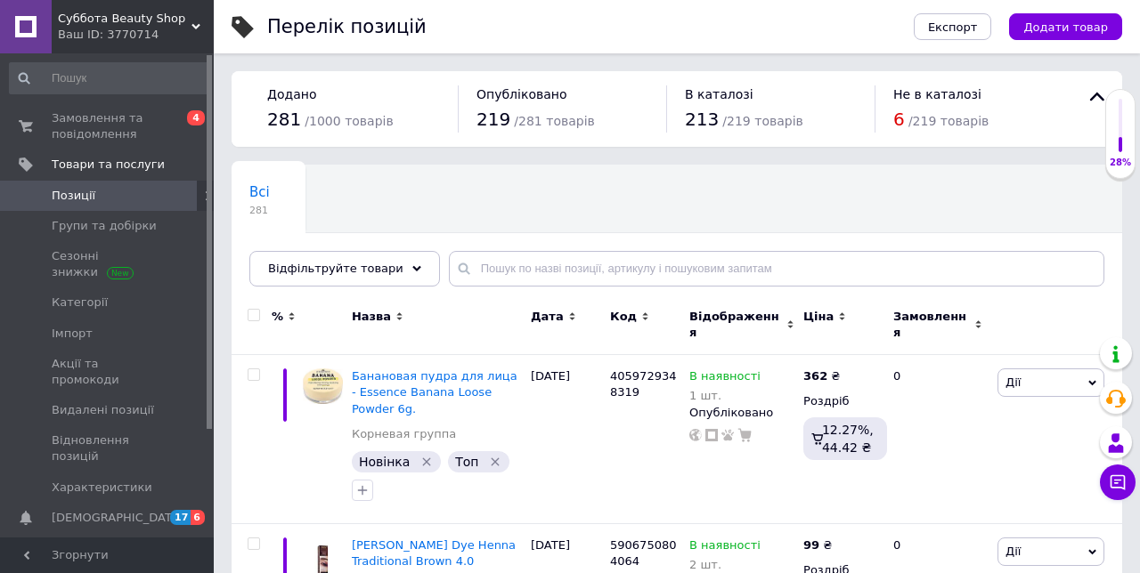
click at [110, 193] on span "Позиції" at bounding box center [108, 196] width 113 height 16
click at [136, 204] on link "Позиції" at bounding box center [109, 196] width 219 height 30
click at [103, 204] on link "Позиції" at bounding box center [109, 196] width 219 height 30
click at [144, 162] on span "Товари та послуги" at bounding box center [108, 165] width 113 height 16
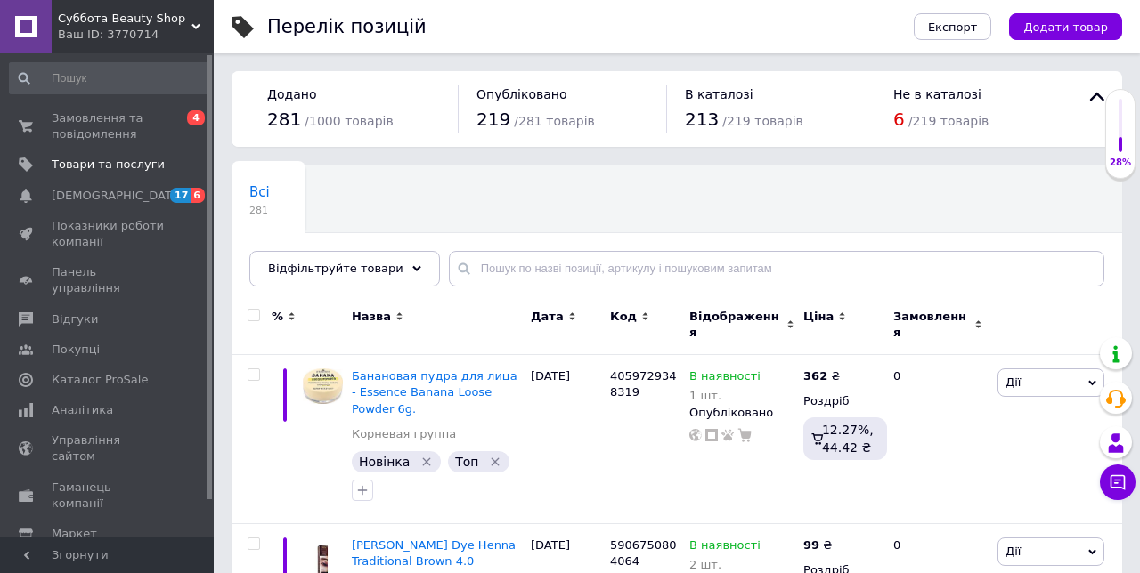
click at [118, 159] on span "Товари та послуги" at bounding box center [108, 165] width 113 height 16
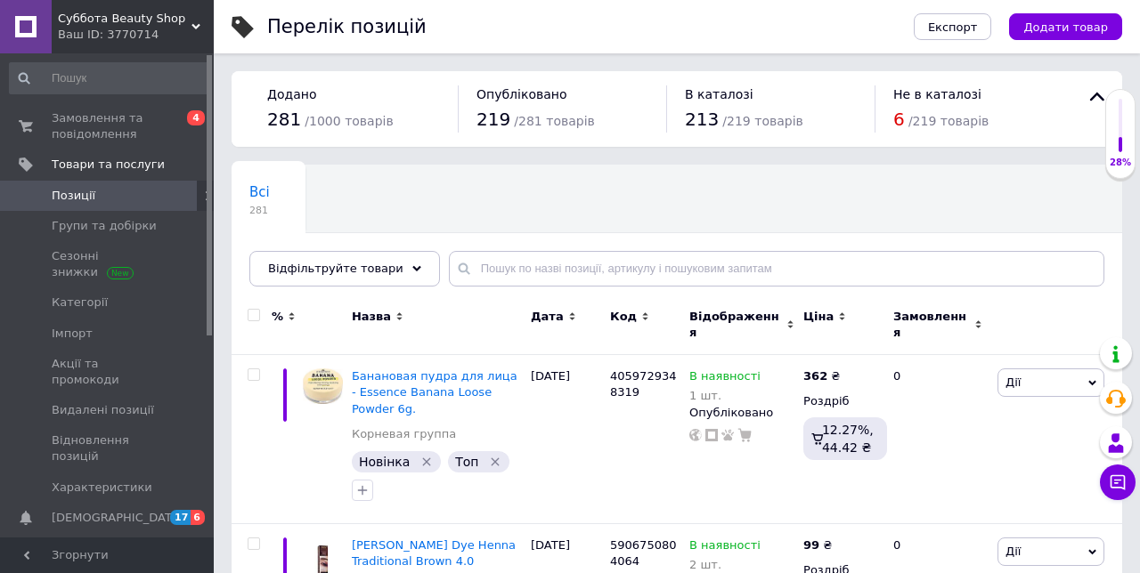
click at [138, 165] on span "Товари та послуги" at bounding box center [108, 165] width 113 height 16
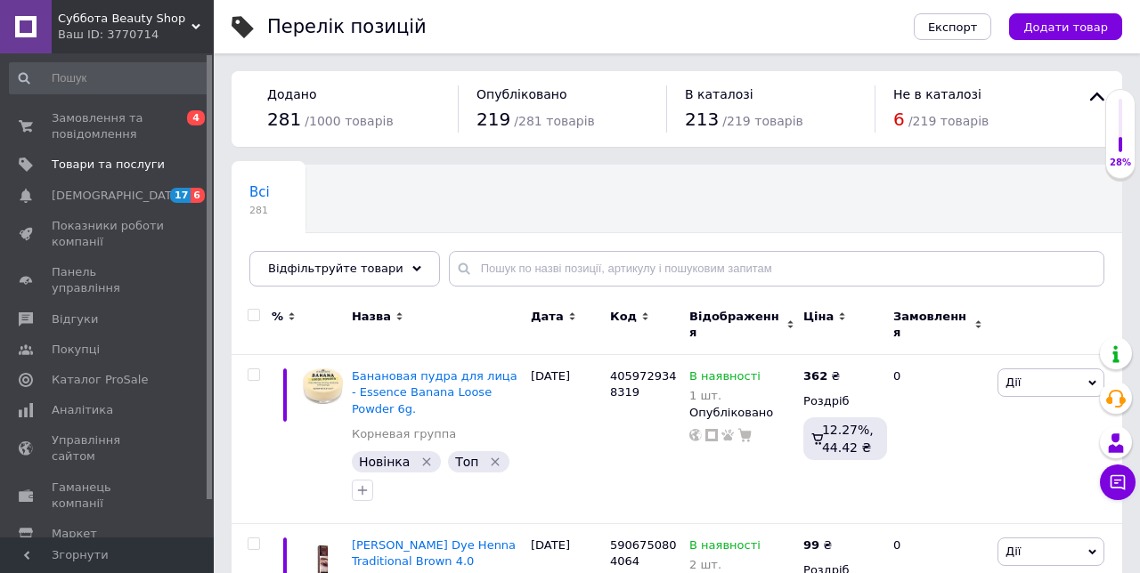
click at [109, 164] on span "Товари та послуги" at bounding box center [108, 165] width 113 height 16
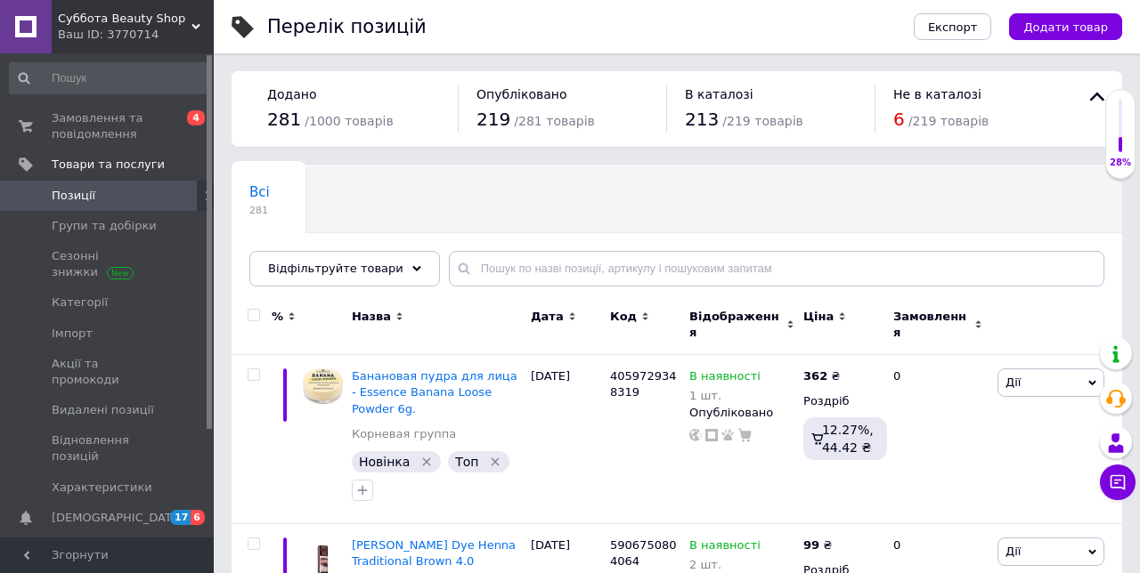
click at [126, 207] on link "Позиції" at bounding box center [109, 196] width 219 height 30
click at [1091, 28] on span "Додати товар" at bounding box center [1065, 26] width 85 height 13
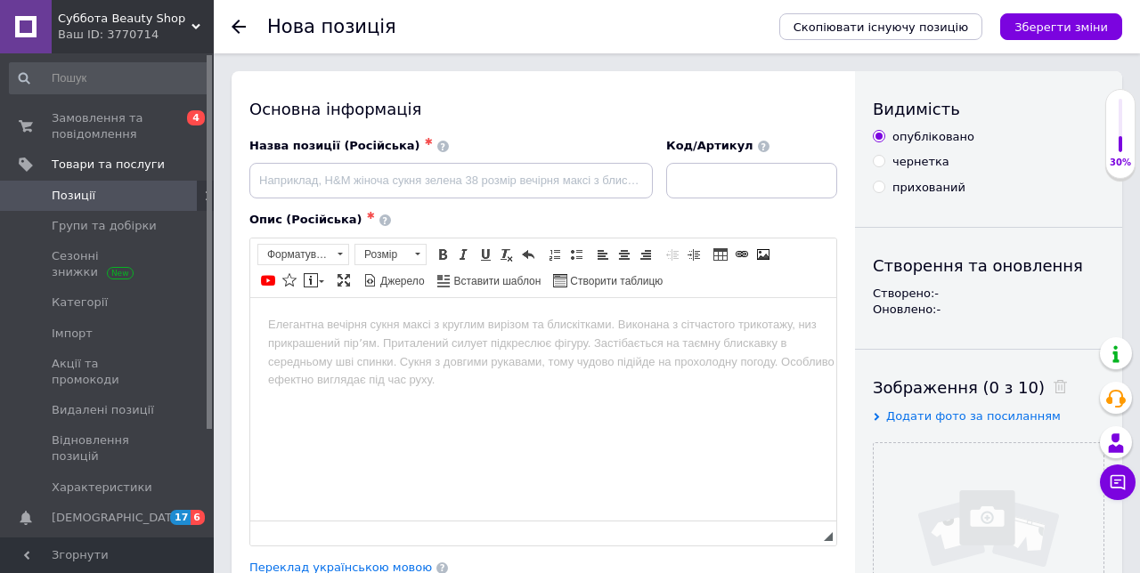
click at [160, 201] on span "Позиції" at bounding box center [108, 196] width 113 height 16
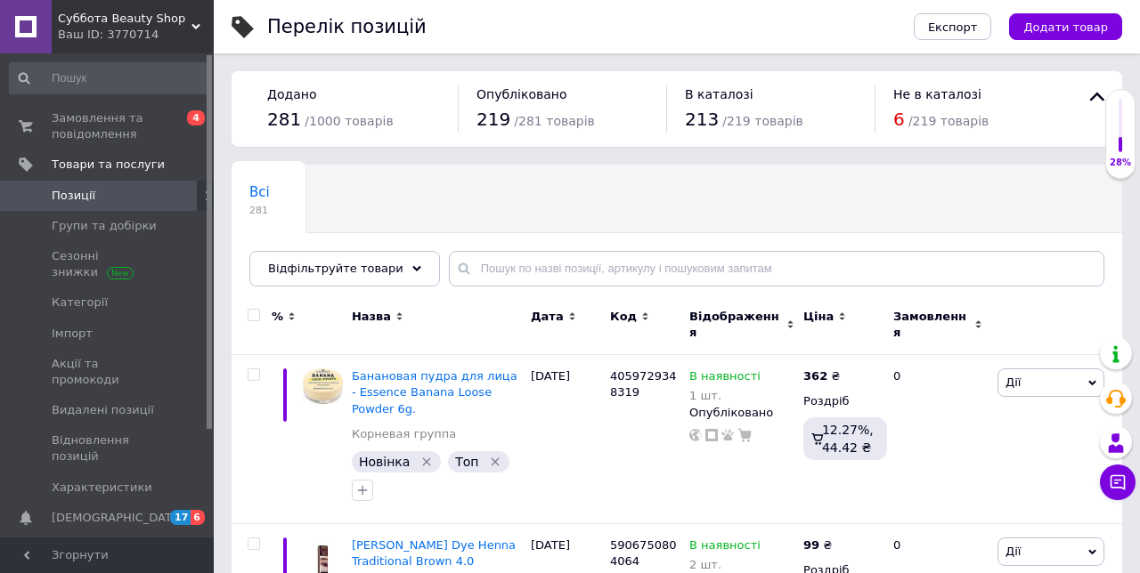
click at [203, 199] on icon at bounding box center [208, 196] width 11 height 11
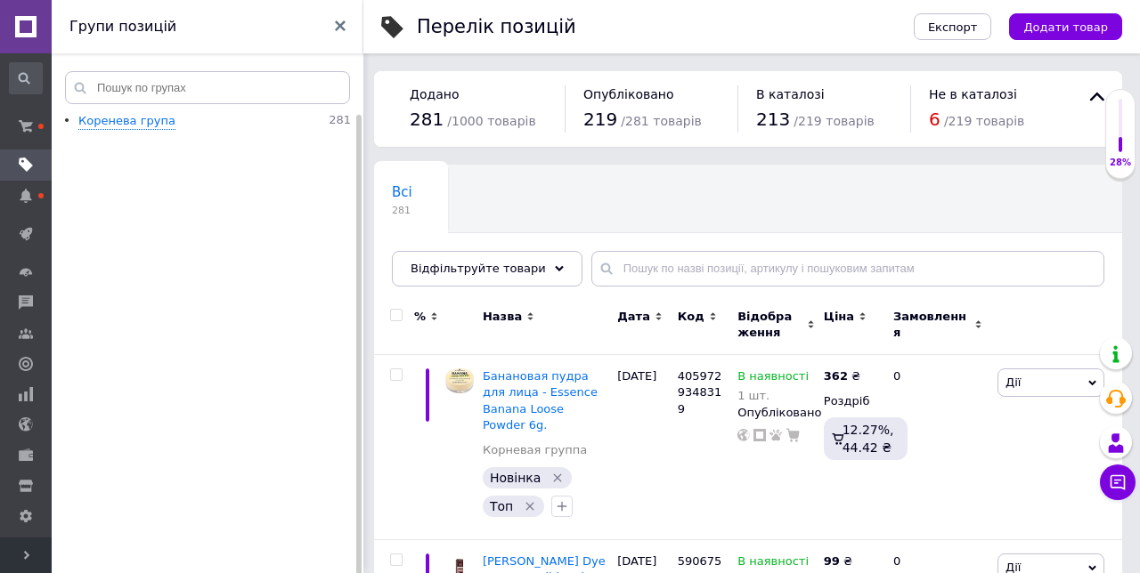
click at [28, 167] on use at bounding box center [26, 165] width 14 height 14
click at [22, 158] on use at bounding box center [26, 165] width 14 height 14
click at [346, 18] on div "Групи позицій" at bounding box center [208, 26] width 312 height 53
click at [21, 410] on link "Управління сайтом" at bounding box center [26, 425] width 52 height 30
click at [29, 171] on icon at bounding box center [26, 165] width 14 height 14
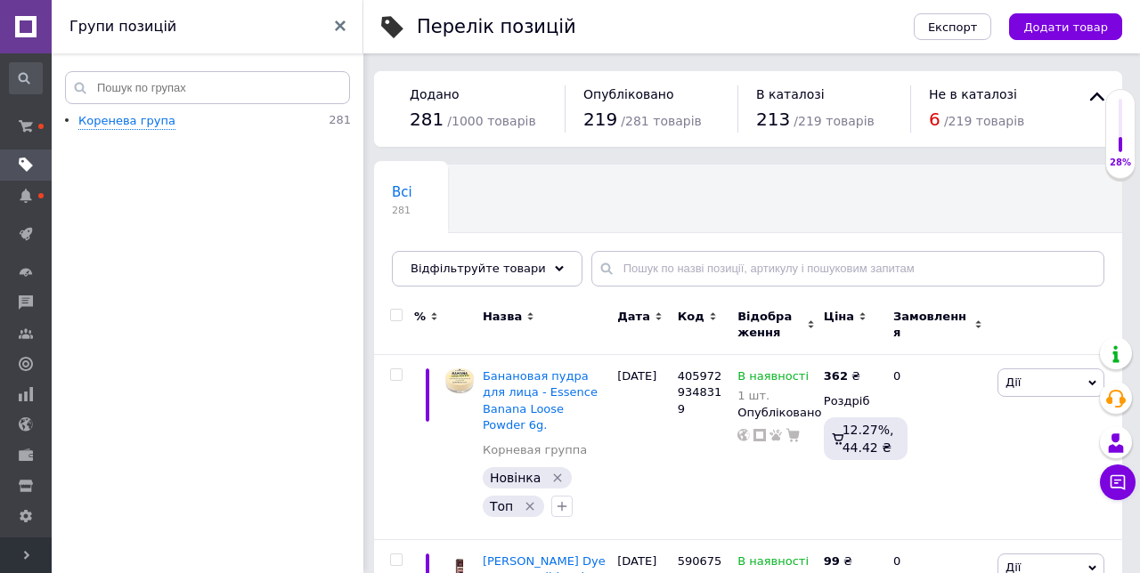
click at [29, 197] on use at bounding box center [26, 196] width 12 height 14
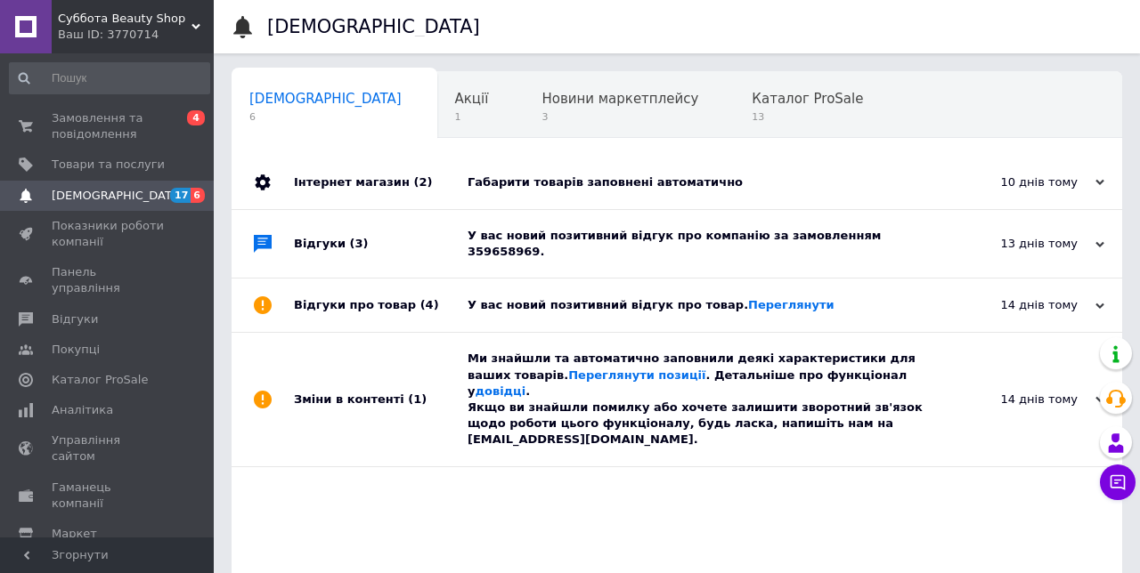
scroll to position [0, 8]
click at [169, 166] on span at bounding box center [189, 165] width 49 height 16
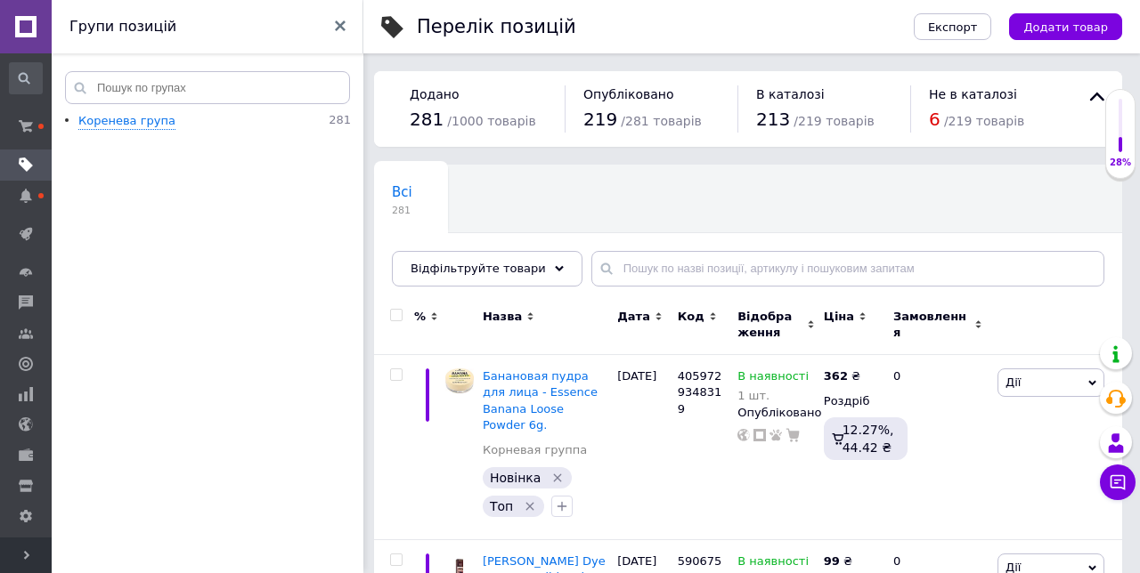
click at [28, 118] on span at bounding box center [26, 126] width 52 height 32
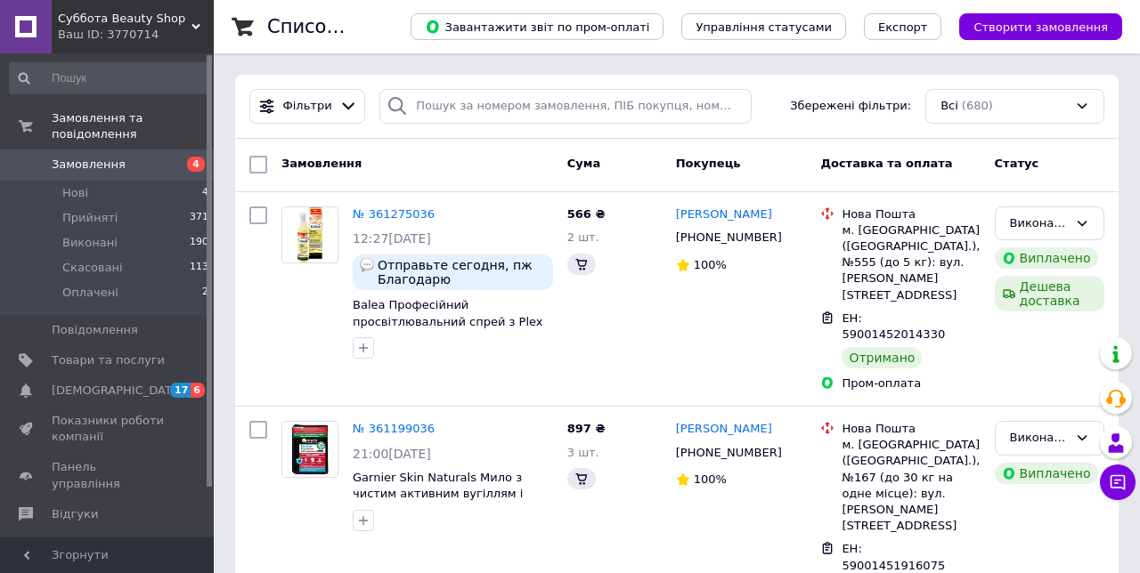
click at [150, 354] on span "Товари та послуги" at bounding box center [108, 361] width 113 height 16
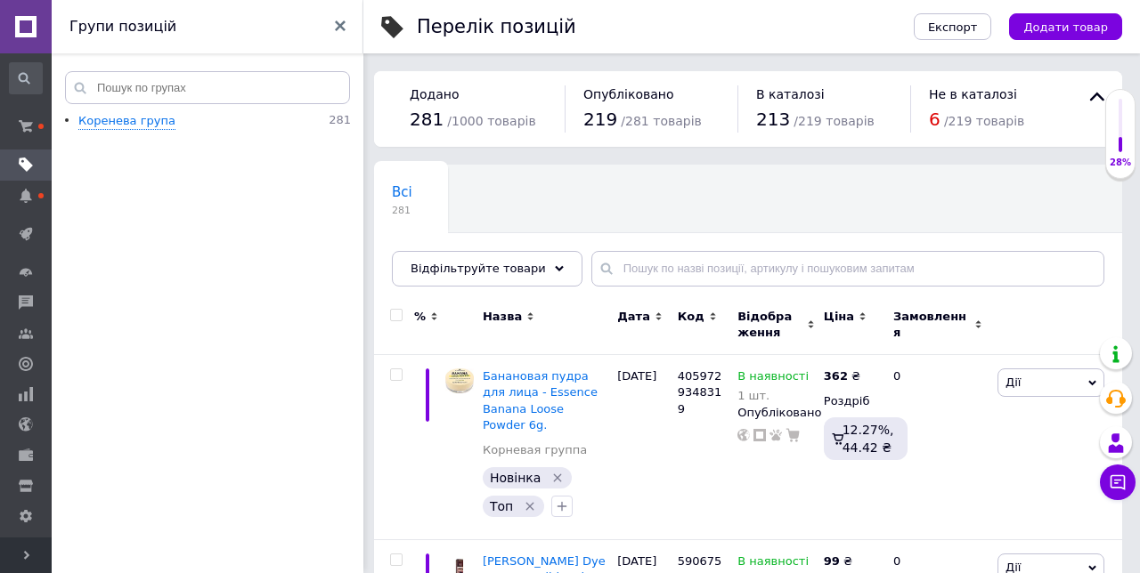
click at [339, 28] on use at bounding box center [340, 25] width 11 height 11
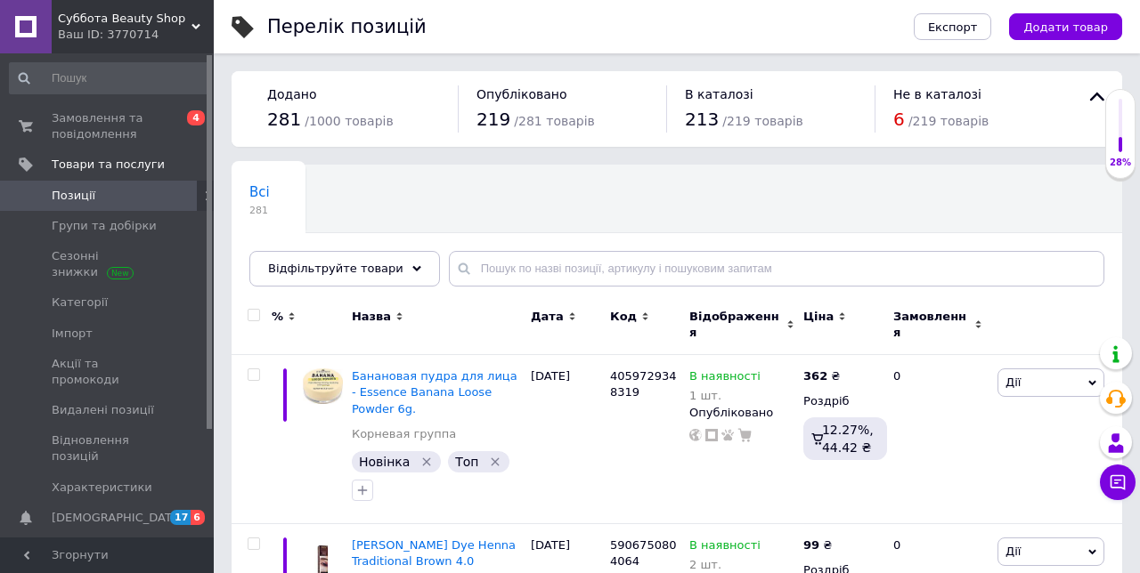
click at [1089, 28] on span "Додати товар" at bounding box center [1065, 26] width 85 height 13
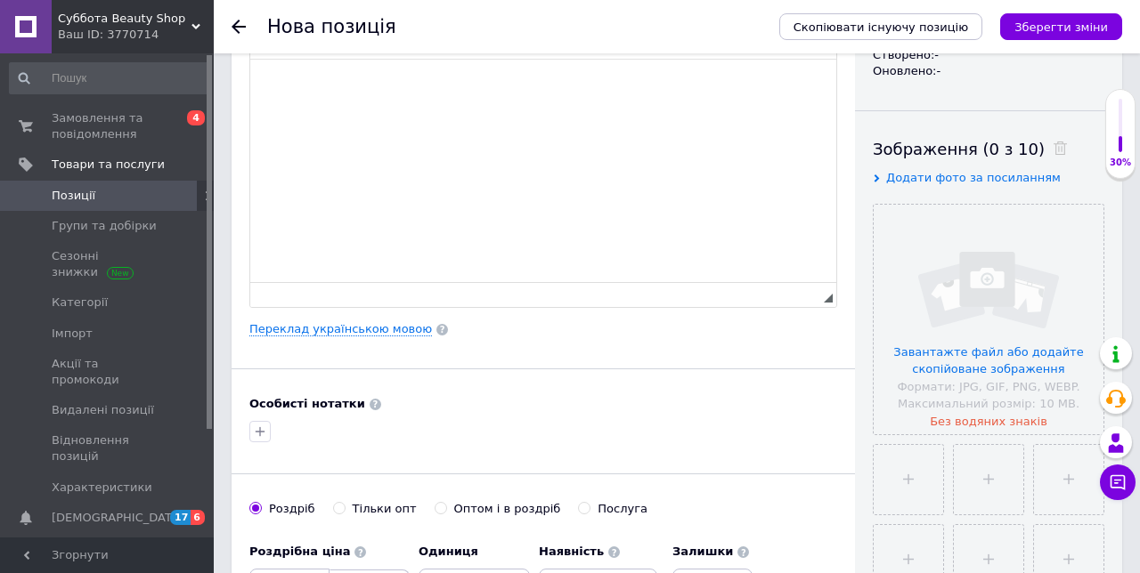
scroll to position [241, 0]
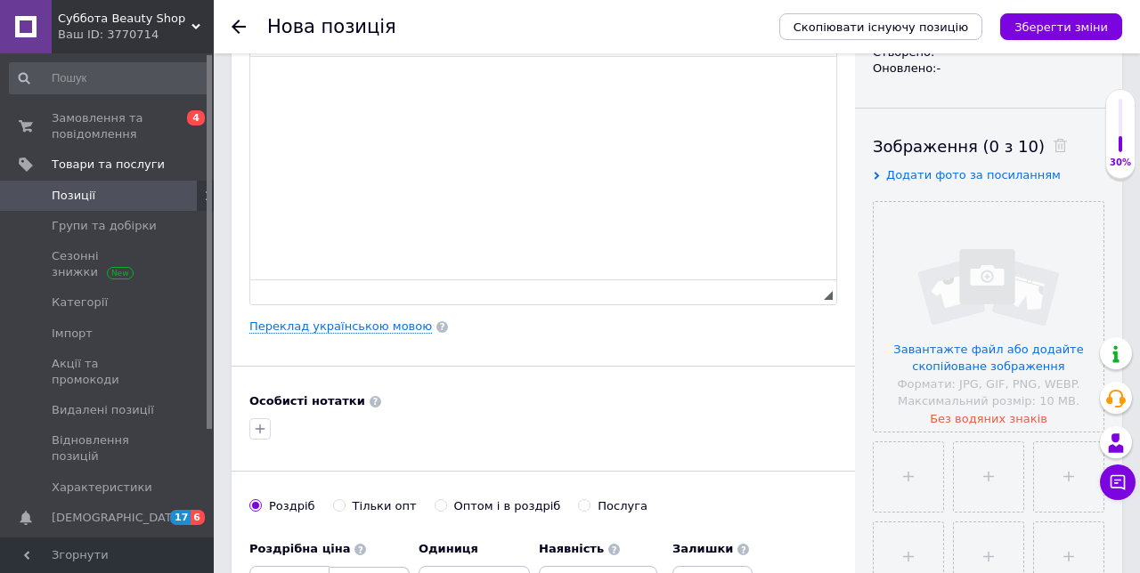
click at [1004, 336] on input "file" at bounding box center [988, 317] width 230 height 230
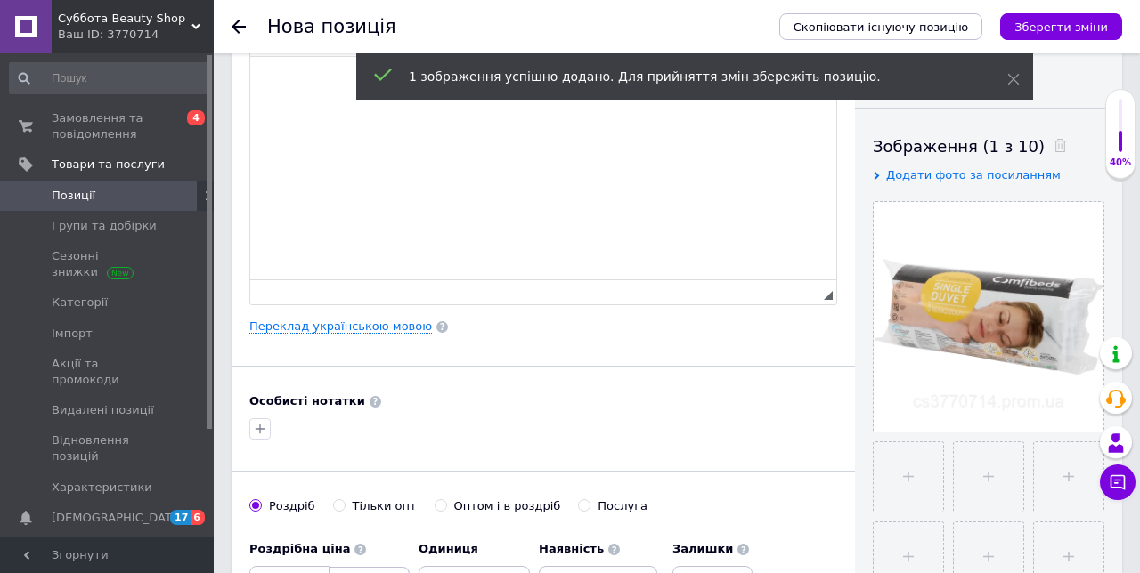
click at [906, 478] on input "file" at bounding box center [907, 476] width 69 height 69
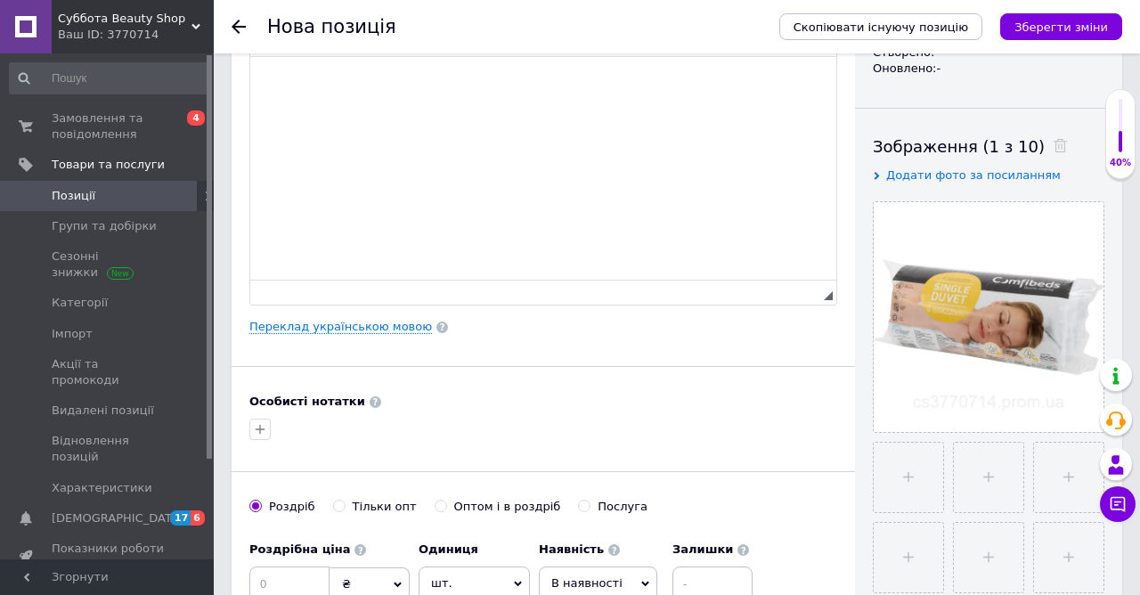
type input "C:\fakepath\2564698_8718964121496-110_01_da5gcy.webp"
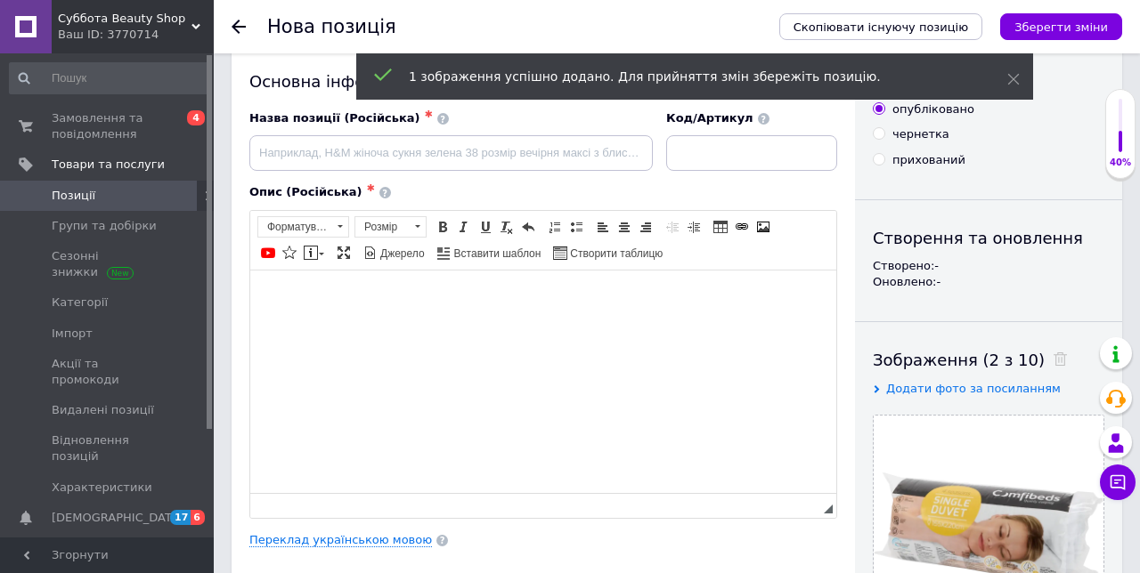
scroll to position [0, 0]
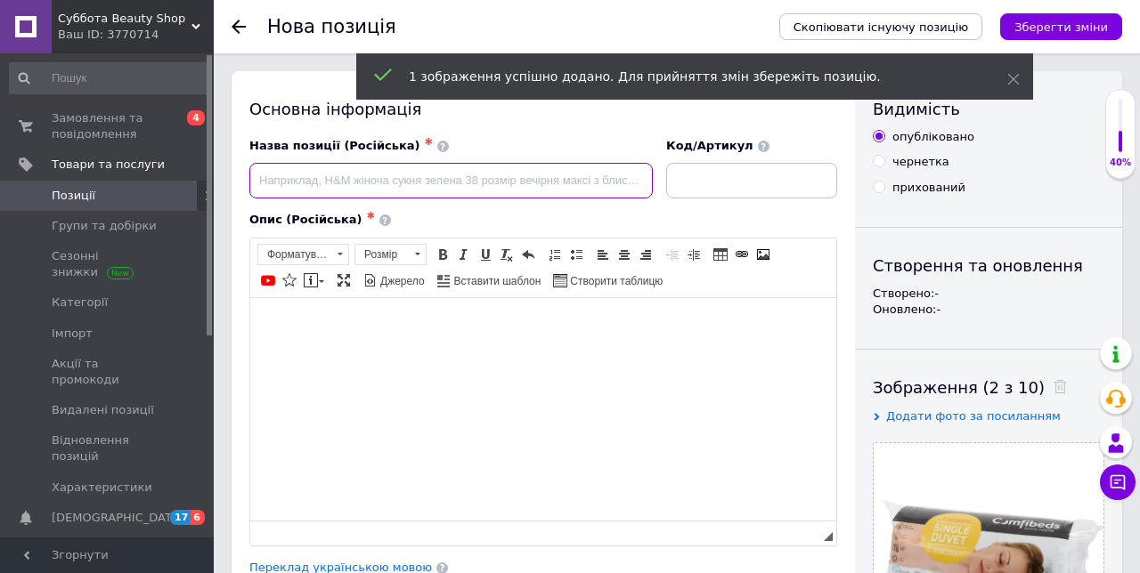
click at [436, 175] on input at bounding box center [450, 181] width 403 height 36
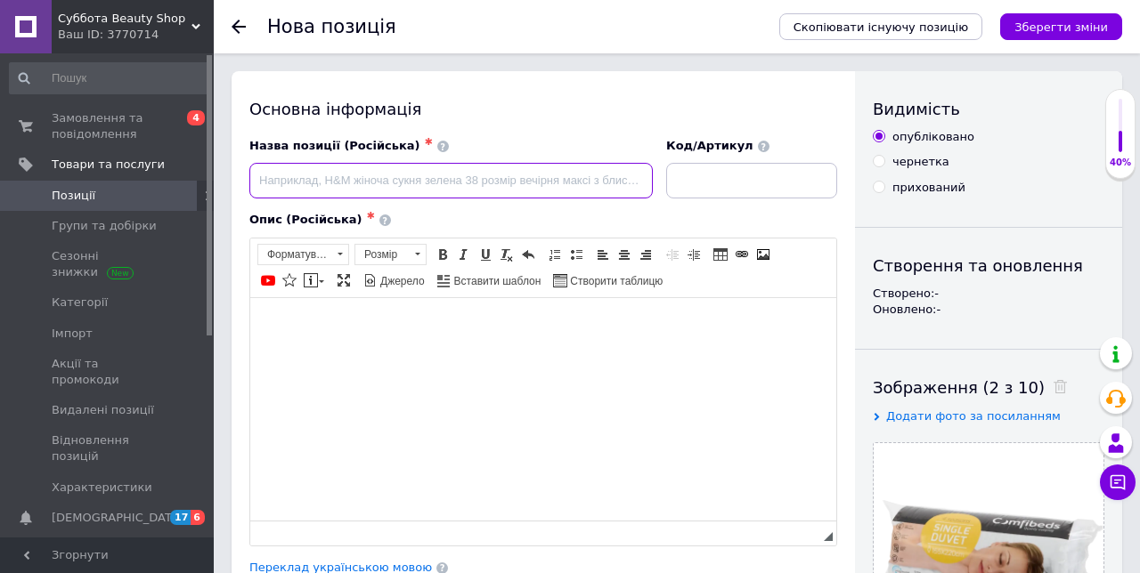
click at [400, 178] on input at bounding box center [450, 181] width 403 height 36
click at [458, 178] on input at bounding box center [450, 181] width 403 height 36
paste input "Антиалергічну ковдру "Верона Тенсел" Billerbeck поєднує усі кращі якості природ…"
click at [340, 187] on input "Антиалергічну ковдра" at bounding box center [450, 181] width 403 height 36
click at [479, 180] on input "Антиалергічнаковдра" at bounding box center [450, 181] width 403 height 36
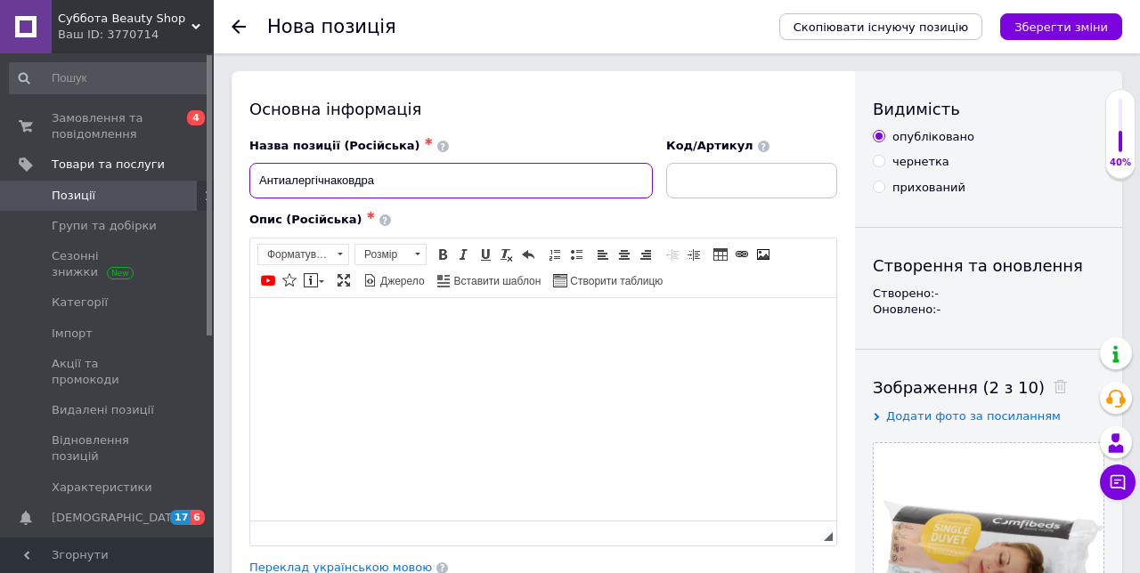
click at [326, 187] on input "Антиалергічнаковдра" at bounding box center [450, 181] width 403 height 36
click at [350, 186] on input "Антиалергічнаковдра" at bounding box center [450, 181] width 403 height 36
click at [337, 185] on input "Антиалергічнаковдра" at bounding box center [450, 181] width 403 height 36
click at [486, 183] on input "Антиалергічна ковдра" at bounding box center [450, 181] width 403 height 36
type input "Антиалергічна ковдра 155x220"
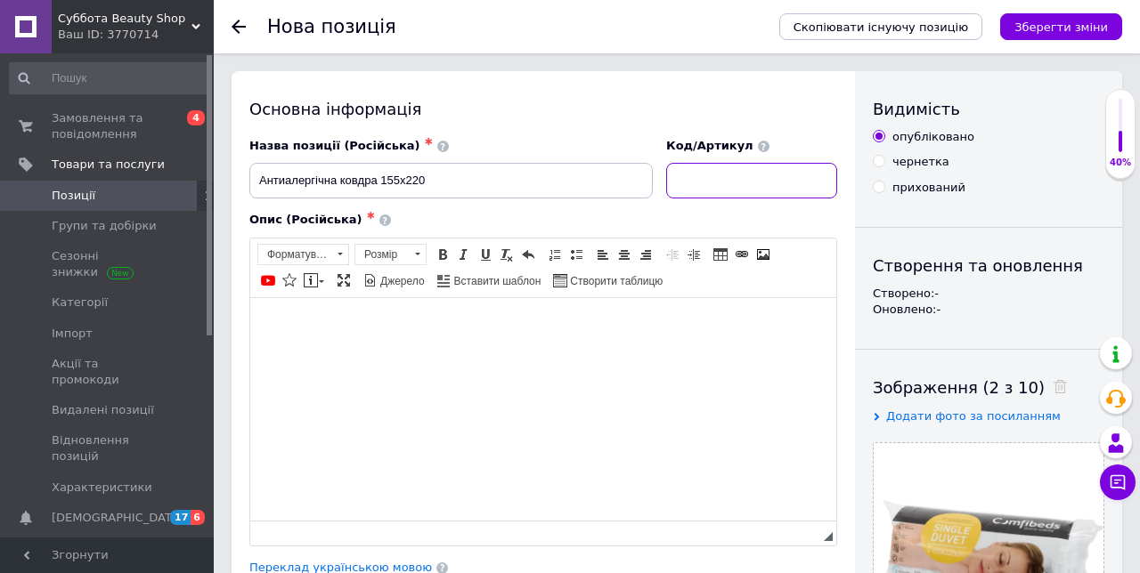
click at [769, 183] on input at bounding box center [751, 181] width 171 height 36
type input "8717796060850"
click at [1084, 28] on icon "Зберегти зміни" at bounding box center [1060, 26] width 93 height 13
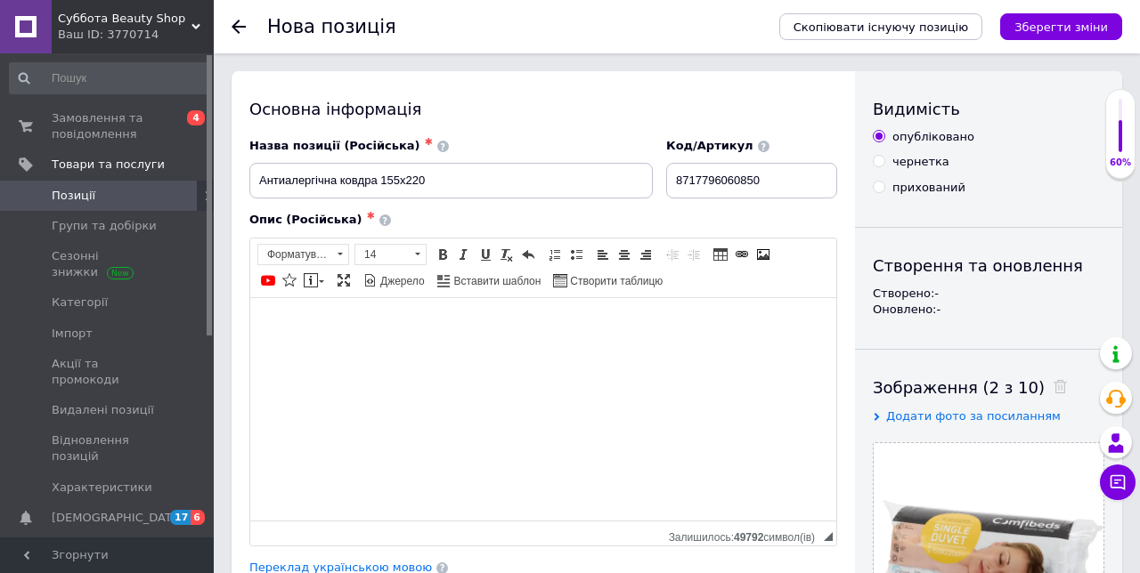
click at [1100, 25] on icon "Зберегти зміни" at bounding box center [1060, 26] width 93 height 13
click at [1102, 36] on button "Зберегти зміни" at bounding box center [1061, 26] width 122 height 27
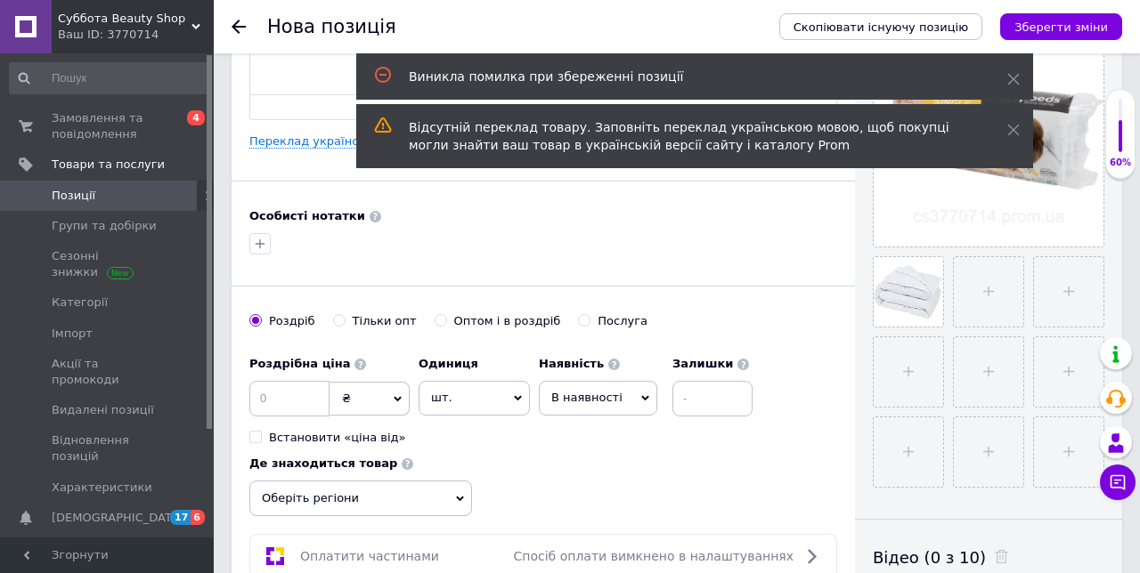
scroll to position [446, 0]
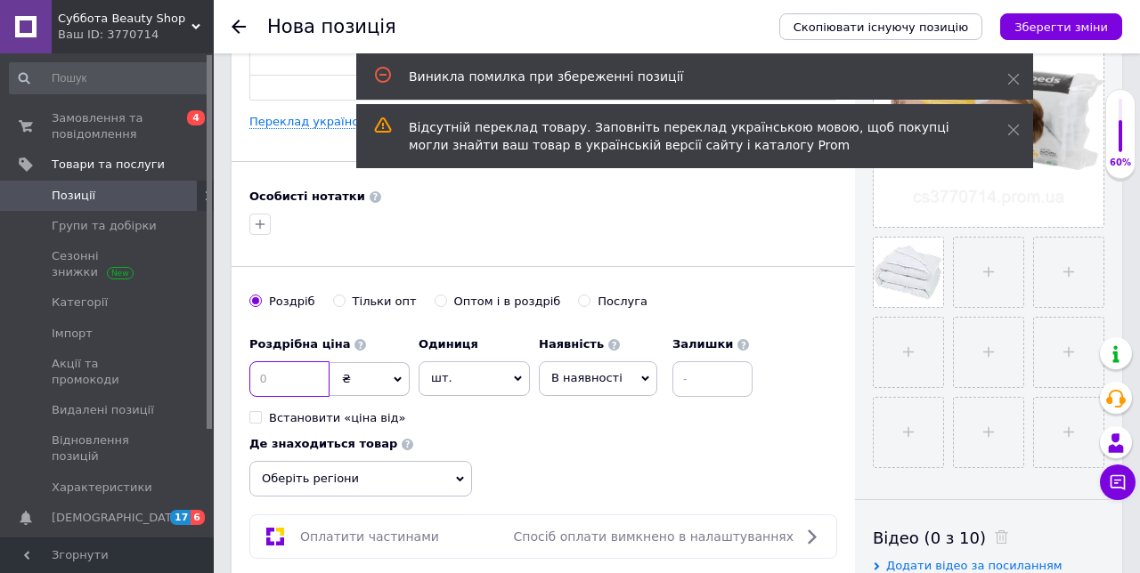
click at [280, 377] on input at bounding box center [289, 379] width 80 height 36
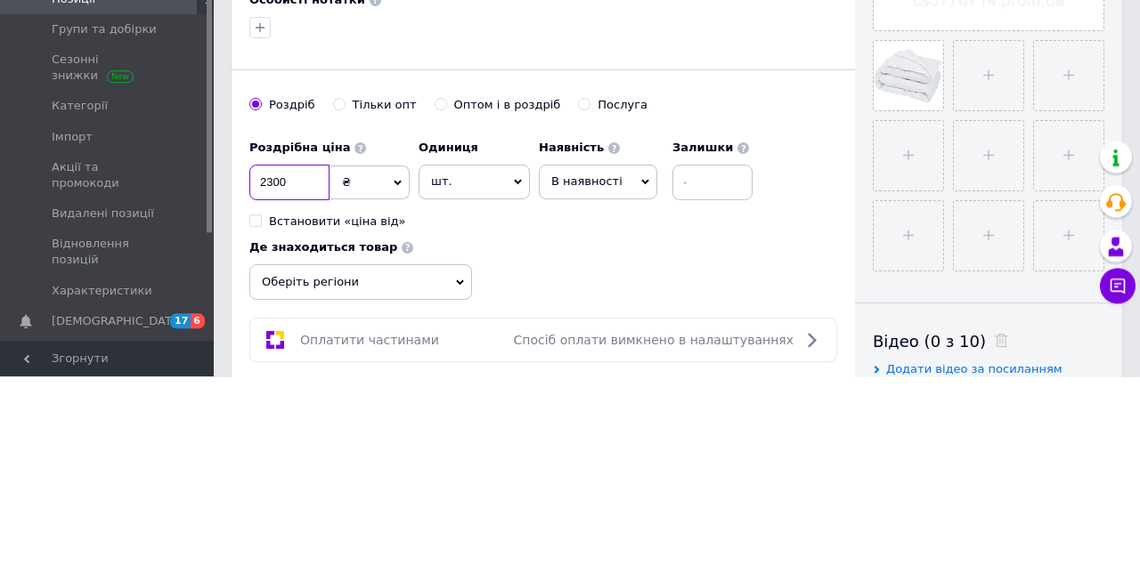
type input "2300"
click at [723, 369] on input at bounding box center [712, 379] width 80 height 36
type input "1"
click at [459, 476] on icon at bounding box center [460, 478] width 8 height 5
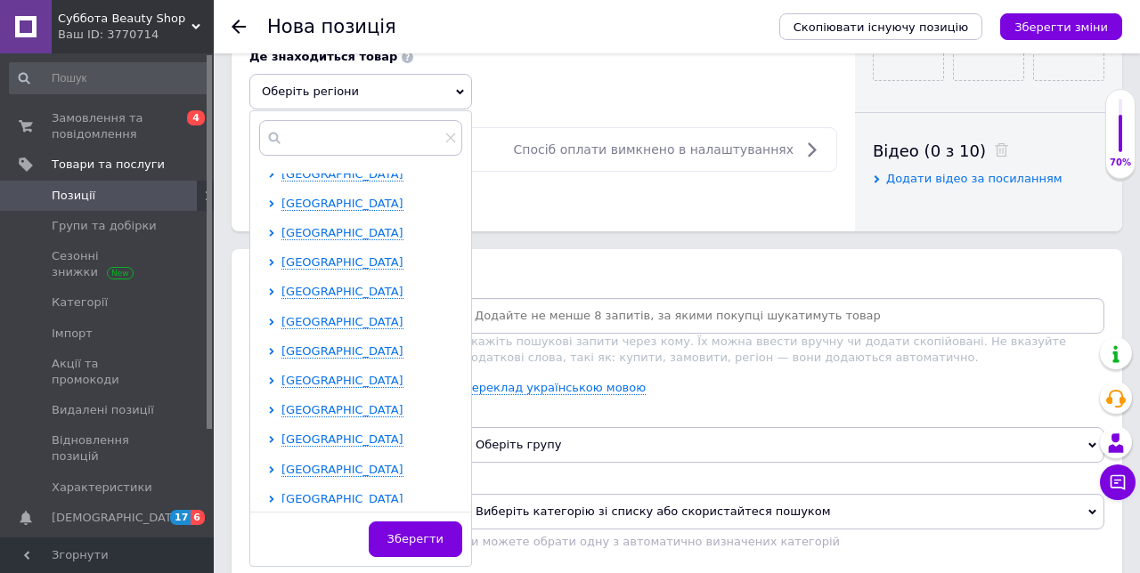
scroll to position [158, 0]
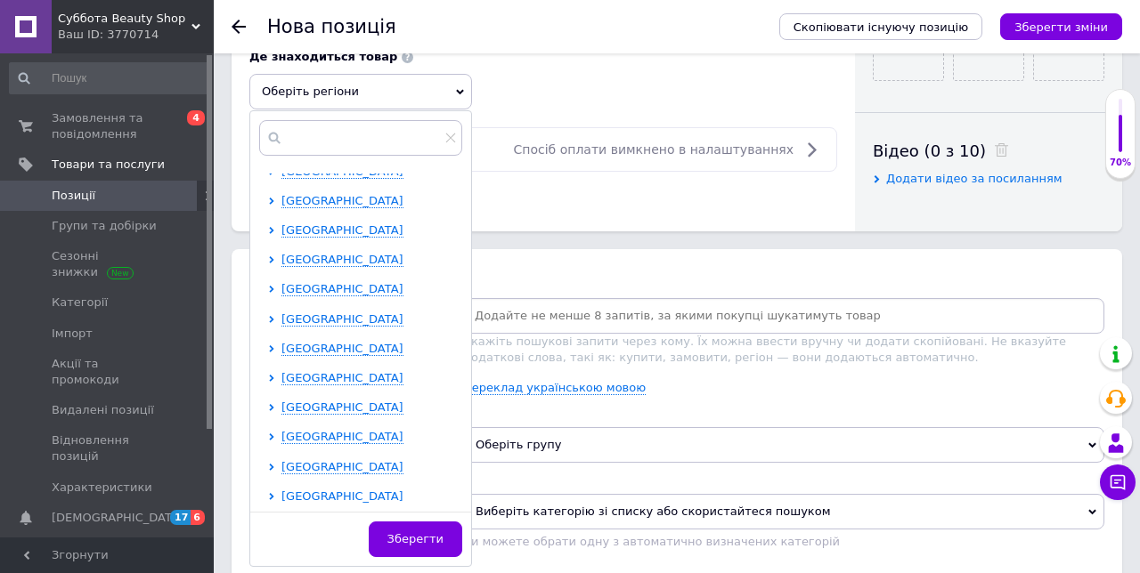
click at [354, 256] on span "[GEOGRAPHIC_DATA]" at bounding box center [342, 259] width 122 height 13
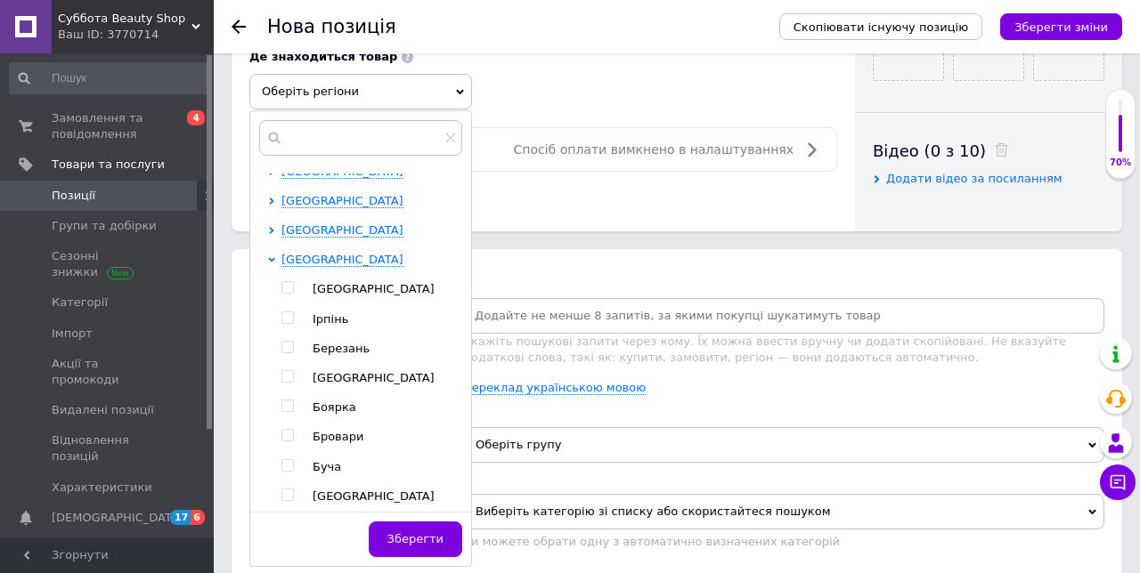
click at [301, 459] on div at bounding box center [305, 467] width 13 height 16
click at [293, 460] on input "checkbox" at bounding box center [287, 466] width 12 height 12
checkbox input "true"
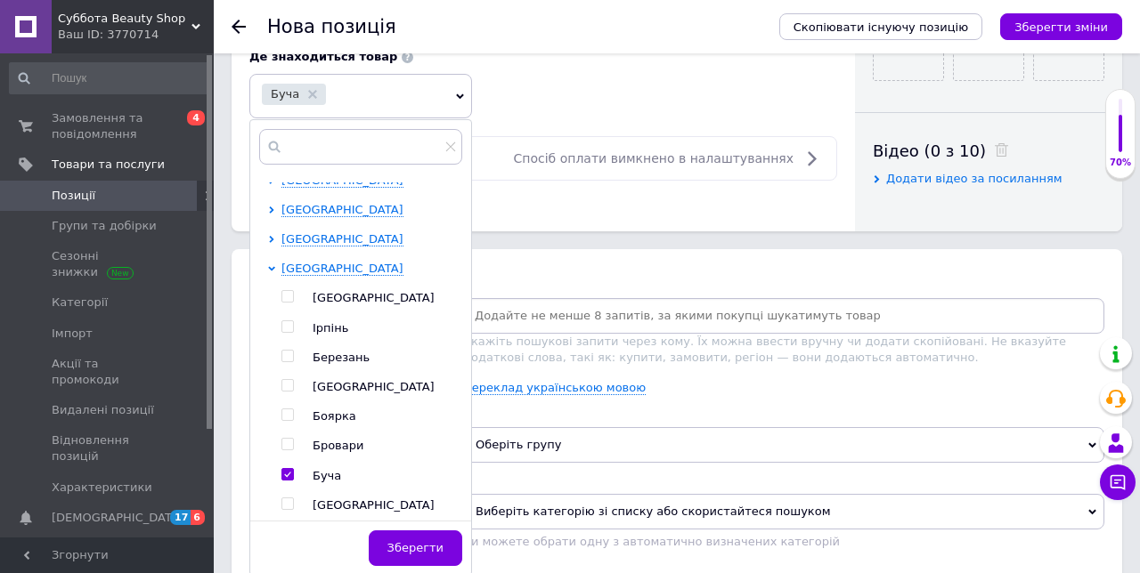
click at [437, 546] on span "Зберегти" at bounding box center [415, 547] width 56 height 13
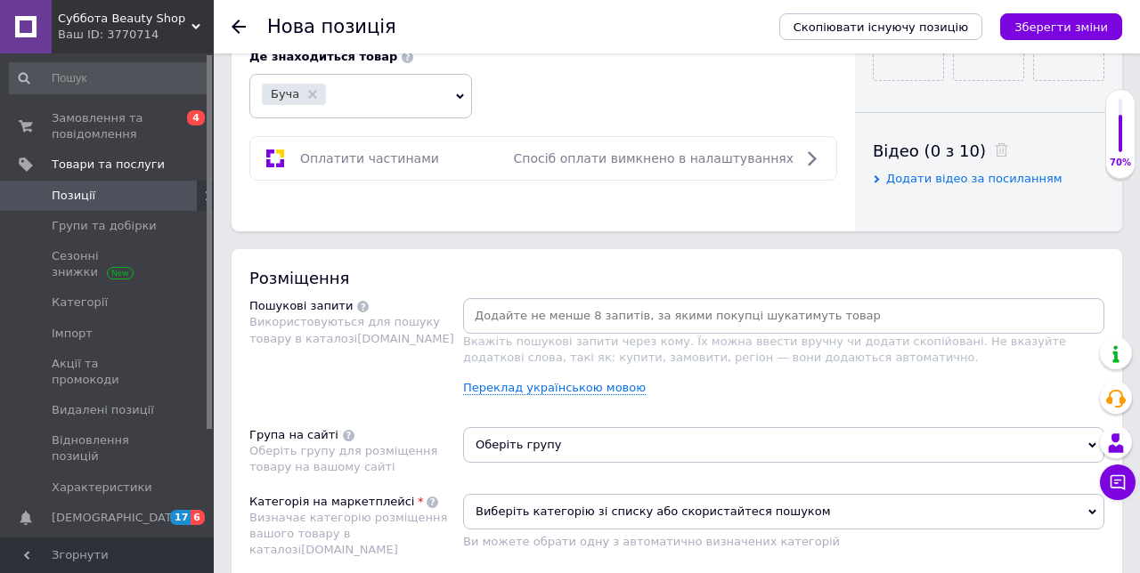
click at [580, 436] on span "Оберіть групу" at bounding box center [783, 445] width 641 height 36
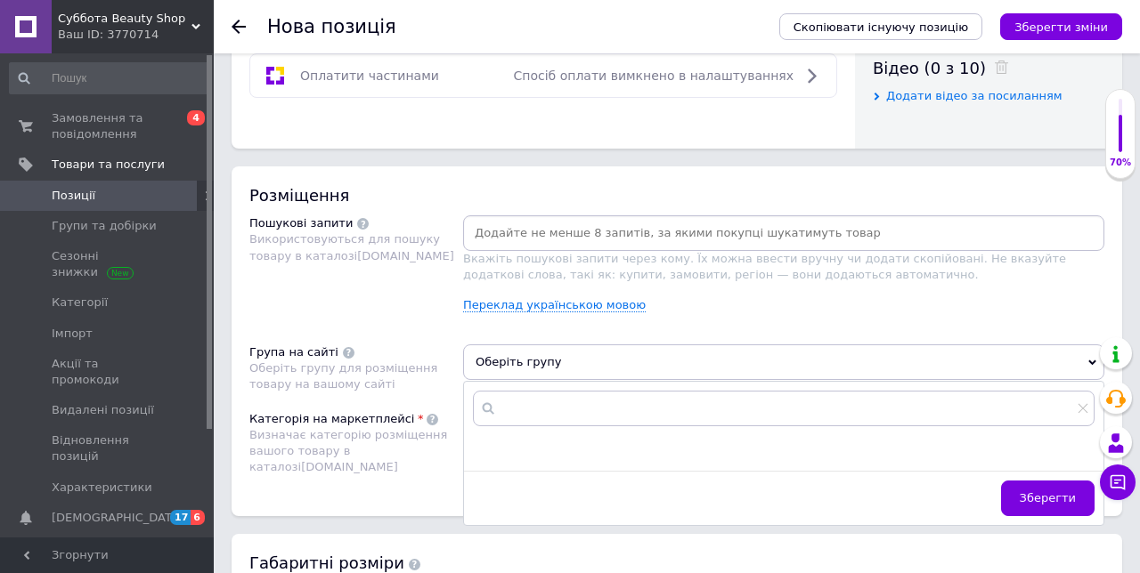
scroll to position [921, 0]
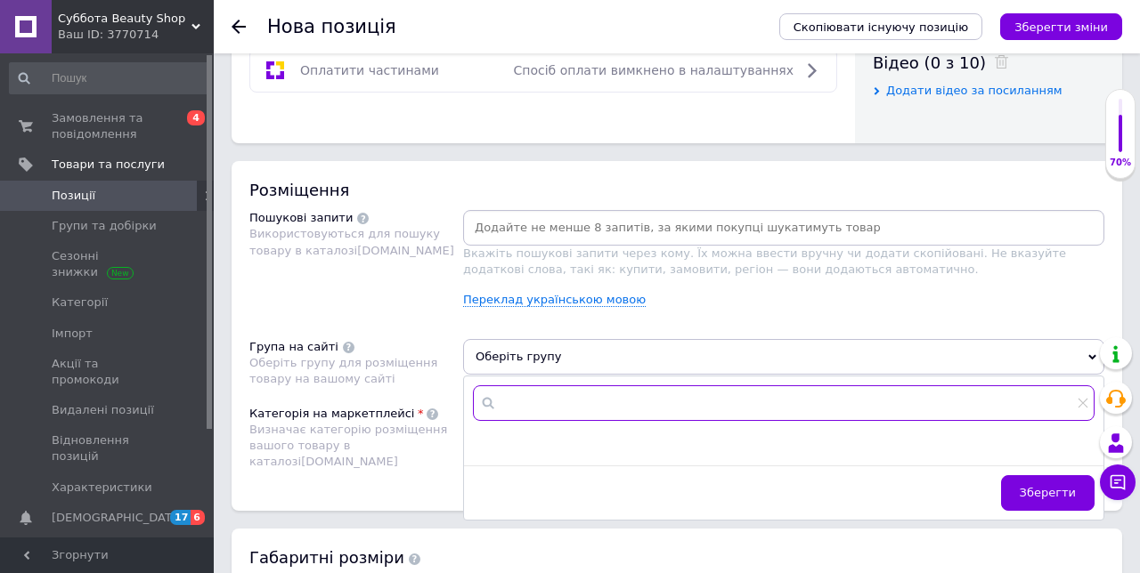
click at [523, 401] on input "text" at bounding box center [783, 403] width 621 height 36
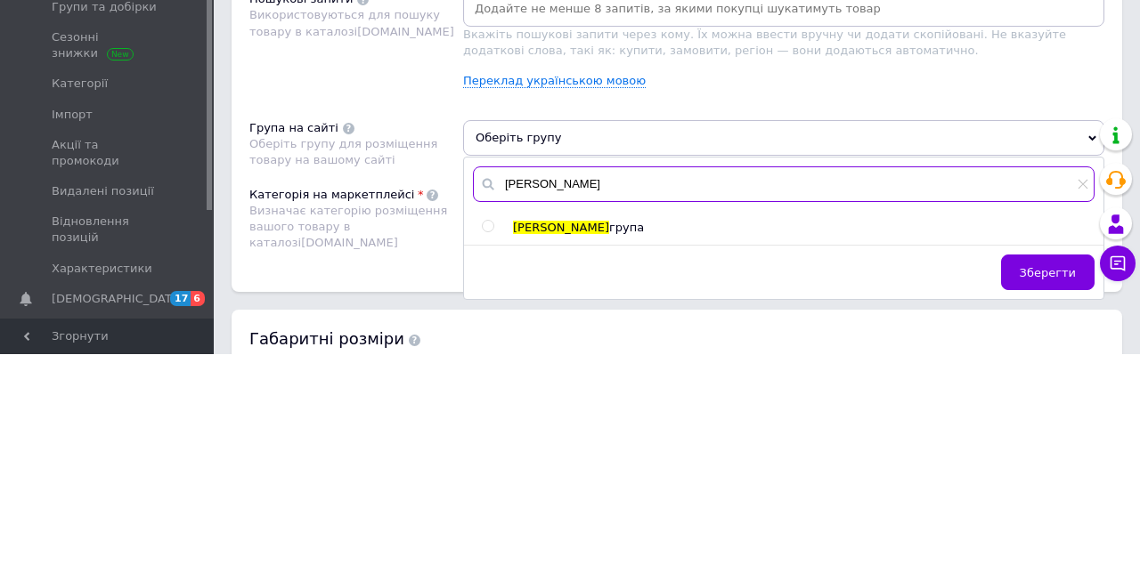
type input "[PERSON_NAME]"
click at [490, 440] on input "radio" at bounding box center [488, 446] width 12 height 12
radio input "true"
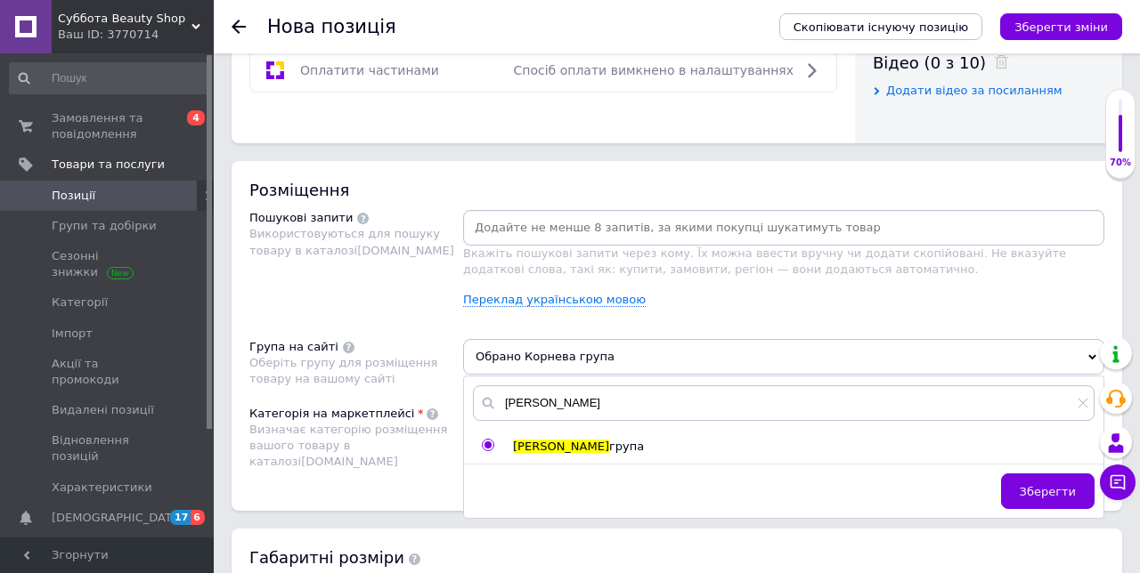
click at [1045, 499] on button "Зберегти" at bounding box center [1047, 492] width 93 height 36
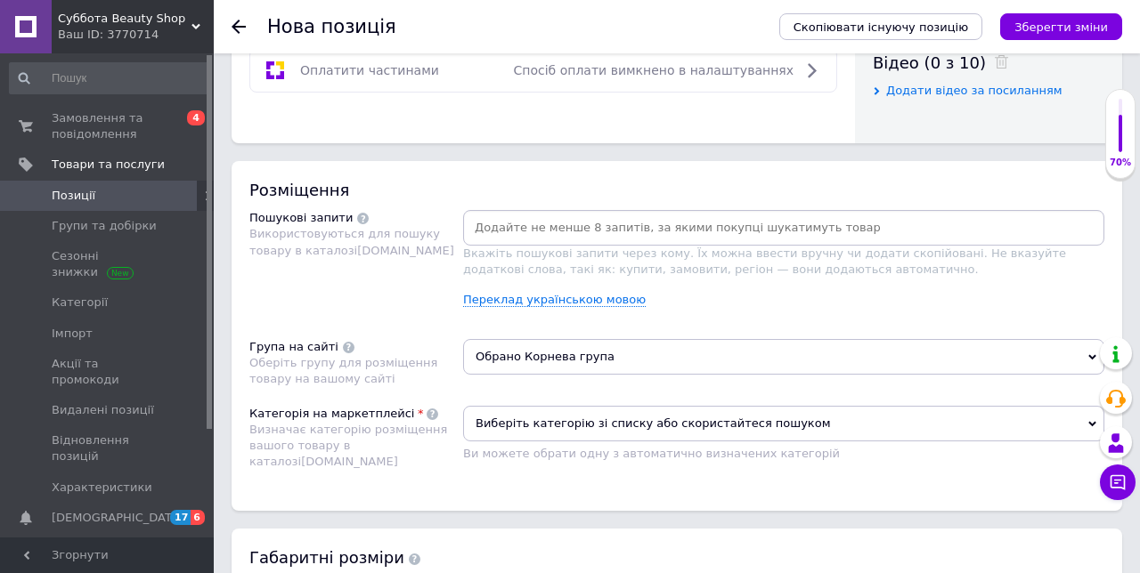
click at [834, 422] on span "Виберіть категорію зі списку або скористайтеся пошуком" at bounding box center [783, 424] width 641 height 36
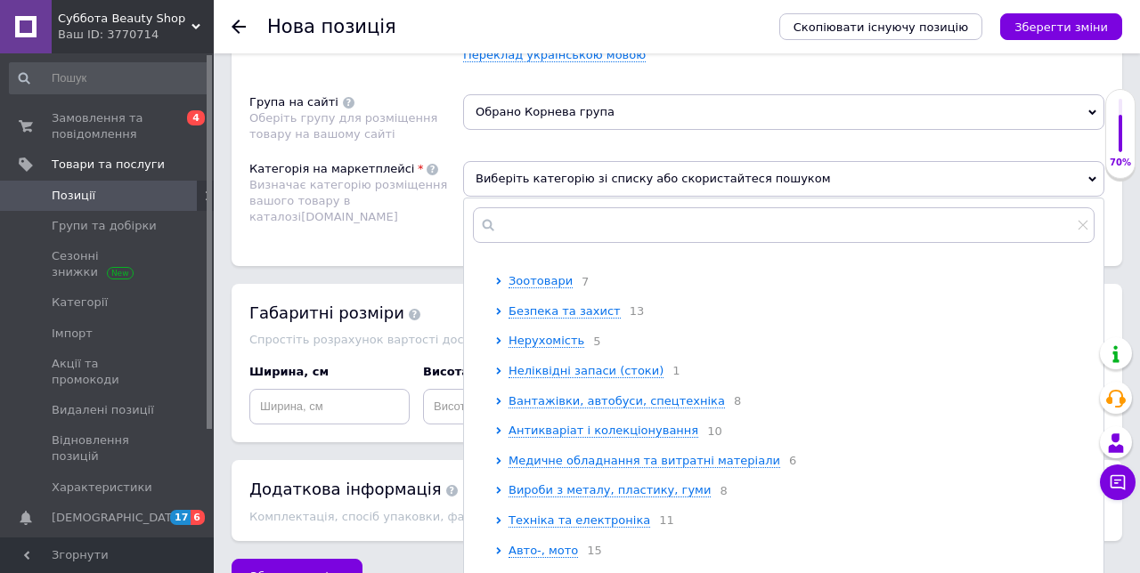
scroll to position [409, 0]
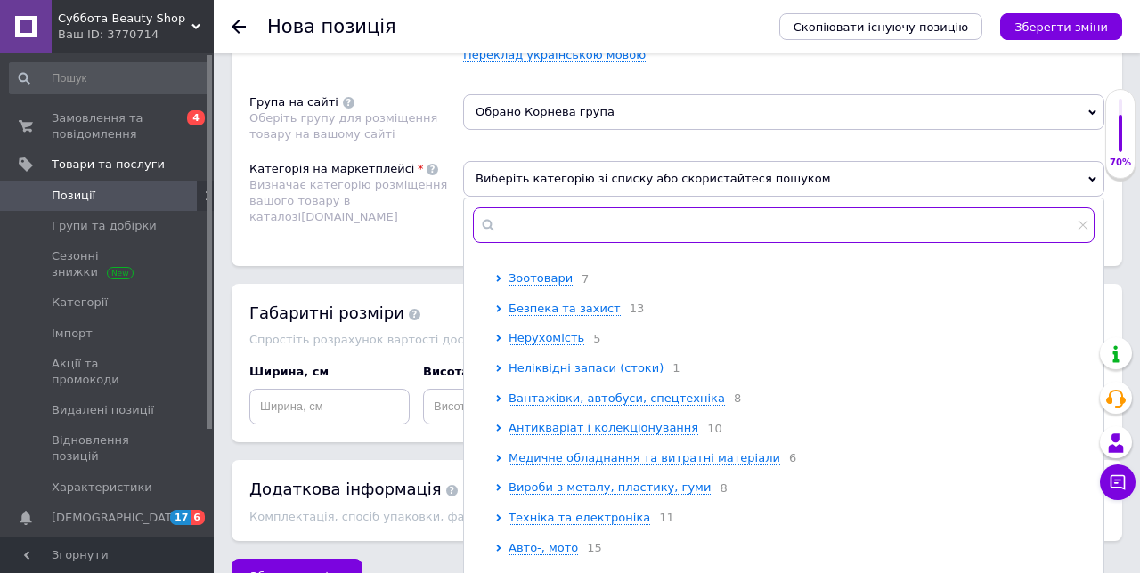
click at [538, 224] on input "text" at bounding box center [783, 225] width 621 height 36
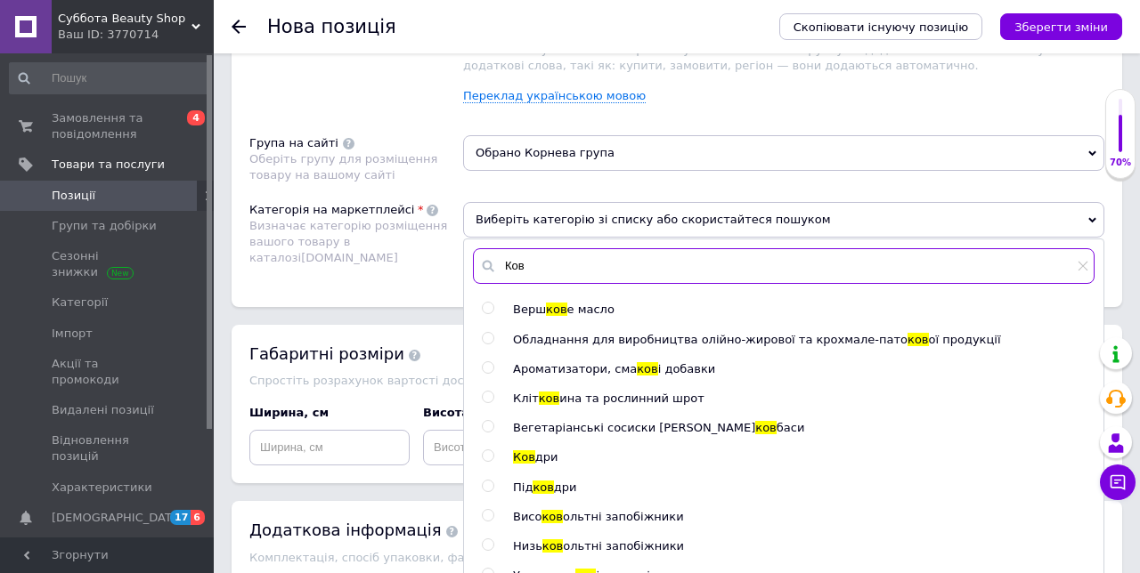
scroll to position [564, 0]
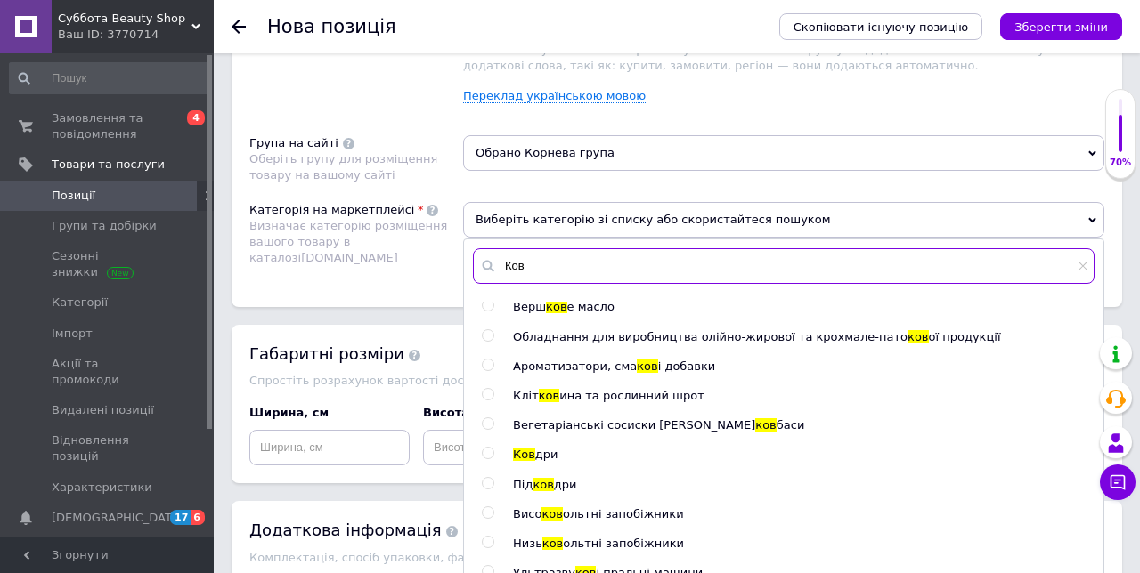
type input "Ков"
click at [490, 450] on input "radio" at bounding box center [488, 454] width 12 height 12
radio input "true"
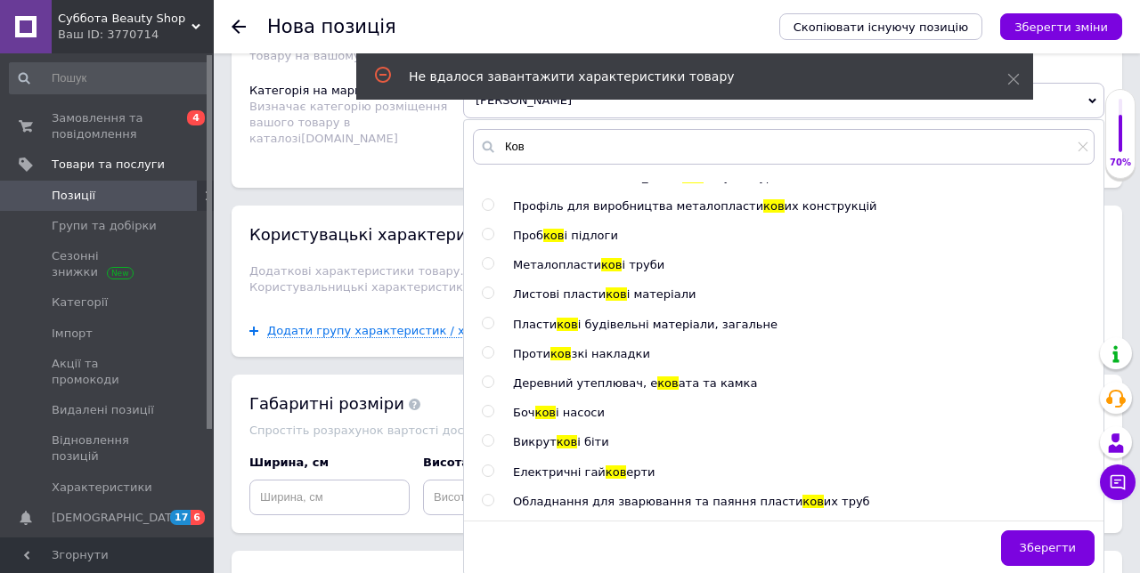
scroll to position [1294, 0]
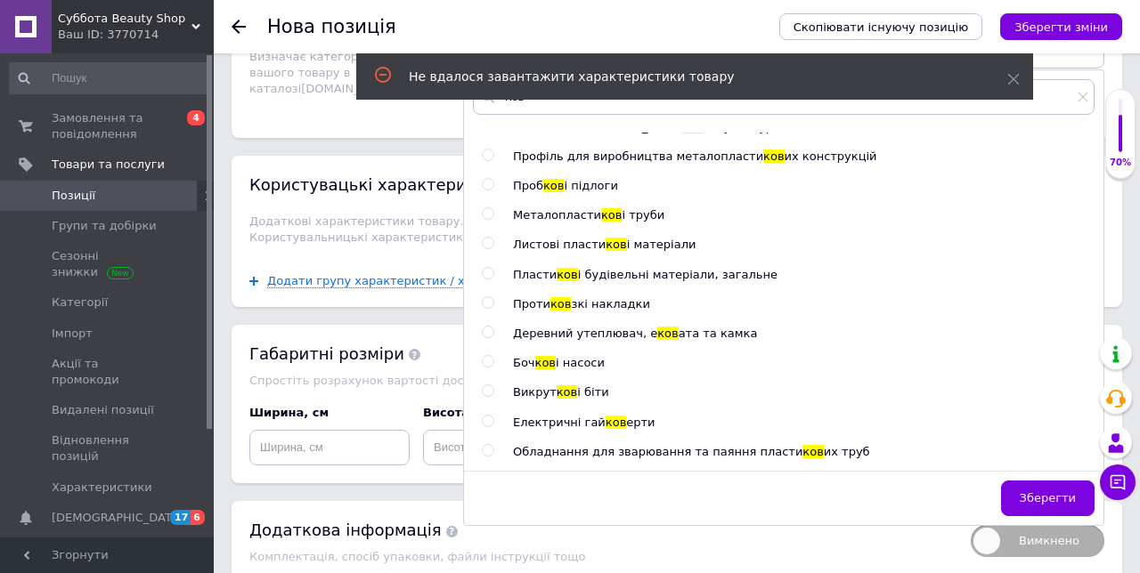
click at [1076, 483] on button "Зберегти" at bounding box center [1047, 499] width 93 height 36
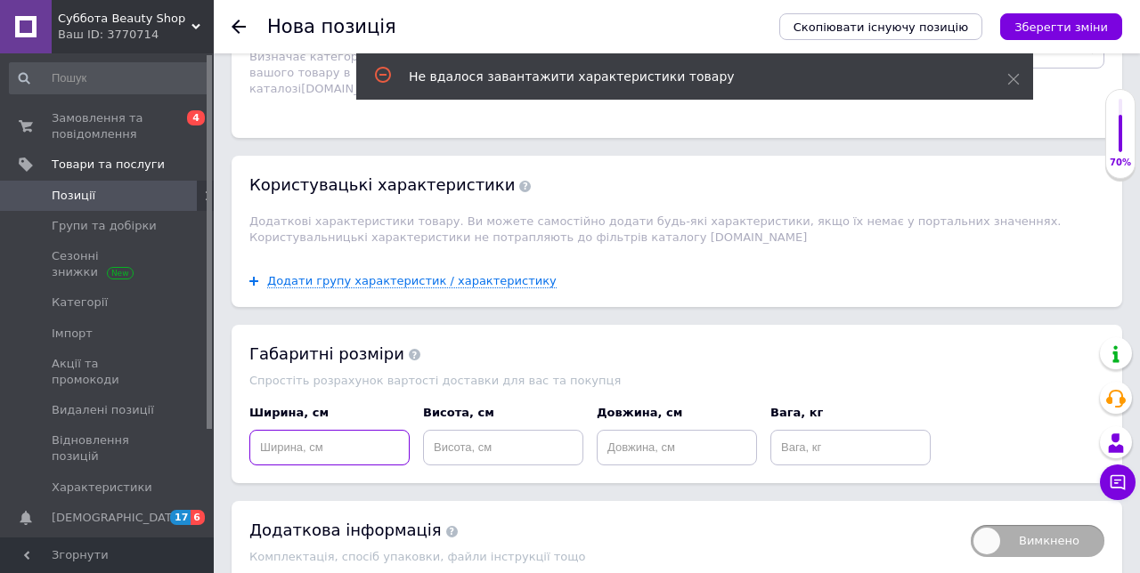
click at [340, 447] on input at bounding box center [329, 448] width 160 height 36
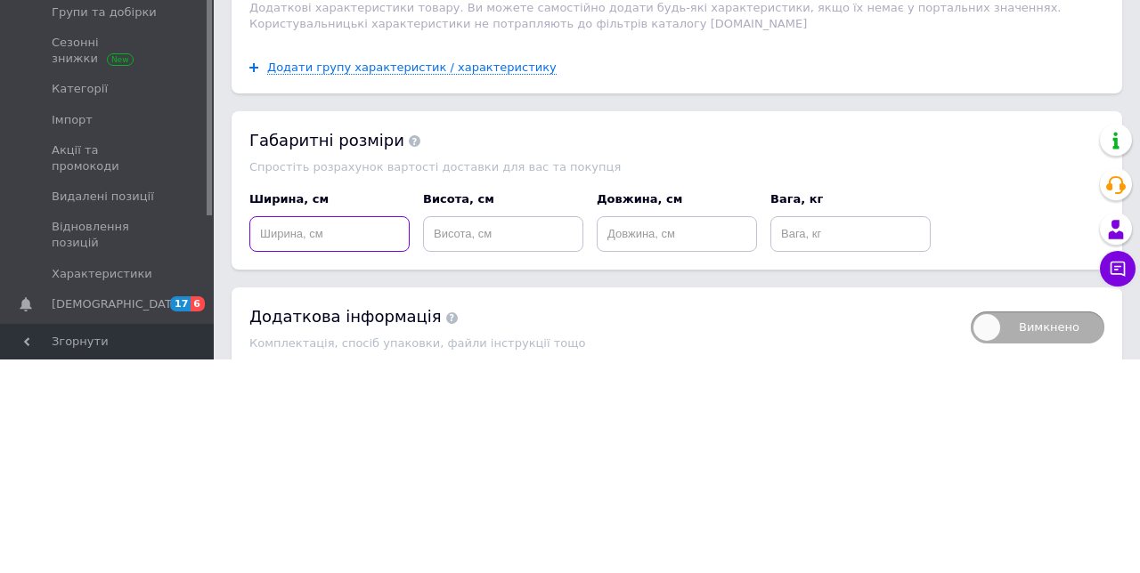
scroll to position [1294, 0]
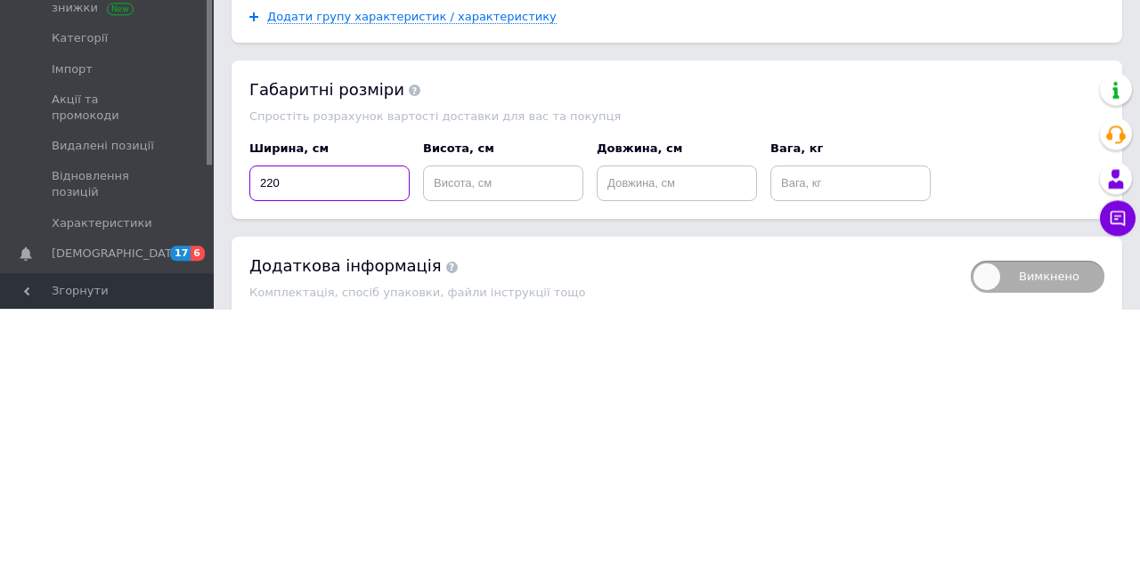
type input "220"
click at [515, 449] on input at bounding box center [503, 448] width 160 height 36
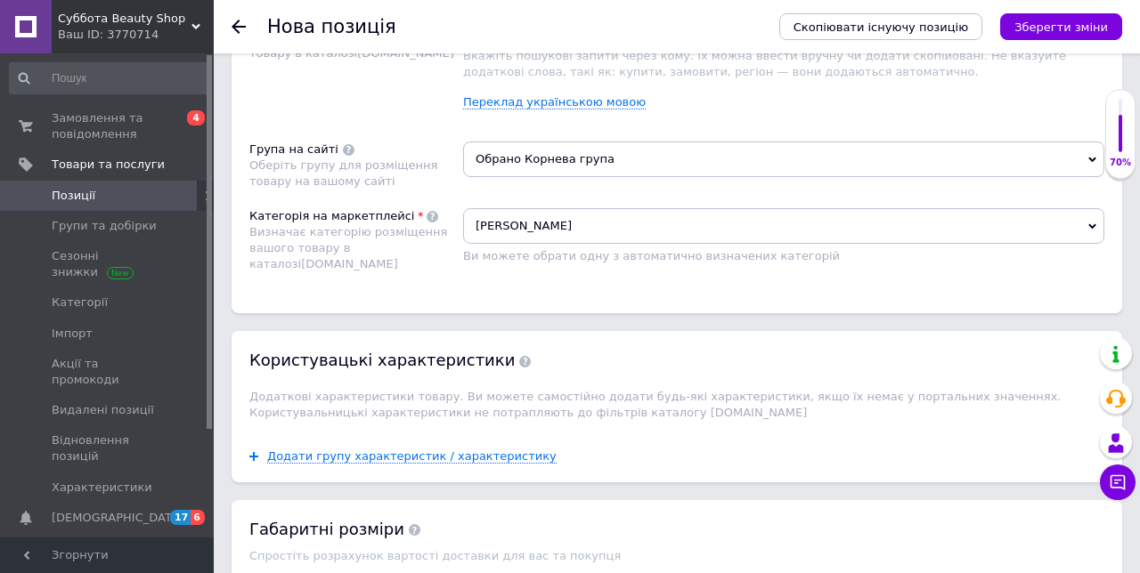
scroll to position [1114, 0]
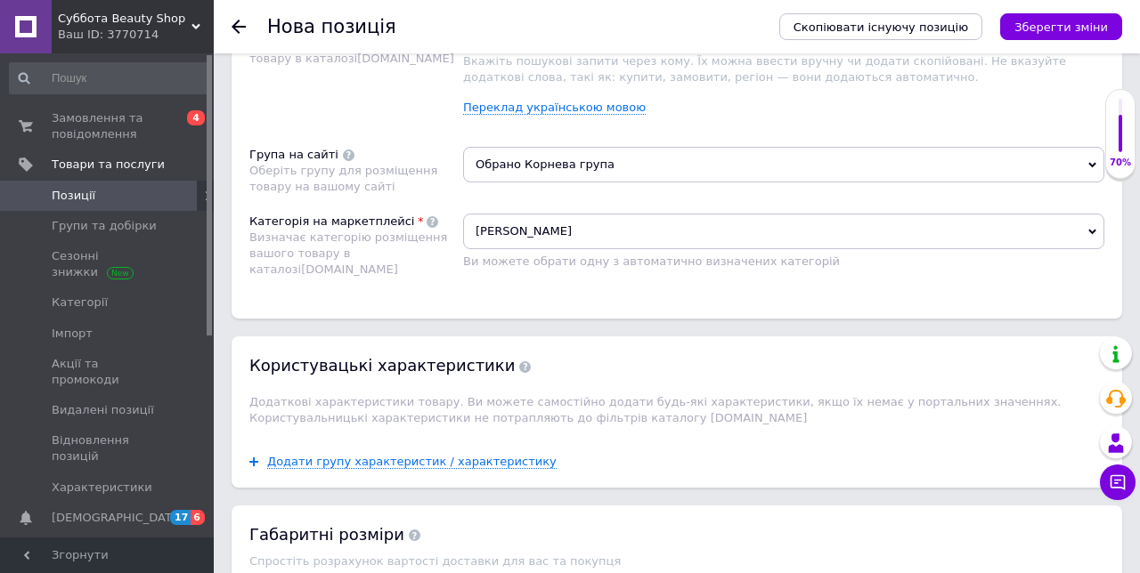
type input "155"
click at [1077, 28] on icon "Зберегти зміни" at bounding box center [1060, 26] width 93 height 13
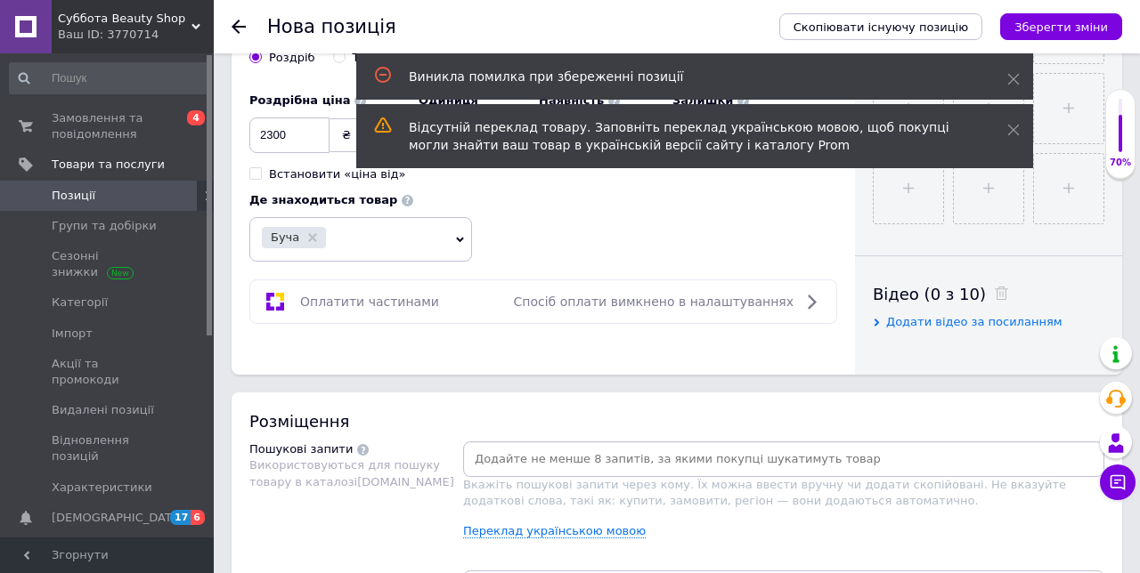
click at [615, 460] on input at bounding box center [784, 459] width 634 height 27
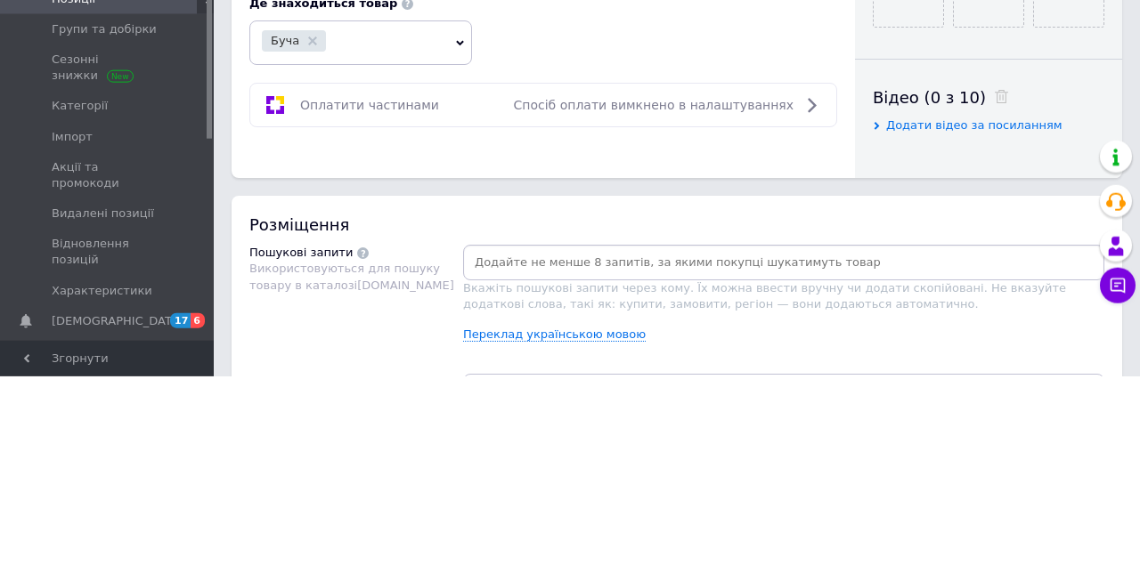
scroll to position [714, 0]
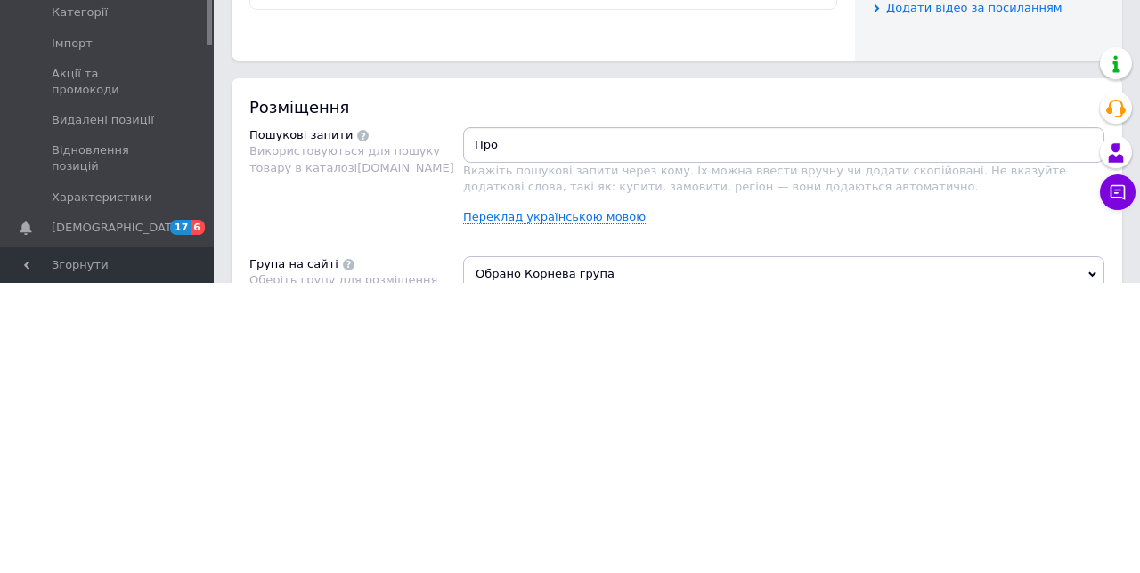
type input "Пром"
type input "Пром юа"
type input "Ковдра"
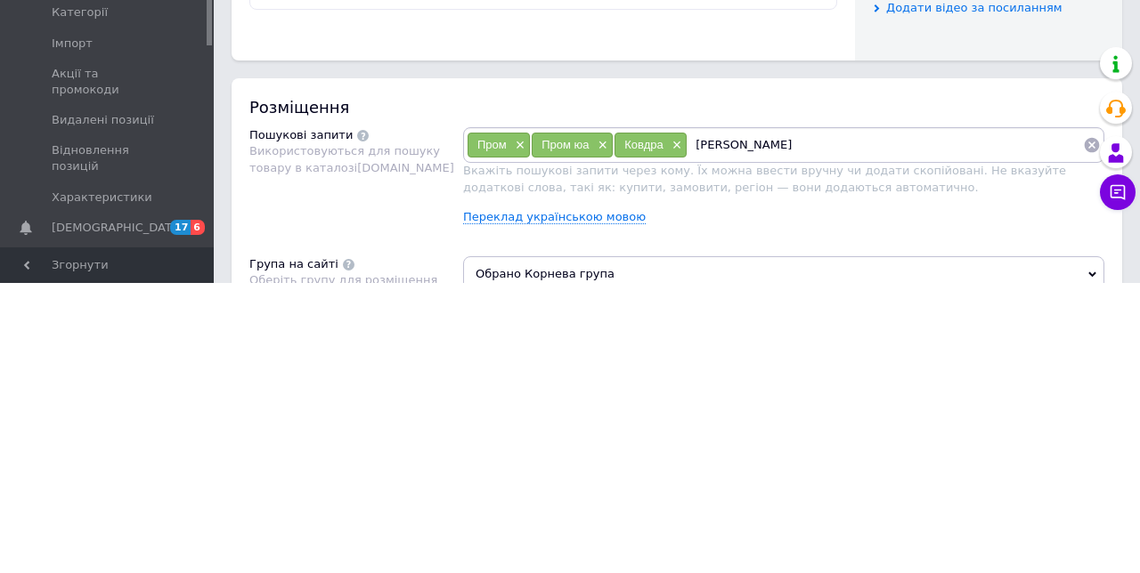
type input "[PERSON_NAME]"
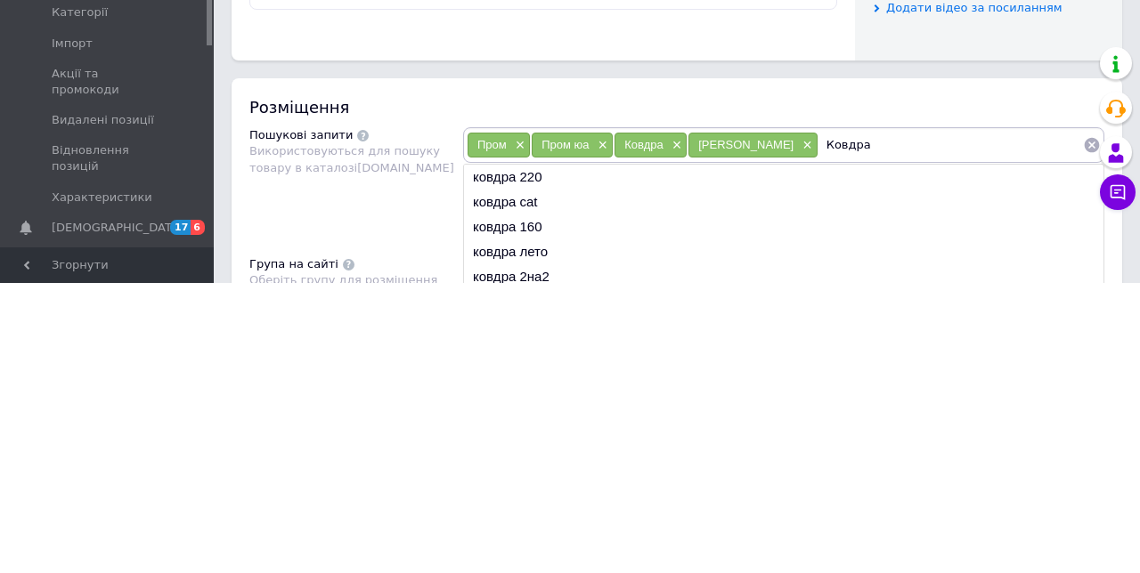
type input "Ковдра"
click at [534, 465] on li "ковдра 220" at bounding box center [783, 467] width 639 height 25
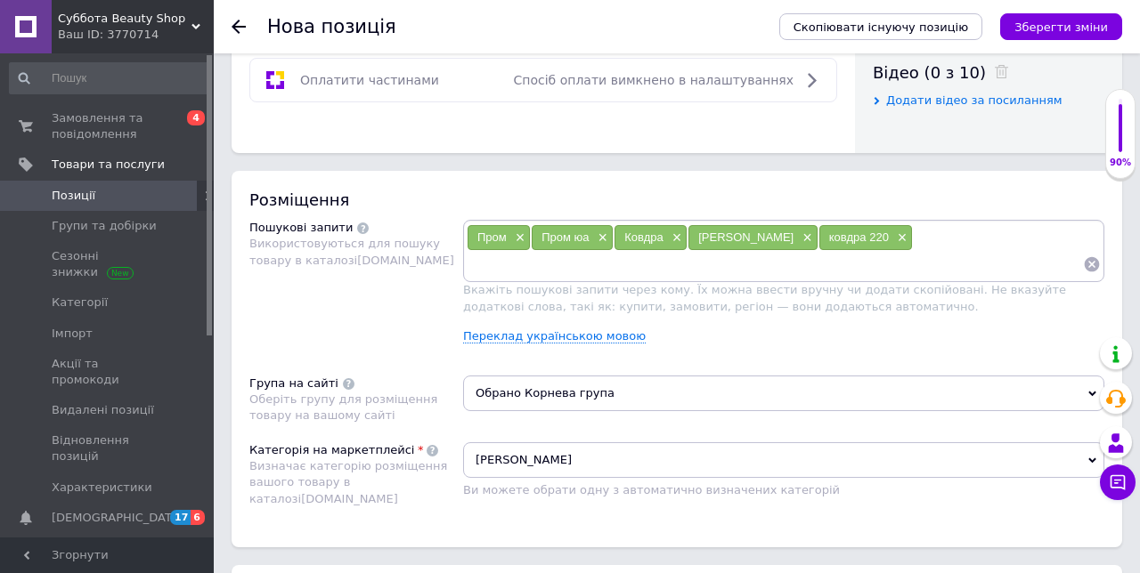
scroll to position [915, 0]
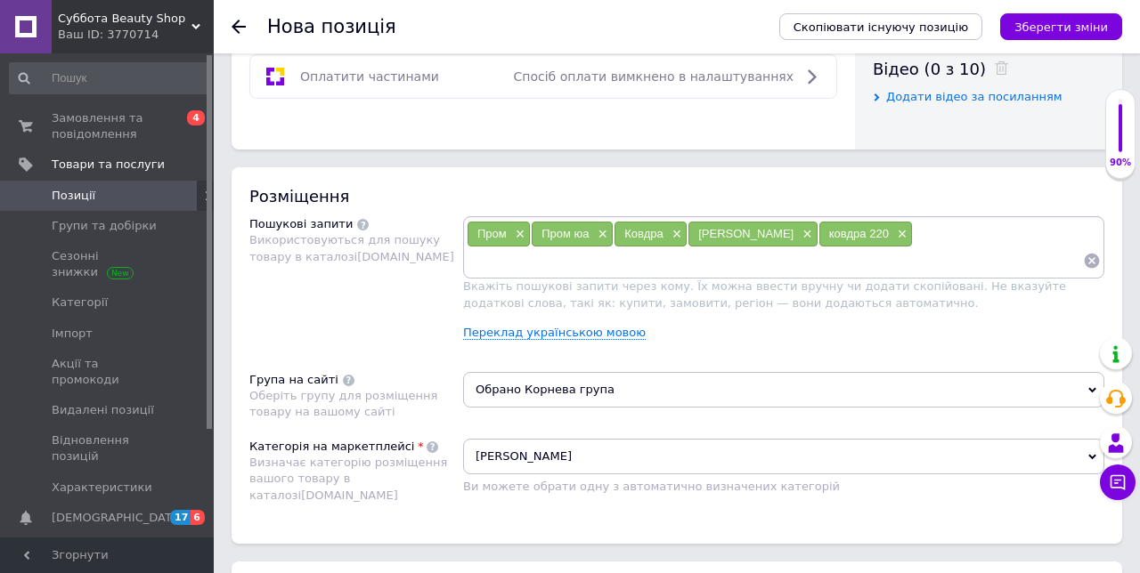
click at [509, 259] on input at bounding box center [775, 261] width 616 height 27
type input "Ковдра протиа"
click at [1008, 234] on span "×" at bounding box center [1014, 234] width 14 height 15
click at [501, 261] on input at bounding box center [775, 261] width 616 height 27
type input "Легка ковдра"
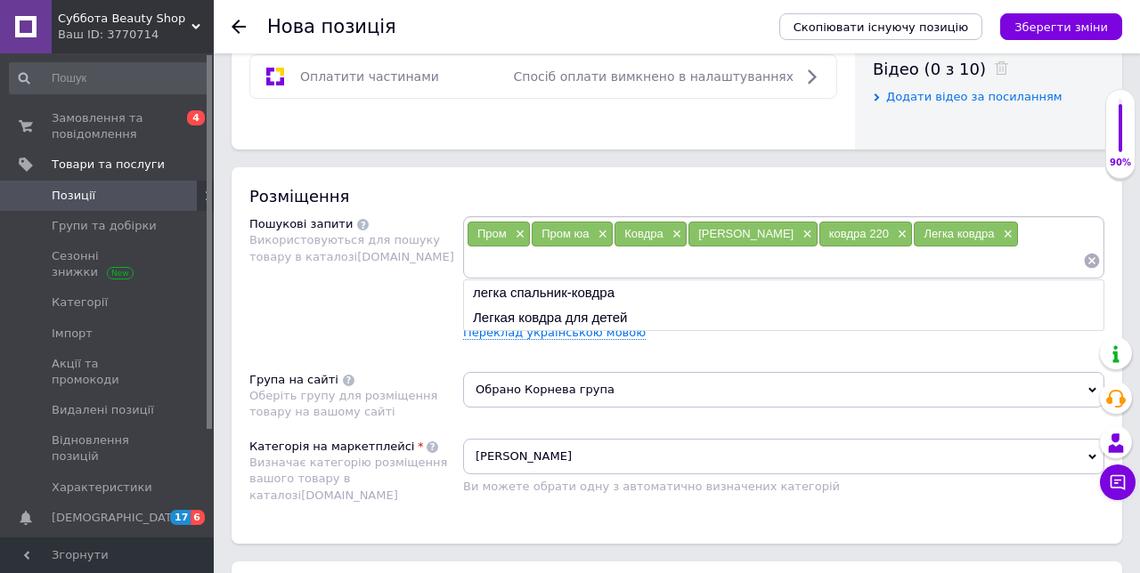
click at [629, 311] on li "Легкая ковдра для детей" at bounding box center [783, 317] width 639 height 25
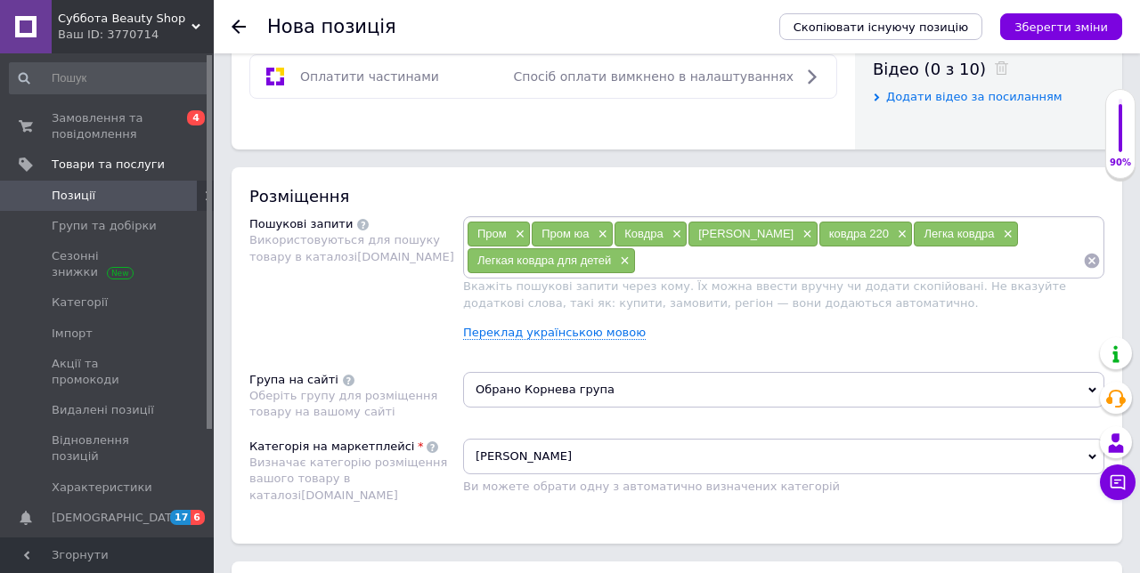
click at [710, 262] on input at bounding box center [859, 261] width 447 height 27
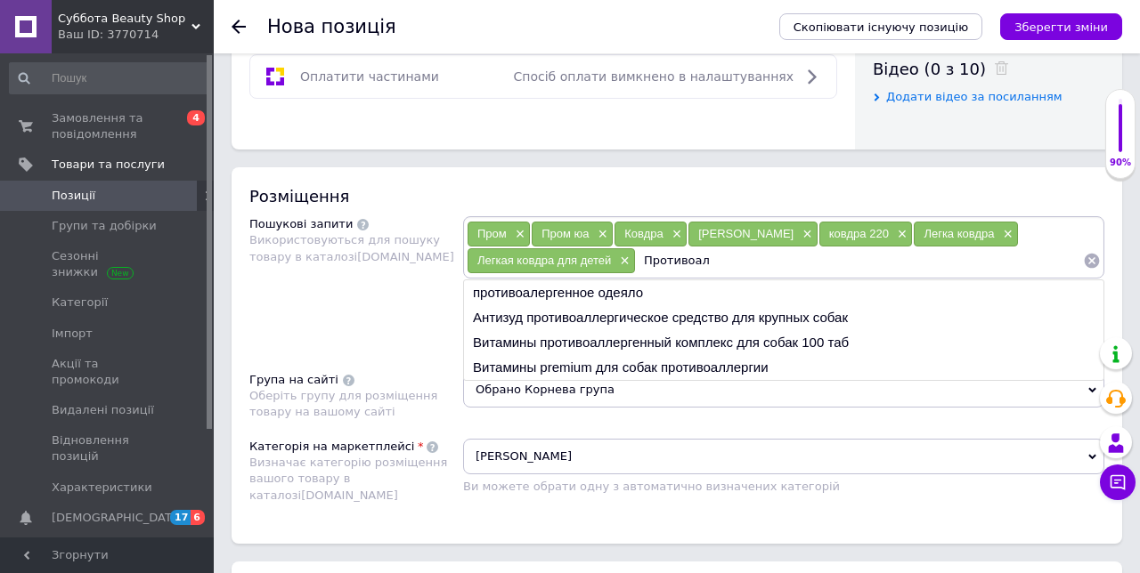
type input "Противоал"
click at [630, 290] on li "противоалергенное одеяло" at bounding box center [783, 292] width 639 height 25
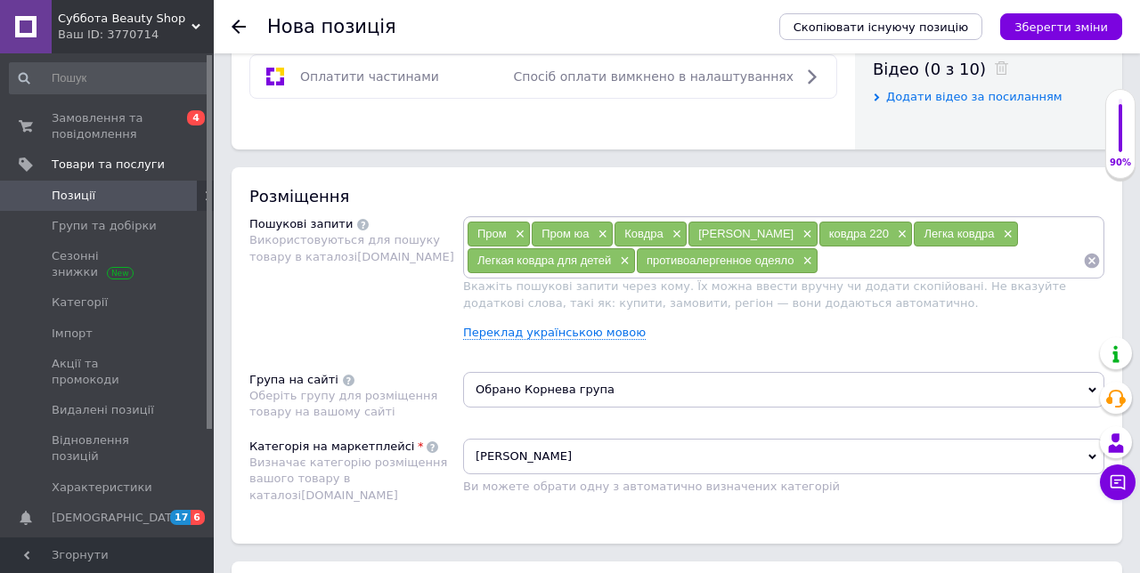
click at [885, 259] on input at bounding box center [950, 261] width 264 height 27
click at [616, 290] on li "противоалергенное одеяло" at bounding box center [783, 292] width 639 height 25
click at [937, 258] on input "противоалергенное одеяло" at bounding box center [950, 261] width 264 height 27
type input "противоалергенное легкон одеяло"
click at [1037, 260] on input "противоалергенное легкон одеяло" at bounding box center [950, 261] width 264 height 27
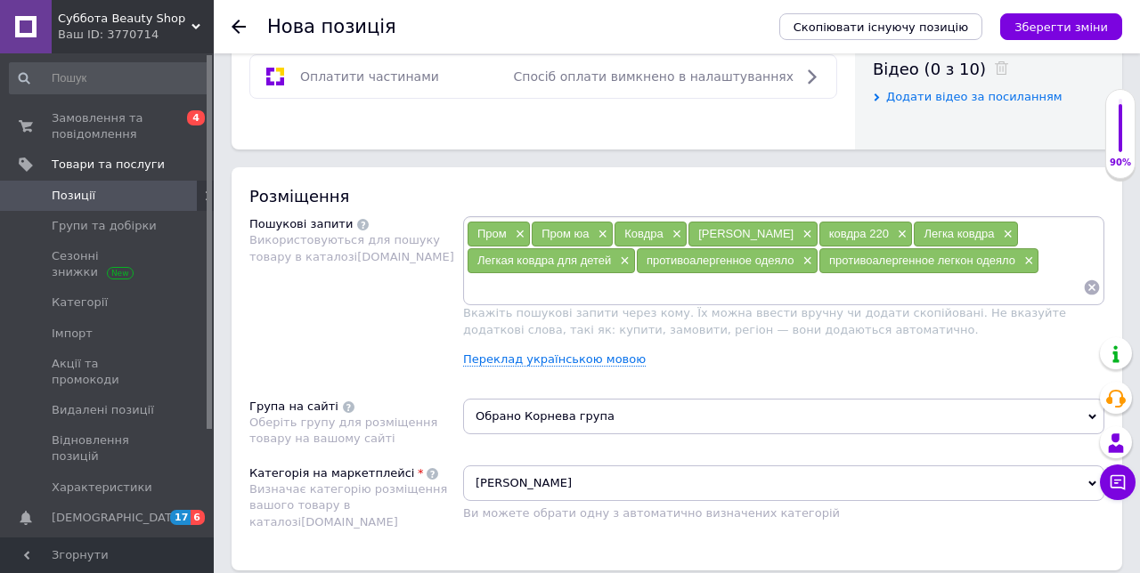
click at [1103, 34] on button "Зберегти зміни" at bounding box center [1061, 26] width 122 height 27
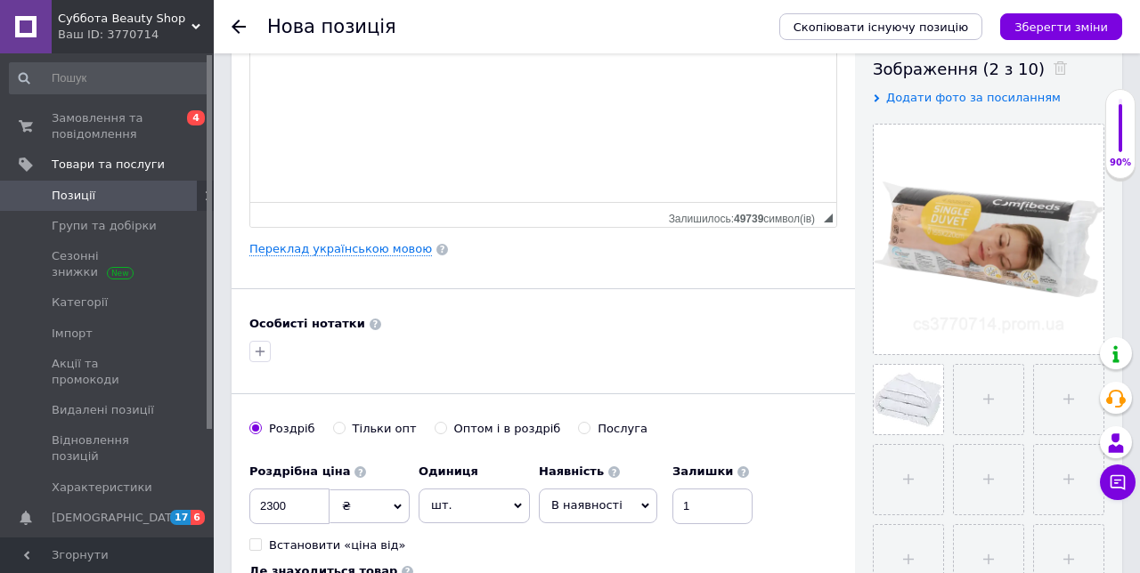
scroll to position [320, 0]
click at [933, 25] on span "Скопіювати існуючу позицію" at bounding box center [880, 26] width 174 height 13
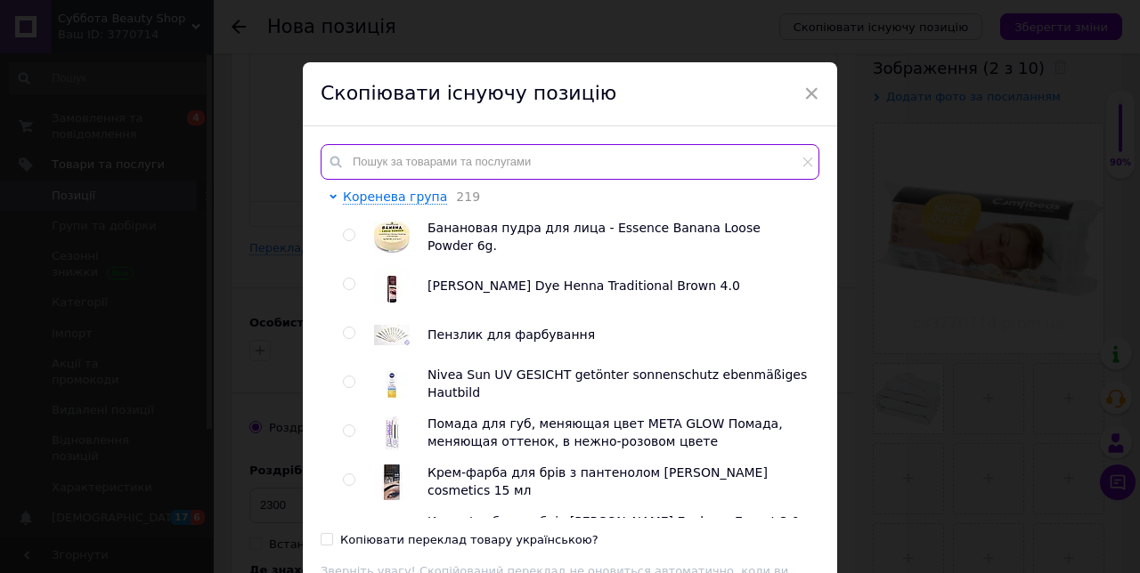
click at [421, 166] on input "text" at bounding box center [570, 162] width 499 height 36
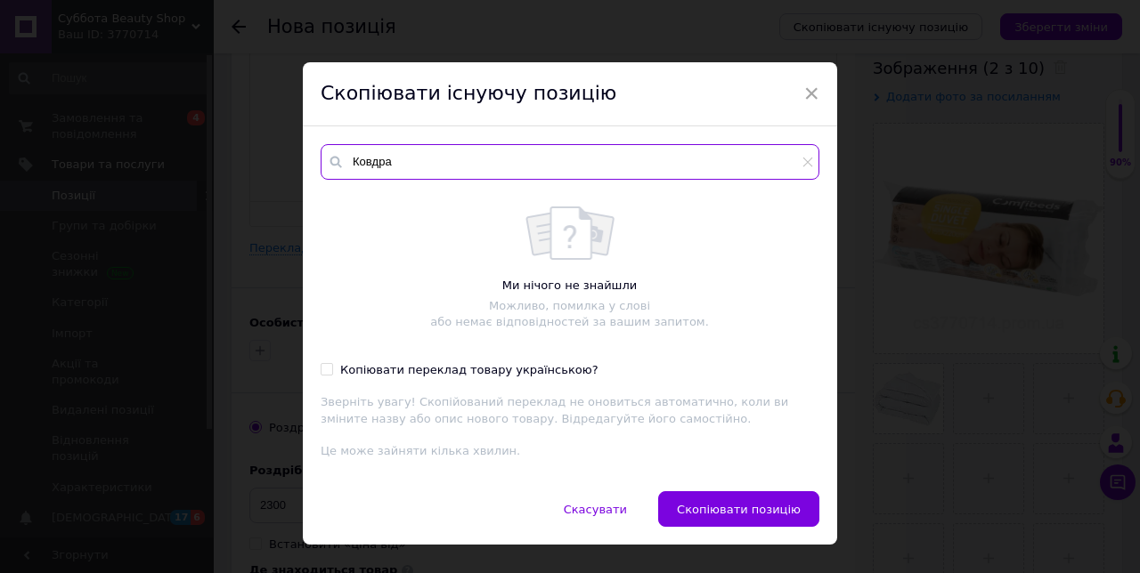
type input "Ковдра"
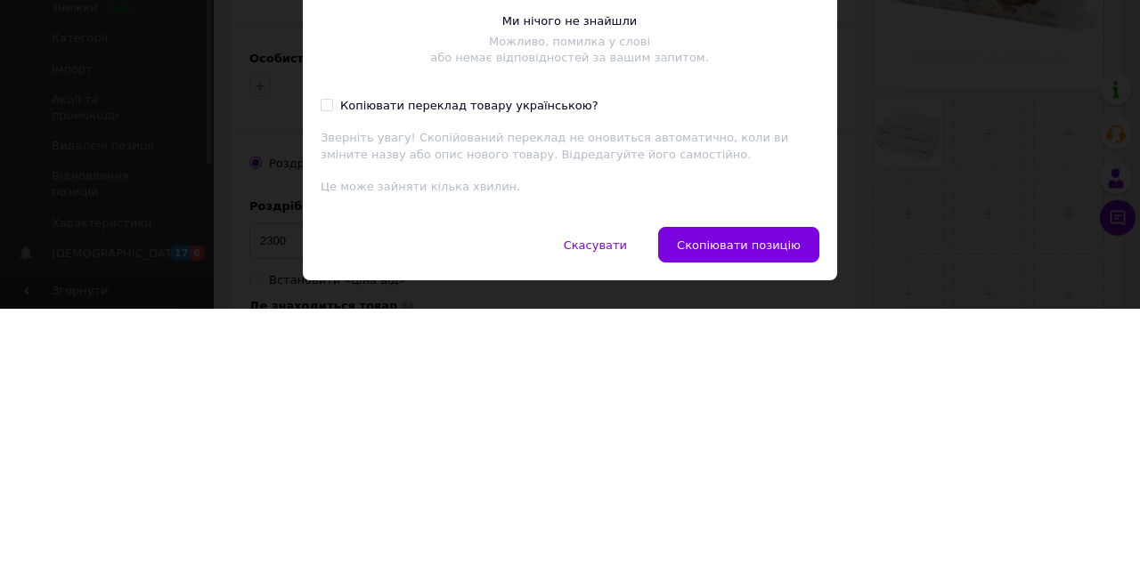
click at [787, 516] on span "Скопіювати позицію" at bounding box center [739, 509] width 124 height 13
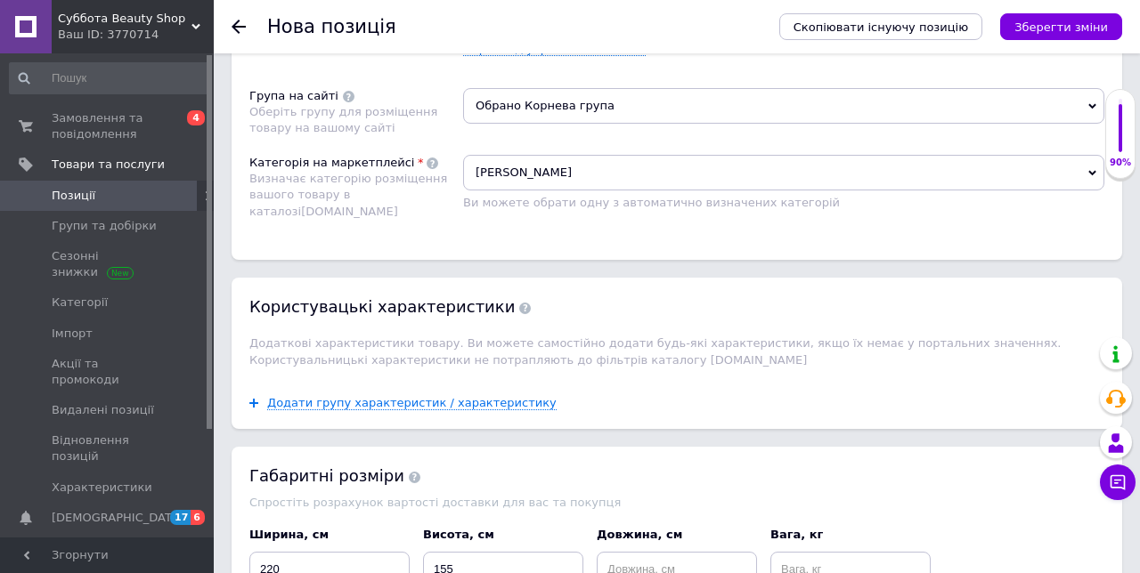
scroll to position [1346, 0]
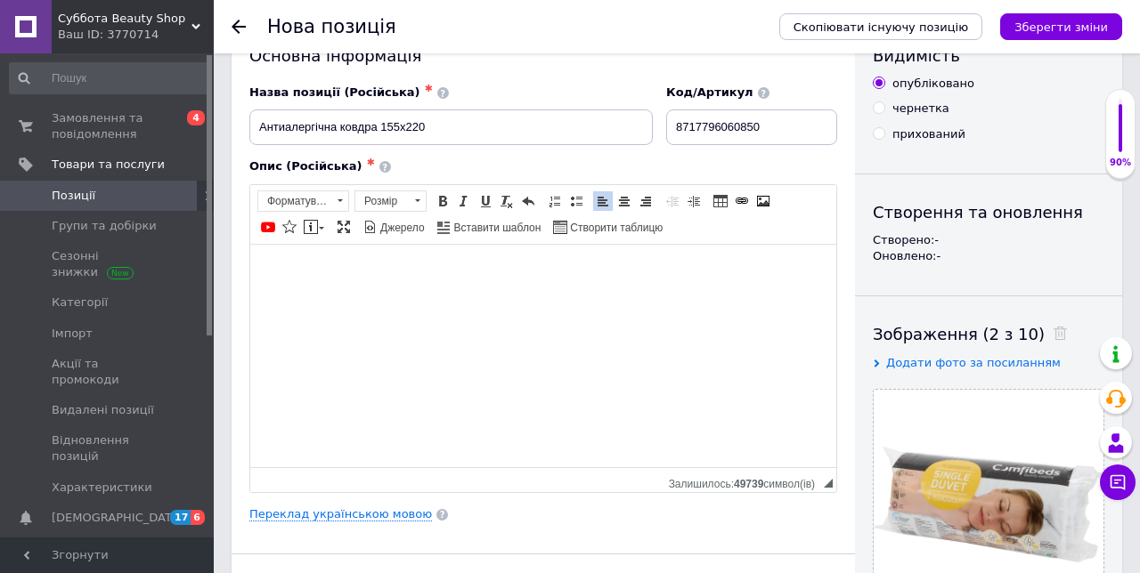
scroll to position [0, 0]
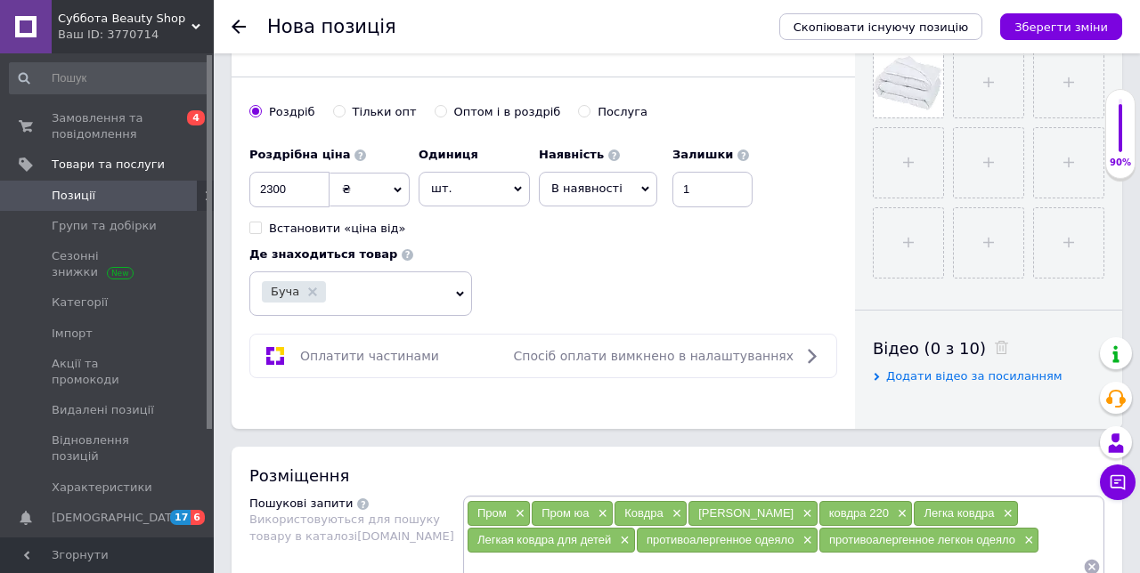
click at [525, 567] on input at bounding box center [775, 567] width 616 height 27
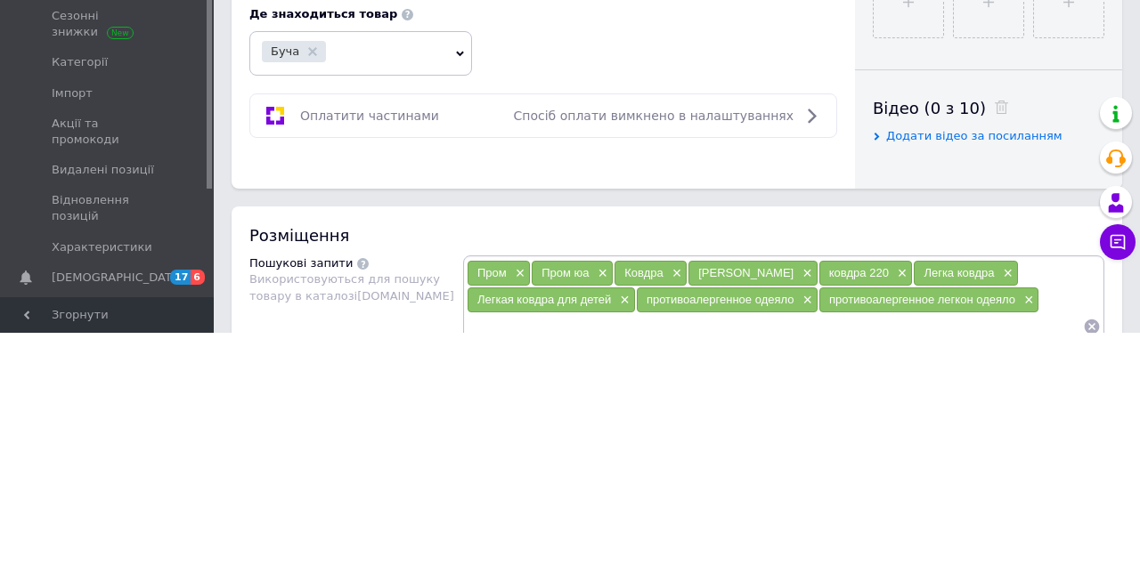
scroll to position [728, 0]
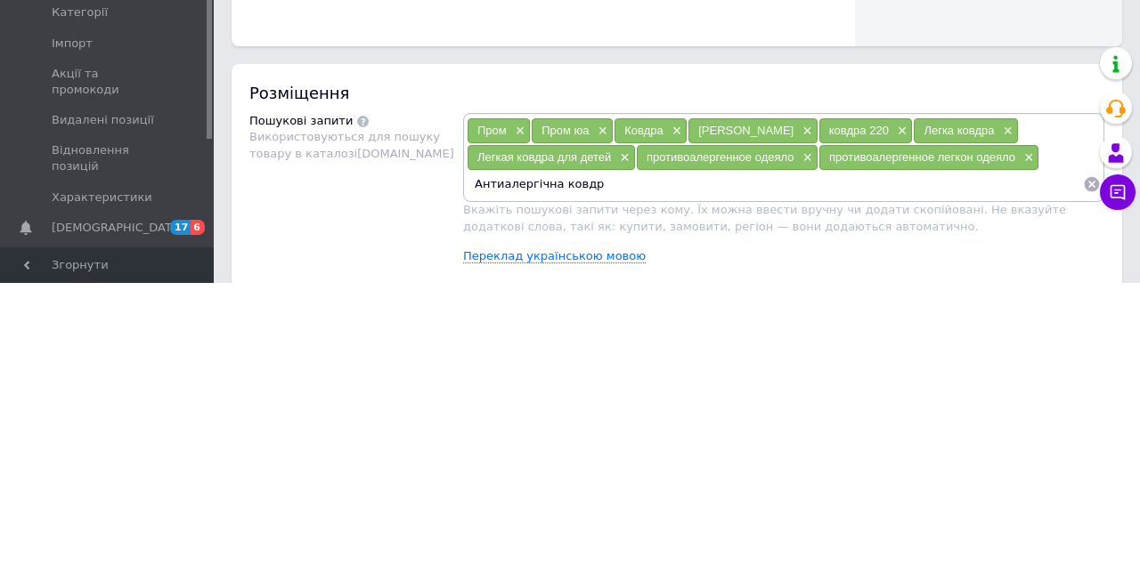
type input "Антиалергічна ковдра"
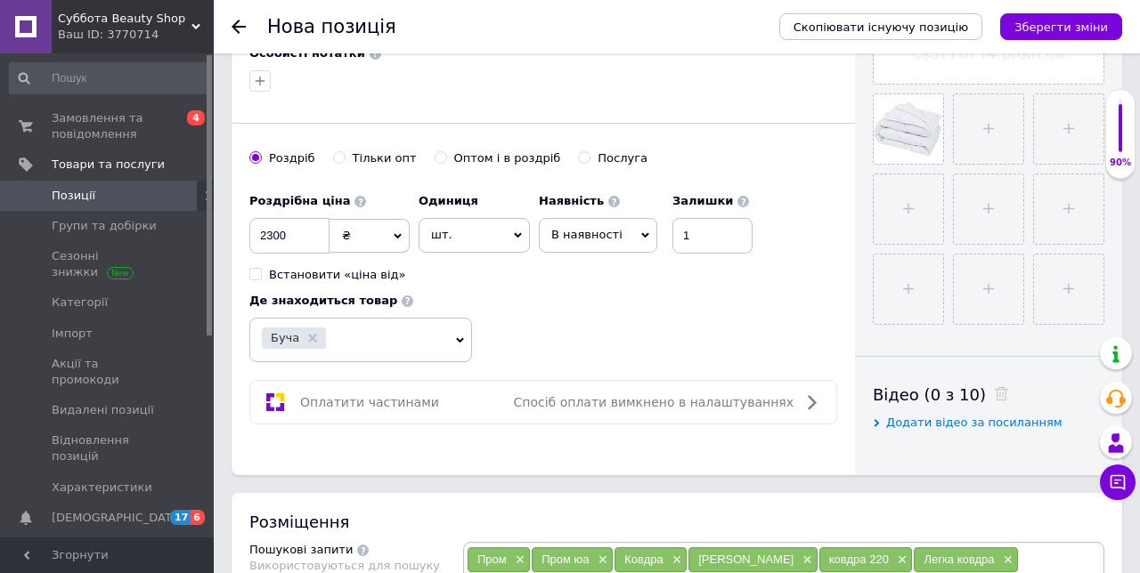
scroll to position [582, 0]
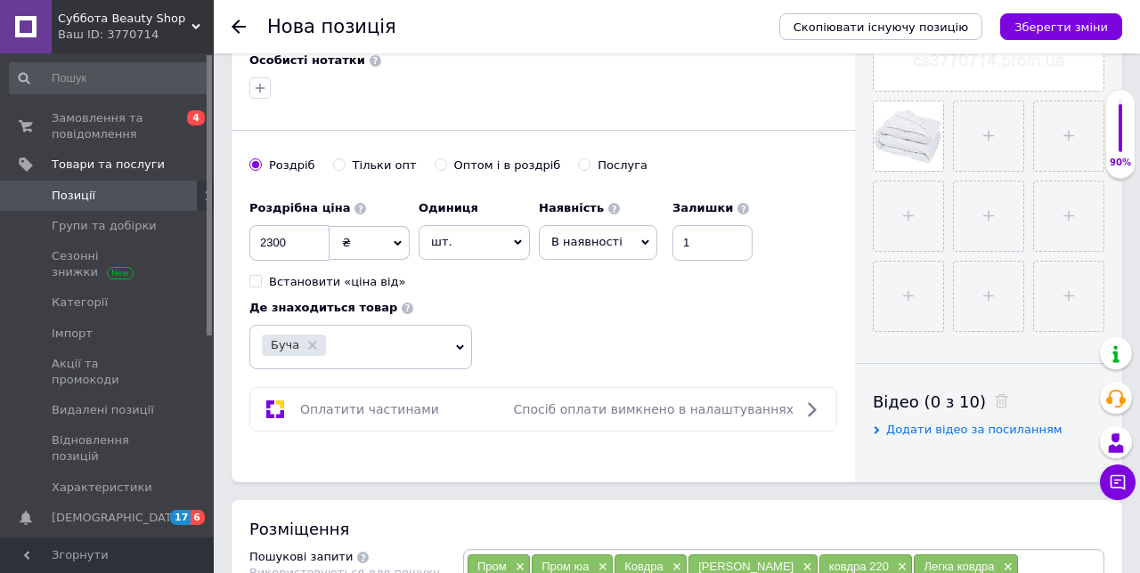
click at [1091, 28] on icon "Зберегти зміни" at bounding box center [1060, 26] width 93 height 13
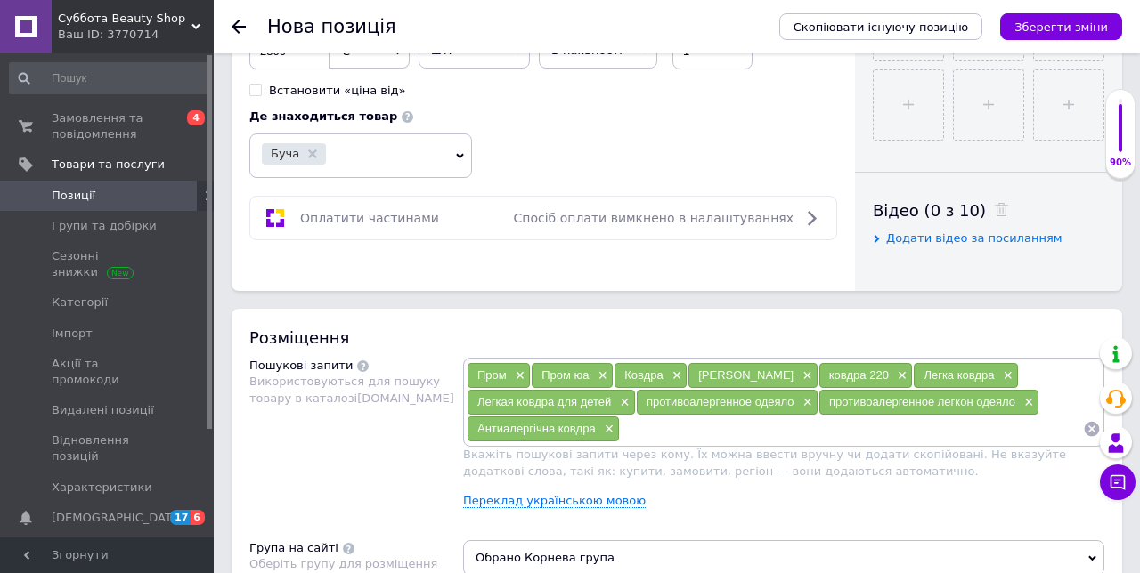
scroll to position [775, 0]
click at [702, 427] on input at bounding box center [851, 428] width 463 height 27
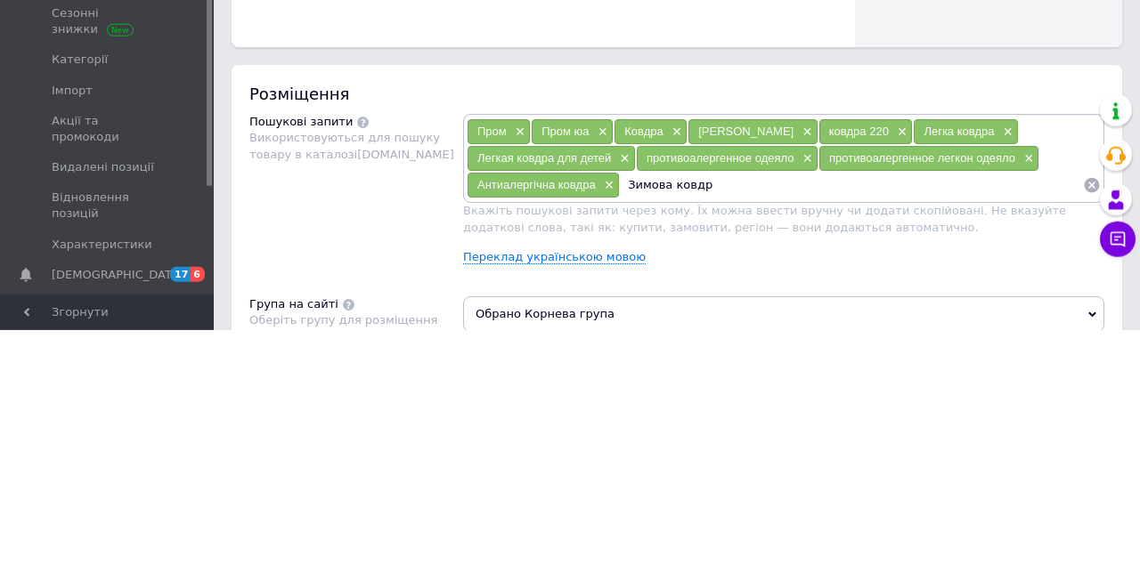
type input "Зимова ковдра"
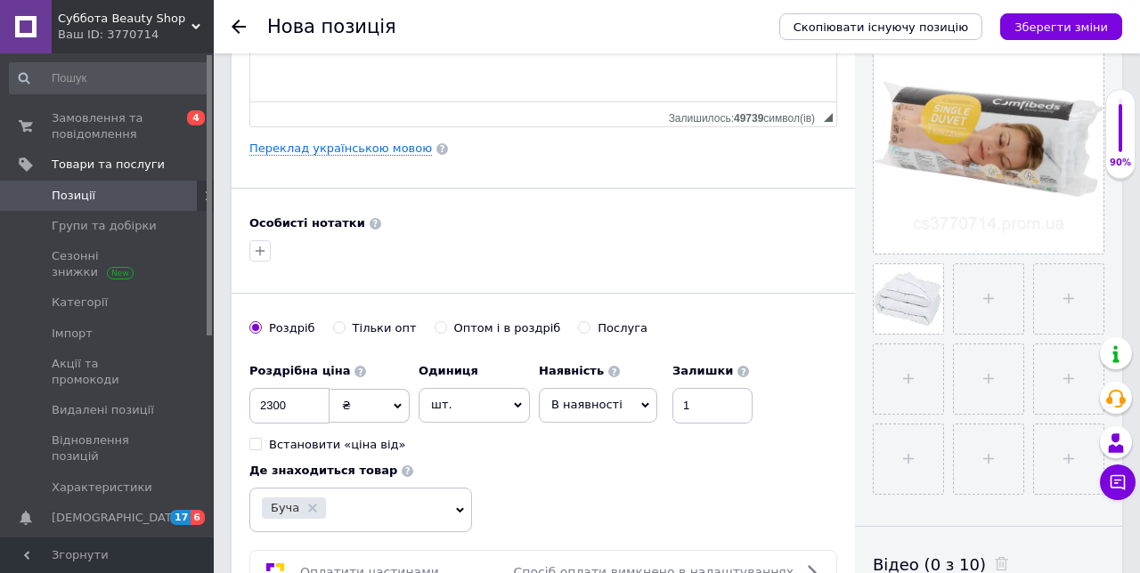
scroll to position [413, 0]
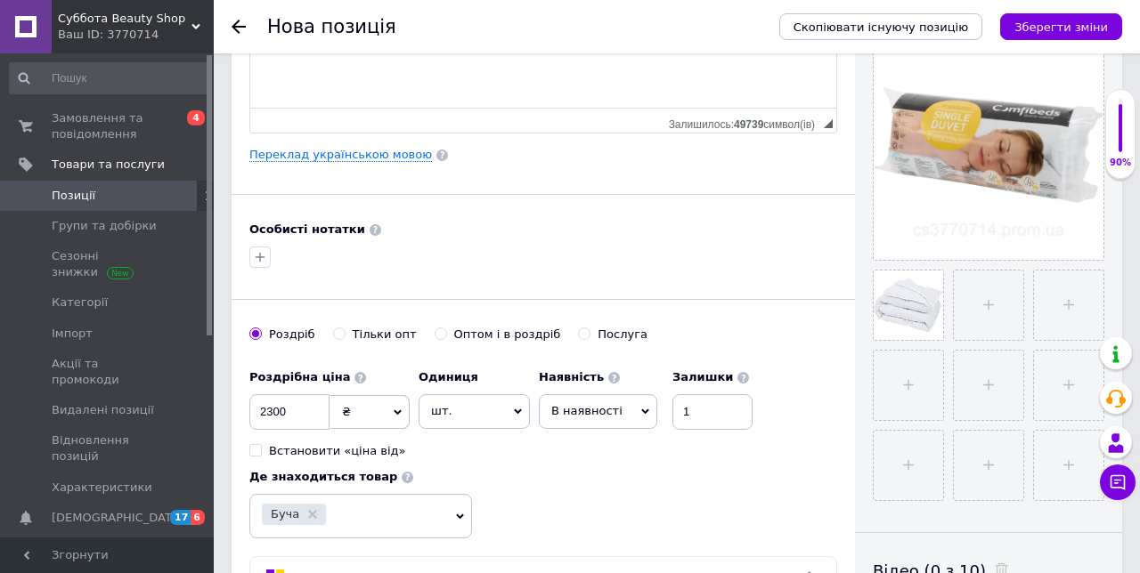
click at [1063, 28] on icon "Зберегти зміни" at bounding box center [1060, 26] width 93 height 13
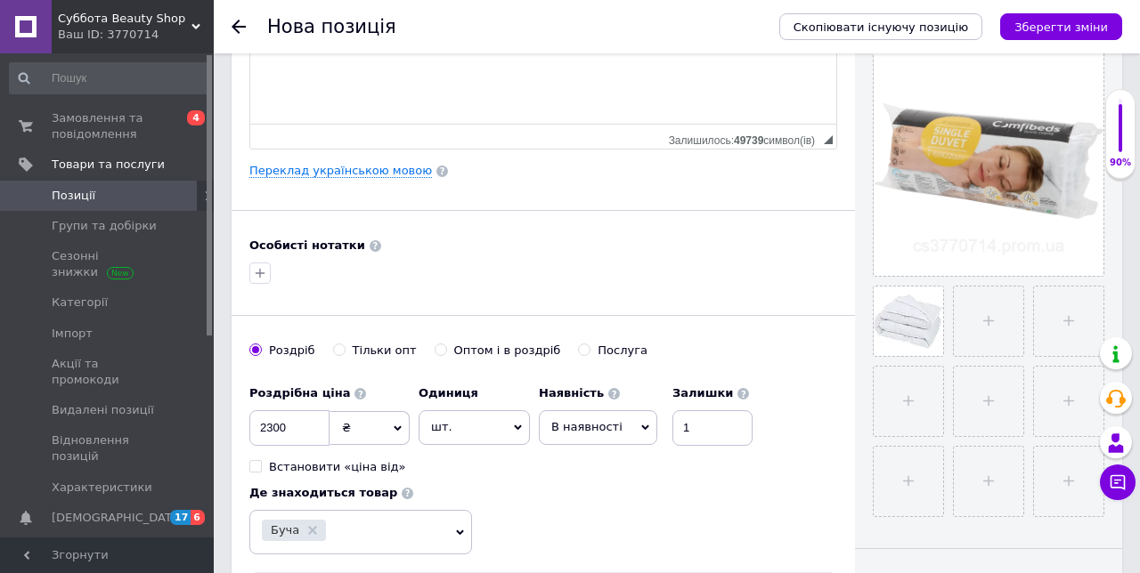
scroll to position [397, 0]
click at [263, 269] on icon "button" at bounding box center [260, 273] width 14 height 14
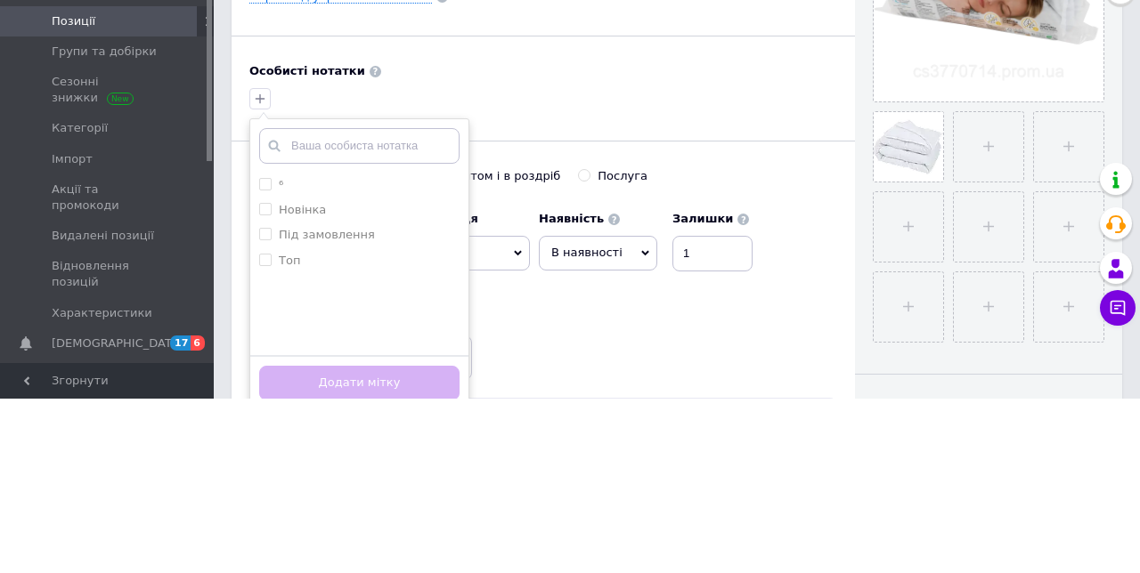
click at [267, 433] on input "Топ" at bounding box center [265, 434] width 12 height 12
checkbox input "true"
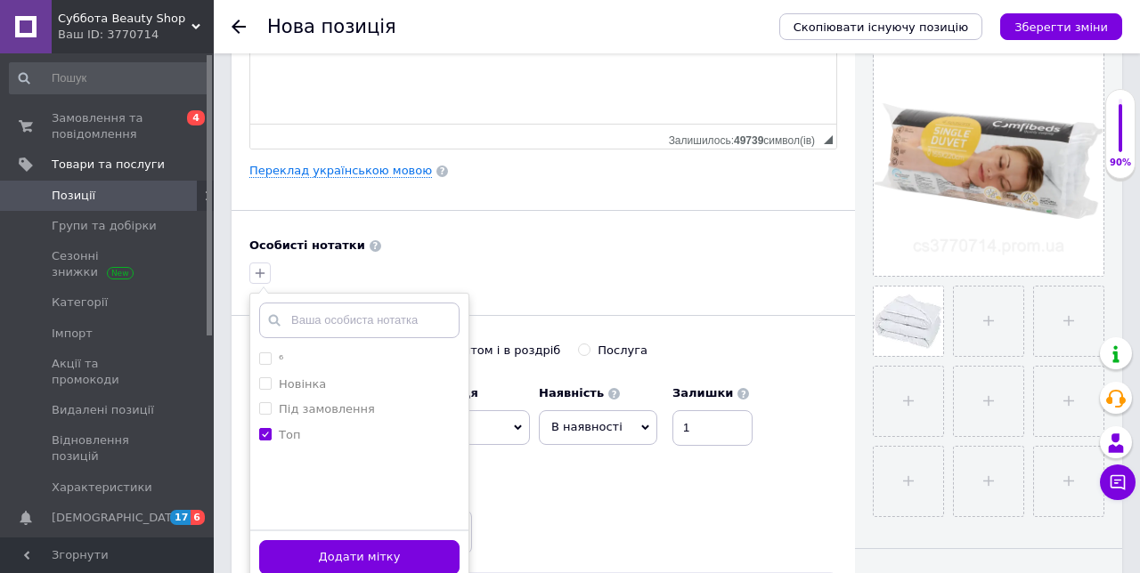
click at [421, 568] on button "Додати мітку" at bounding box center [359, 557] width 200 height 35
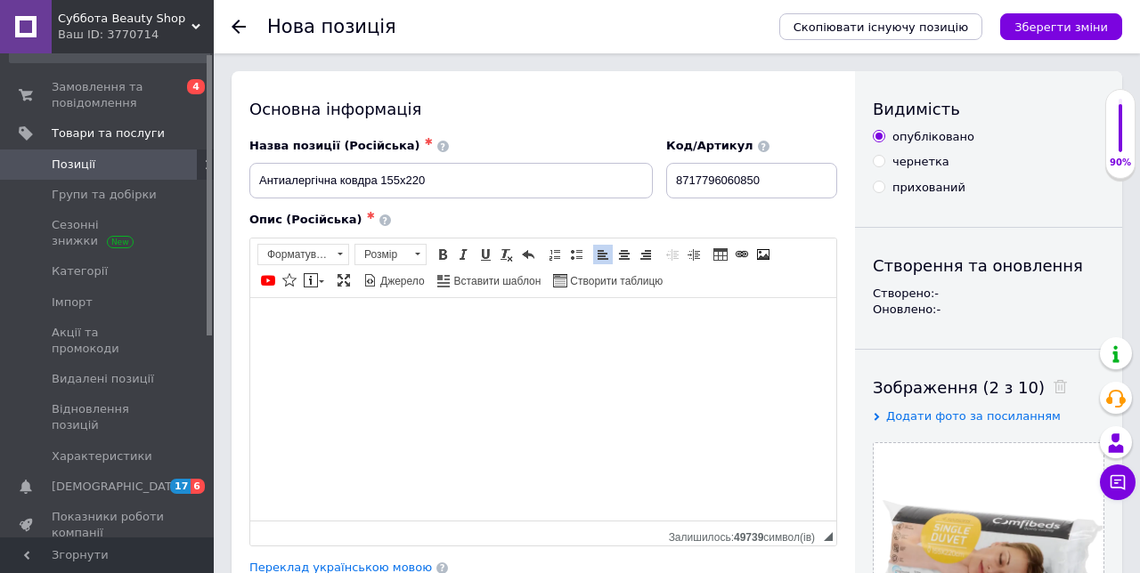
scroll to position [0, 0]
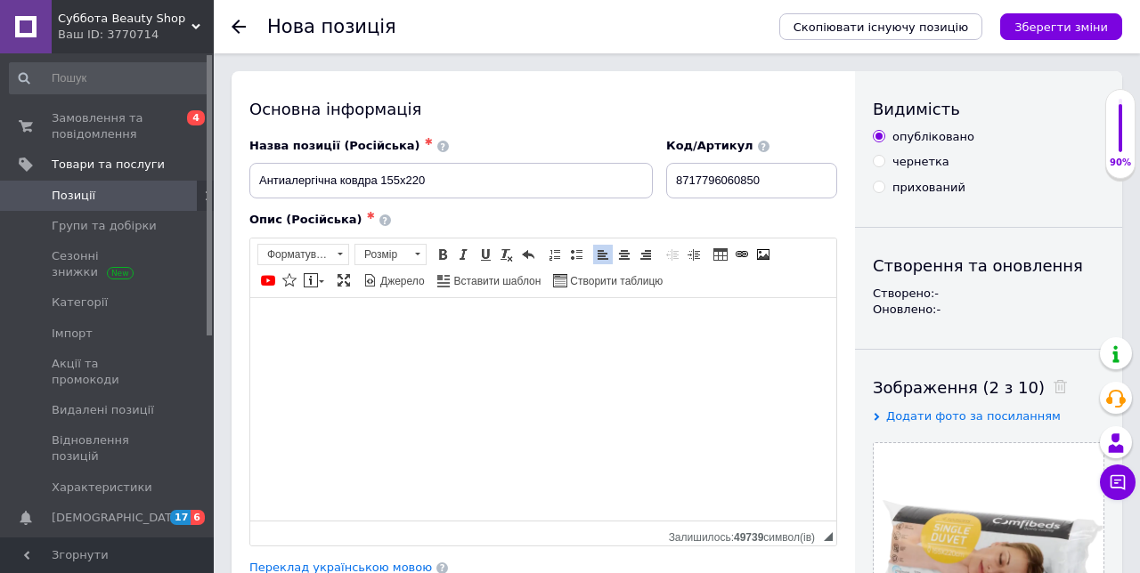
click at [949, 32] on span "Скопіювати існуючу позицію" at bounding box center [880, 26] width 174 height 13
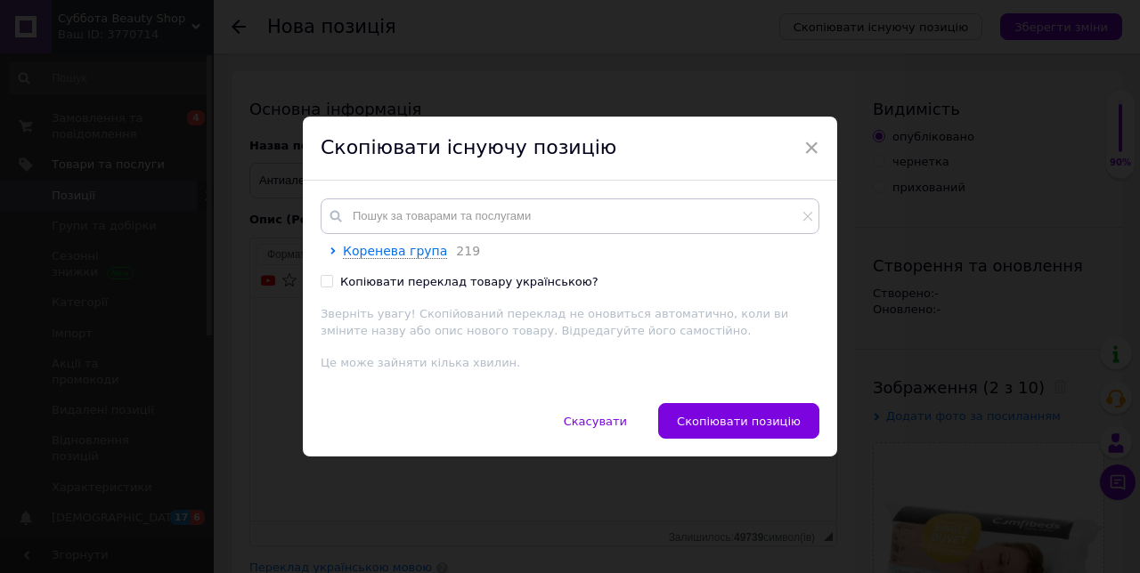
click at [767, 419] on span "Скопіювати позицію" at bounding box center [739, 421] width 124 height 13
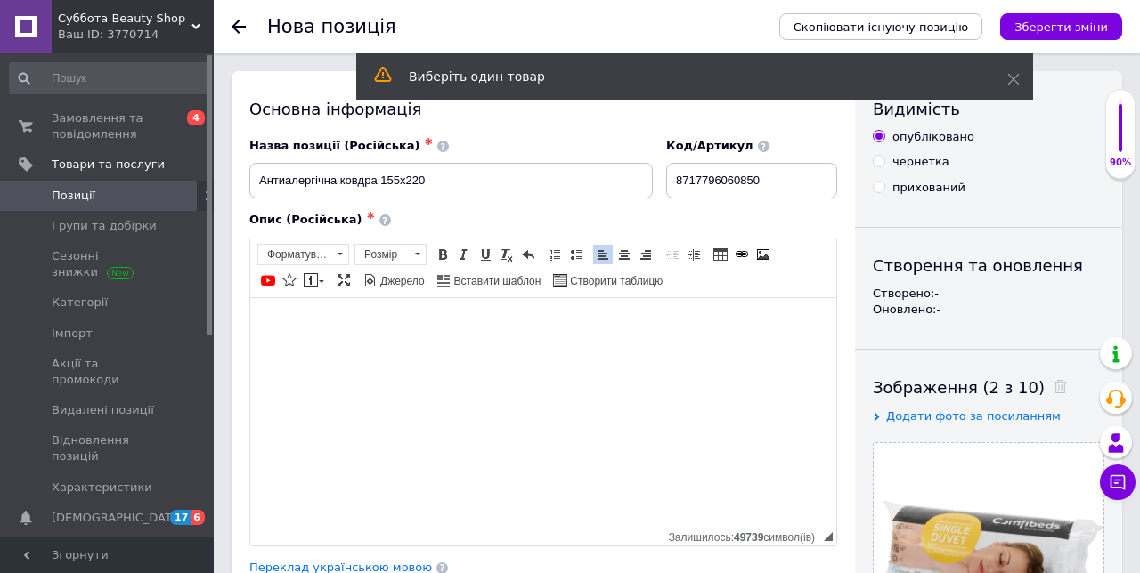
click at [942, 34] on button "Скопіювати існуючу позицію" at bounding box center [880, 26] width 203 height 27
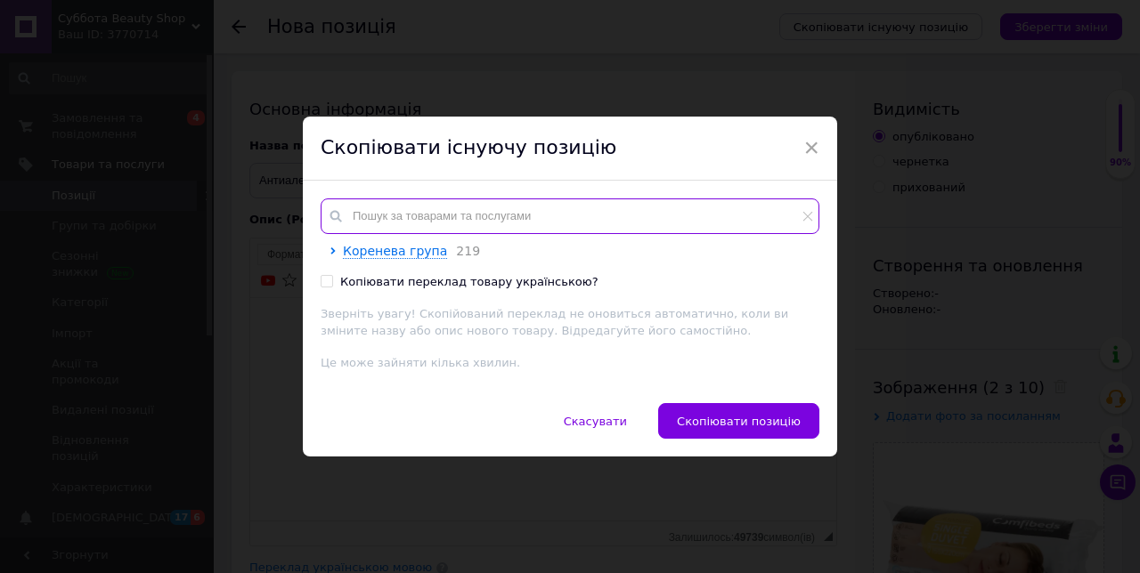
click at [580, 215] on input "text" at bounding box center [570, 217] width 499 height 36
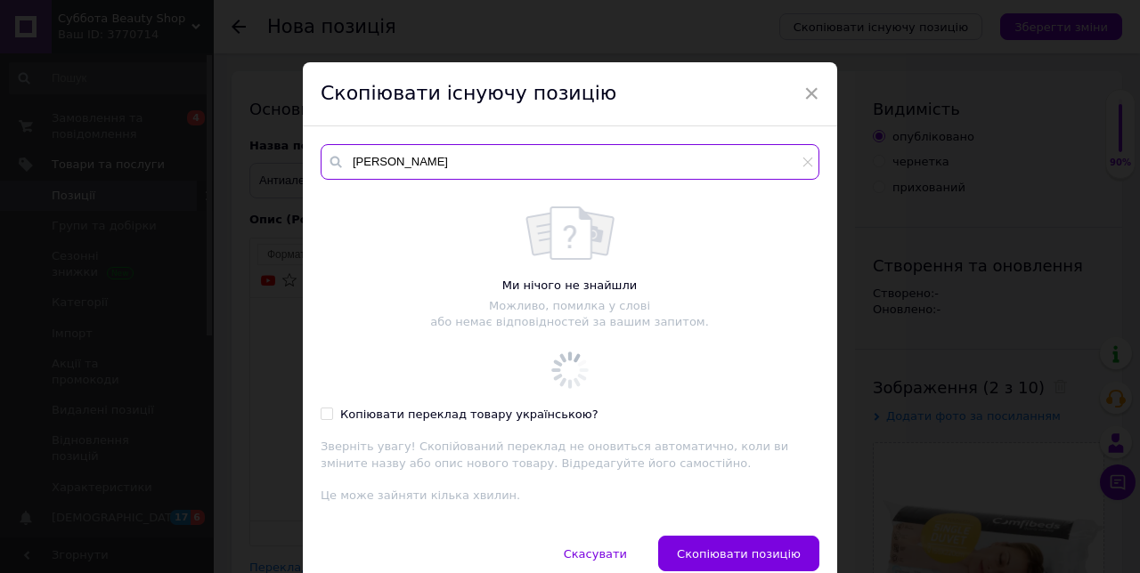
type input "[PERSON_NAME]"
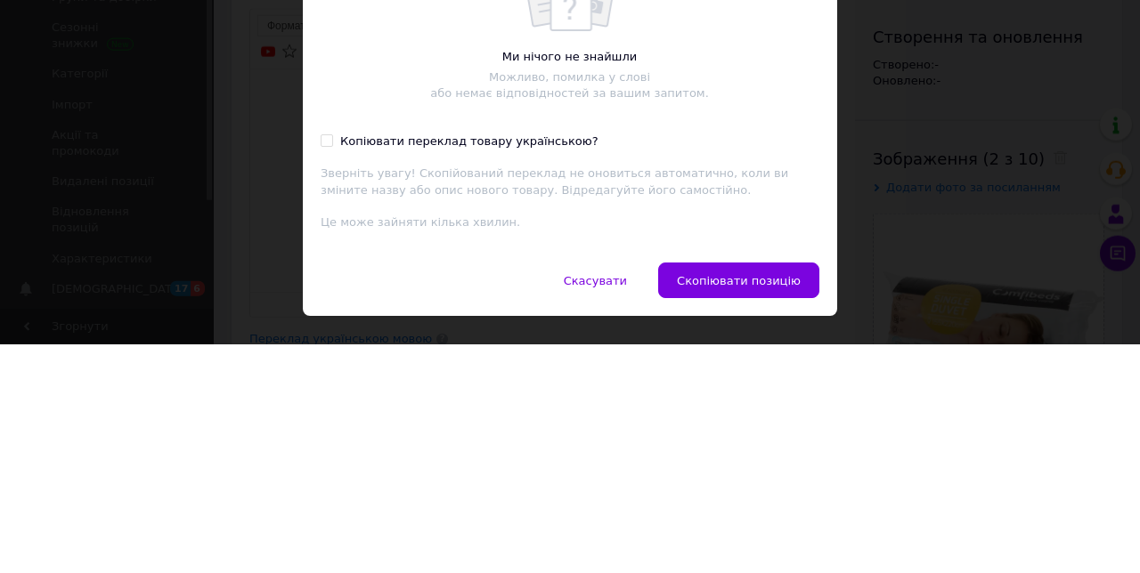
click at [783, 516] on span "Скопіювати позицію" at bounding box center [739, 509] width 124 height 13
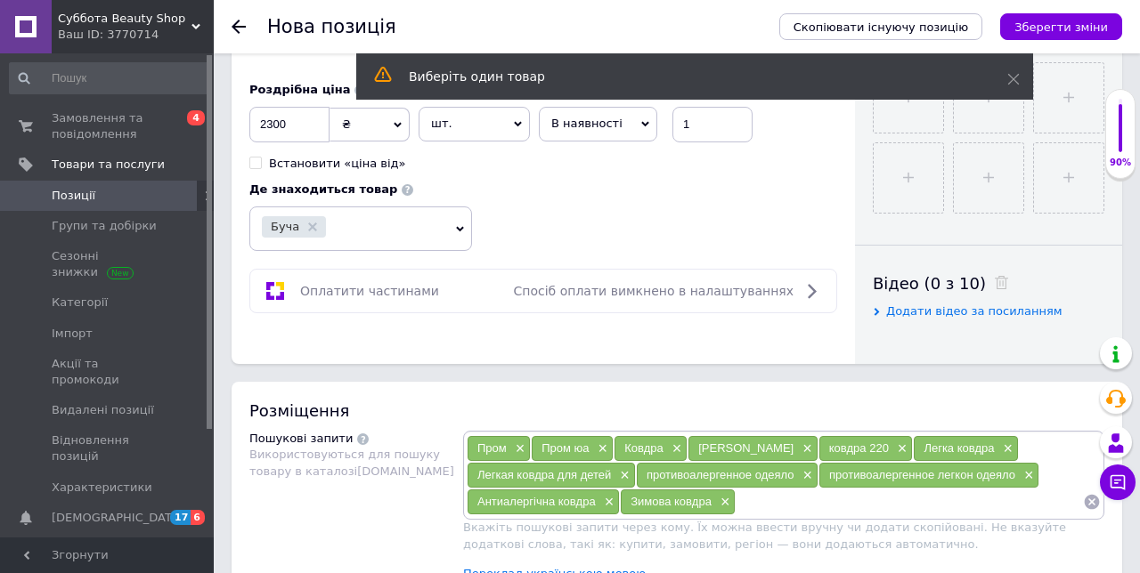
scroll to position [702, 0]
click at [816, 500] on input at bounding box center [908, 501] width 347 height 27
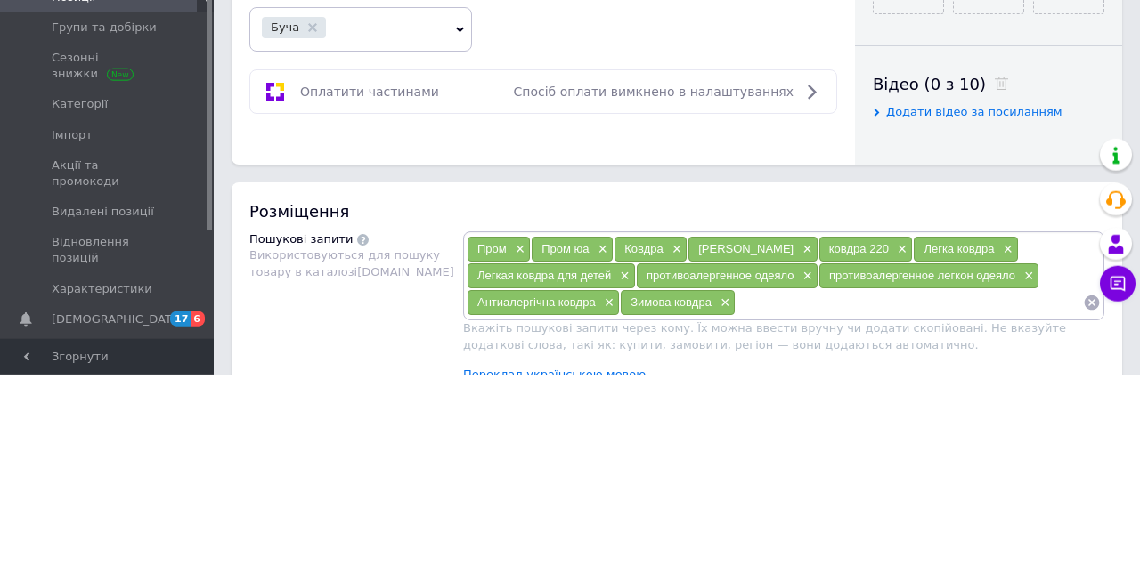
scroll to position [728, 0]
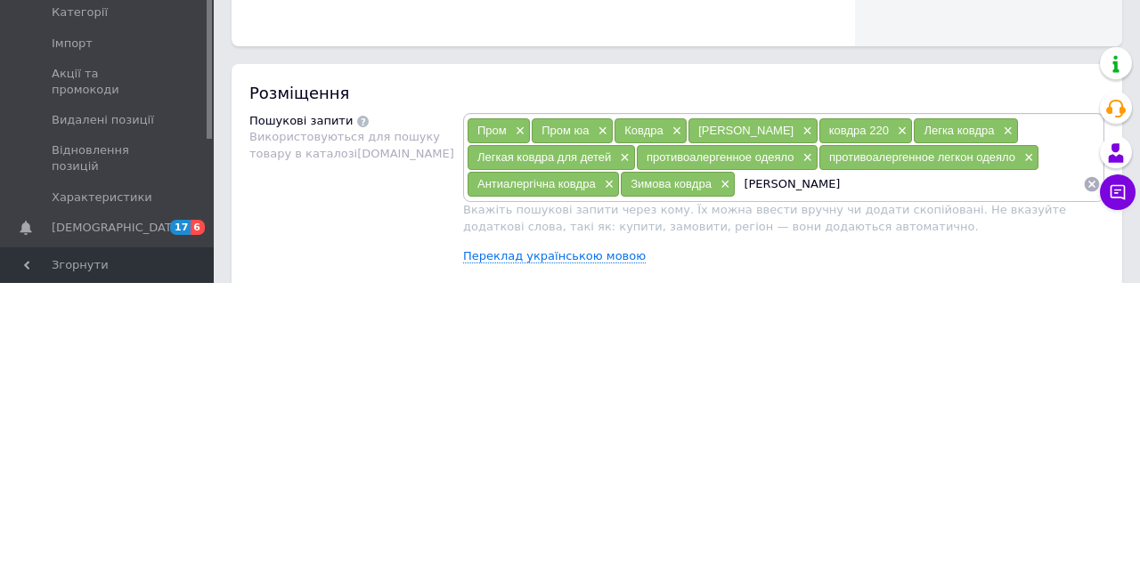
type input "[PERSON_NAME]"
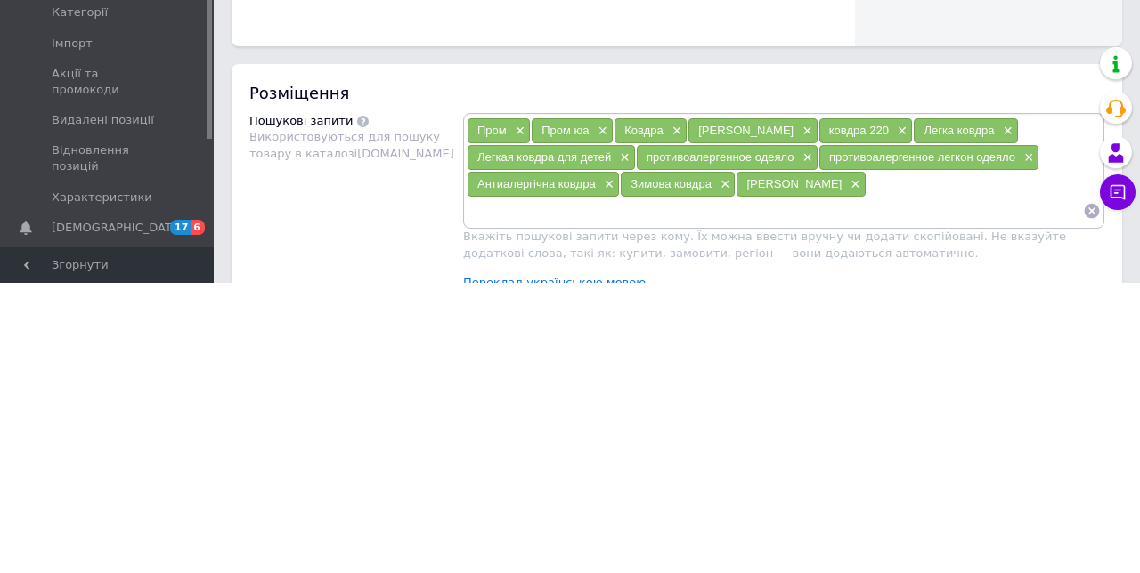
click at [786, 470] on span "[PERSON_NAME]" at bounding box center [793, 473] width 95 height 13
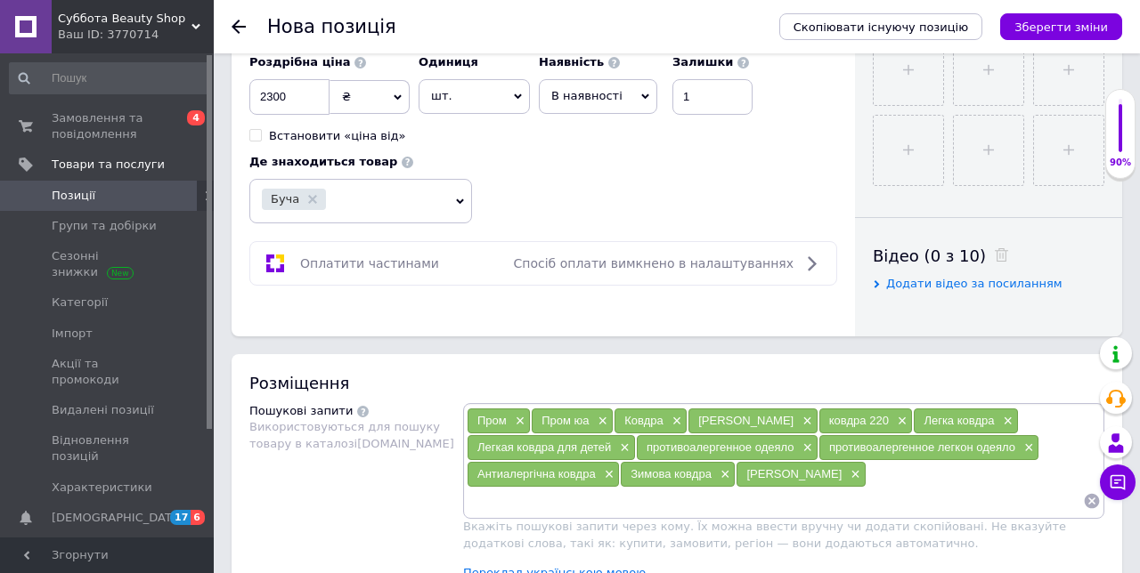
click at [806, 468] on span "[PERSON_NAME]" at bounding box center [793, 473] width 95 height 13
click at [846, 473] on span "×" at bounding box center [853, 474] width 14 height 15
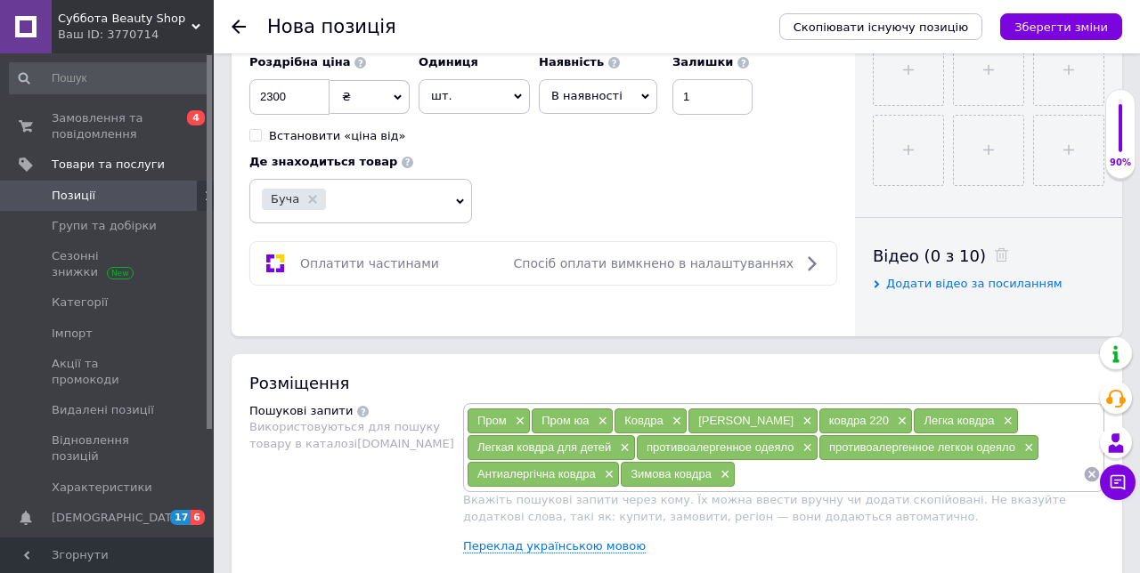
click at [837, 474] on input at bounding box center [908, 474] width 347 height 27
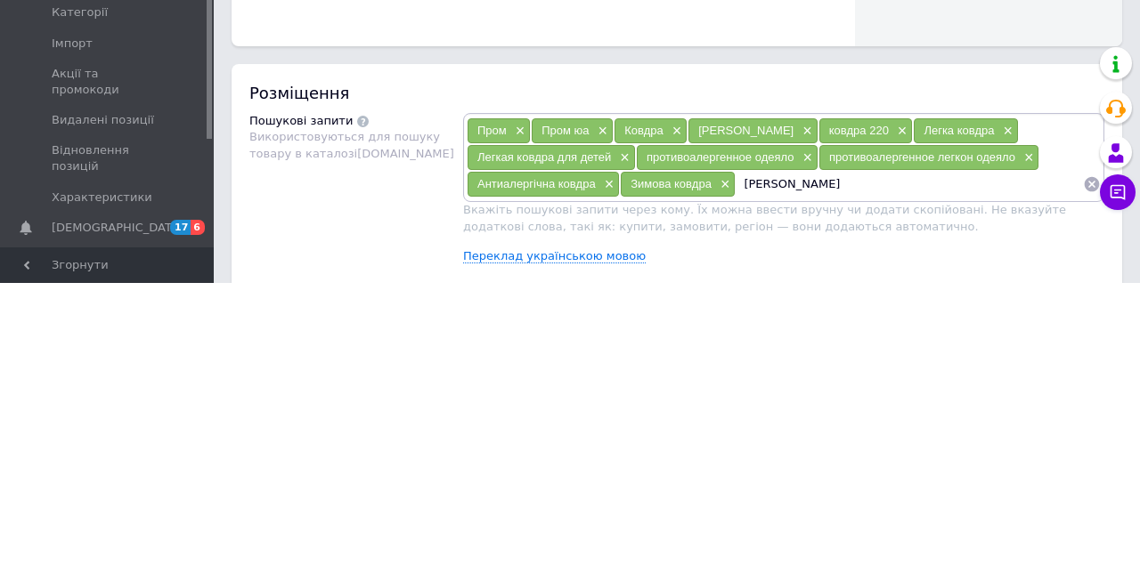
click at [785, 468] on input "[PERSON_NAME]" at bounding box center [908, 474] width 347 height 27
type input "Ковдра легка зимова"
click at [893, 463] on input "Ковдра легка зимова" at bounding box center [908, 474] width 347 height 27
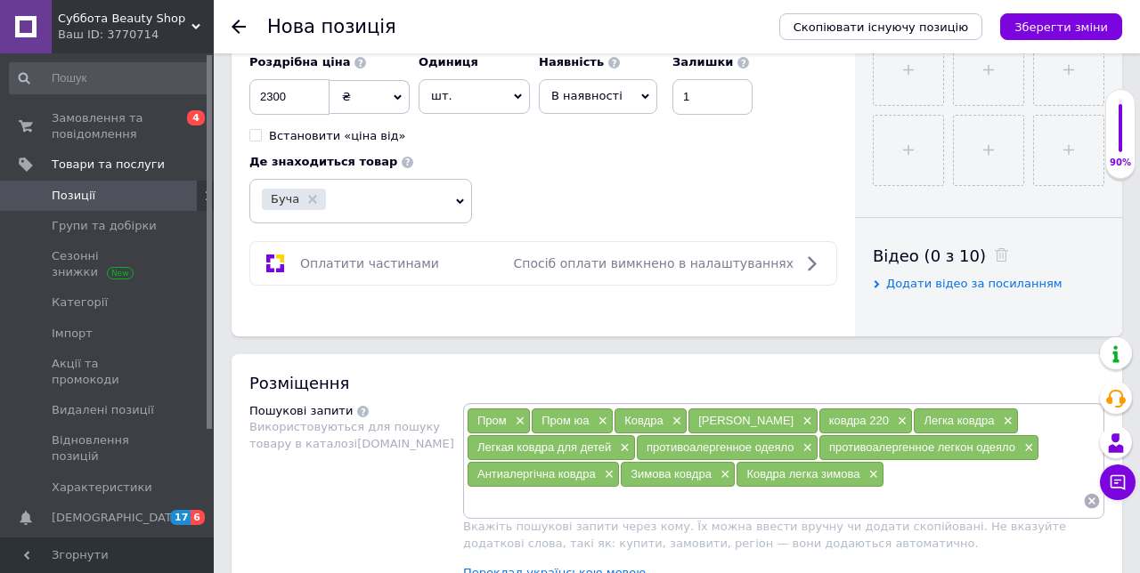
click at [1095, 27] on icon "Зберегти зміни" at bounding box center [1060, 26] width 93 height 13
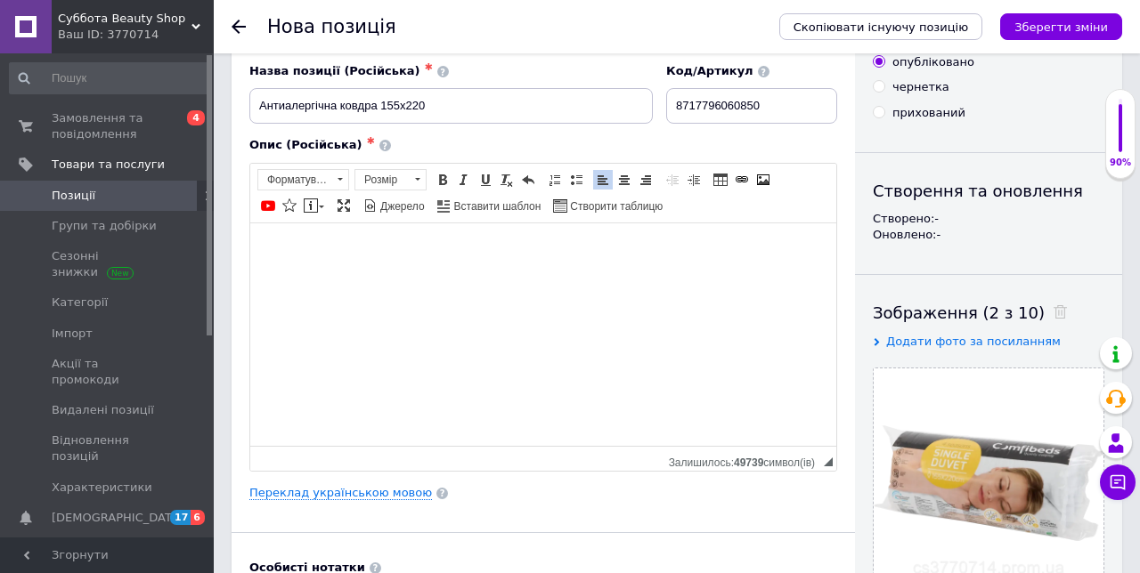
scroll to position [0, 0]
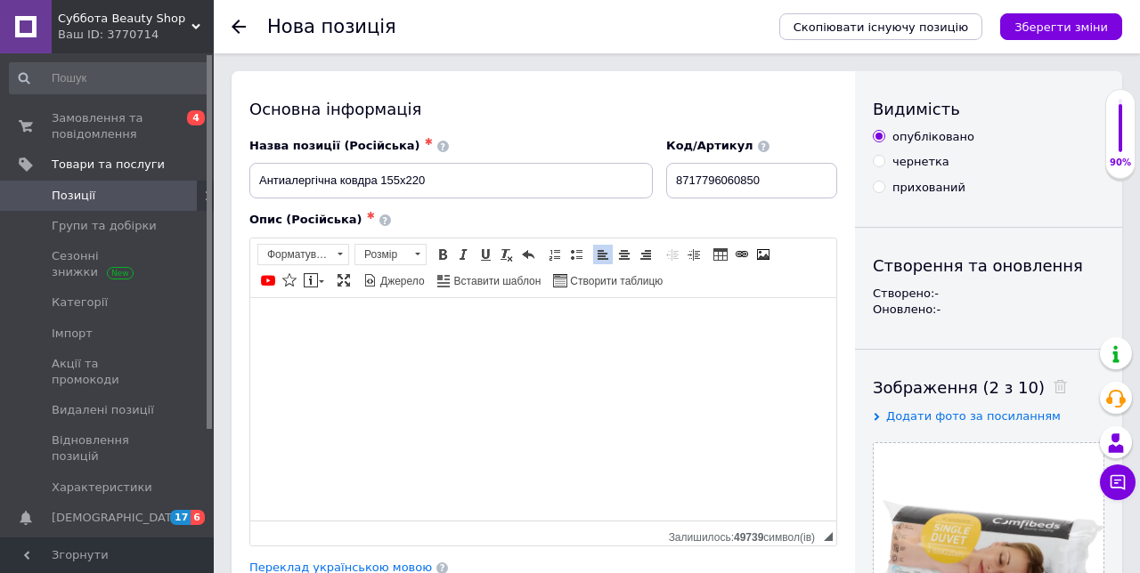
click at [1094, 28] on icon "Зберегти зміни" at bounding box center [1060, 26] width 93 height 13
click at [1127, 158] on div "90%" at bounding box center [1120, 163] width 28 height 12
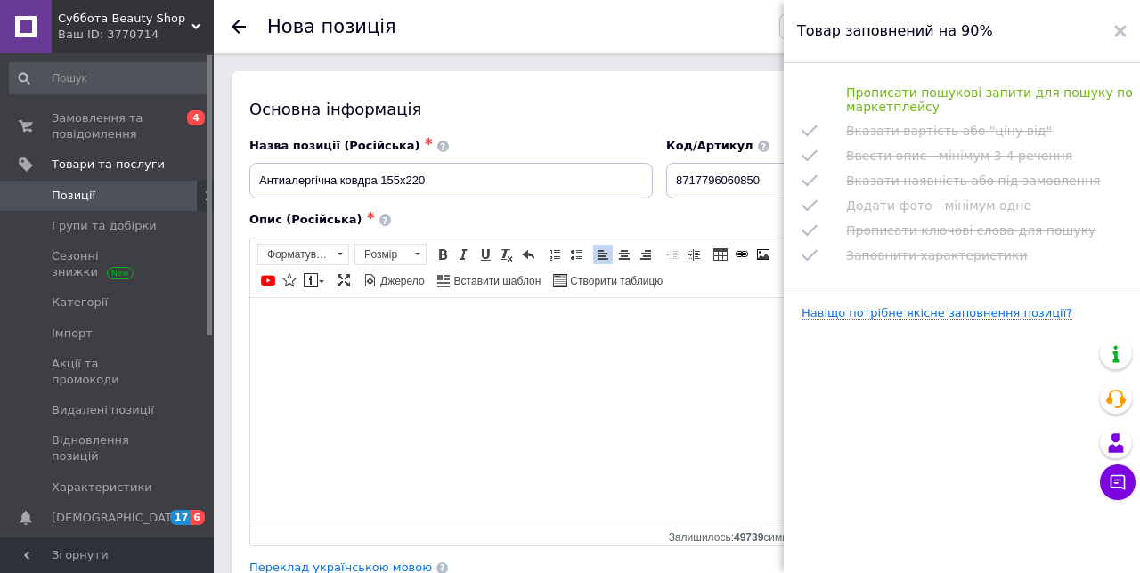
click at [1117, 34] on use at bounding box center [1120, 31] width 12 height 12
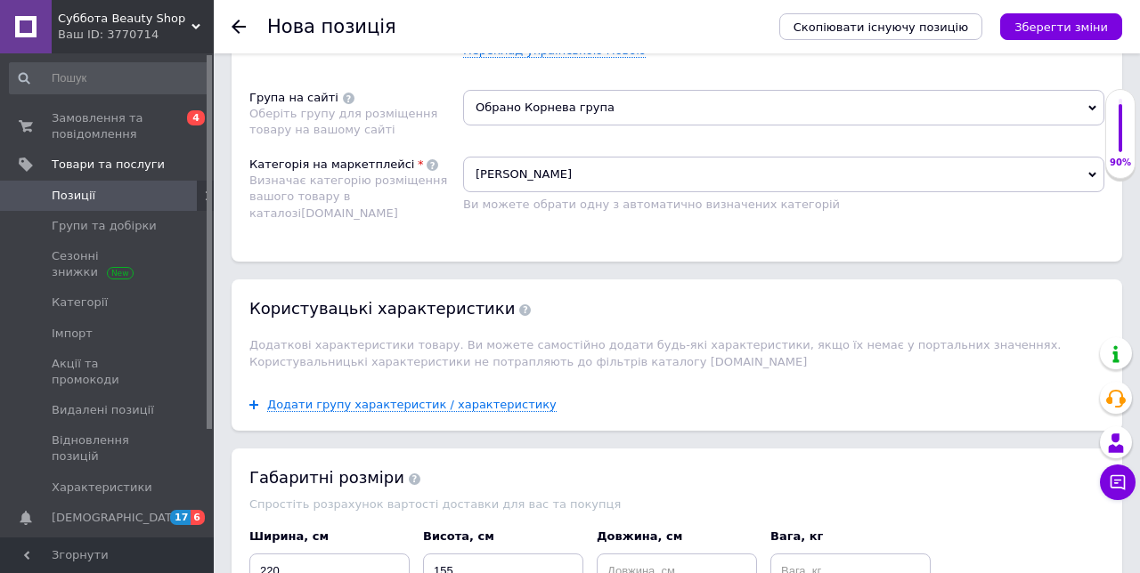
scroll to position [1372, 0]
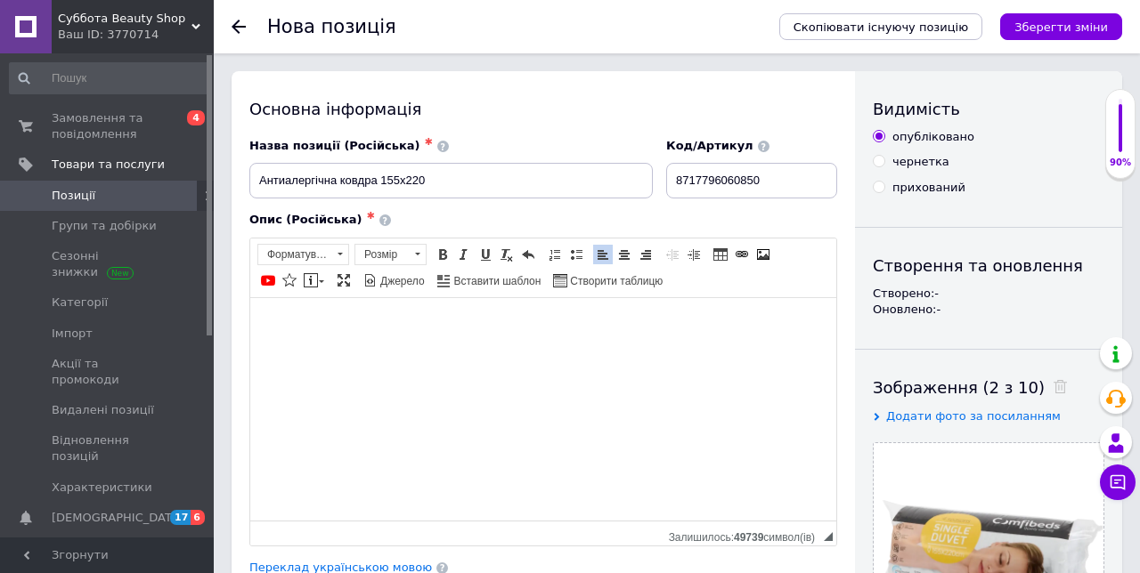
scroll to position [0, 0]
click at [1116, 400] on icon at bounding box center [1115, 398] width 21 height 21
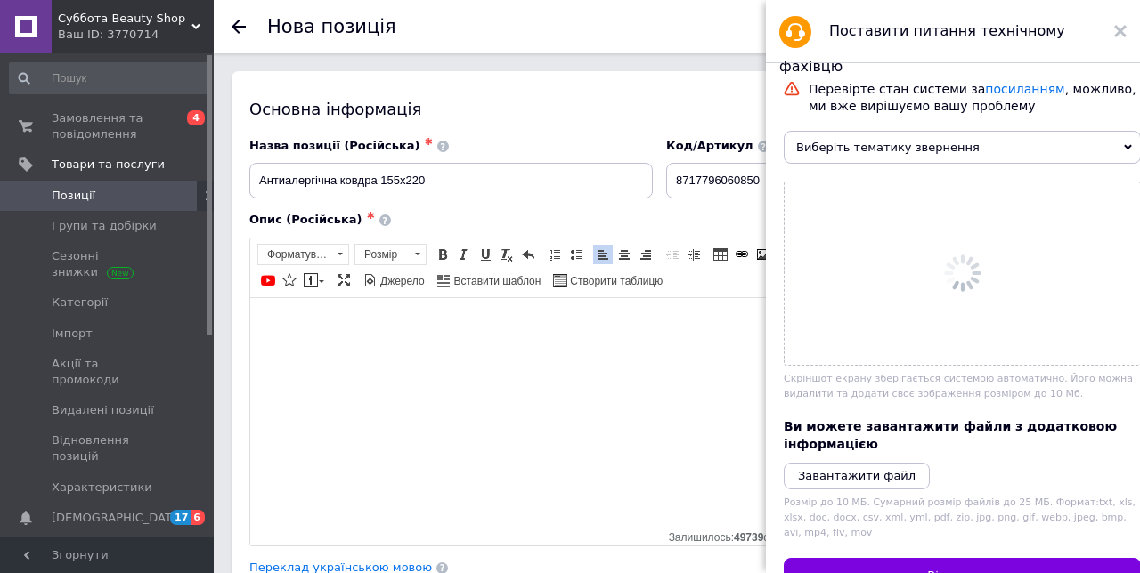
click at [1116, 399] on div "Перевірте стан системи за посиланням , можливо, ми вже вирішуємо вашу проблему …" at bounding box center [961, 388] width 357 height 615
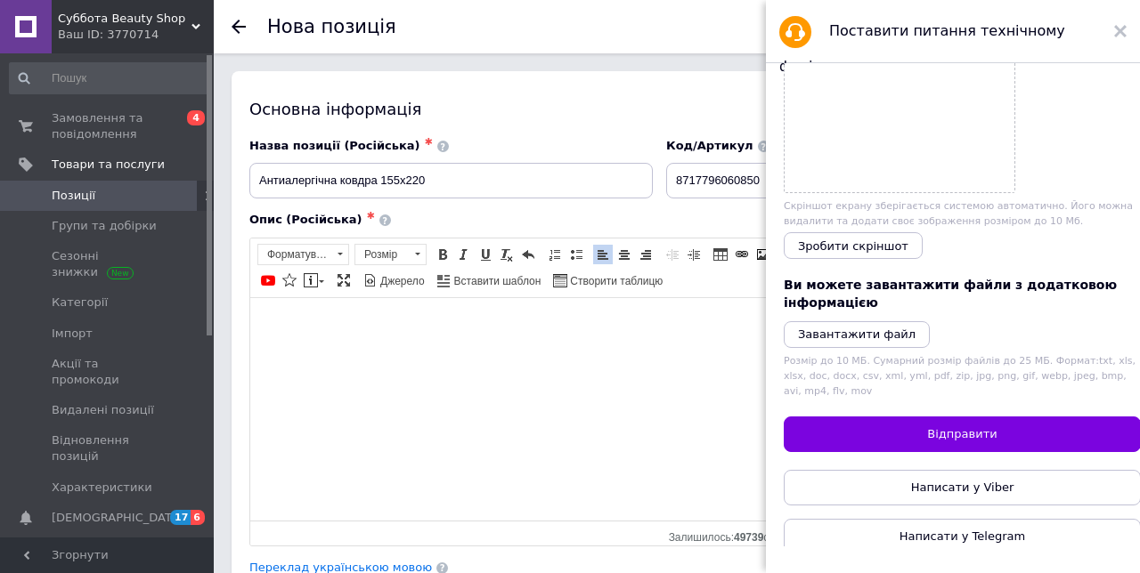
scroll to position [199, 0]
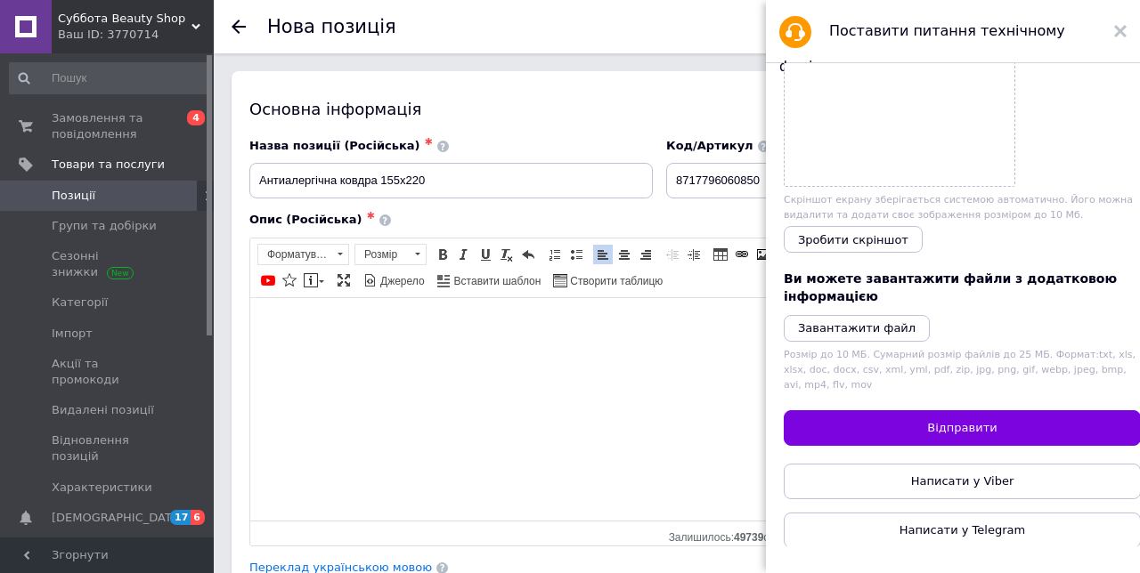
click at [1028, 515] on link "Написати у Telegram" at bounding box center [961, 531] width 357 height 36
